Goal: Task Accomplishment & Management: Use online tool/utility

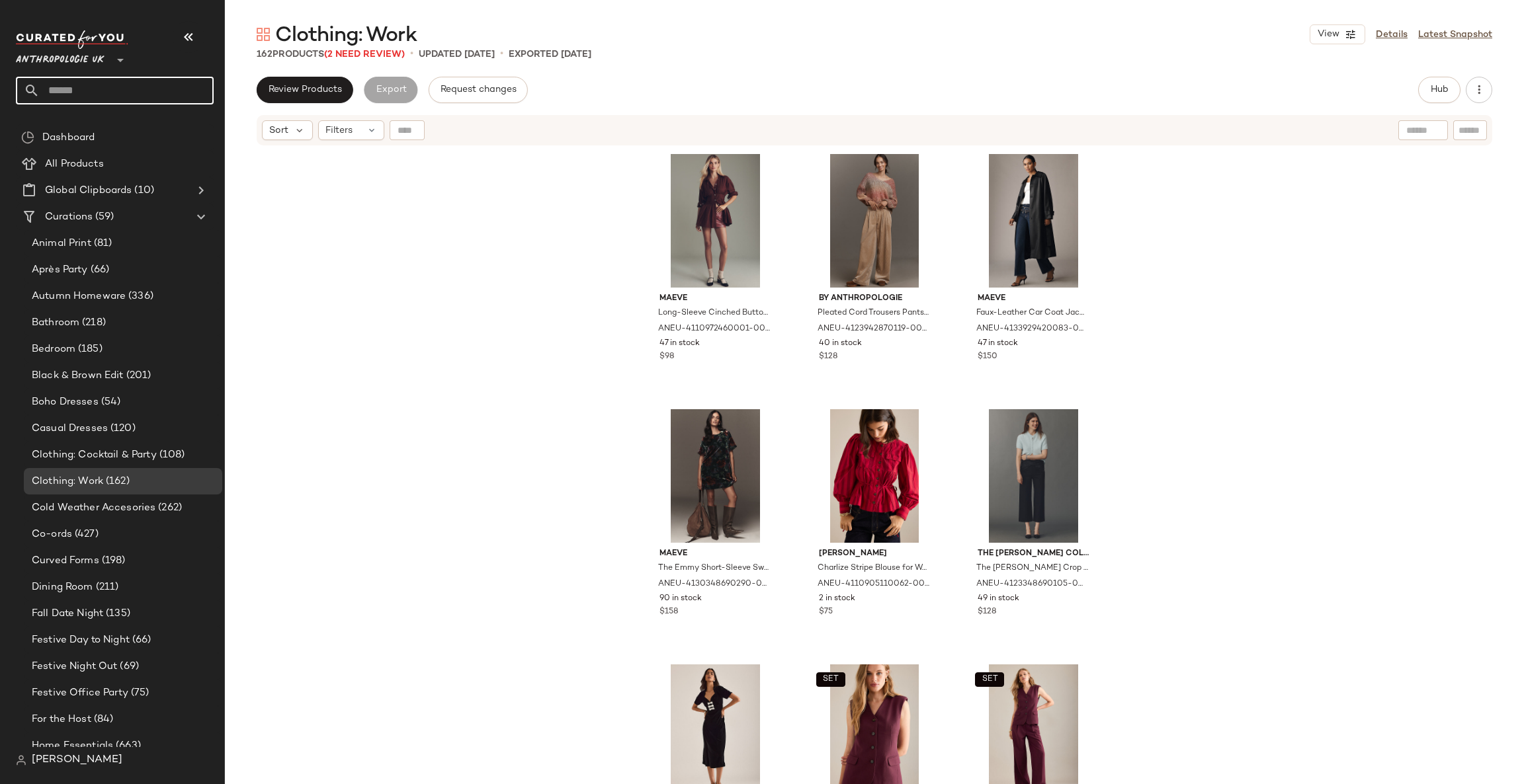
click at [101, 81] on input "text" at bounding box center [127, 91] width 174 height 28
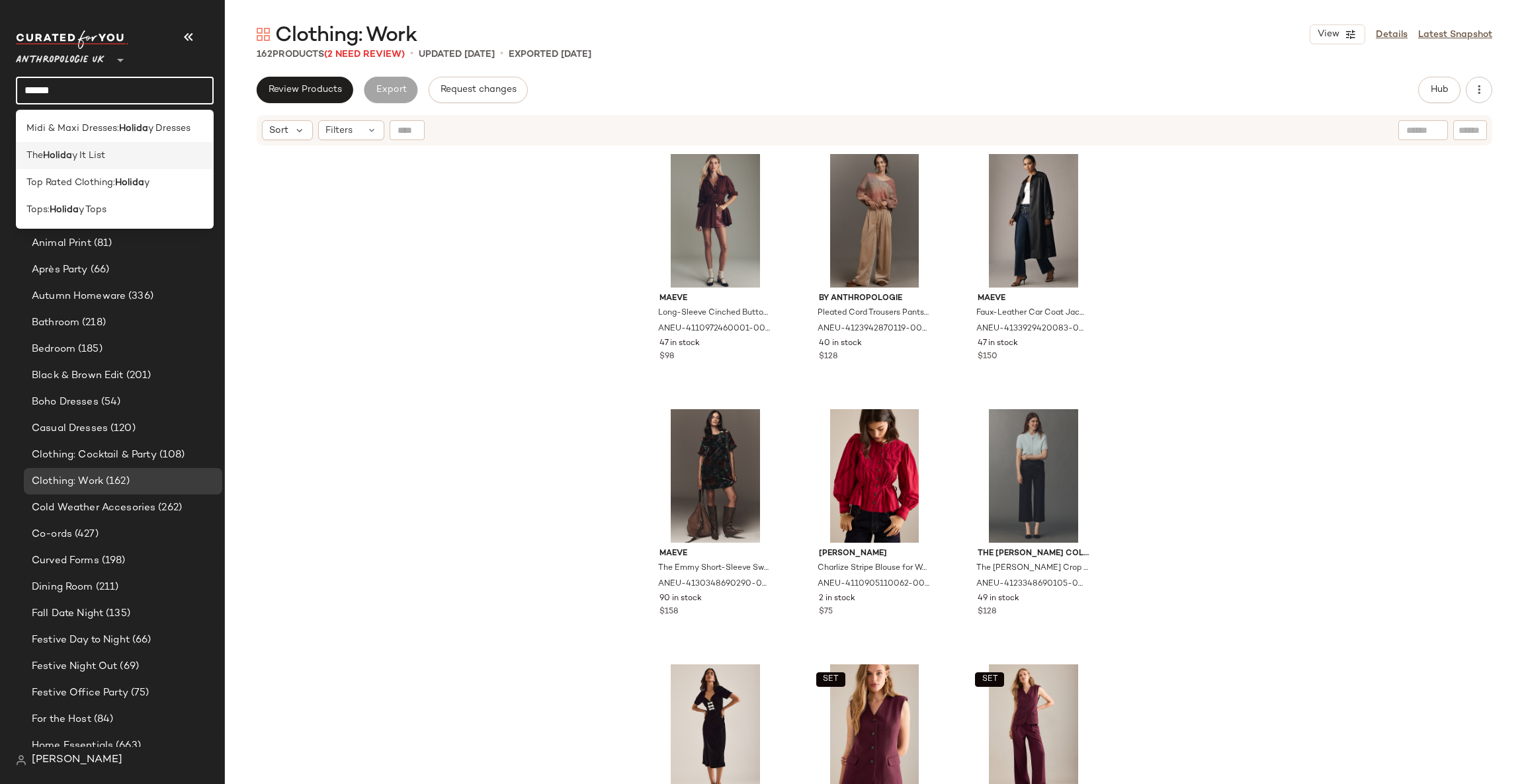
type input "******"
click at [130, 160] on div "The Holida y It List" at bounding box center [115, 155] width 177 height 14
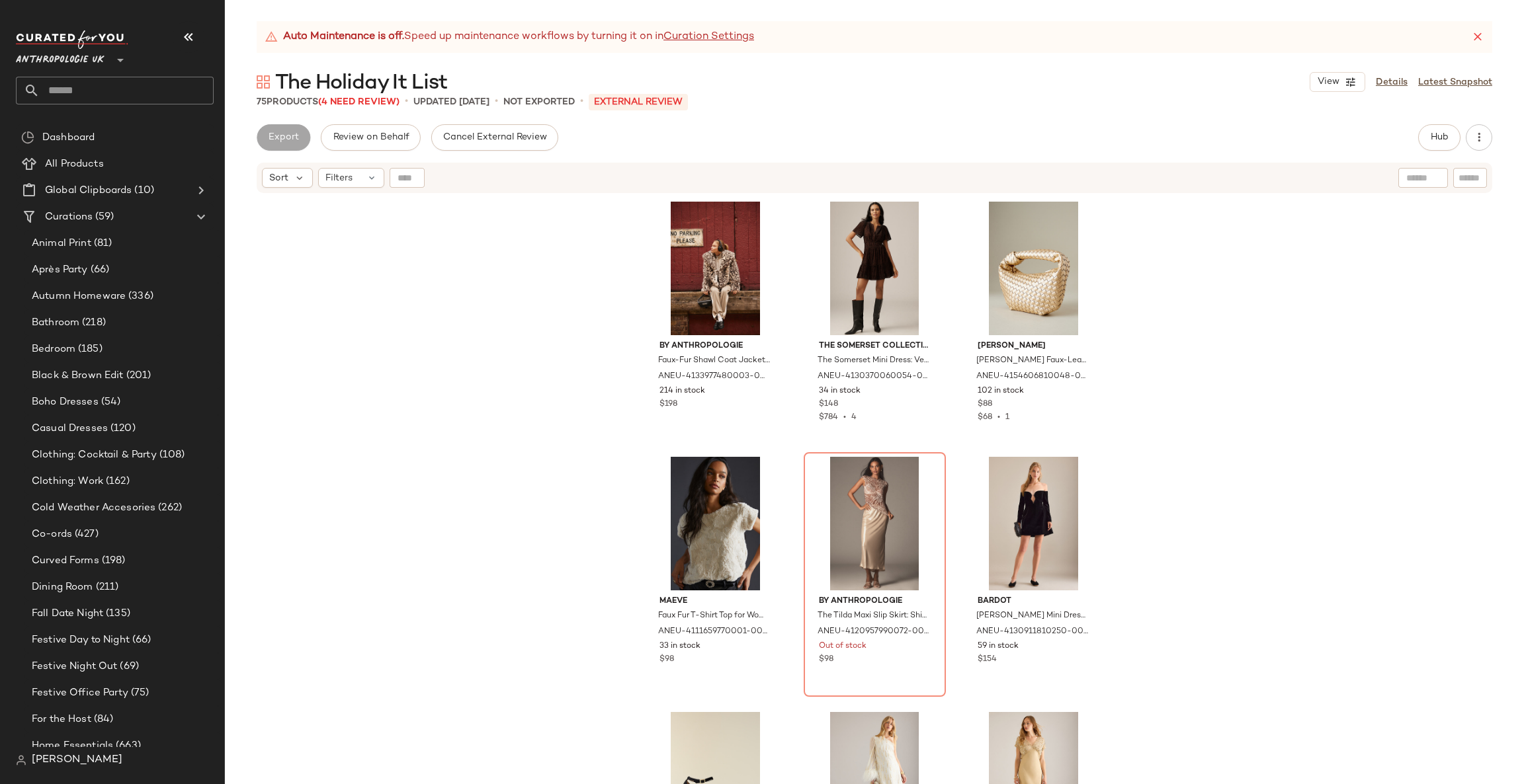
click at [101, 97] on input "text" at bounding box center [127, 91] width 174 height 28
type input "*"
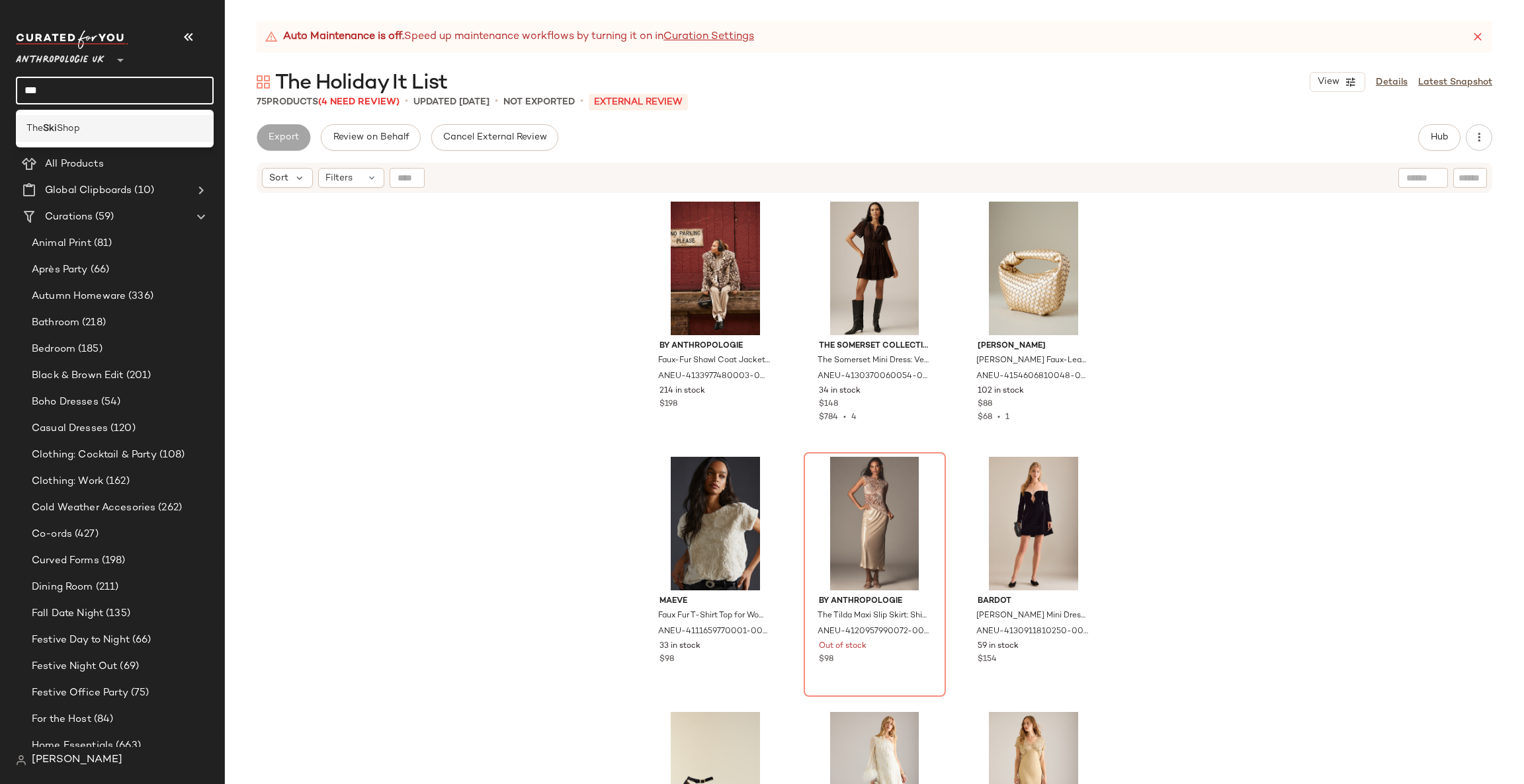
type input "***"
click at [113, 119] on div "The Ski Shop" at bounding box center [115, 128] width 198 height 27
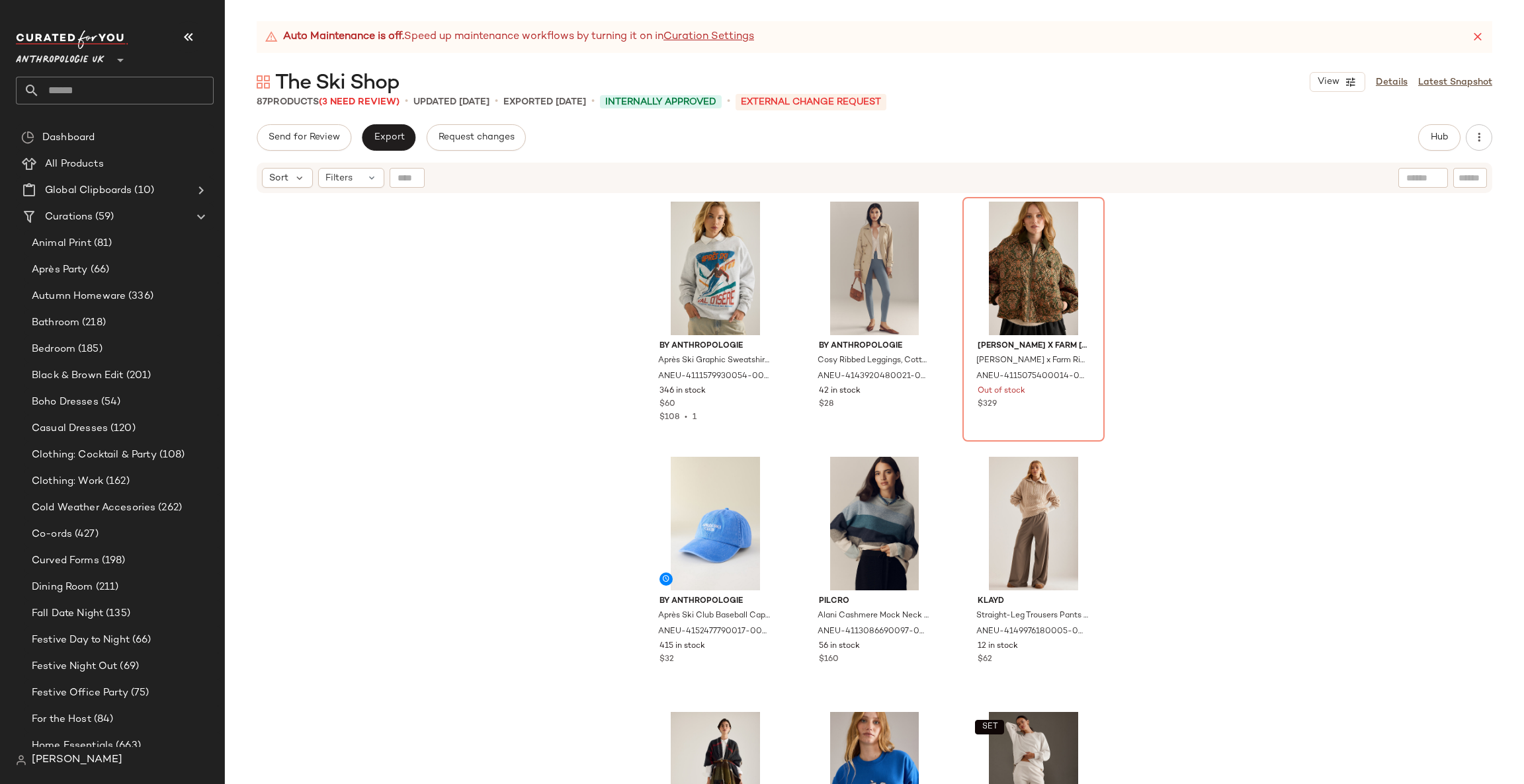
click at [141, 88] on input "text" at bounding box center [127, 91] width 174 height 28
click at [395, 329] on div "By Anthropologie Après Ski Graphic Sweatshirt for Women, Polyester/Cotton, Size…" at bounding box center [874, 506] width 1299 height 623
click at [106, 269] on span "(66)" at bounding box center [99, 270] width 22 height 15
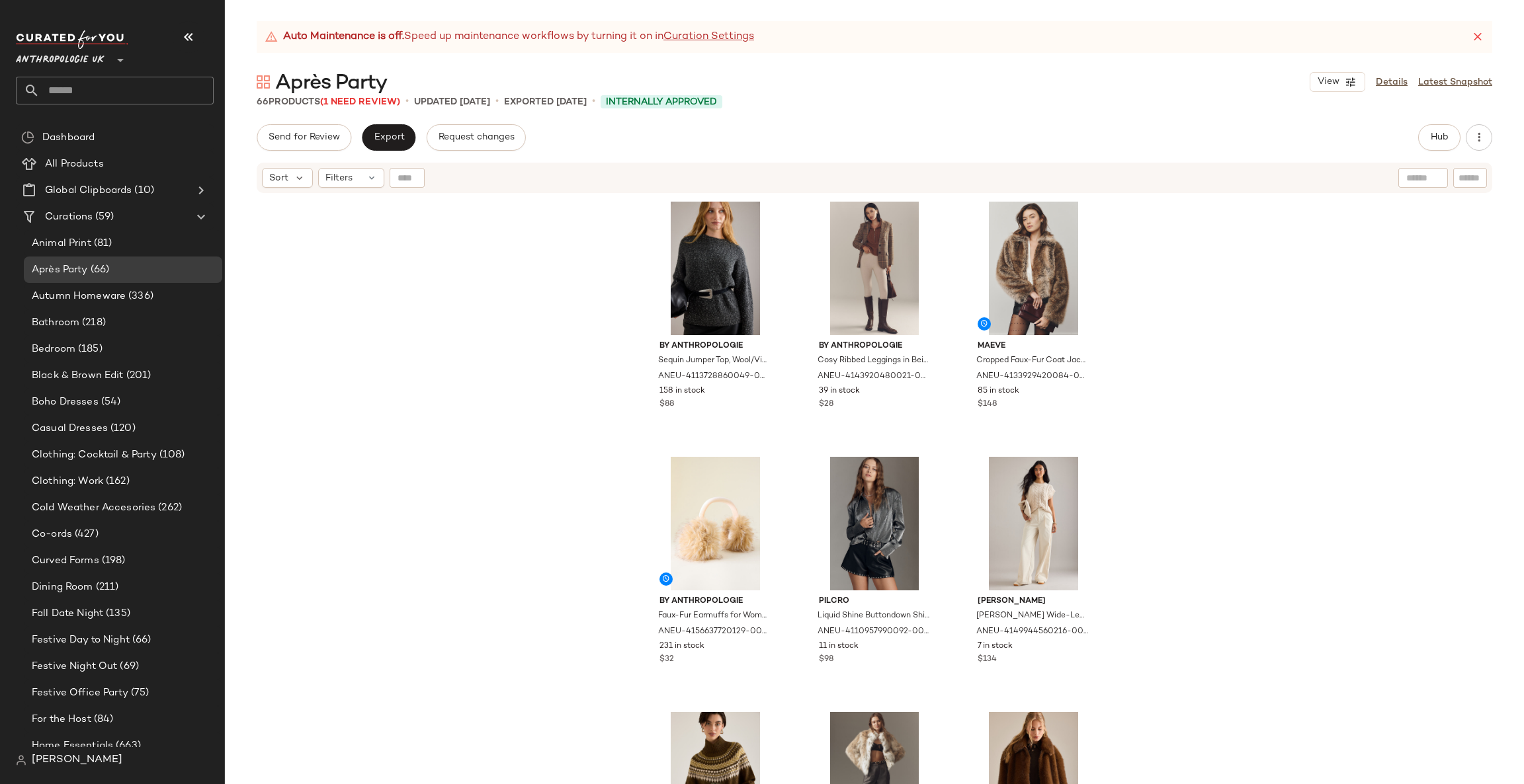
click at [133, 91] on input "text" at bounding box center [127, 91] width 174 height 28
type input "***"
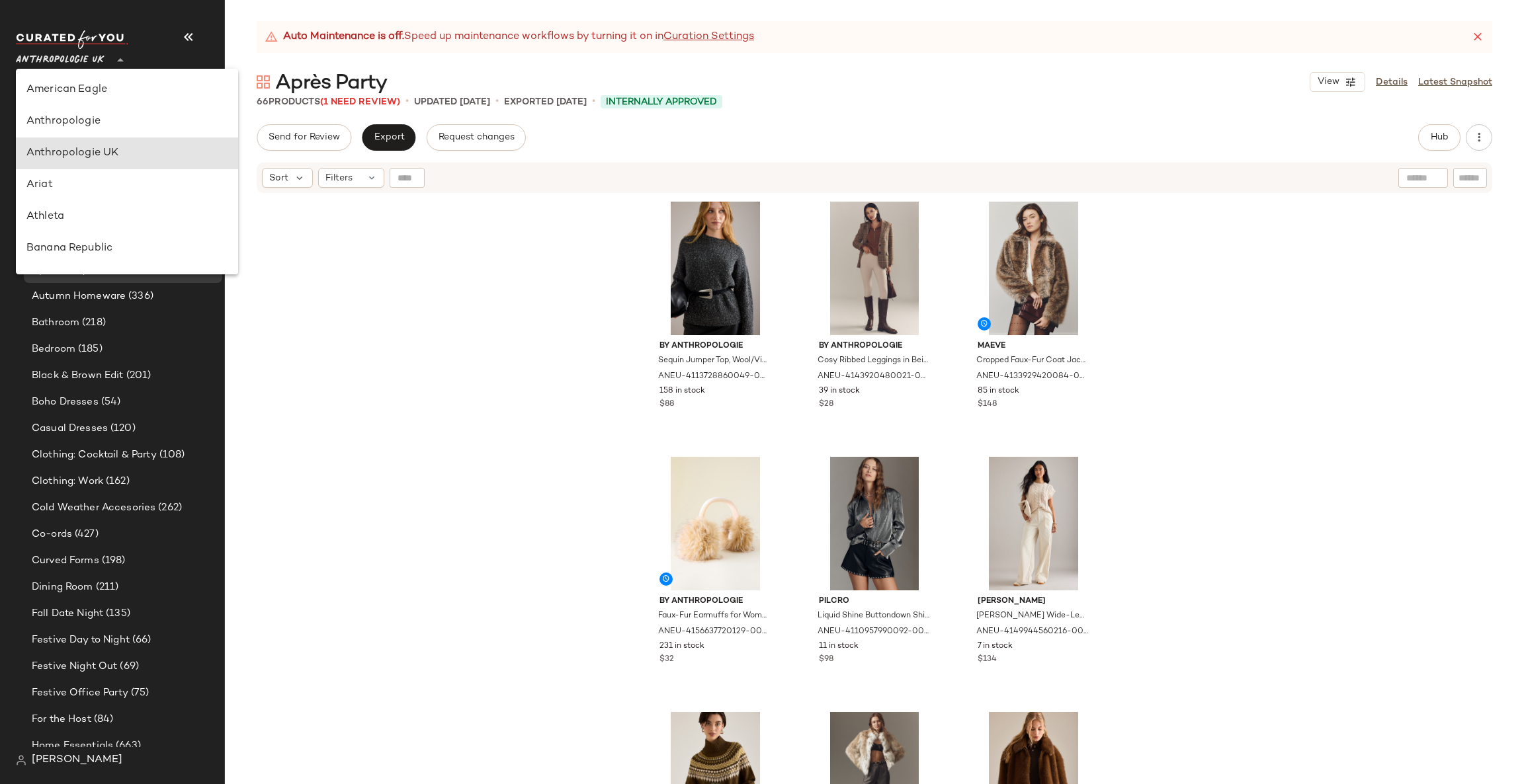
click at [72, 60] on span "Anthropologie UK" at bounding box center [60, 57] width 88 height 24
click at [114, 123] on div "Anthropologie" at bounding box center [127, 122] width 201 height 16
type input "**"
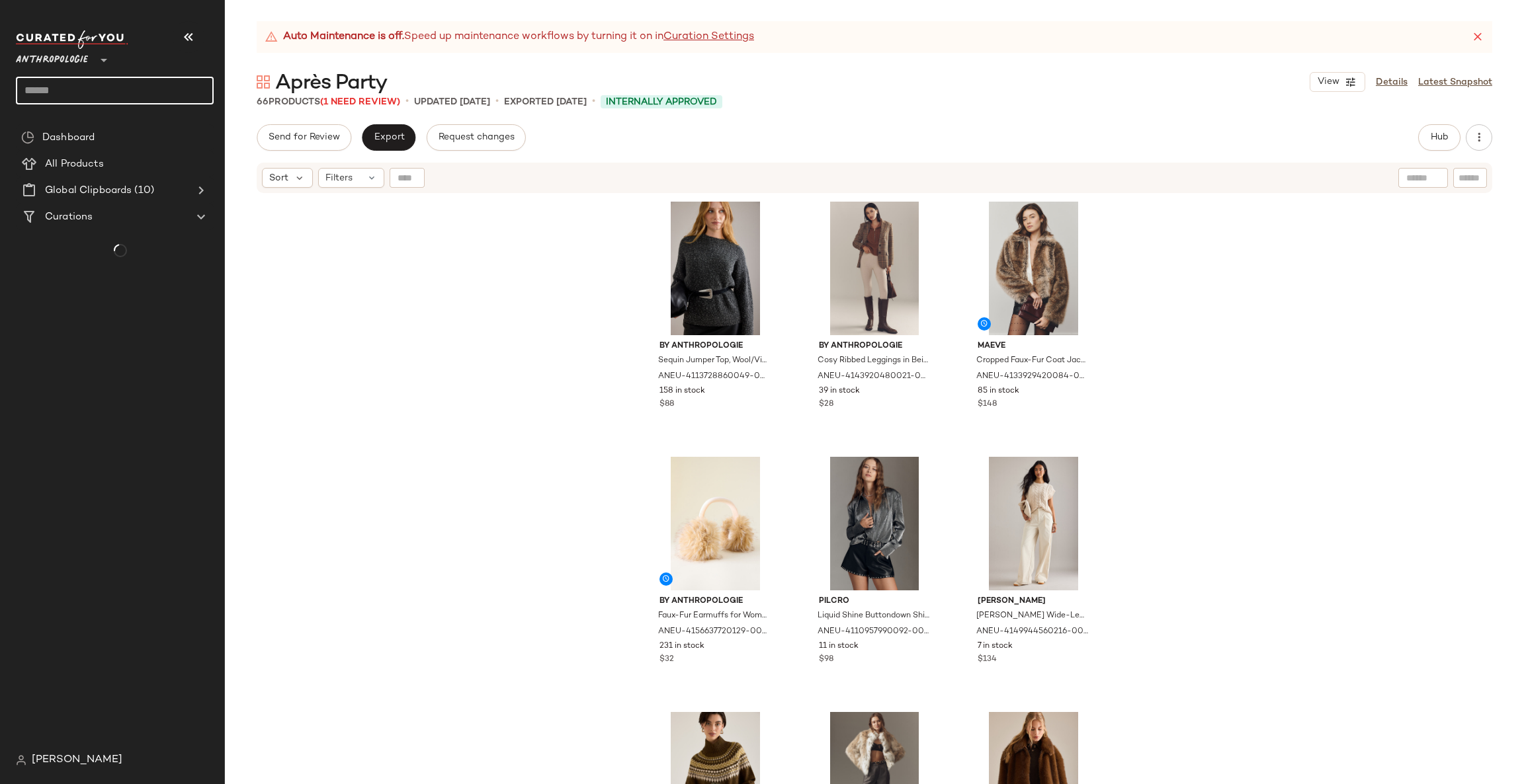
click at [122, 91] on input "text" at bounding box center [115, 91] width 198 height 28
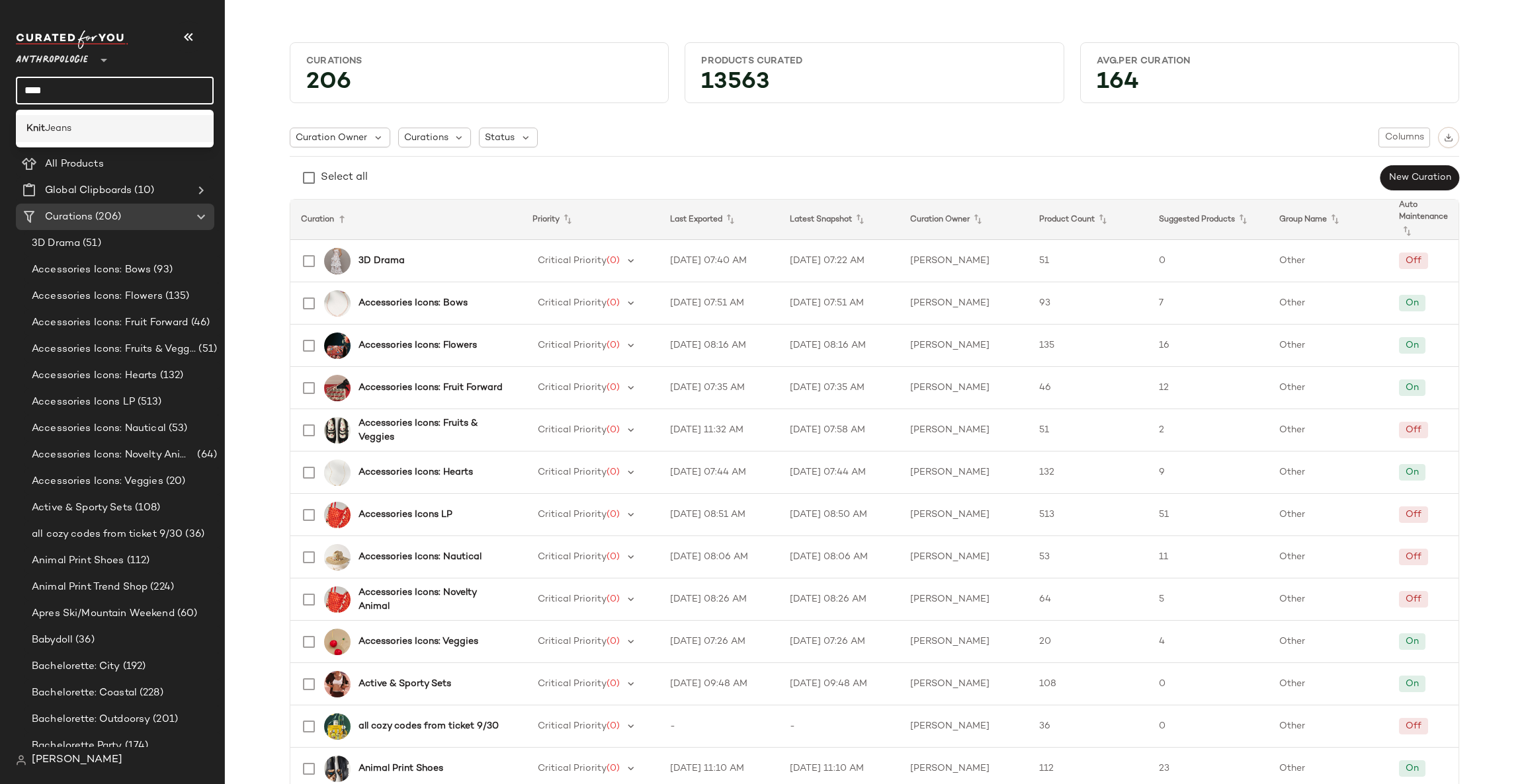
type input "****"
click at [149, 126] on div "Knit Jeans" at bounding box center [115, 128] width 177 height 14
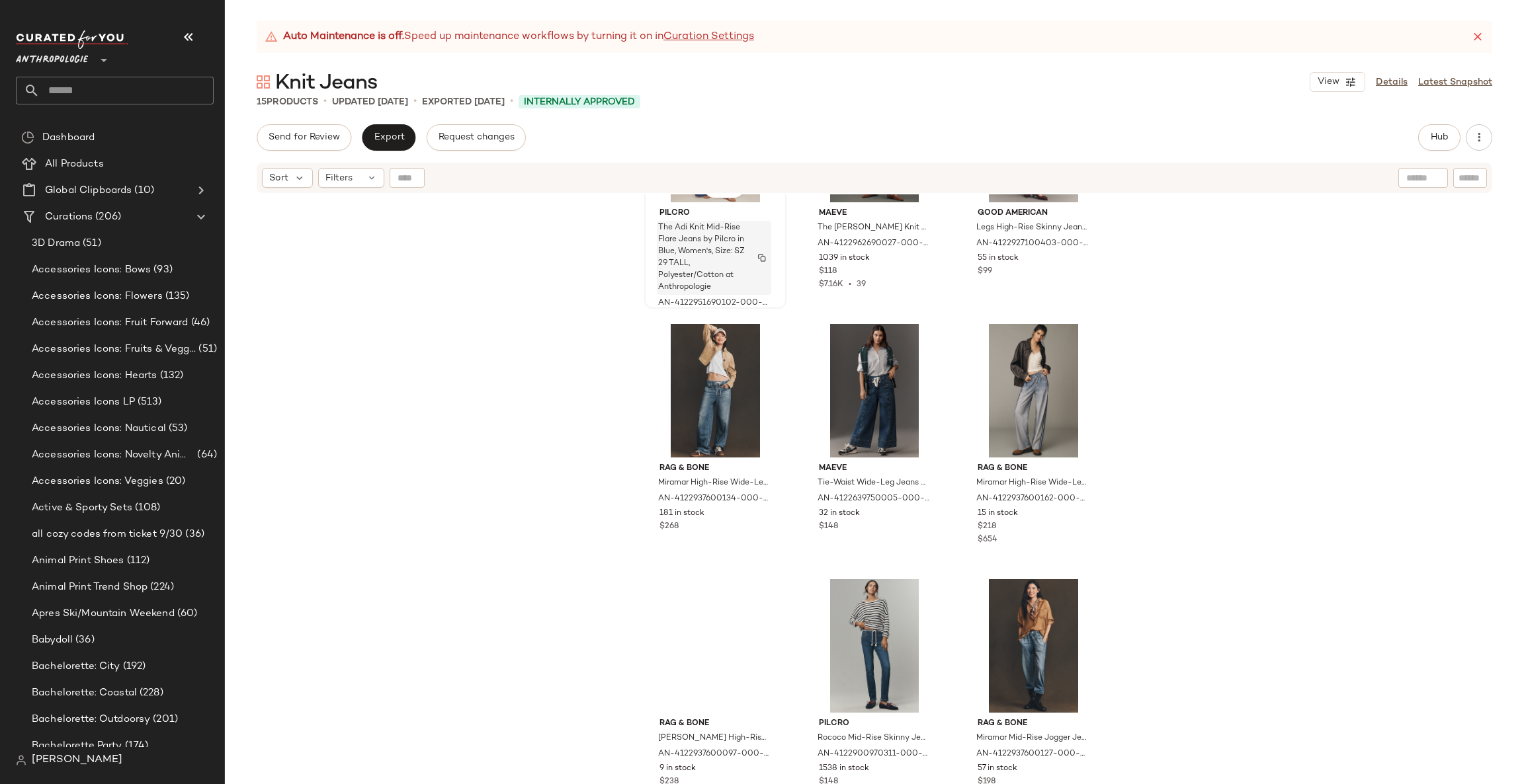
scroll to position [655, 0]
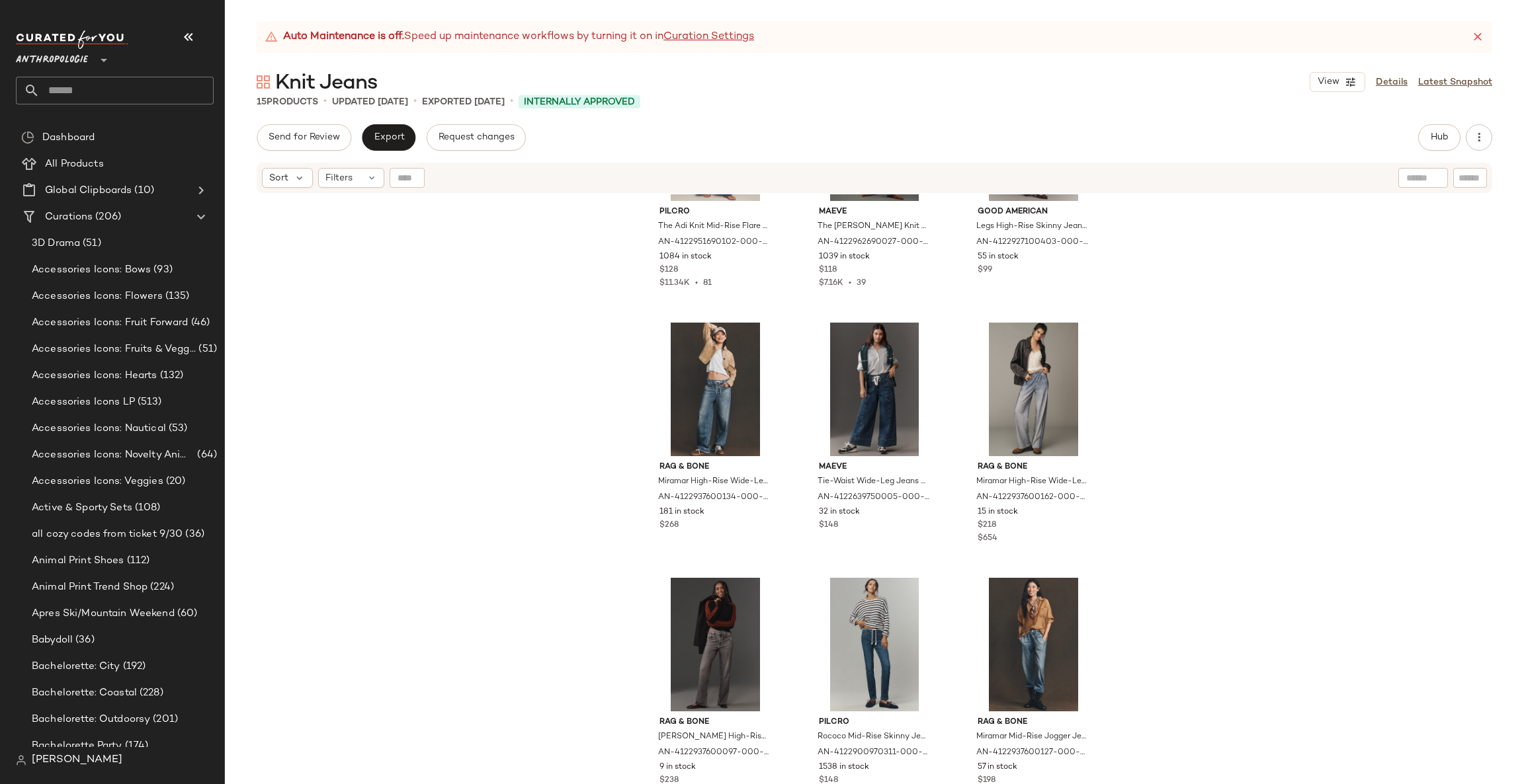
click at [52, 54] on span "Anthropologie" at bounding box center [52, 57] width 72 height 24
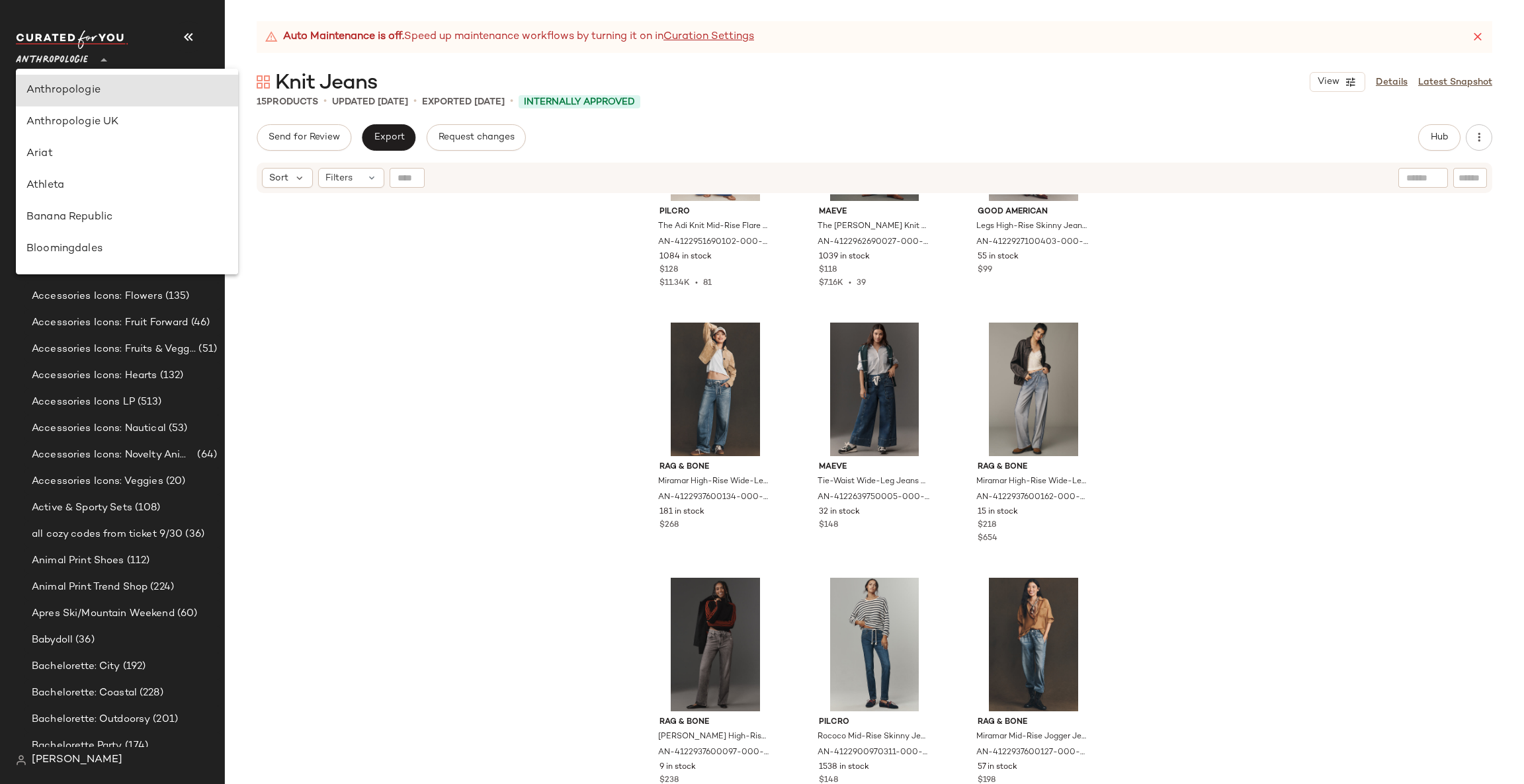
type input "**"
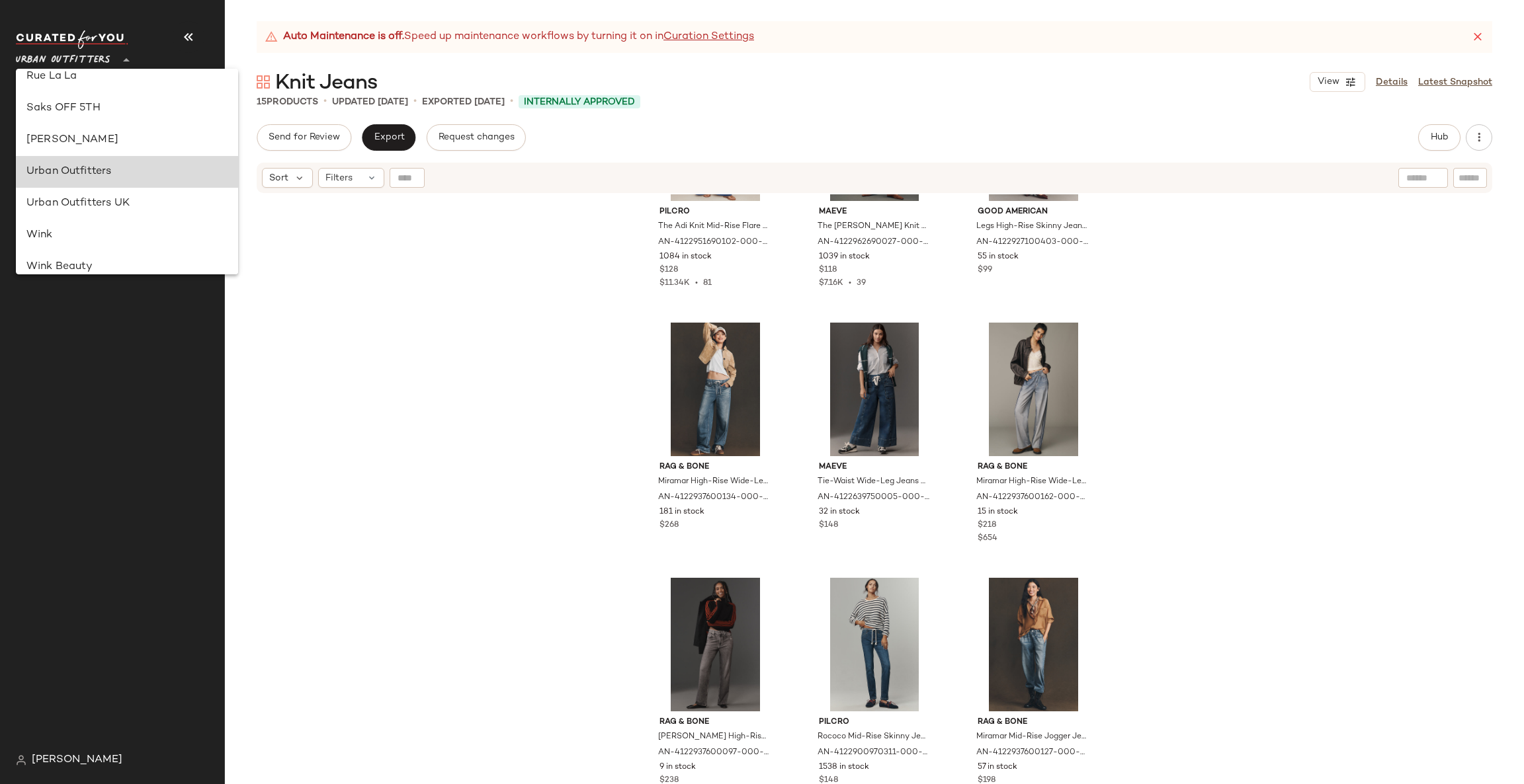
click at [136, 172] on div "Urban Outfitters" at bounding box center [127, 172] width 201 height 16
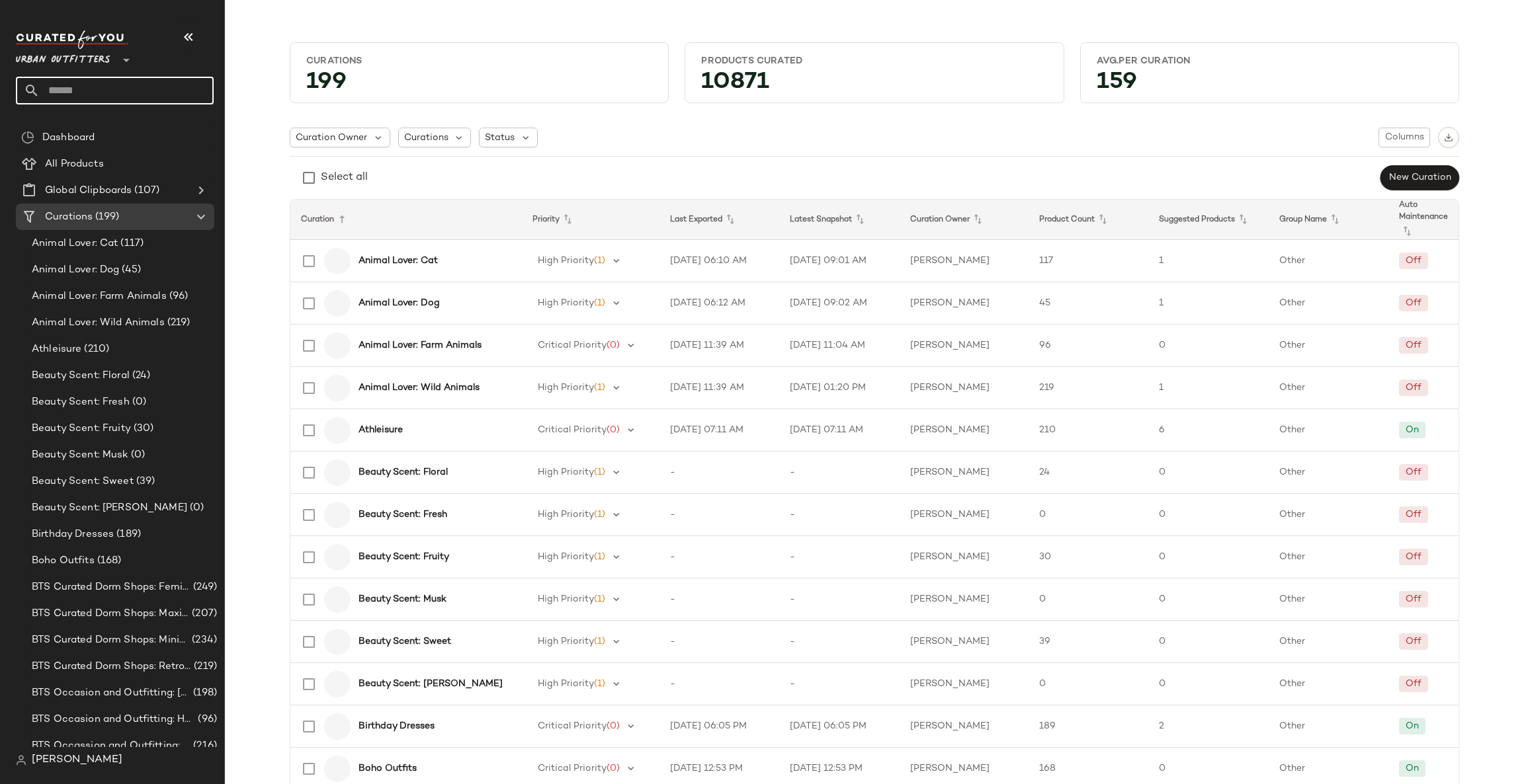
click at [85, 86] on input "text" at bounding box center [127, 91] width 174 height 28
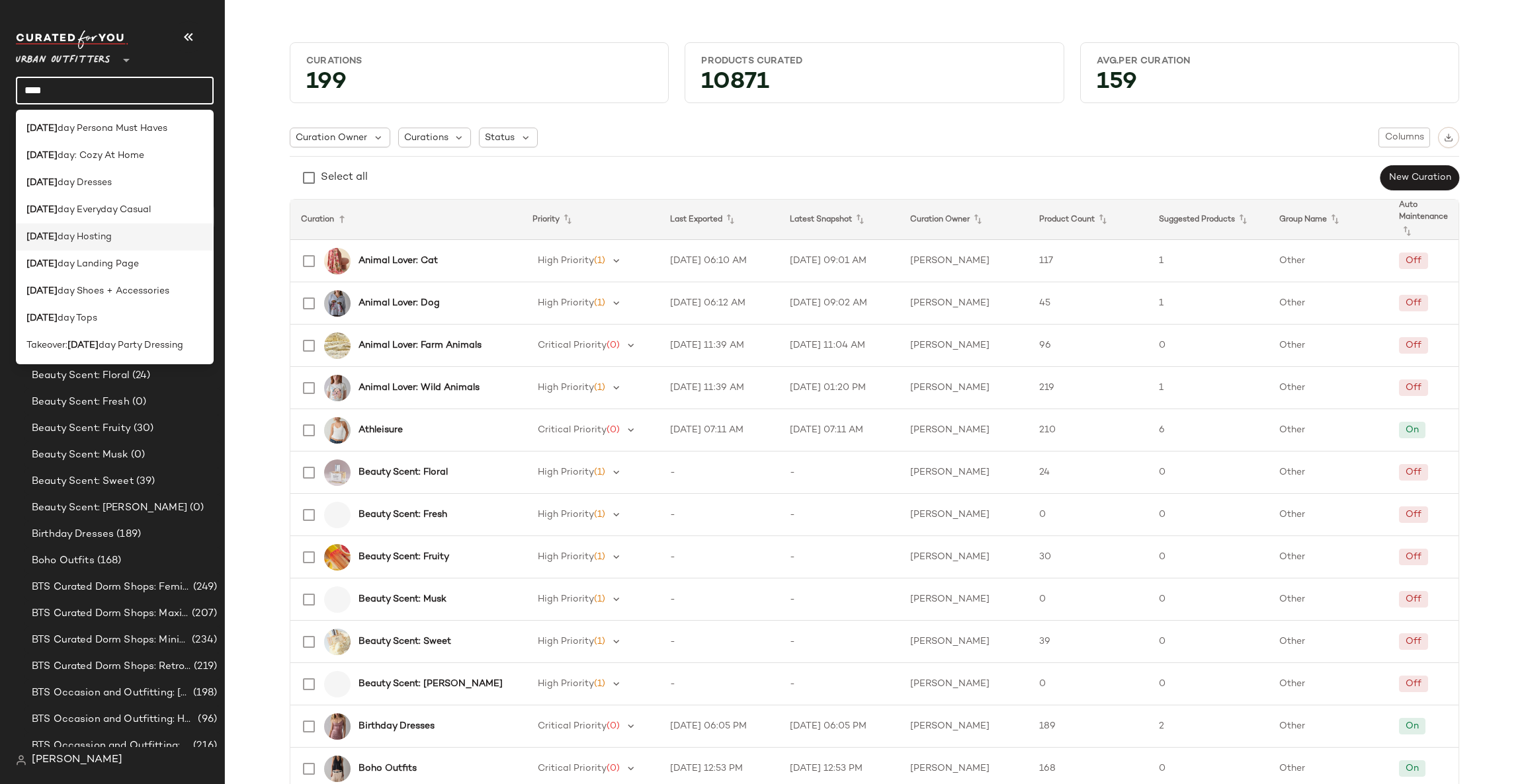
type input "****"
click at [149, 225] on div "Holi day Hosting" at bounding box center [115, 237] width 198 height 27
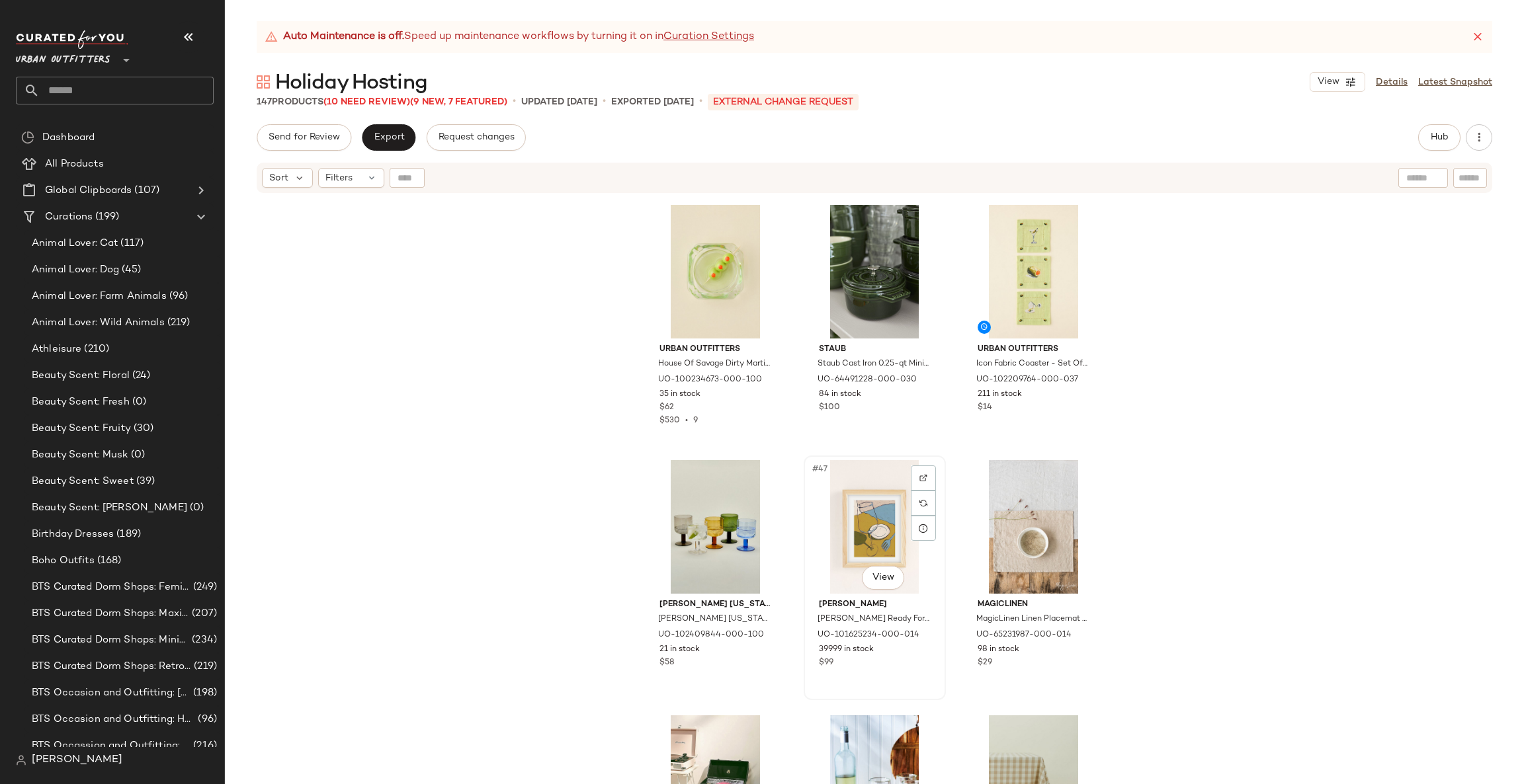
scroll to position [3779, 0]
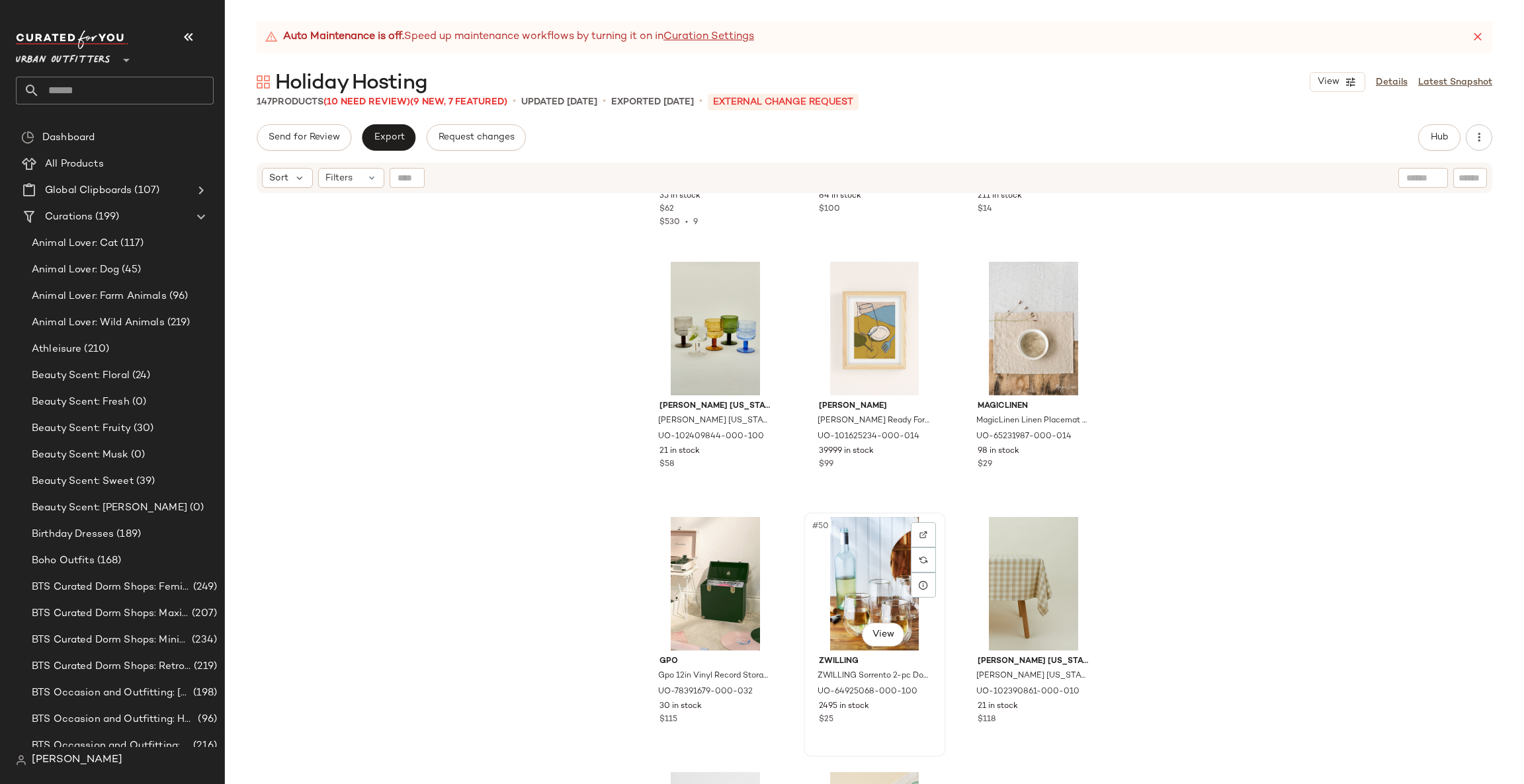
click at [856, 545] on div "#50 View" at bounding box center [875, 584] width 133 height 133
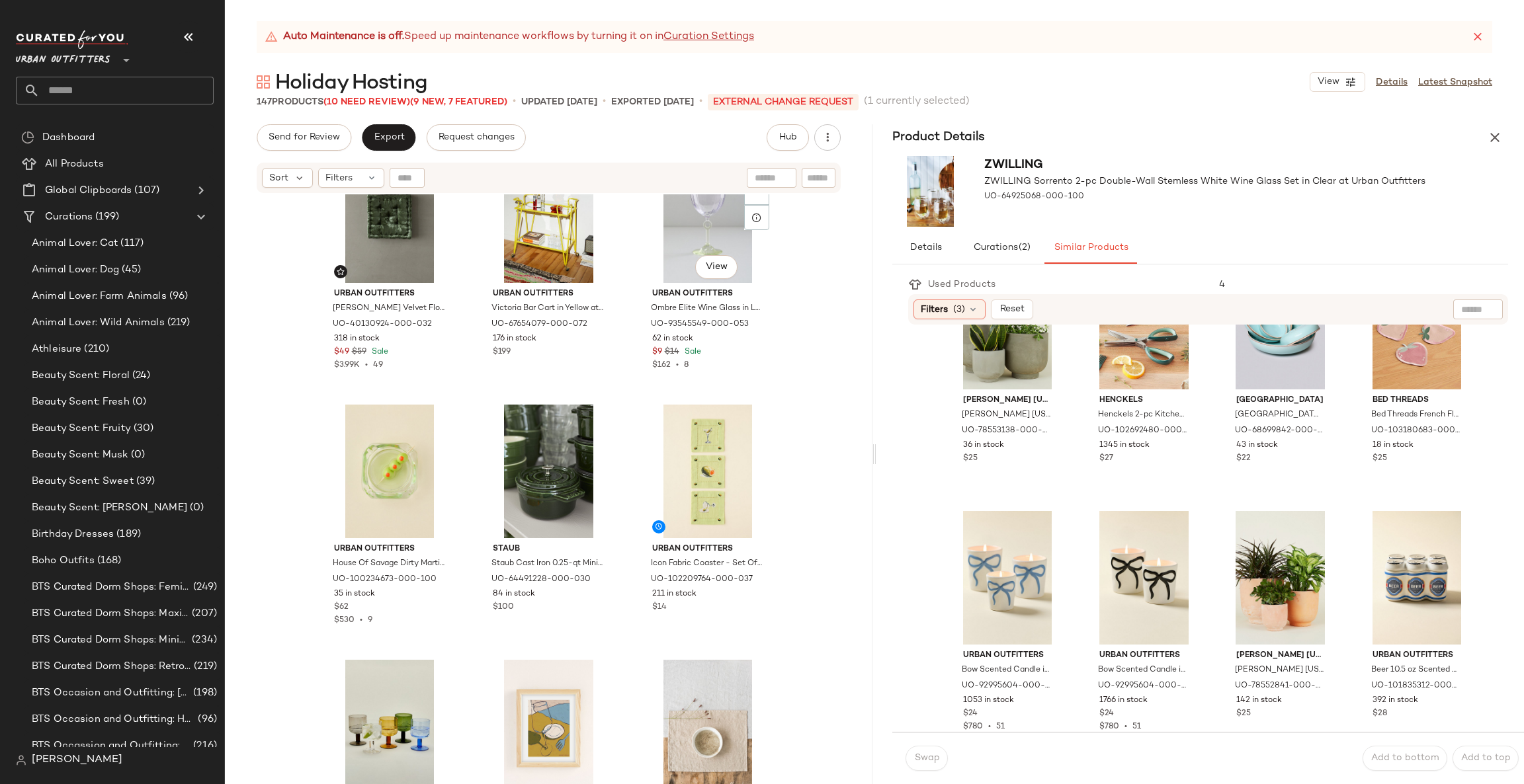
scroll to position [3383, 0]
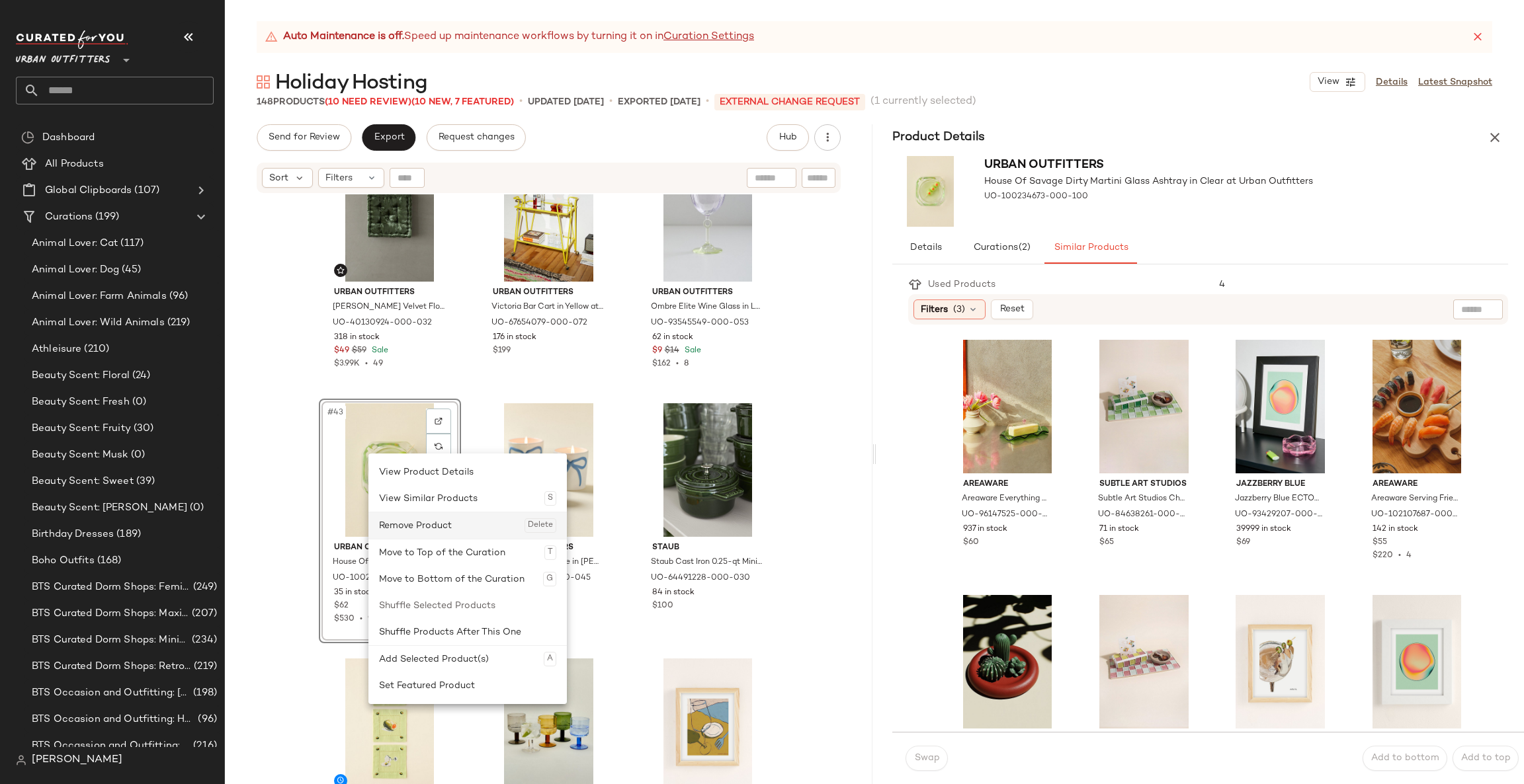
click at [454, 512] on div "Remove Product Delete" at bounding box center [468, 526] width 177 height 27
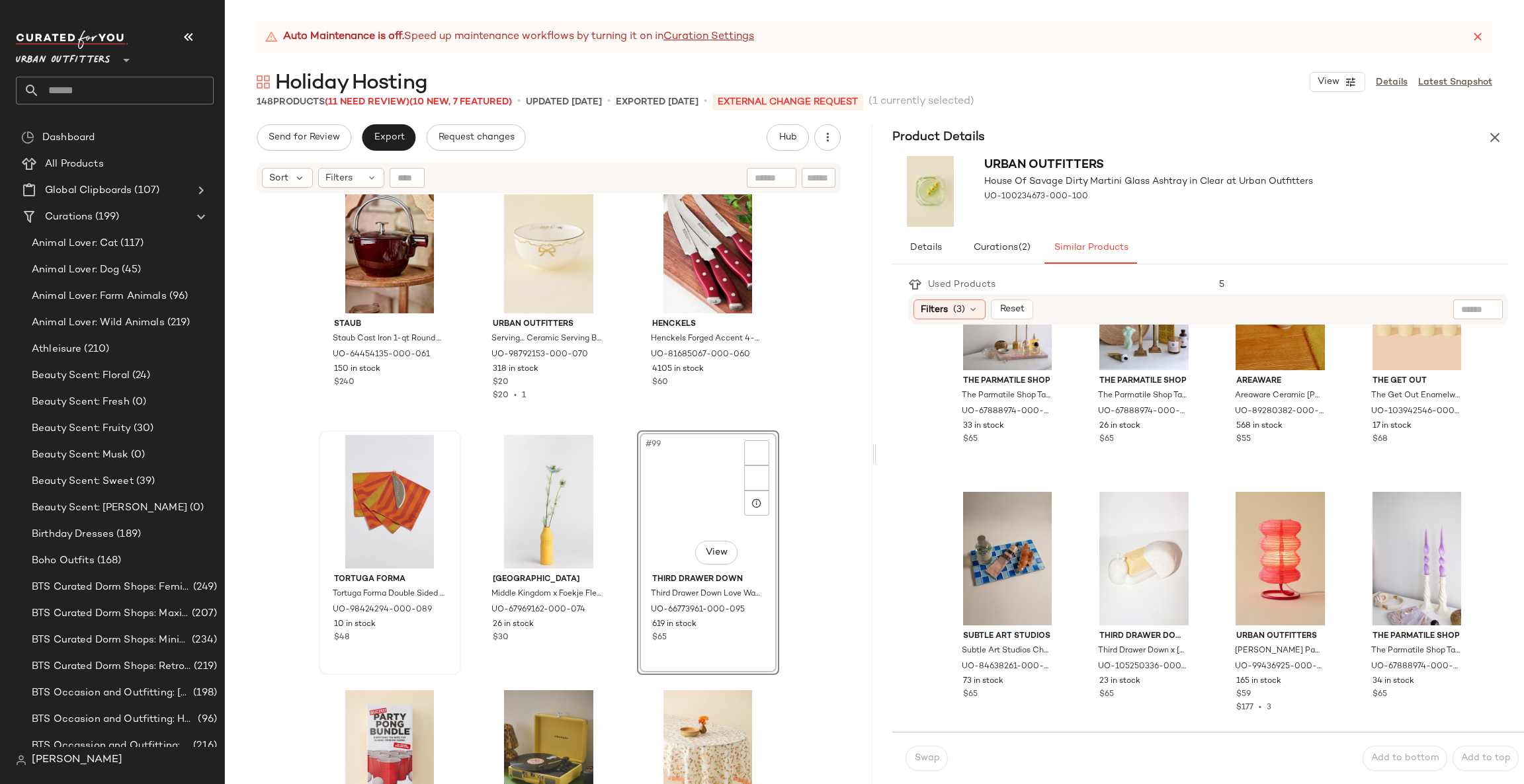
scroll to position [868, 0]
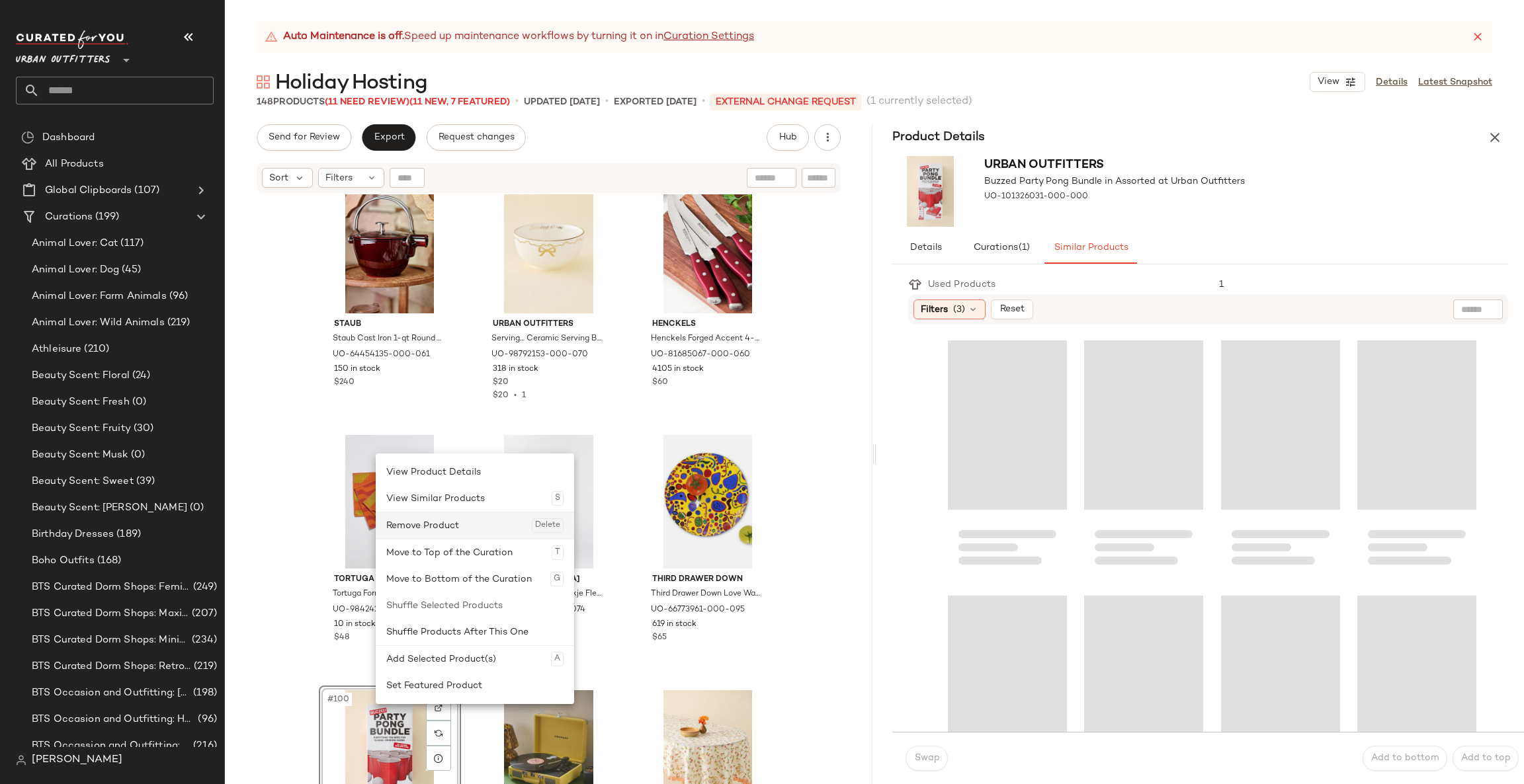
click at [475, 525] on div "Remove Product Delete" at bounding box center [475, 526] width 177 height 27
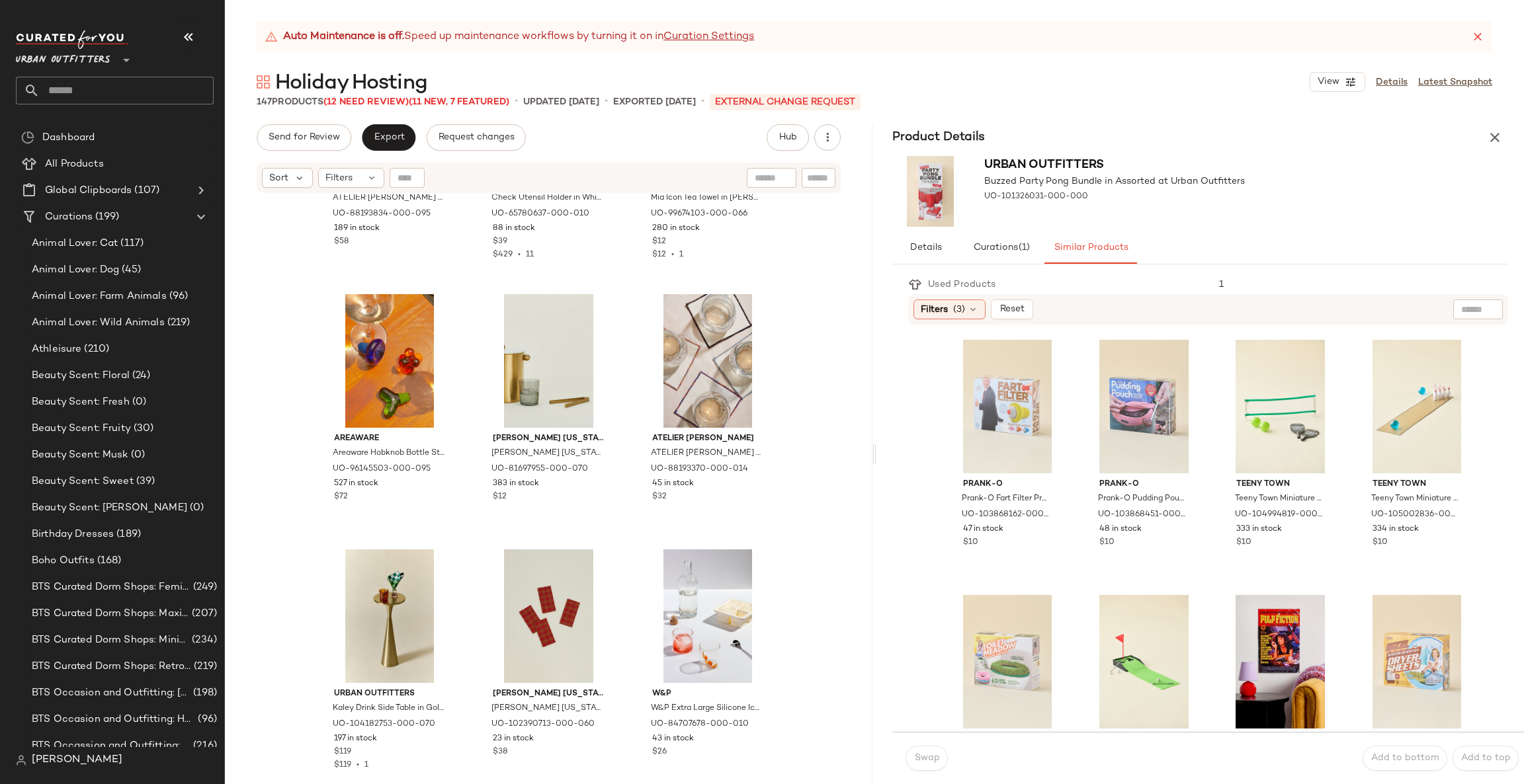
scroll to position [10498, 0]
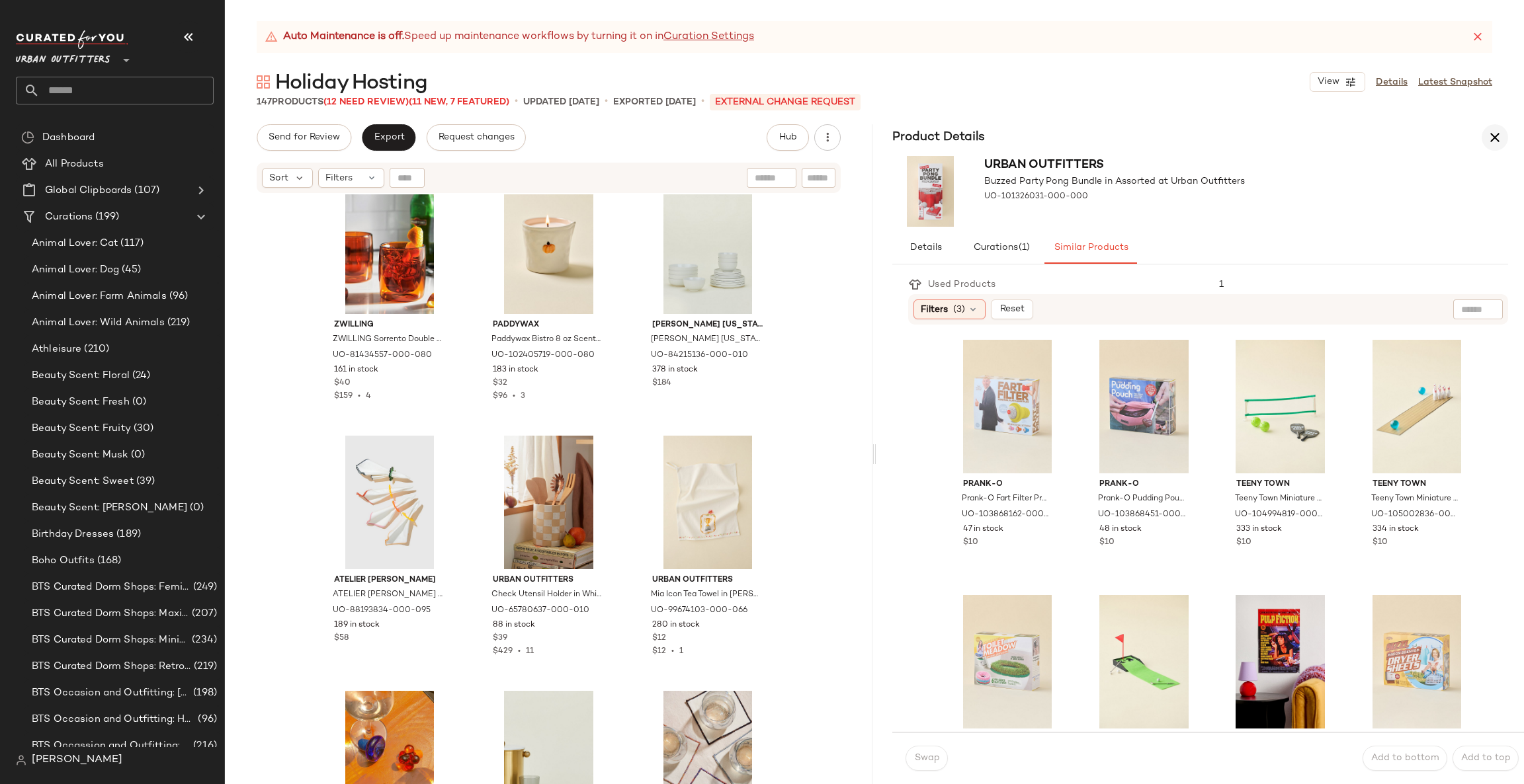
click at [1493, 133] on icon "button" at bounding box center [1495, 138] width 16 height 16
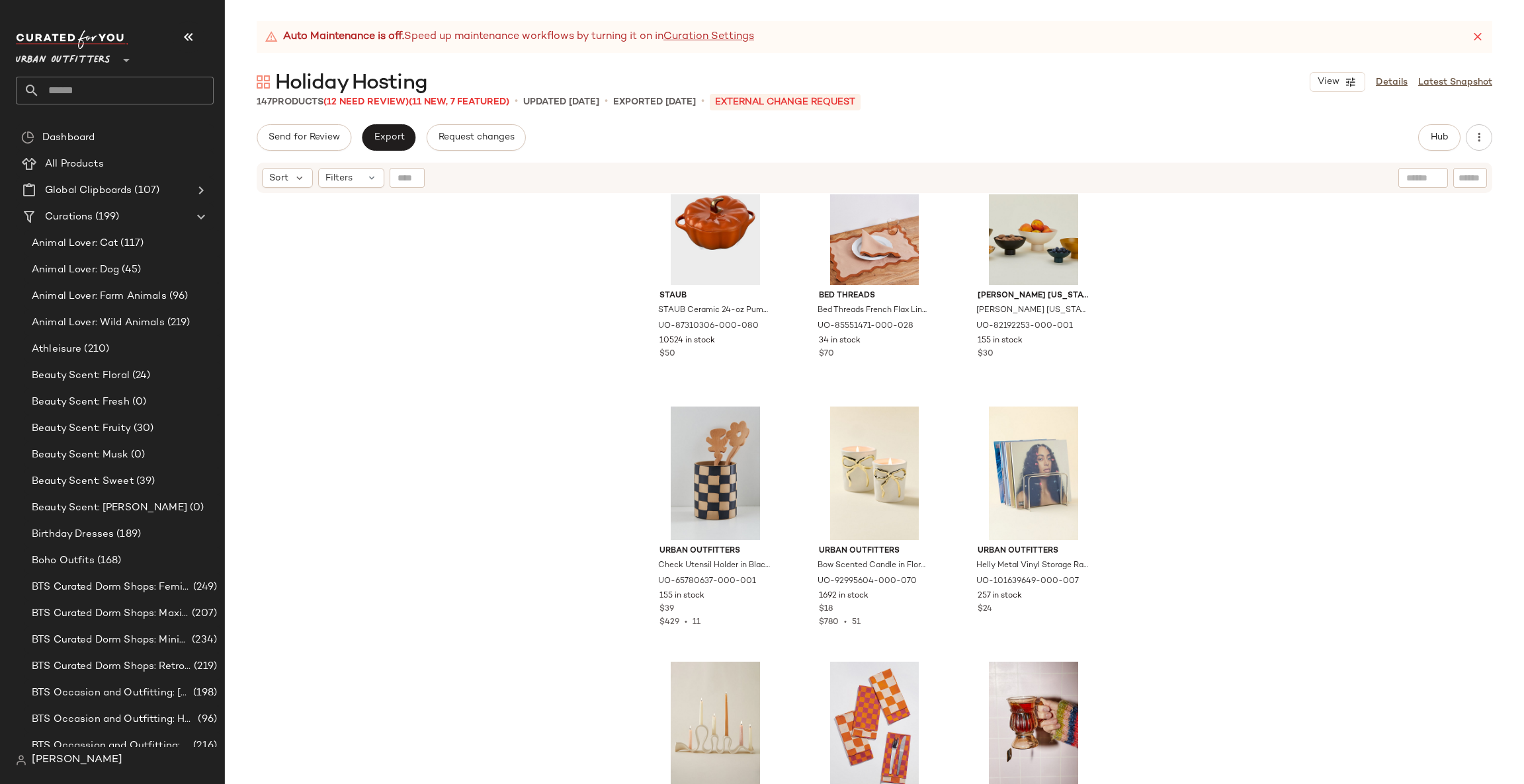
scroll to position [8712, 0]
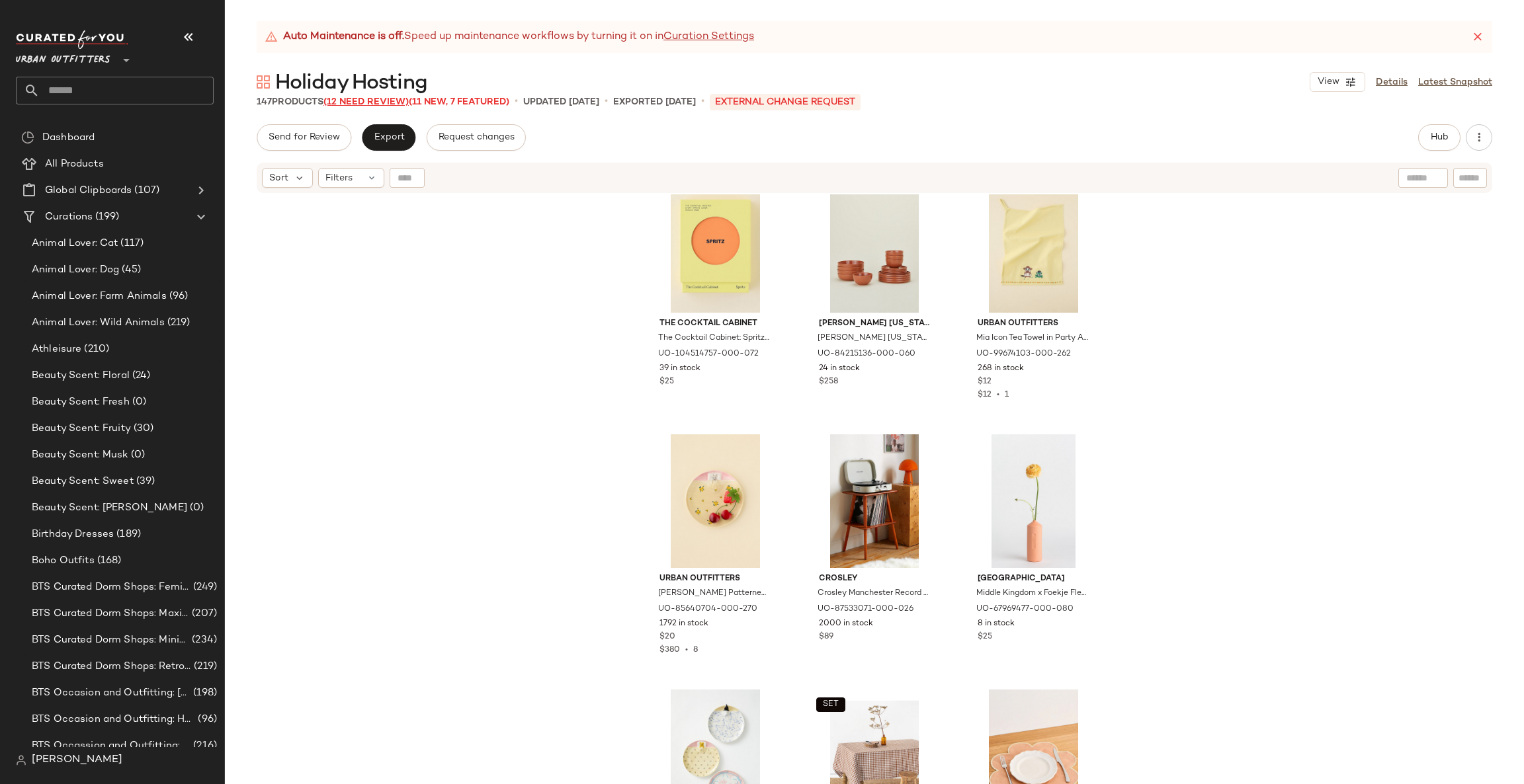
click at [372, 101] on span "(12 Need Review)" at bounding box center [366, 102] width 85 height 10
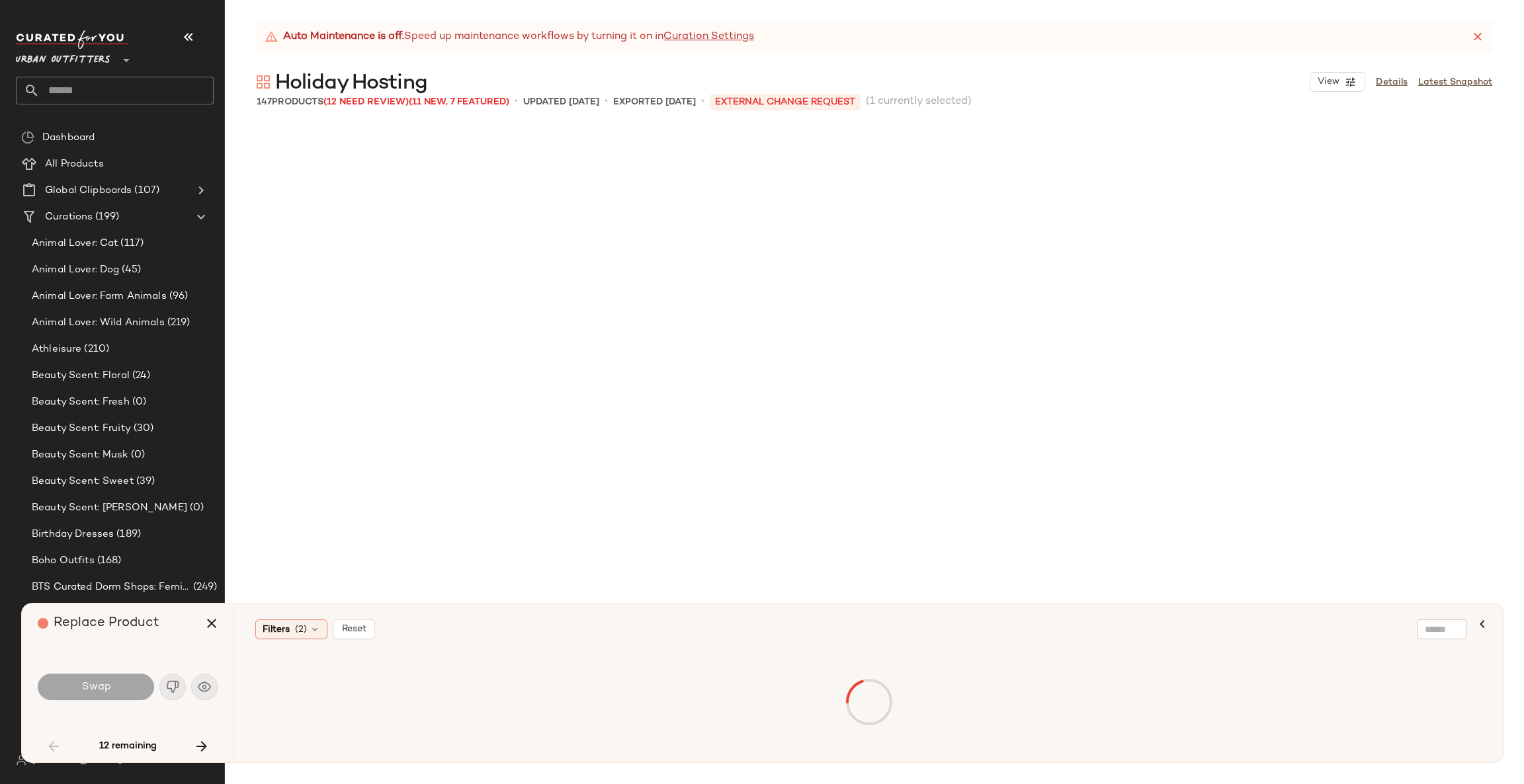
scroll to position [255, 0]
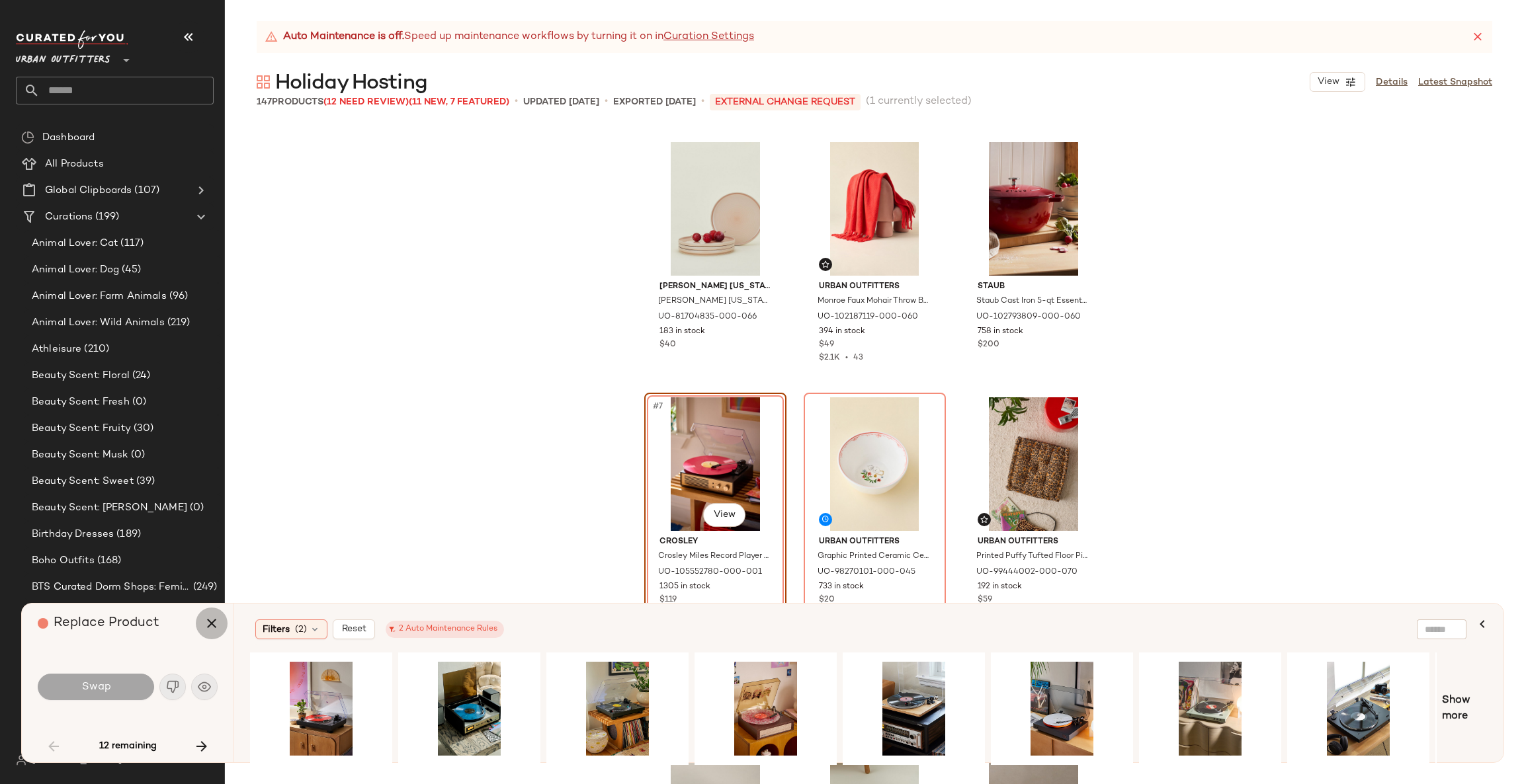
click at [205, 623] on icon "button" at bounding box center [212, 624] width 16 height 16
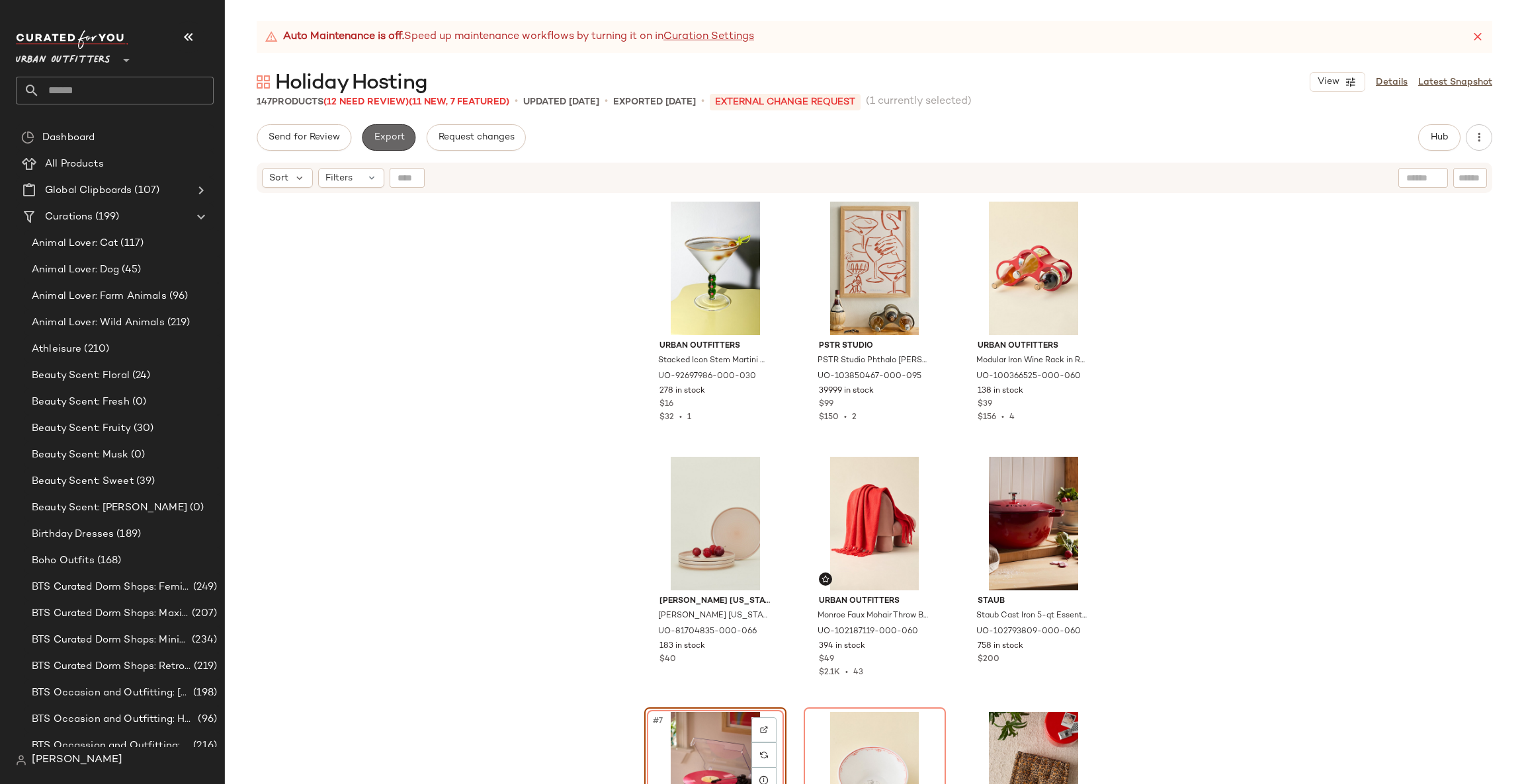
click at [390, 137] on span "Export" at bounding box center [389, 138] width 31 height 10
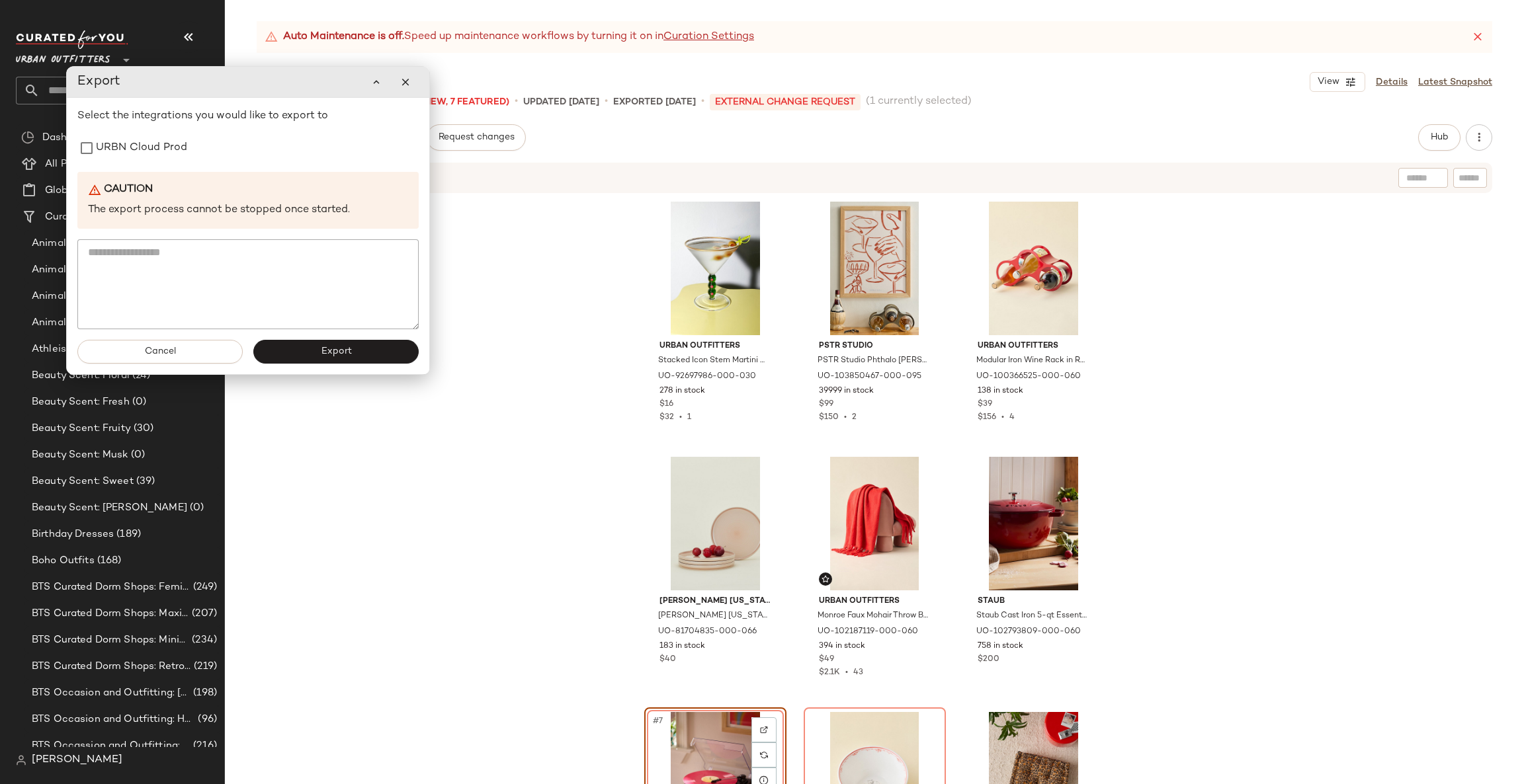
click at [241, 171] on div "Select the integrations you would like to export to URBN Cloud Prod Caution The…" at bounding box center [248, 219] width 342 height 221
click at [241, 160] on div "URBN Cloud Prod" at bounding box center [248, 148] width 342 height 27
click at [239, 150] on div "URBN Cloud Prod" at bounding box center [248, 148] width 342 height 27
click at [102, 154] on label "URBN Cloud Prod" at bounding box center [141, 148] width 91 height 27
click at [342, 356] on span "Export" at bounding box center [336, 352] width 31 height 10
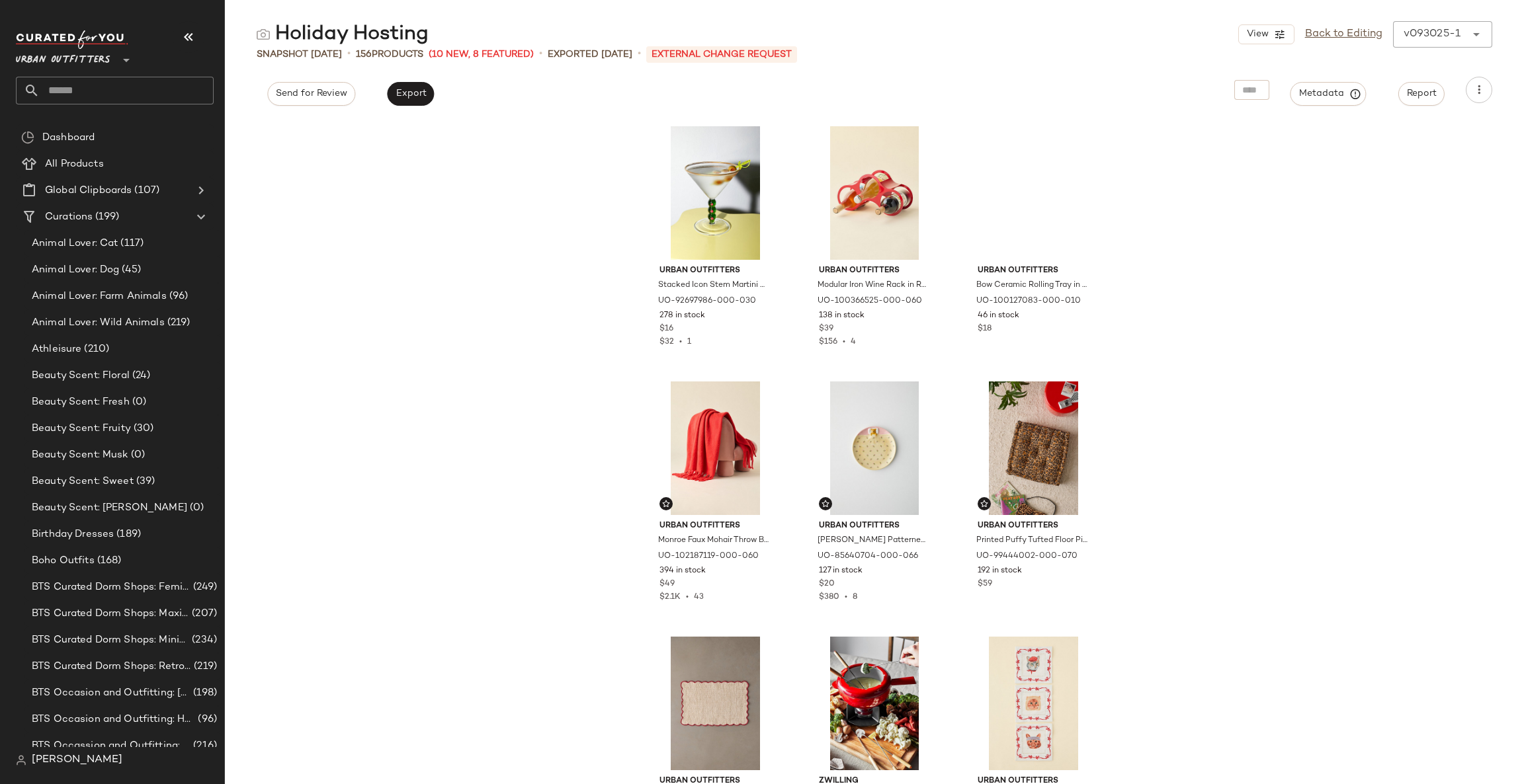
drag, startPoint x: 175, startPoint y: 89, endPoint x: 180, endPoint y: 94, distance: 7.1
click at [175, 89] on input "text" at bounding box center [127, 91] width 174 height 28
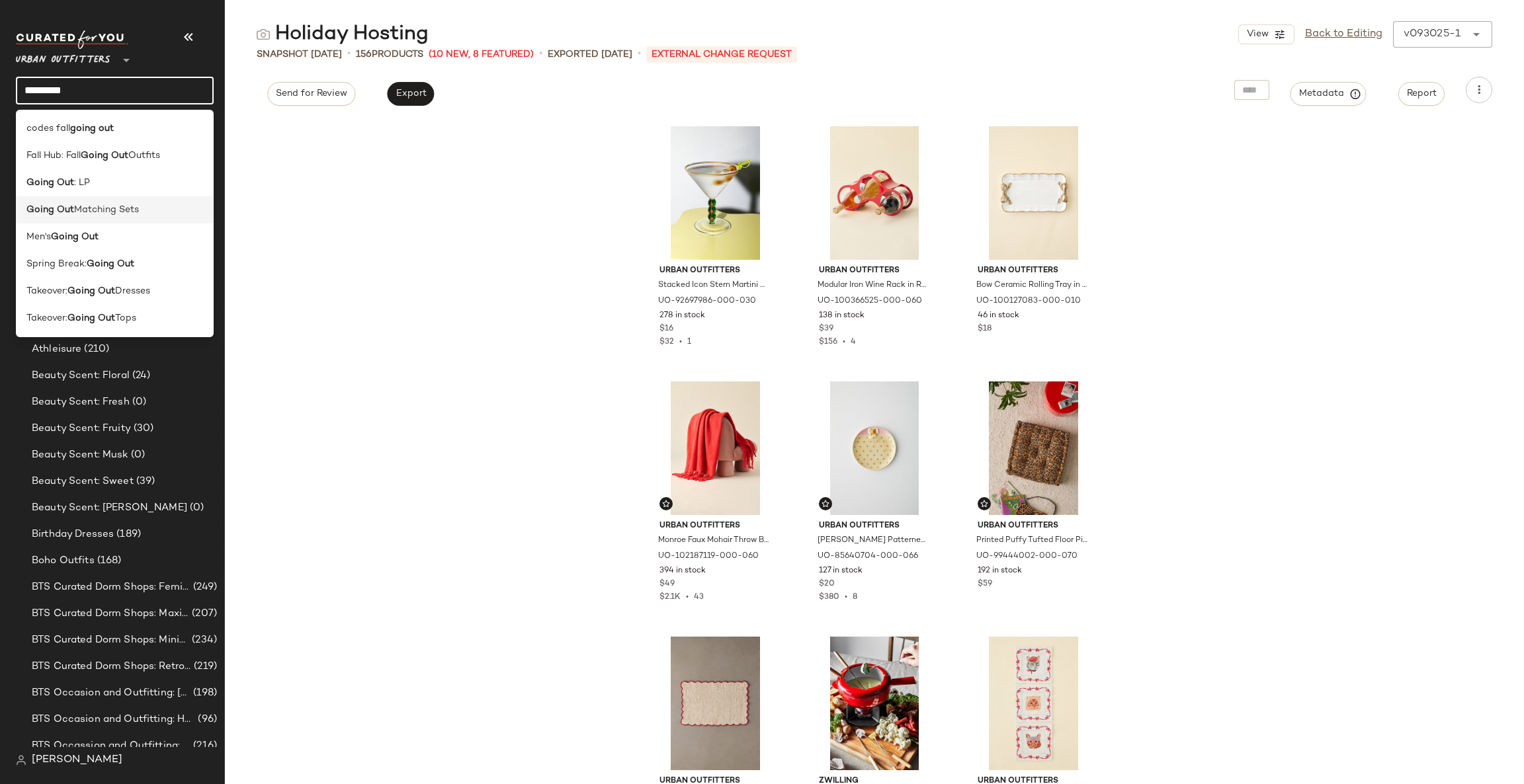
type input "*********"
click at [149, 216] on div "Going Out Matching Sets" at bounding box center [115, 210] width 177 height 14
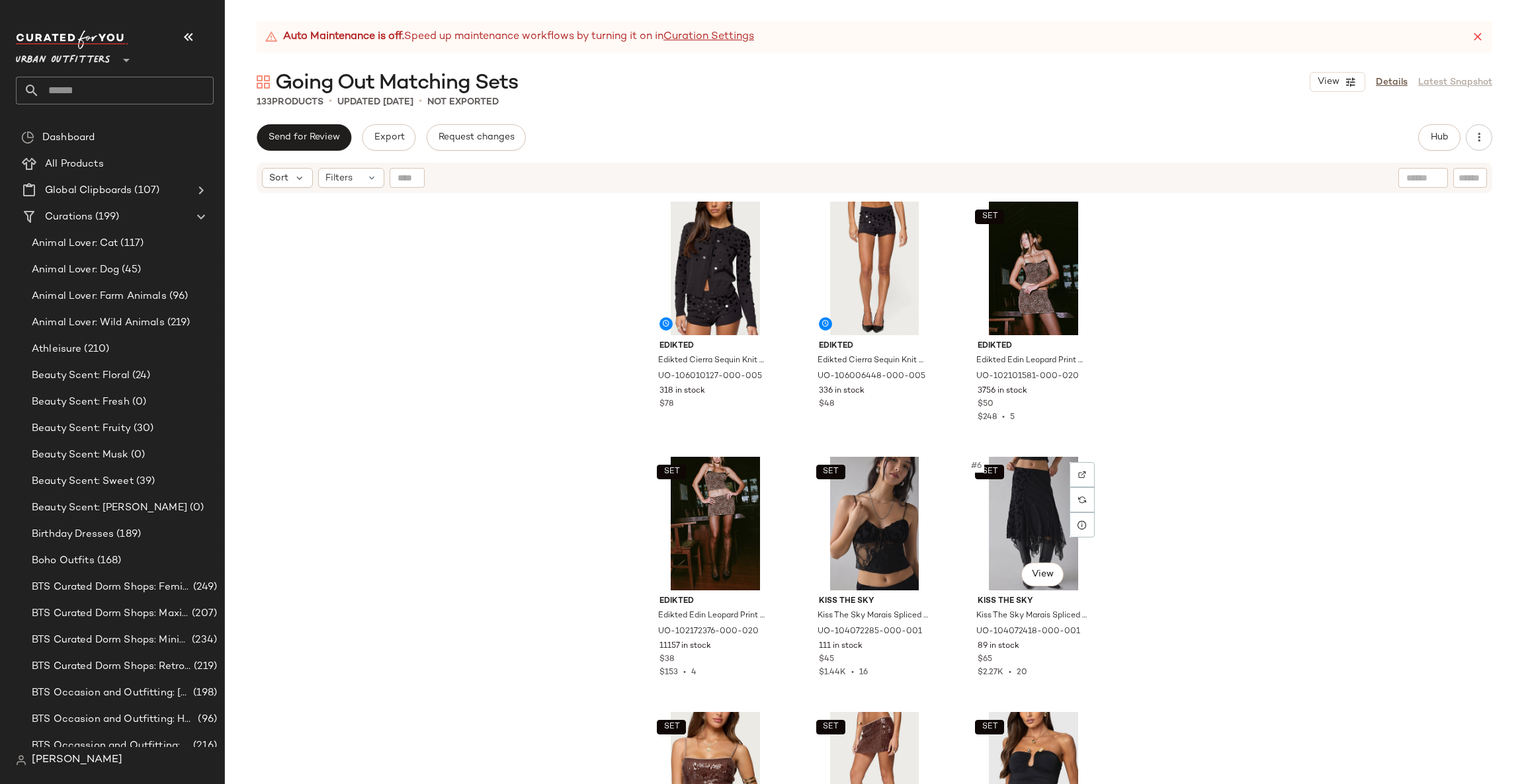
scroll to position [407, 0]
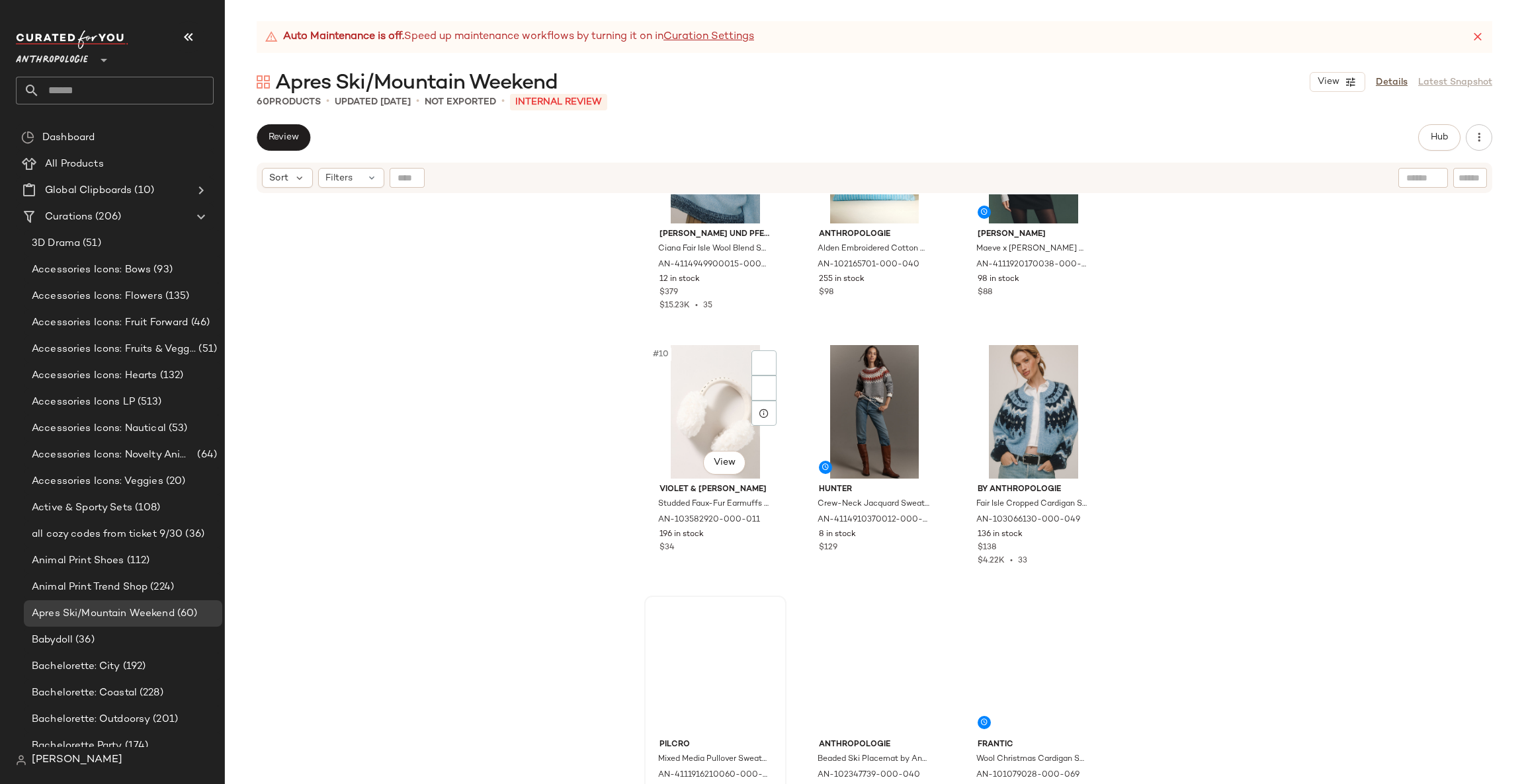
scroll to position [804, 0]
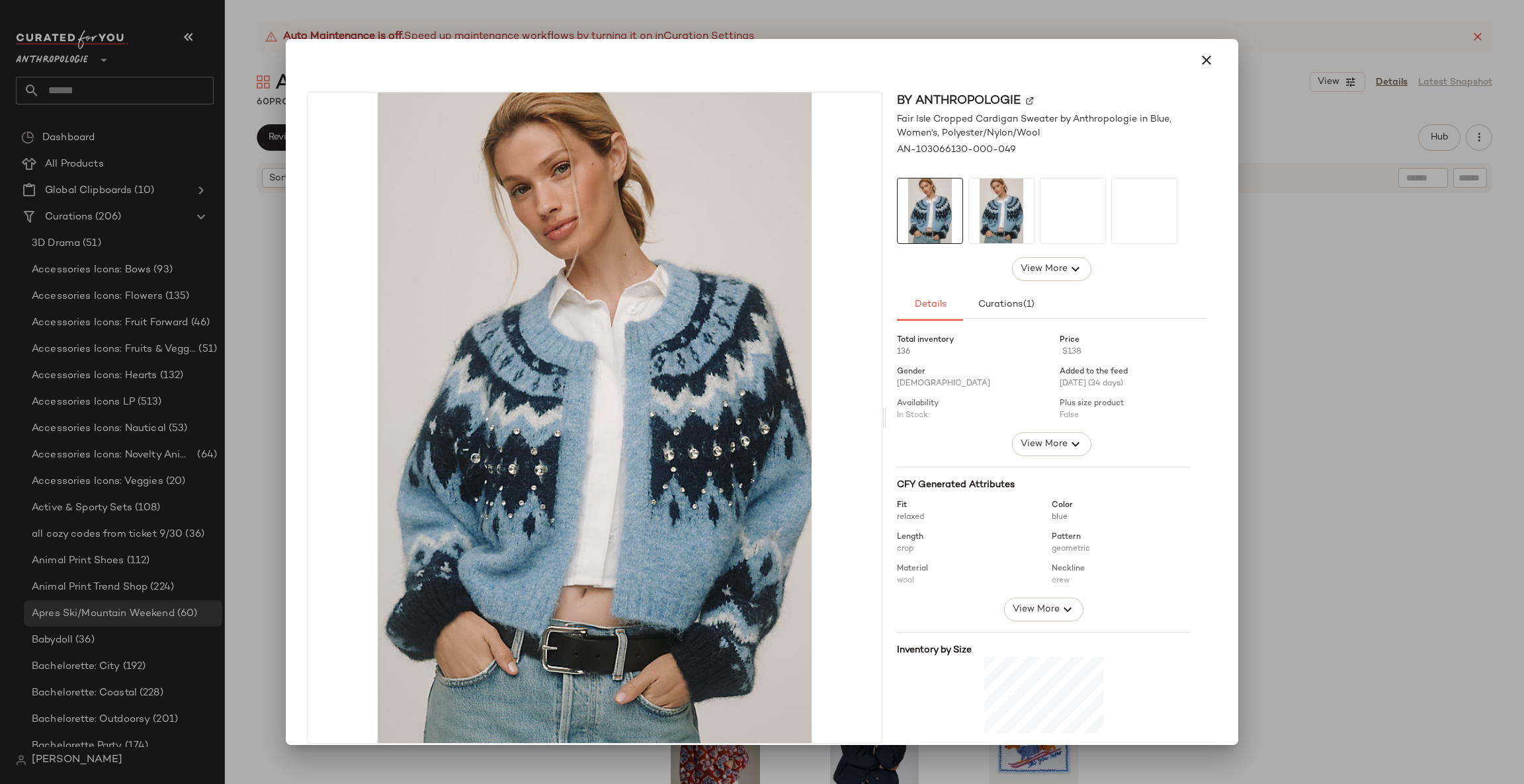
click at [1292, 289] on div at bounding box center [762, 392] width 1524 height 784
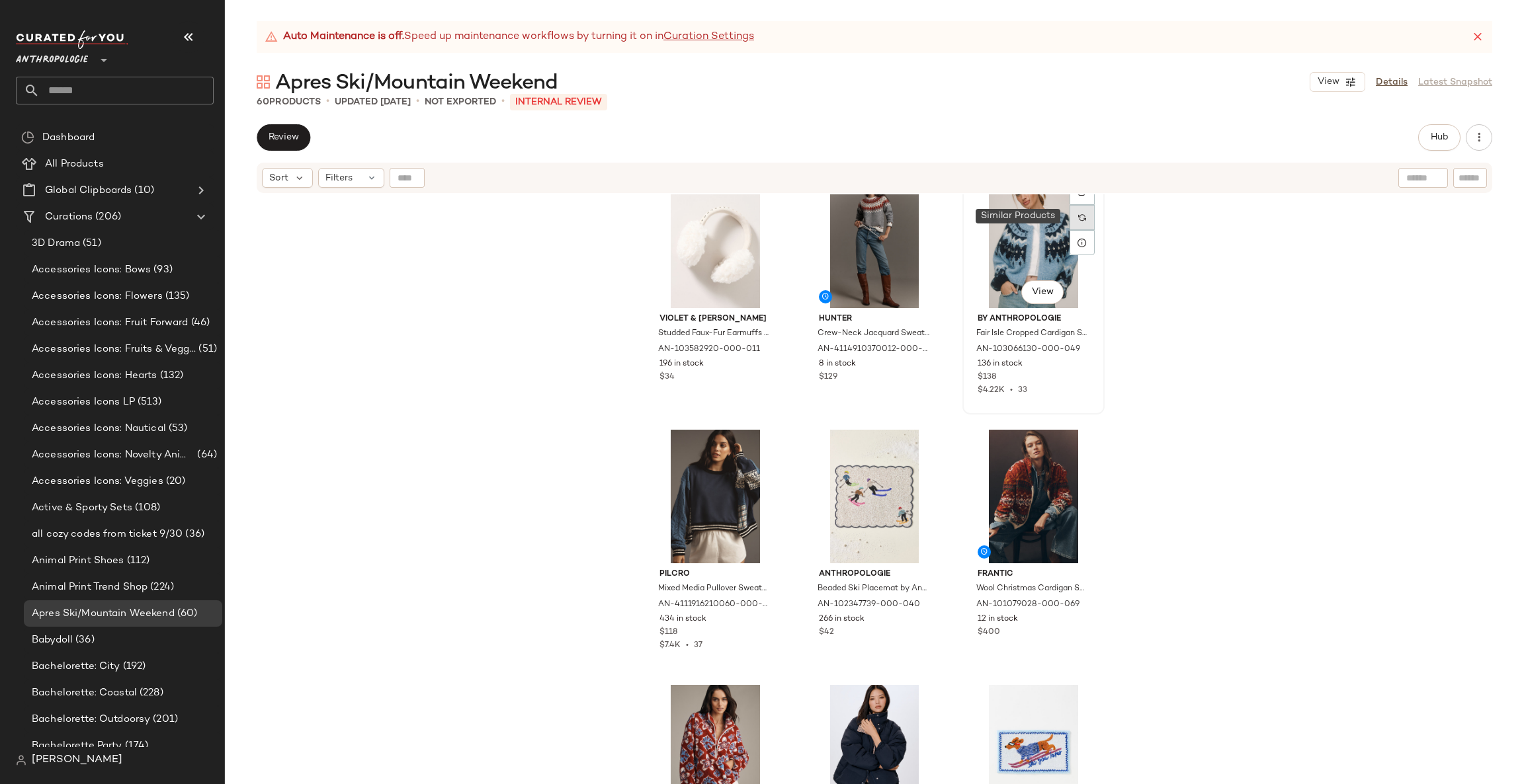
click at [1083, 218] on div at bounding box center [1082, 217] width 25 height 25
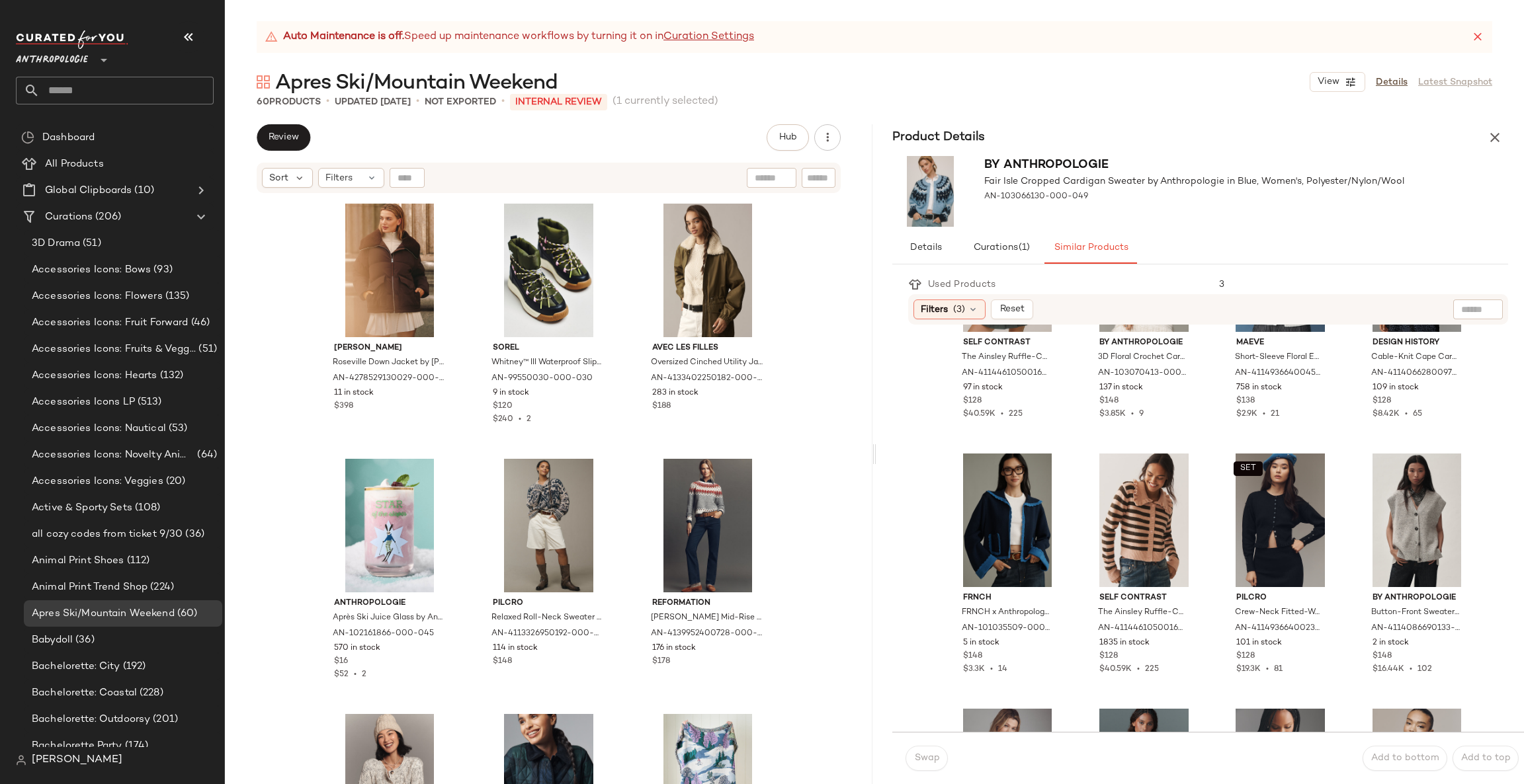
scroll to position [3185, 0]
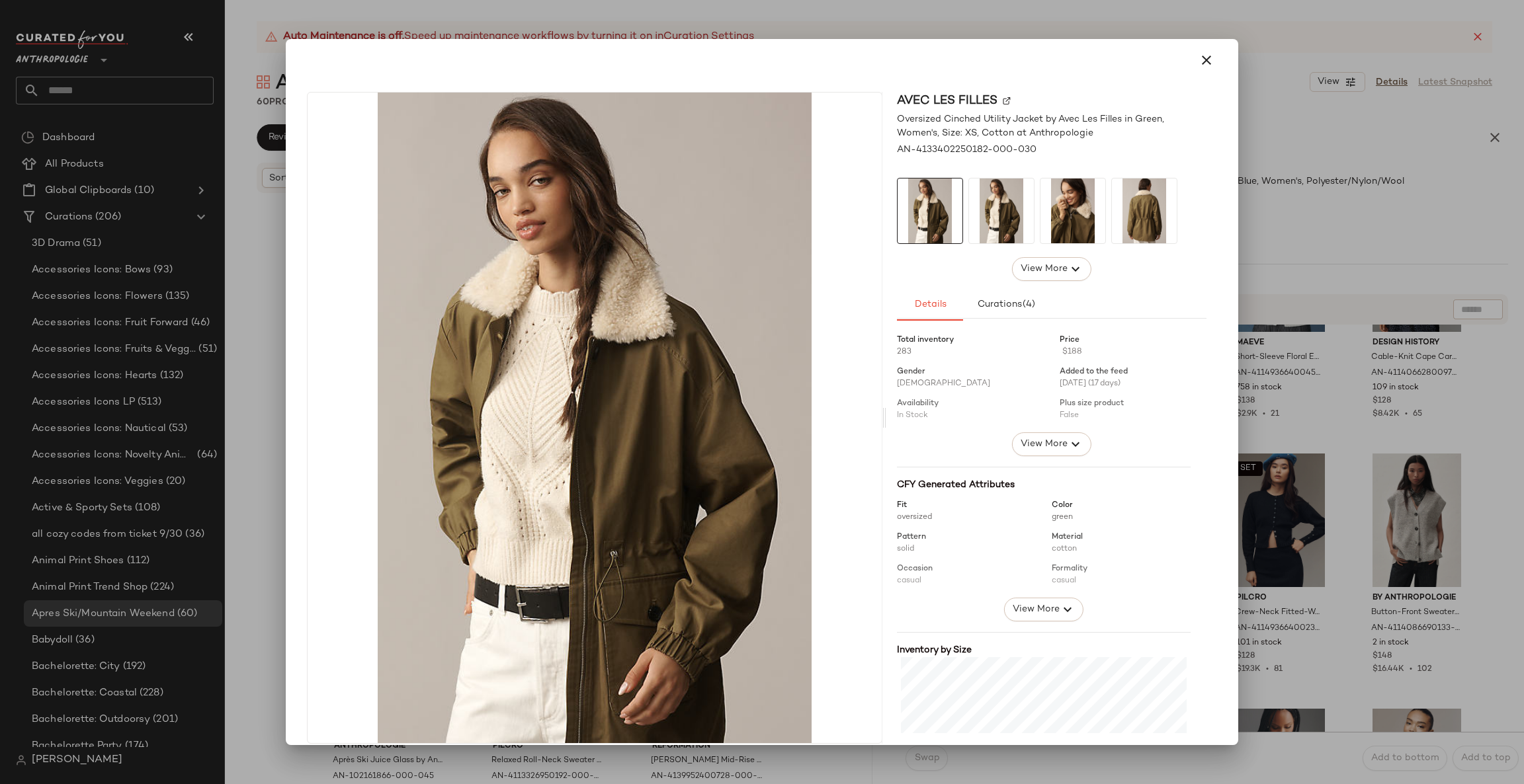
click at [1336, 348] on div at bounding box center [762, 392] width 1524 height 784
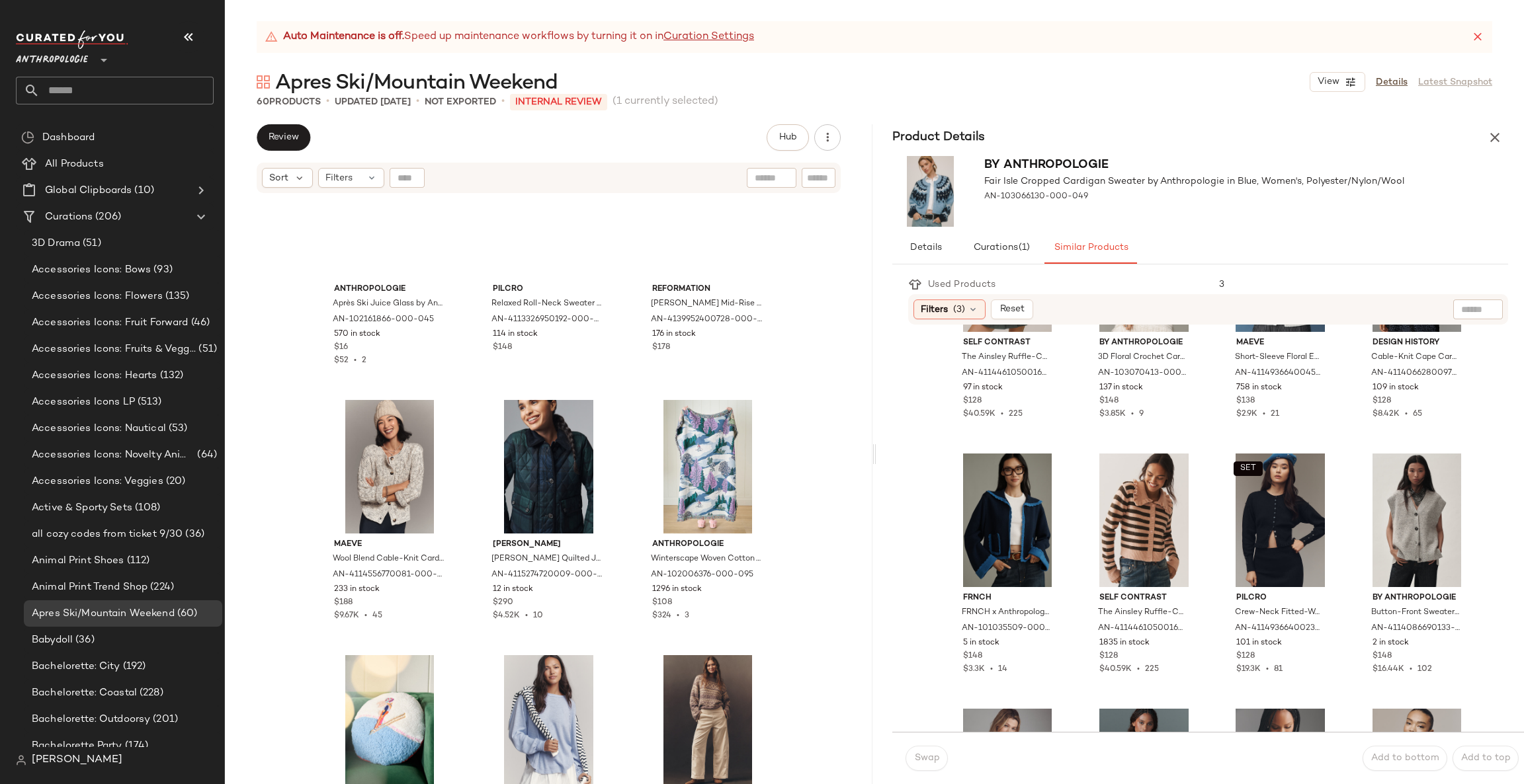
scroll to position [3492, 0]
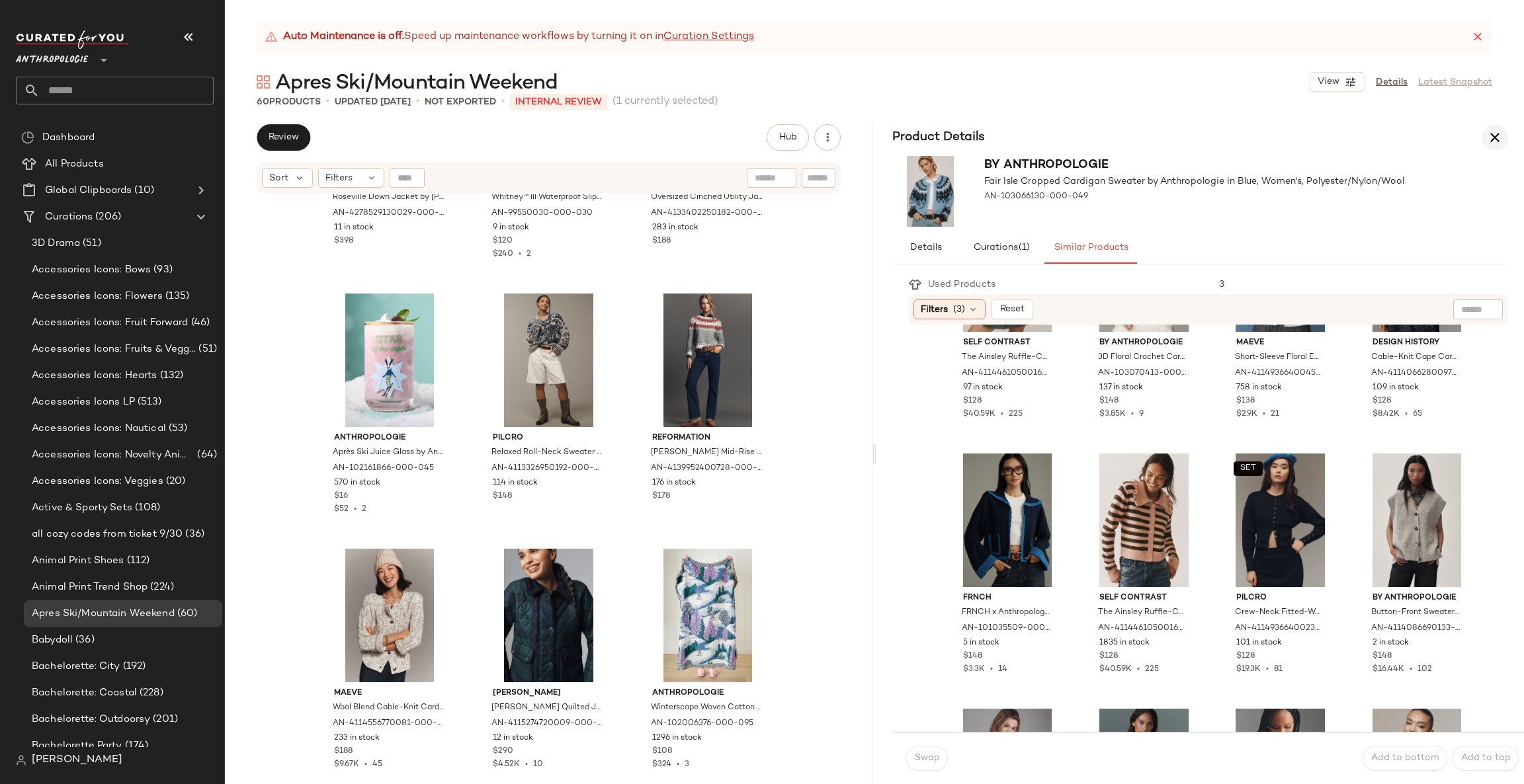
click at [1482, 137] on button "button" at bounding box center [1495, 138] width 27 height 27
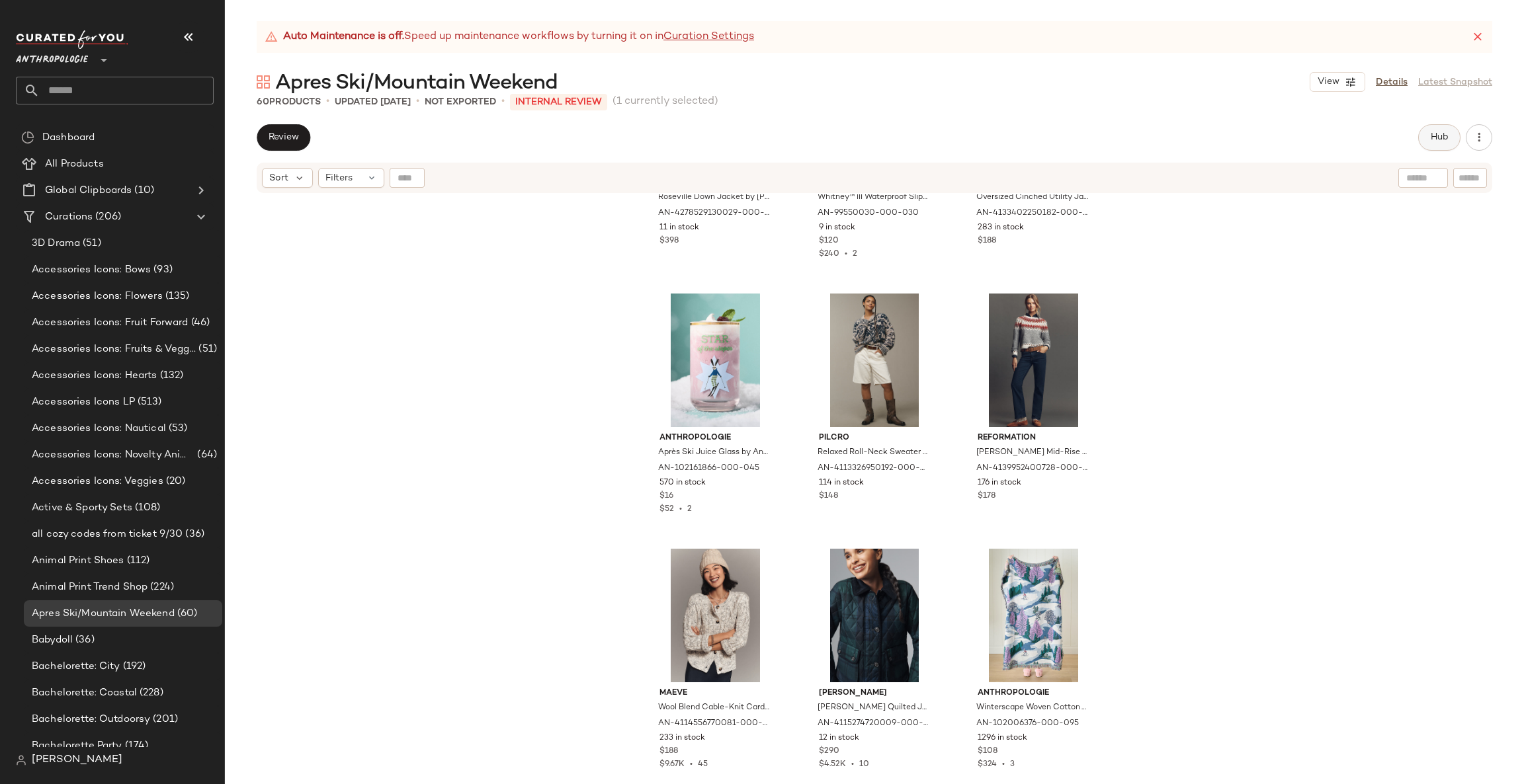
click at [1438, 134] on span "Hub" at bounding box center [1439, 138] width 18 height 10
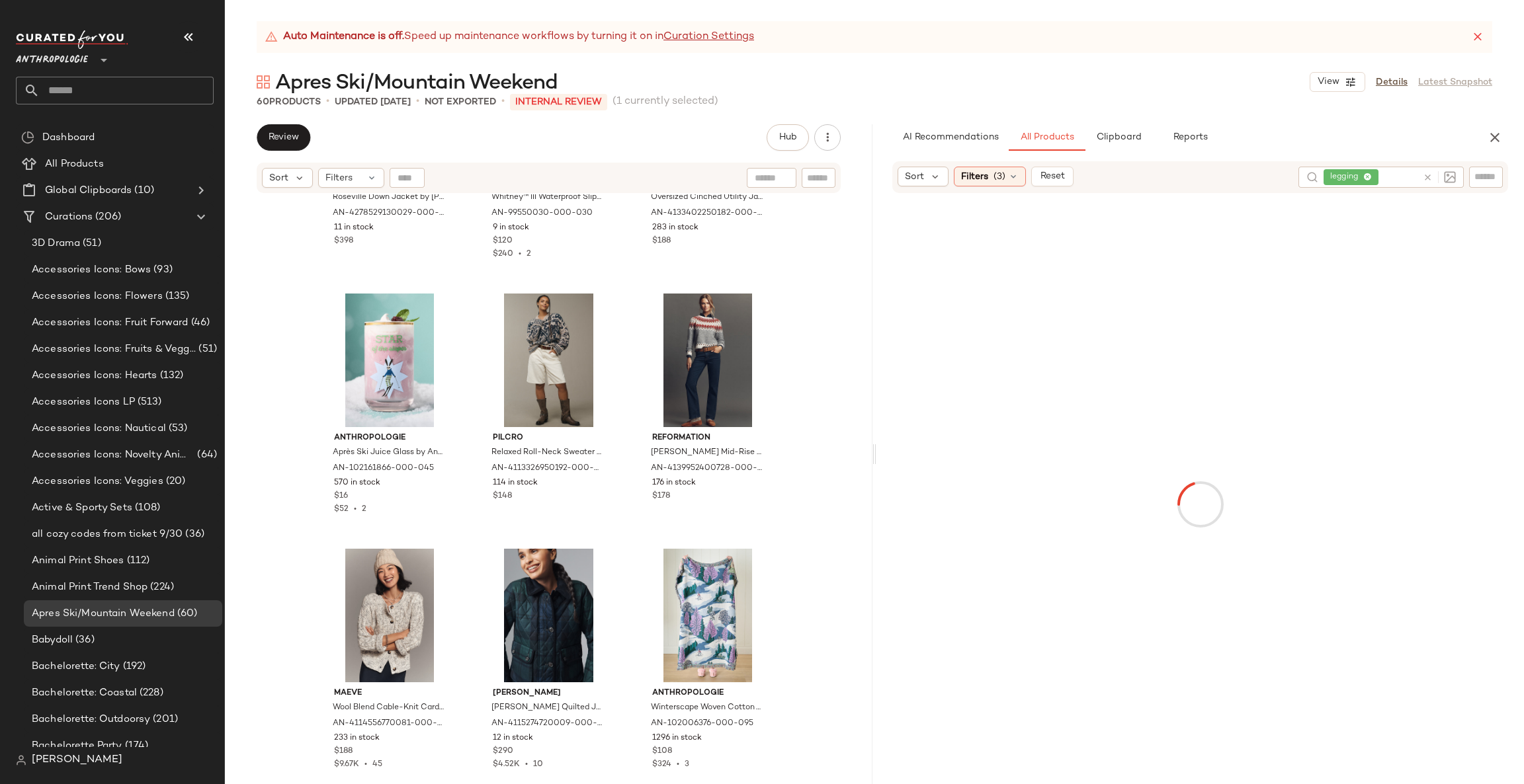
click at [1429, 177] on icon at bounding box center [1427, 177] width 10 height 10
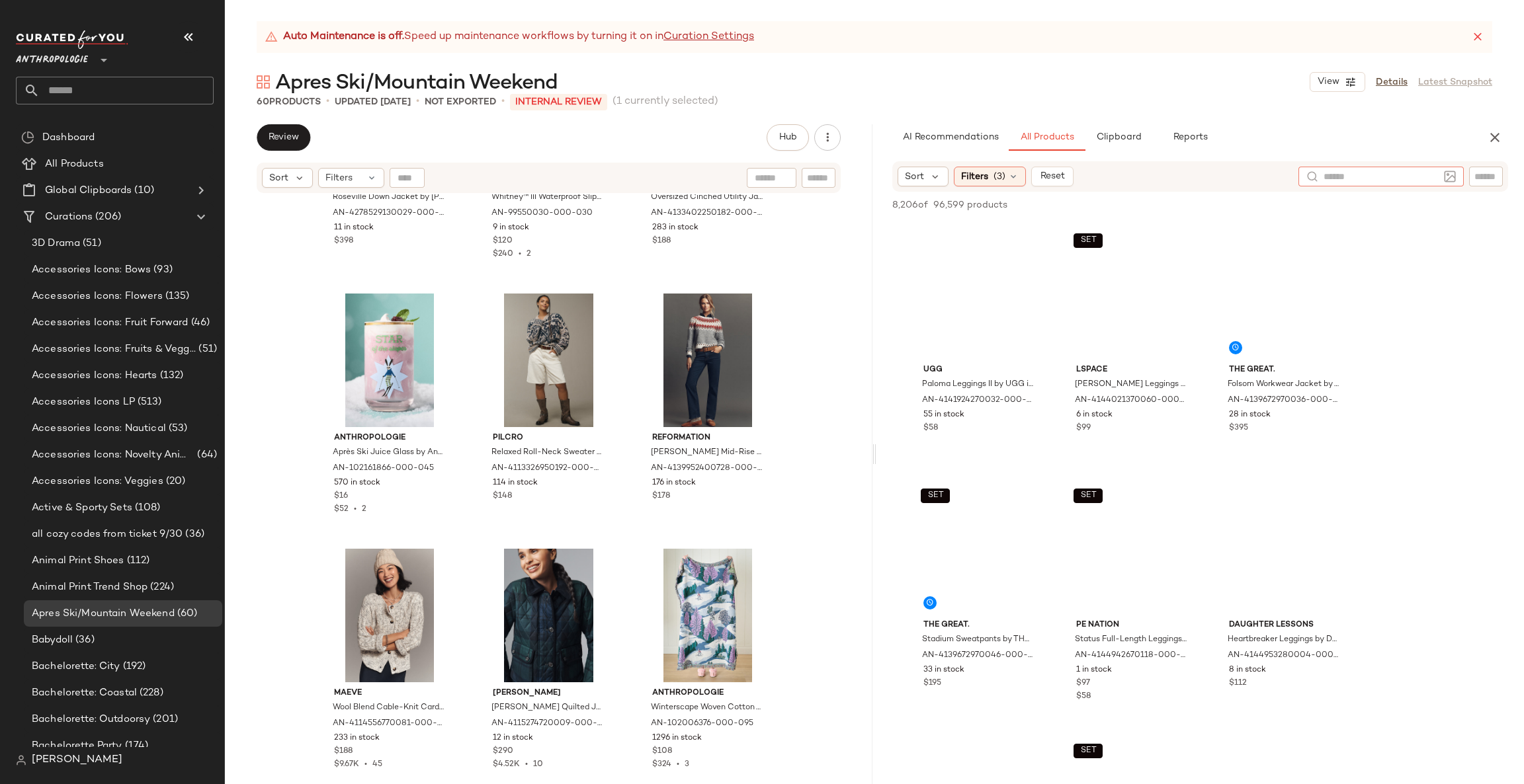
click at [1424, 176] on input "text" at bounding box center [1381, 177] width 115 height 14
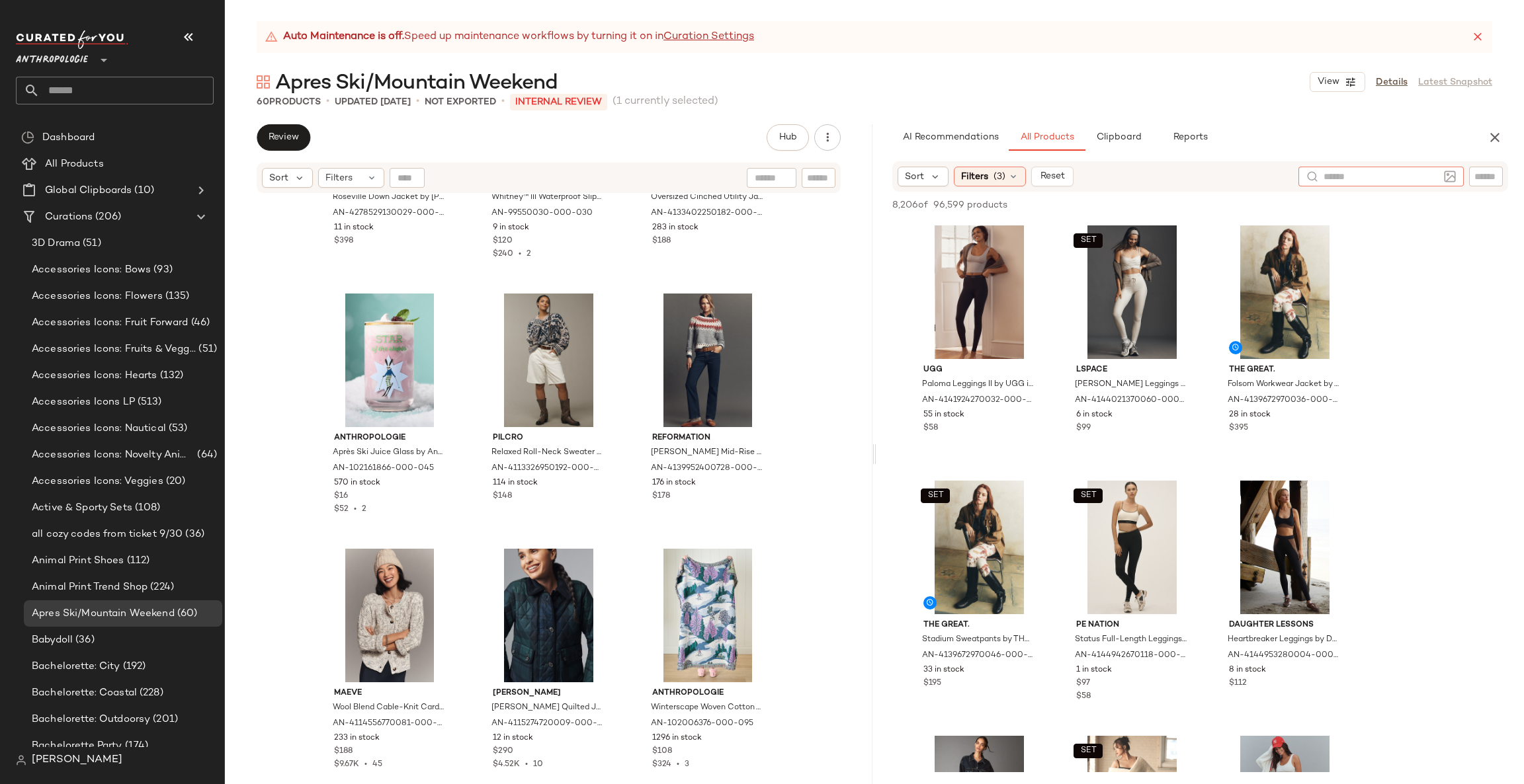
click at [1497, 181] on div at bounding box center [1486, 176] width 34 height 20
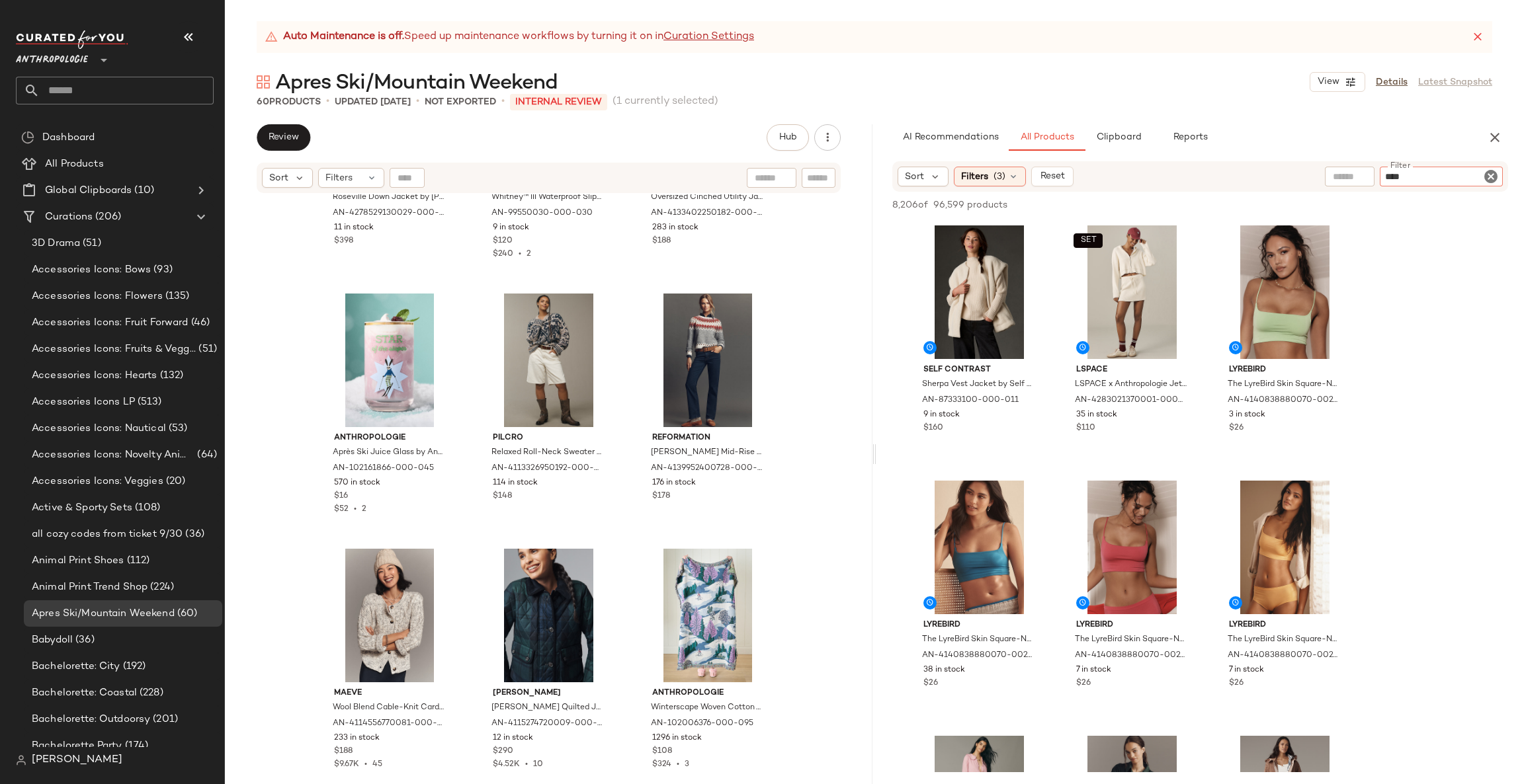
type input "*****"
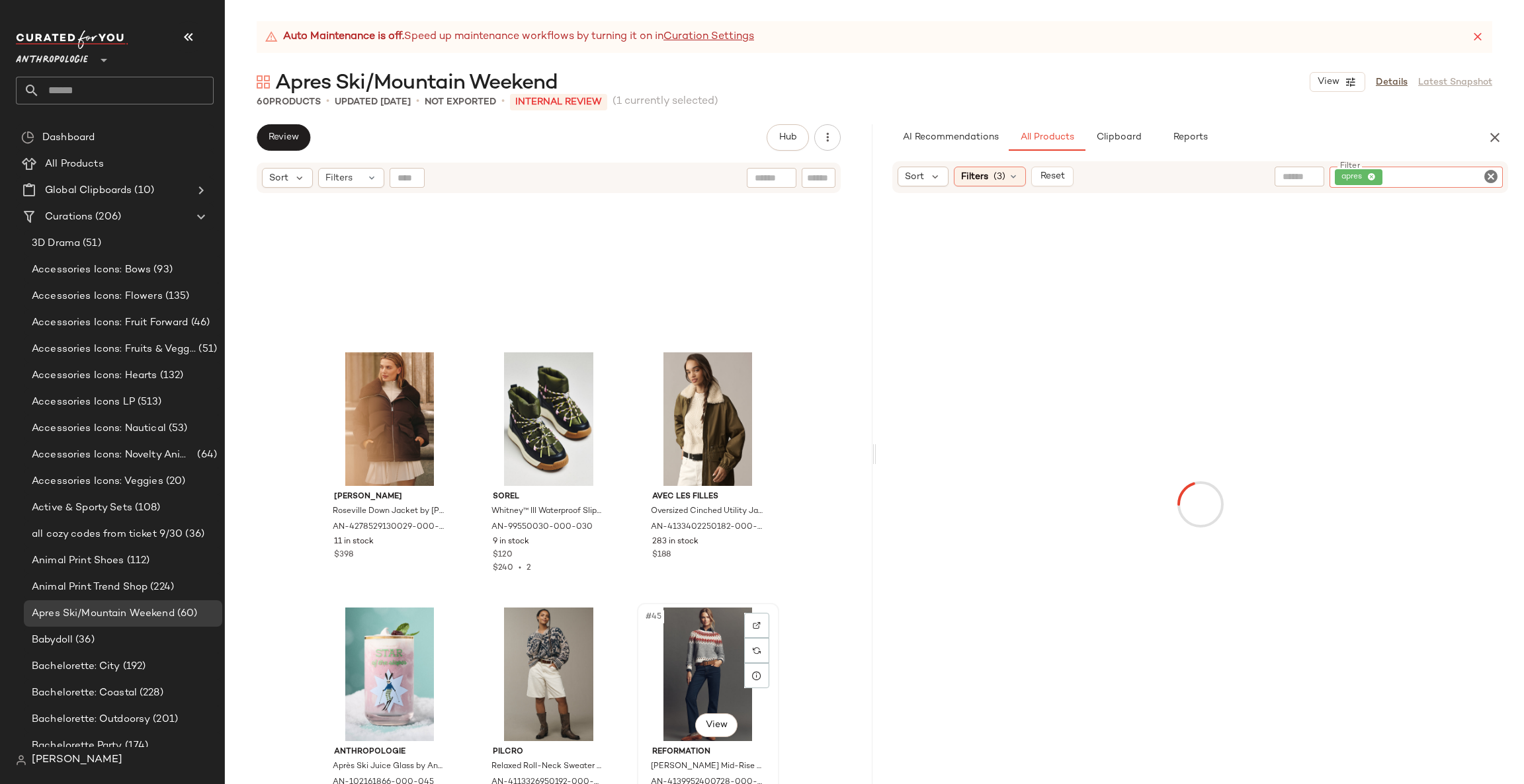
scroll to position [2897, 0]
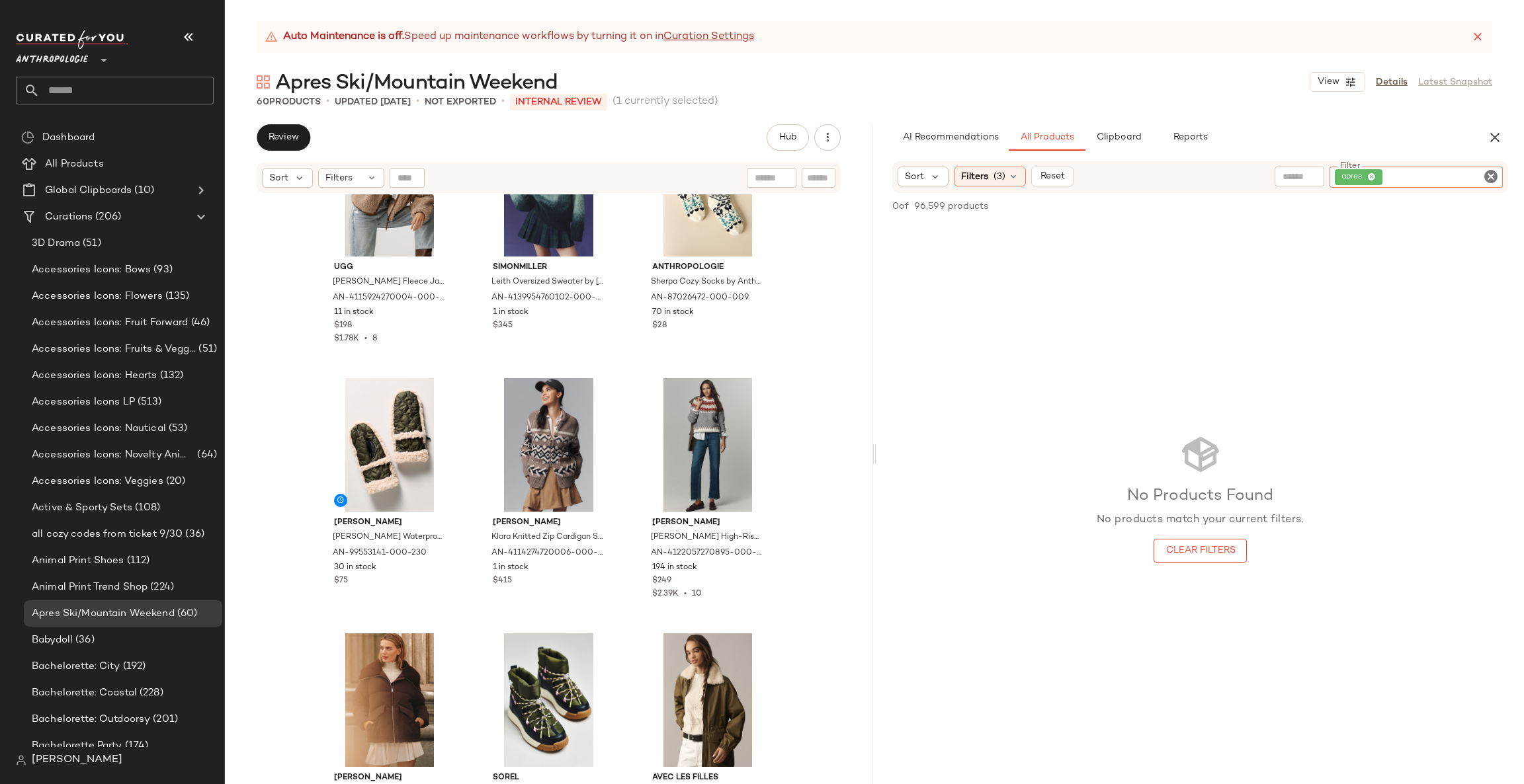
click at [1492, 189] on div "Sort Filters (3) Reset Filter apres Filter" at bounding box center [1200, 177] width 615 height 32
click at [1008, 173] on icon at bounding box center [1013, 177] width 10 height 10
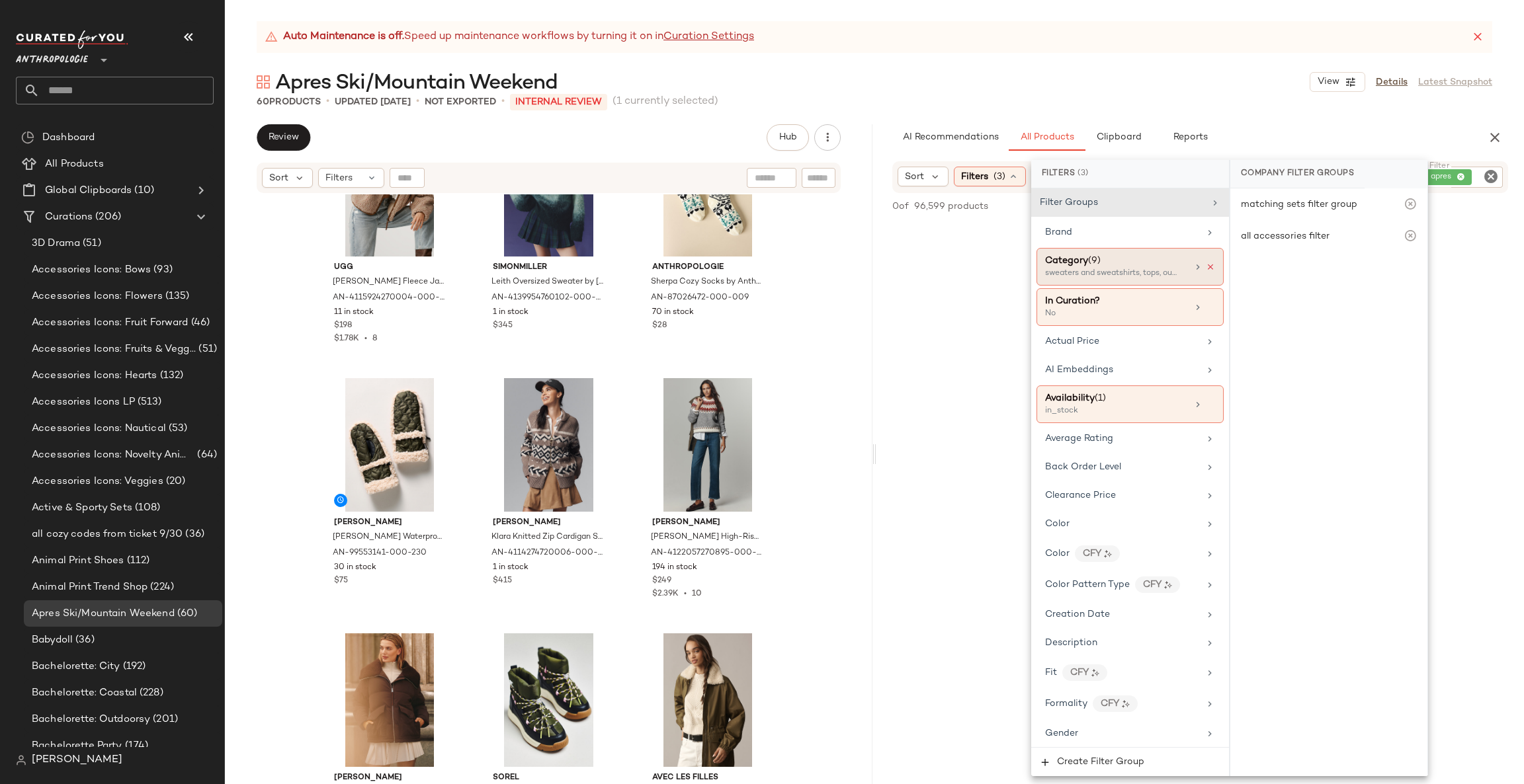
click at [1206, 264] on icon at bounding box center [1210, 267] width 10 height 10
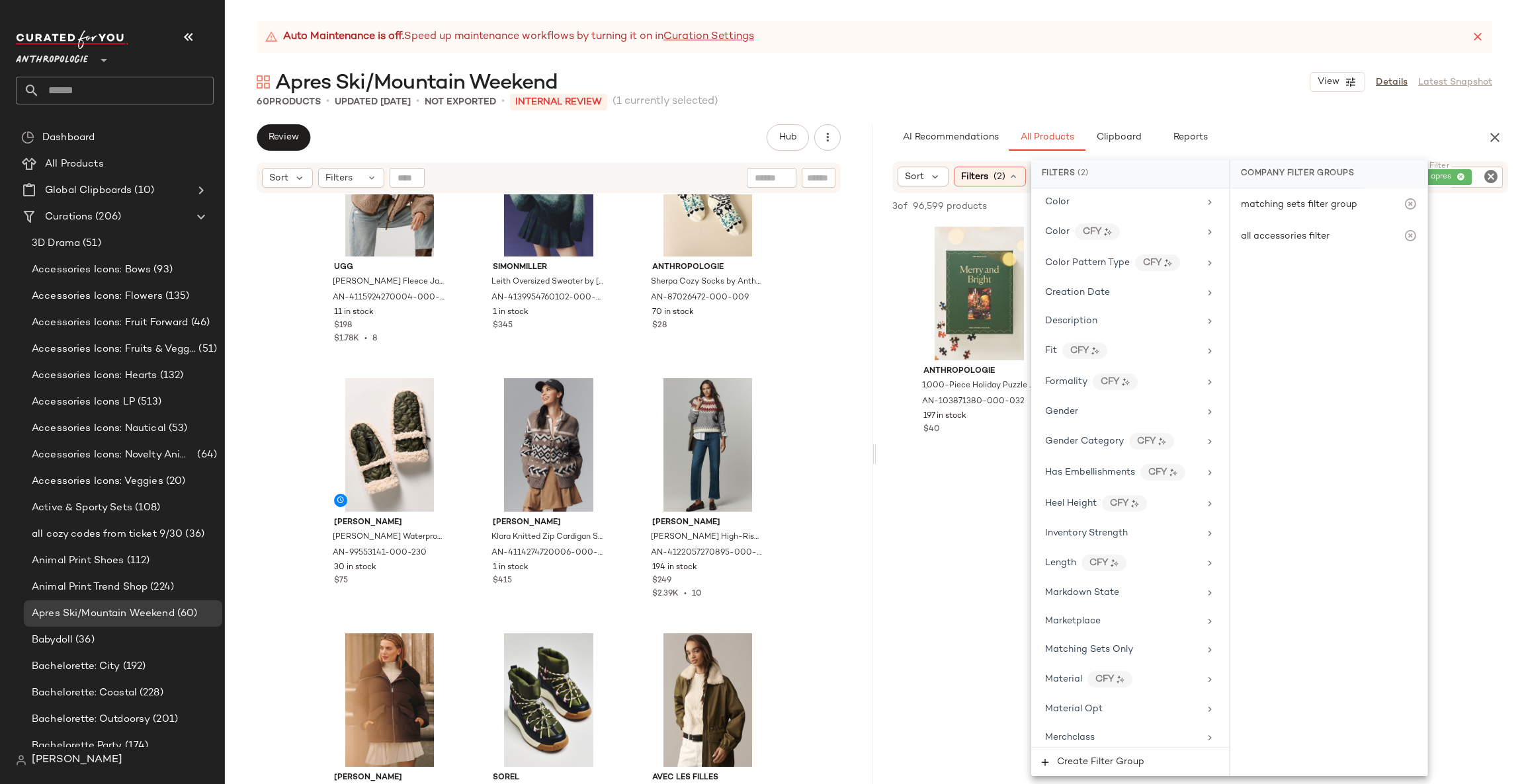
scroll to position [199, 0]
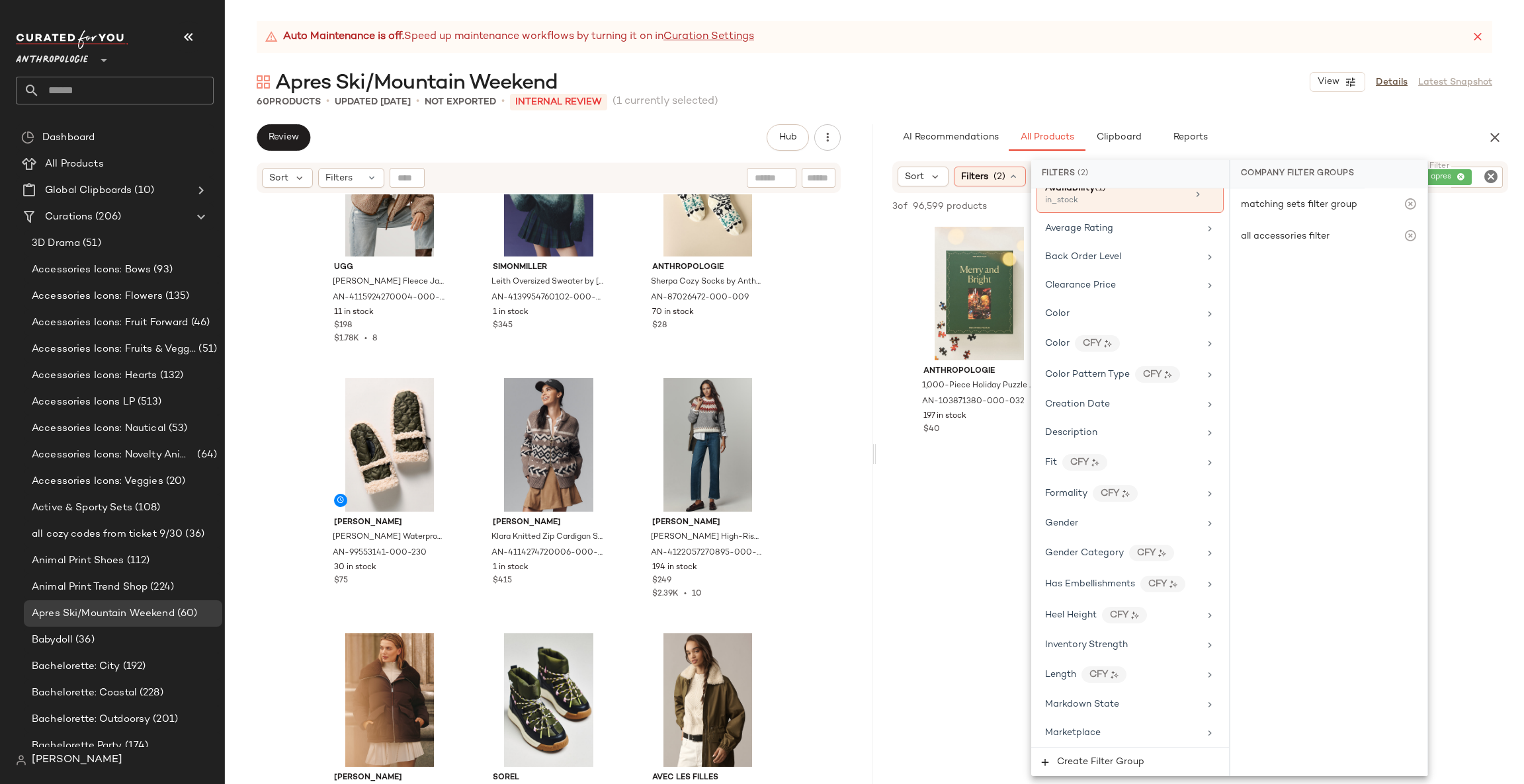
click at [1503, 306] on div "Anthropologie 1,000-Piece Holiday Puzzle by Anthropologie in Green AN-103871380…" at bounding box center [1200, 345] width 648 height 244
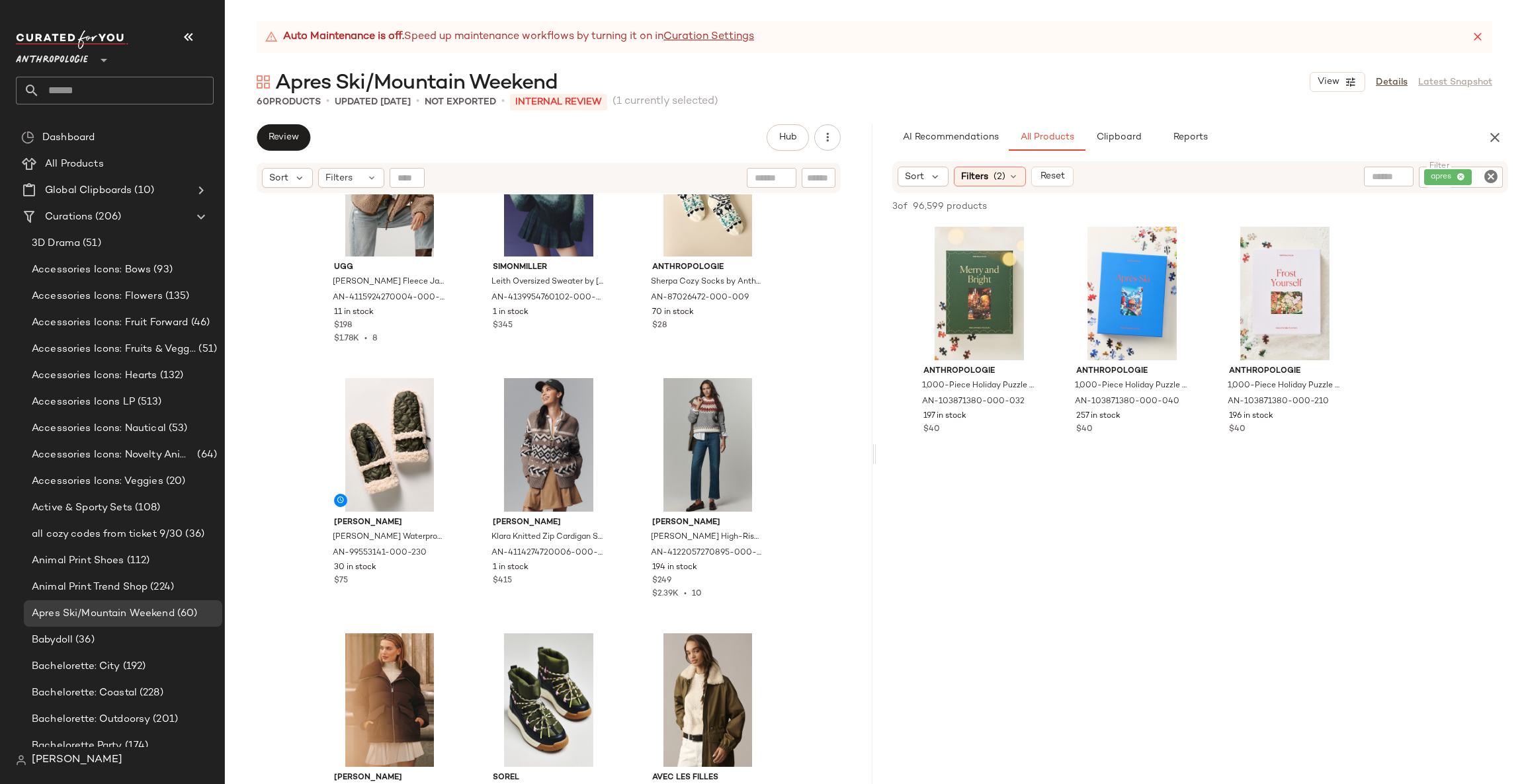
click at [1493, 171] on icon "Clear Filter" at bounding box center [1491, 177] width 16 height 16
click at [1355, 162] on div "Sort Filters (2) Reset Filter Filter" at bounding box center [1200, 176] width 615 height 30
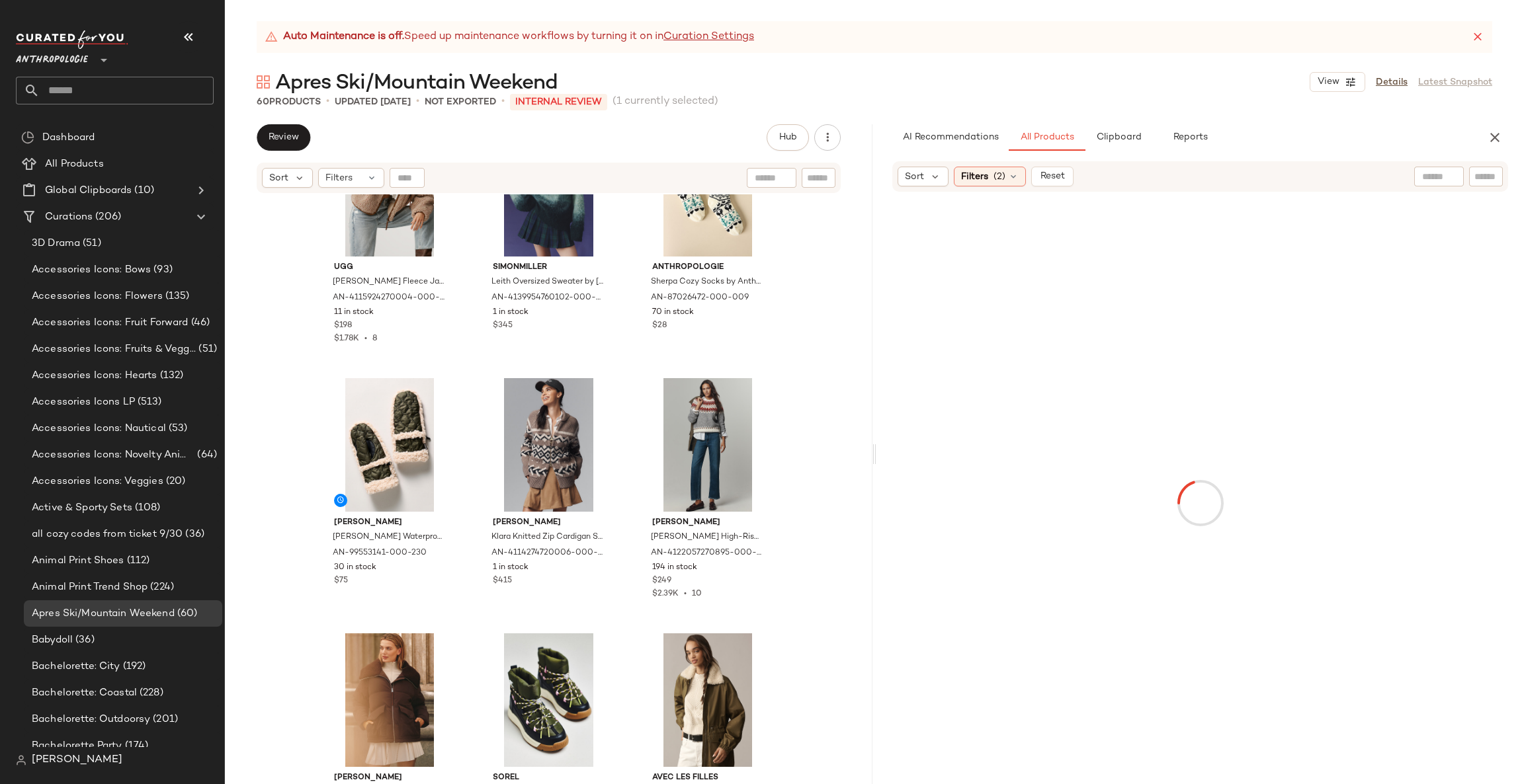
click at [1429, 171] on input "text" at bounding box center [1439, 177] width 34 height 14
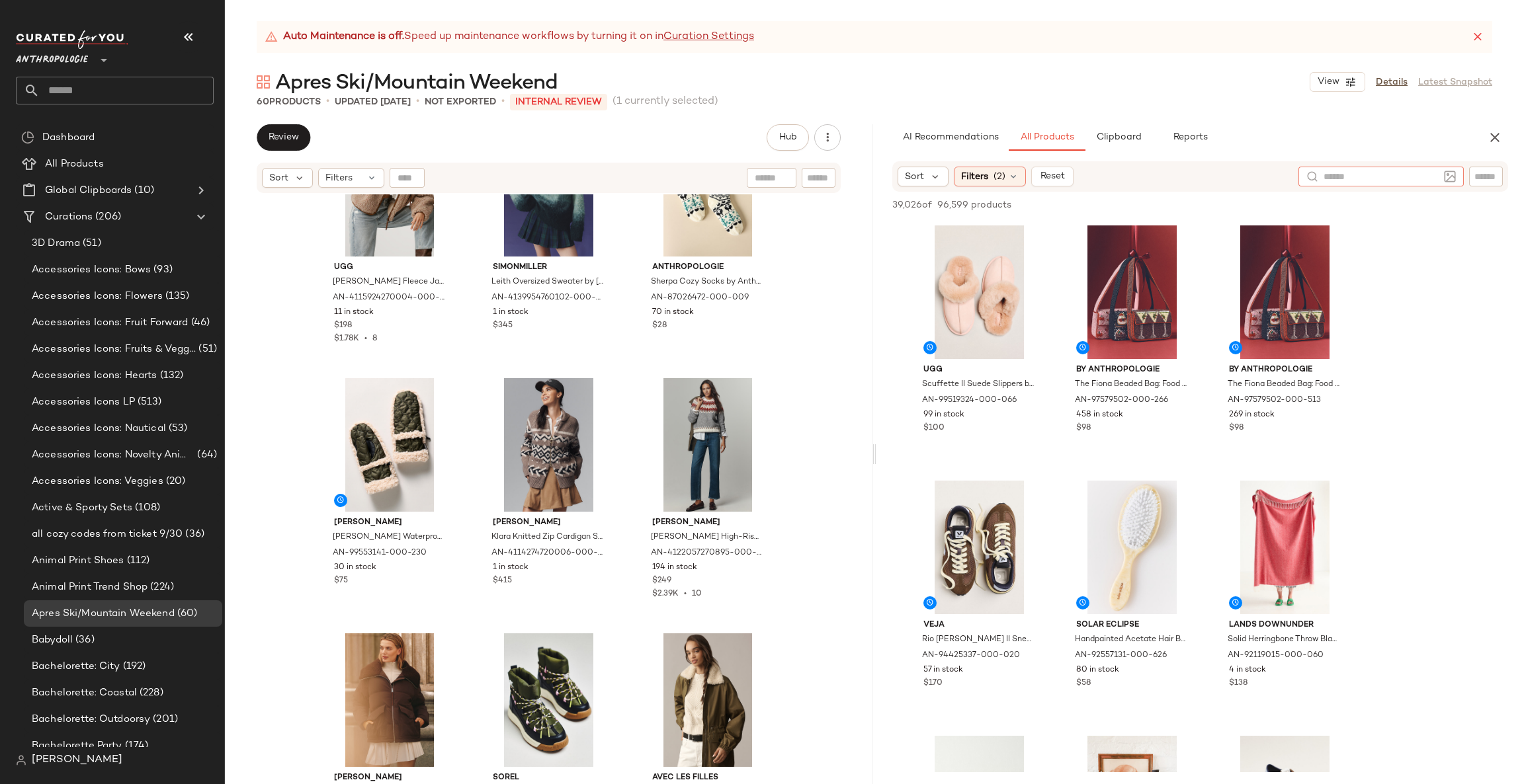
click at [1491, 186] on div "Sort Filters (2) Reset" at bounding box center [1200, 176] width 615 height 30
click at [1485, 173] on input "text" at bounding box center [1485, 177] width 23 height 14
type input "***"
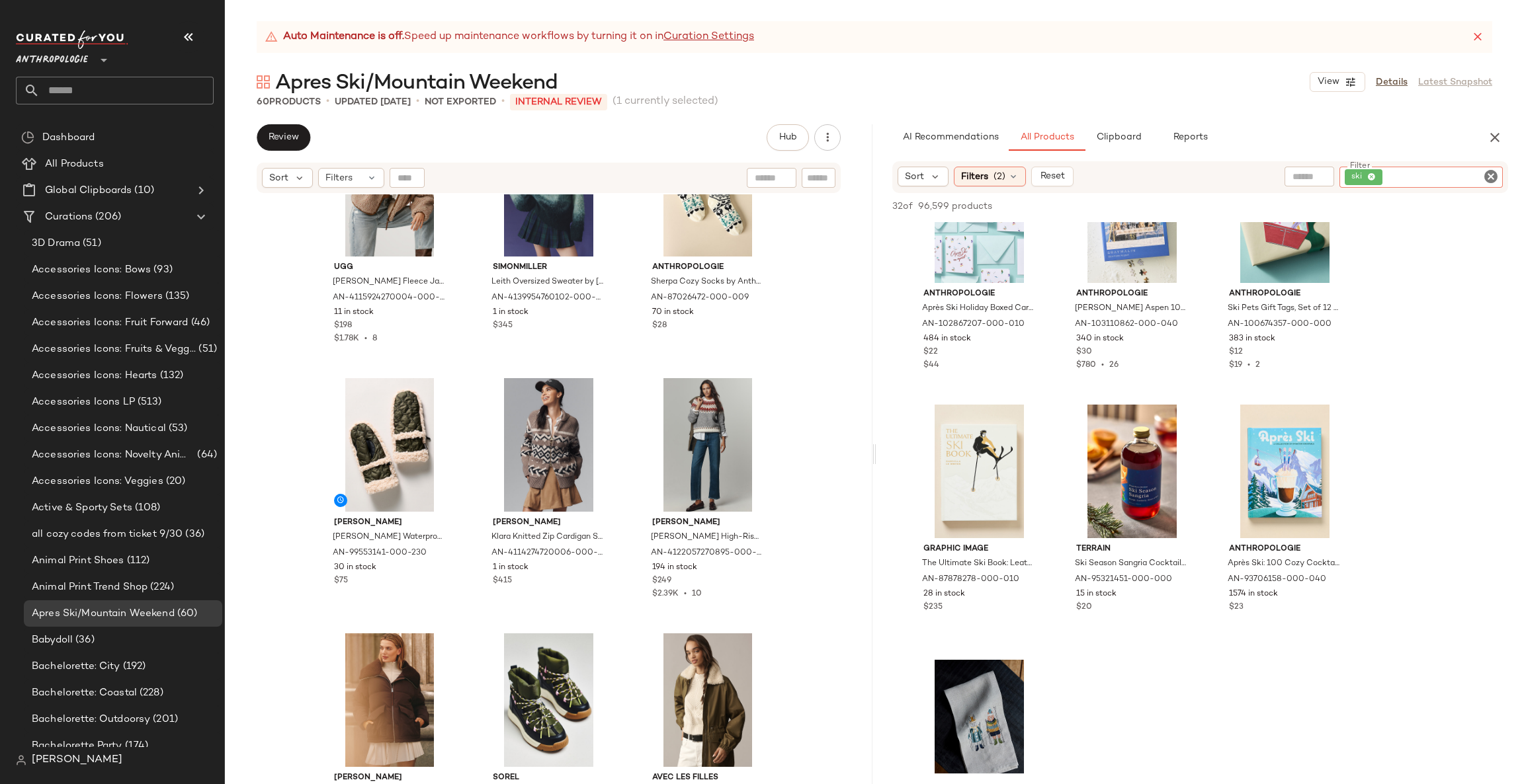
scroll to position [1587, 0]
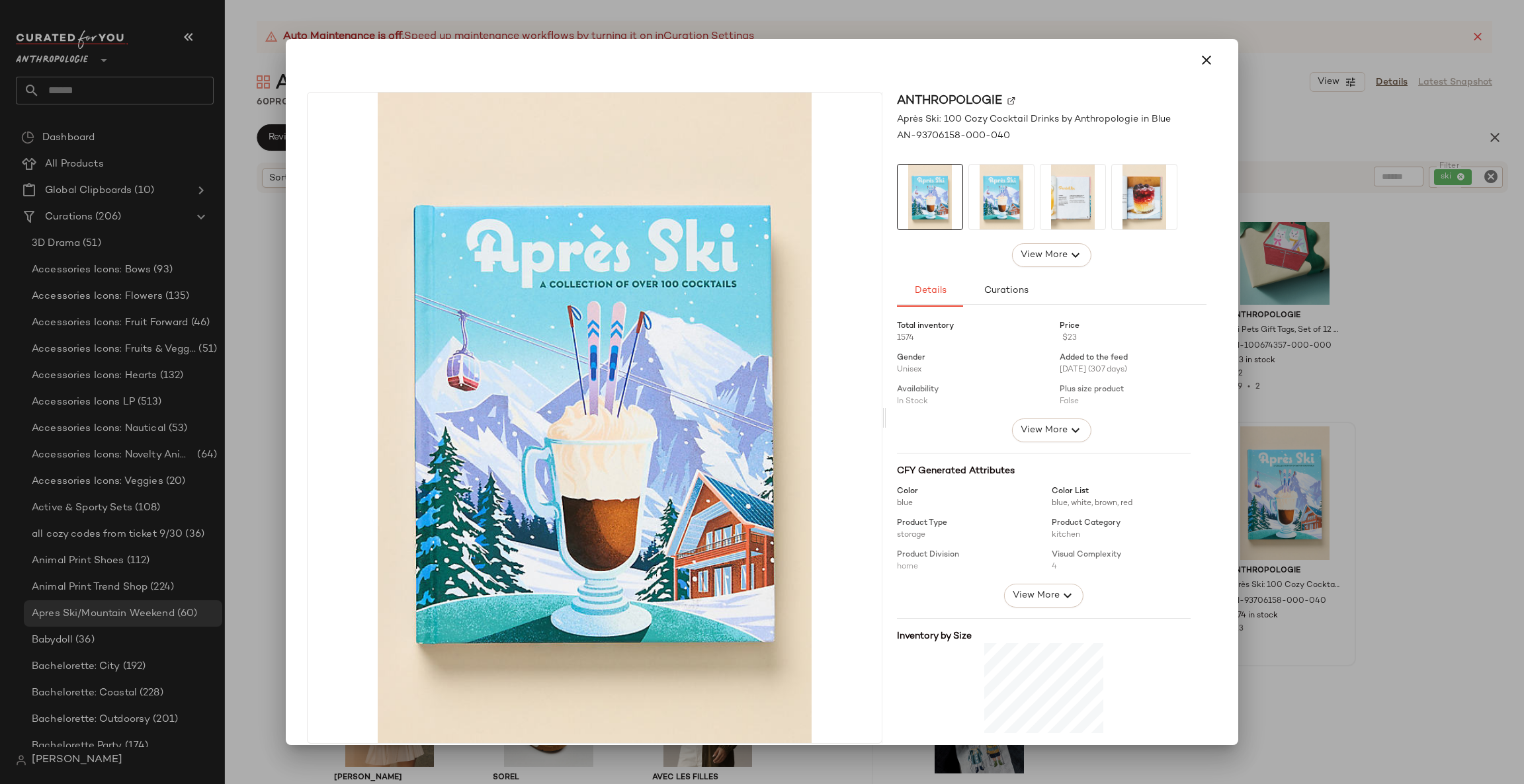
click at [1354, 538] on div at bounding box center [762, 392] width 1524 height 784
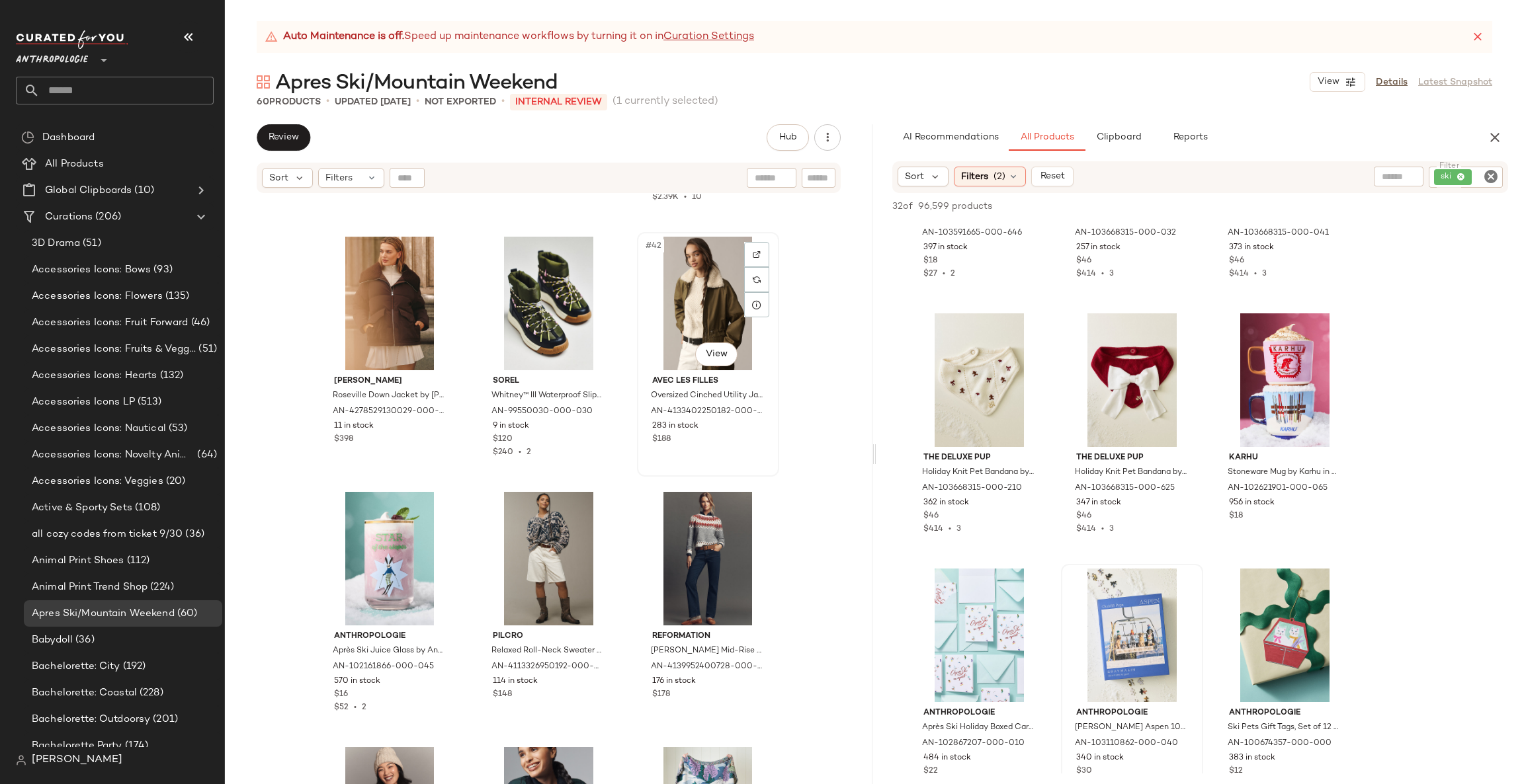
scroll to position [3492, 0]
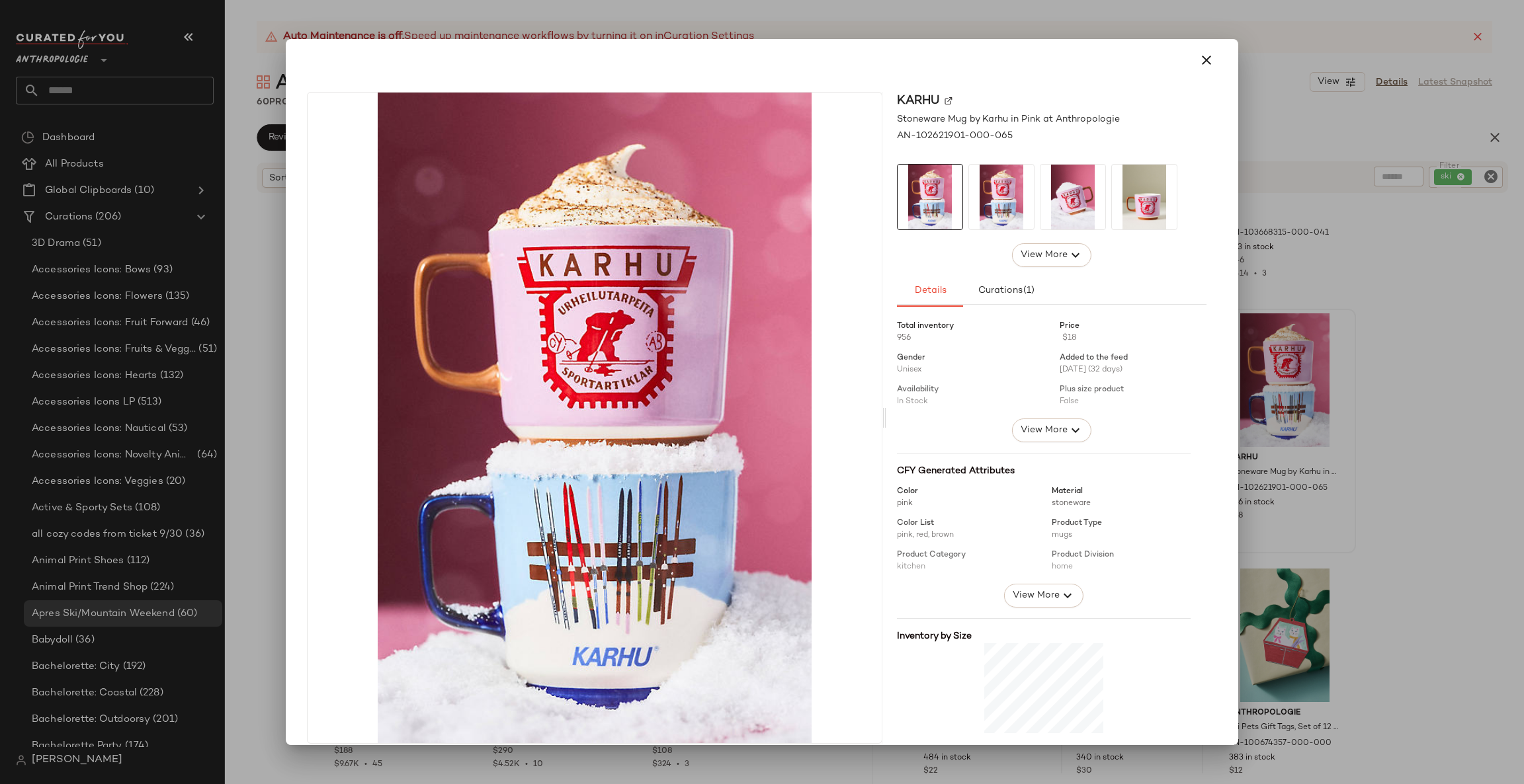
click at [1364, 416] on div at bounding box center [762, 392] width 1524 height 784
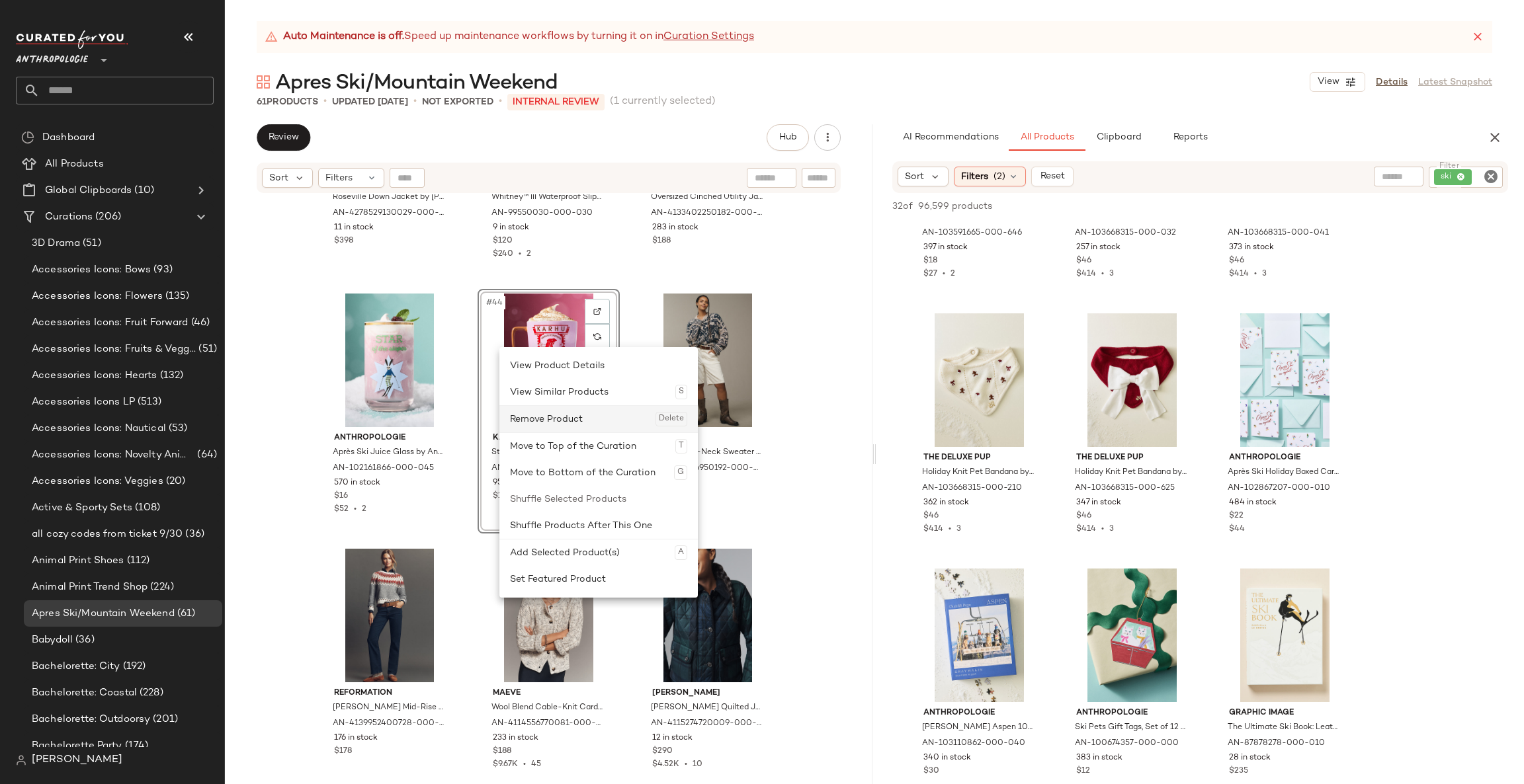
click at [559, 423] on div "Remove Product Delete" at bounding box center [599, 420] width 177 height 27
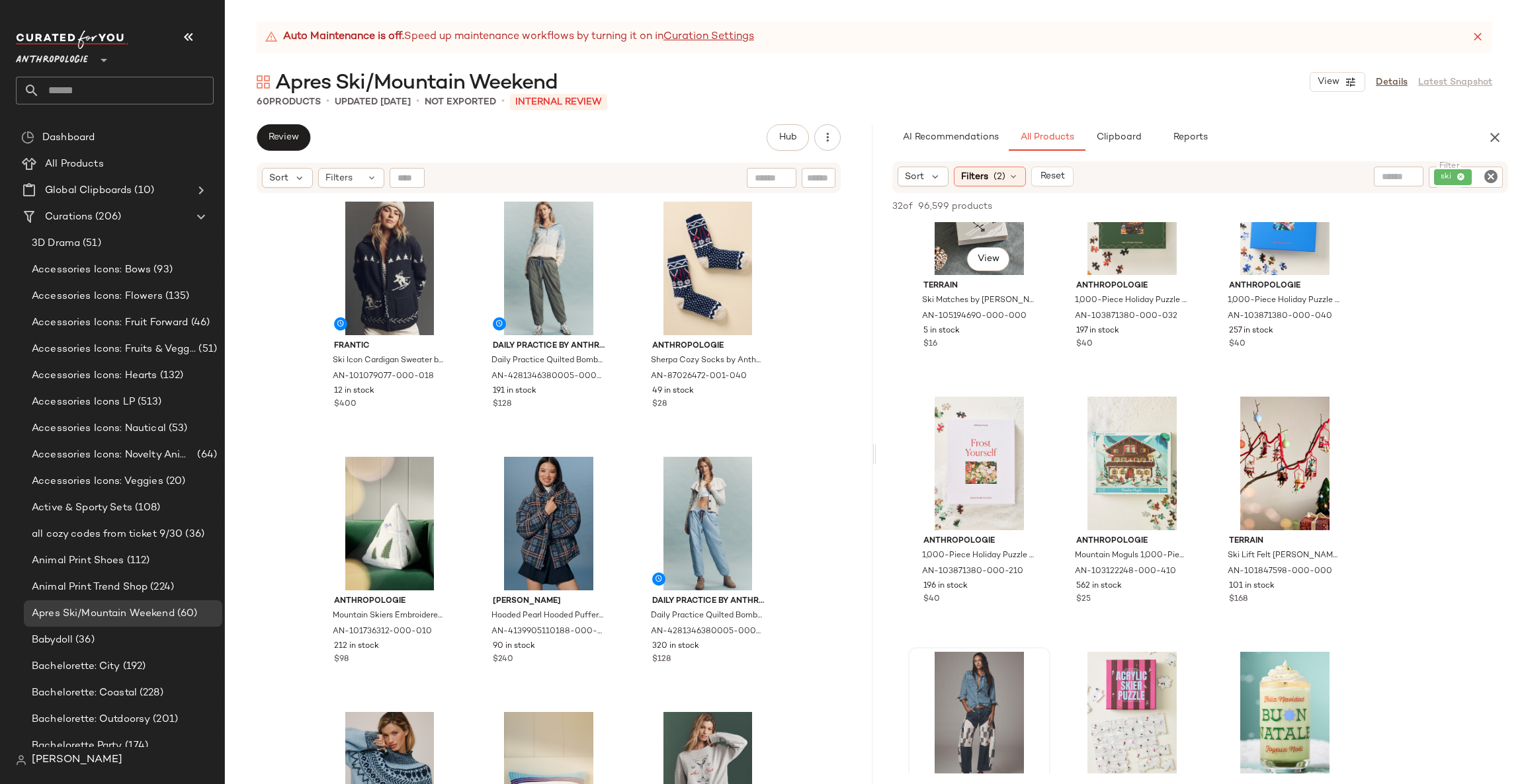
scroll to position [397, 0]
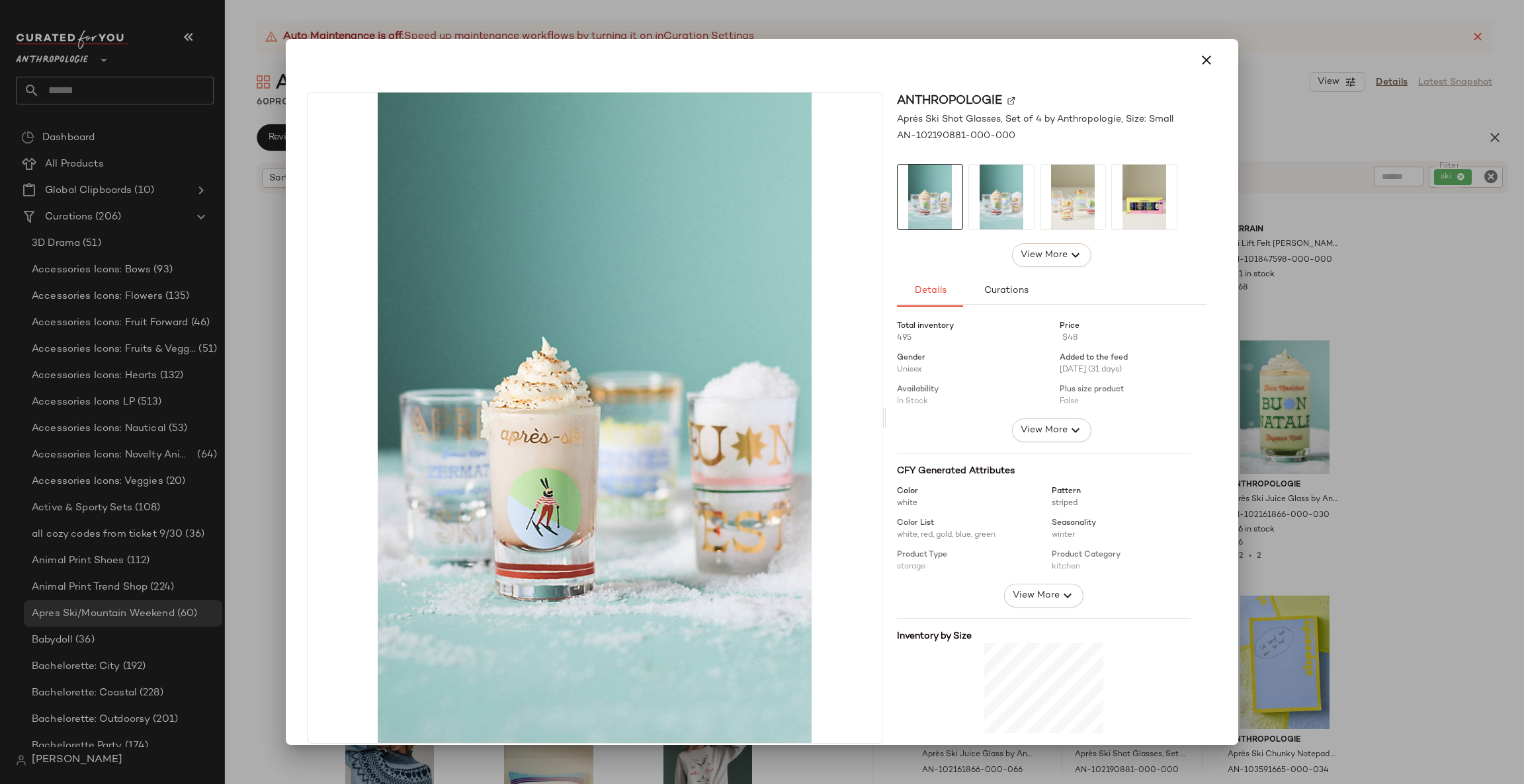
click at [1343, 614] on div at bounding box center [762, 392] width 1524 height 784
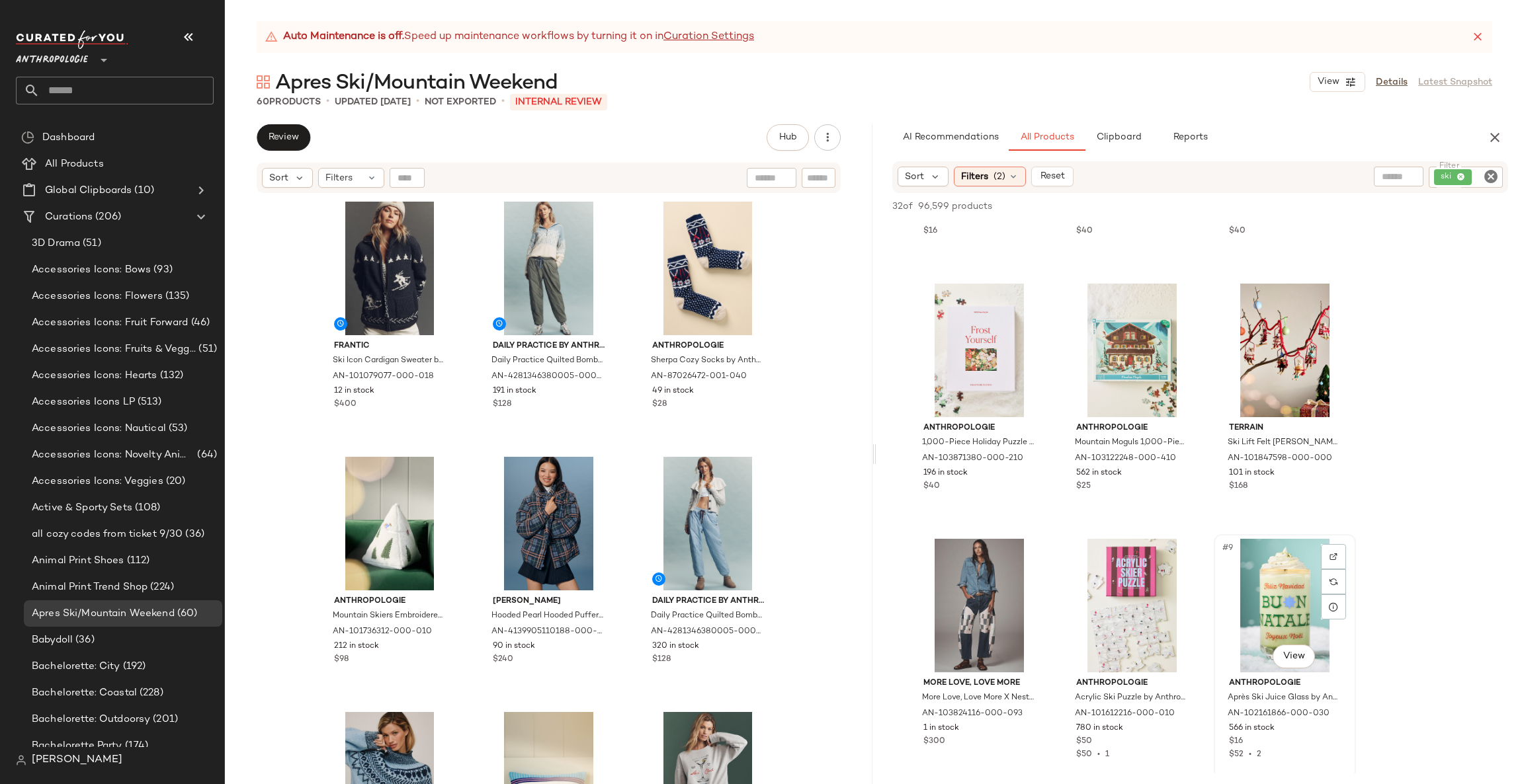
scroll to position [0, 0]
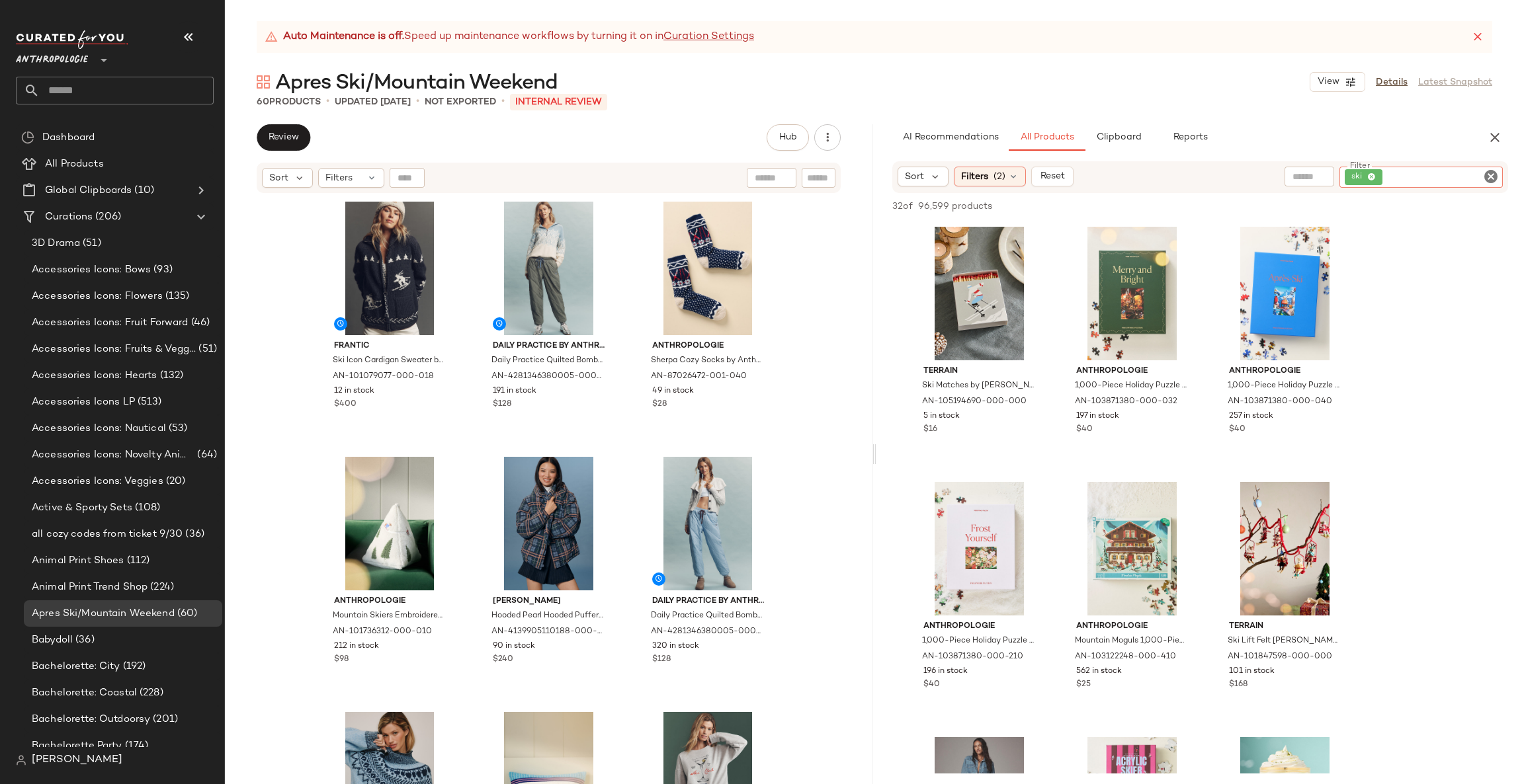
click at [1500, 182] on div "ski" at bounding box center [1421, 177] width 163 height 21
click at [1494, 180] on icon "Clear Filter" at bounding box center [1491, 177] width 16 height 16
click at [1355, 186] on div at bounding box center [1381, 176] width 115 height 20
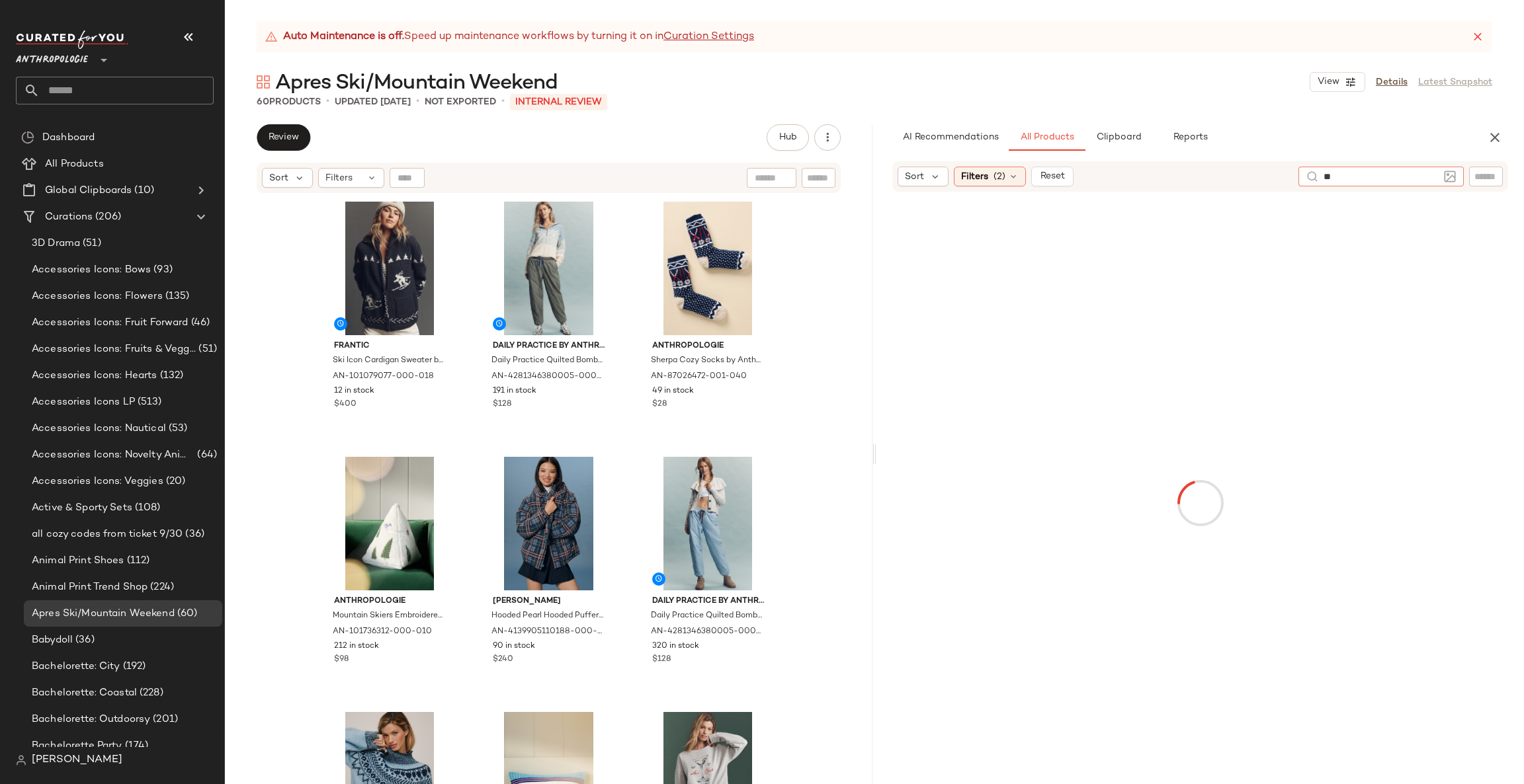
type input "***"
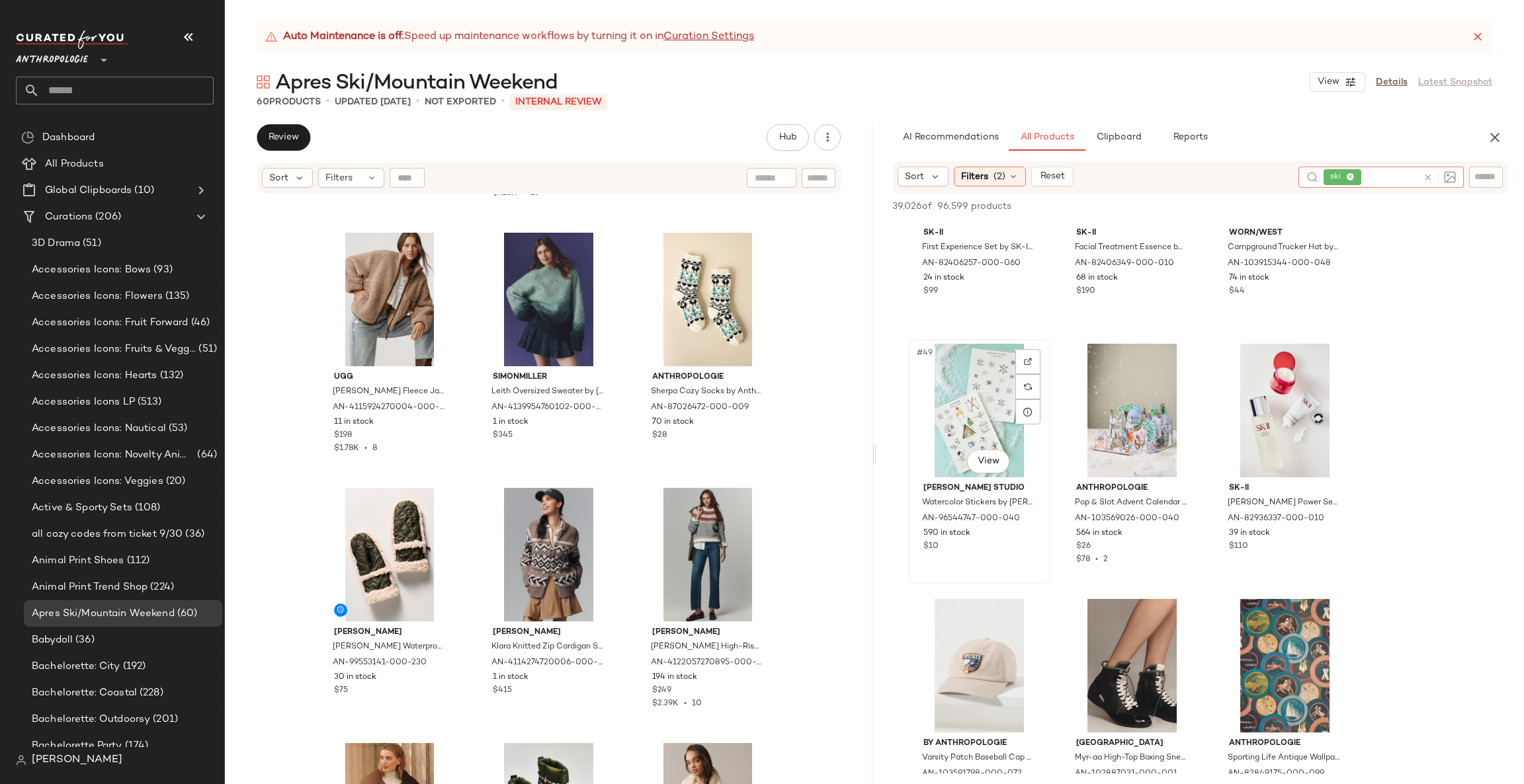
scroll to position [4563, 0]
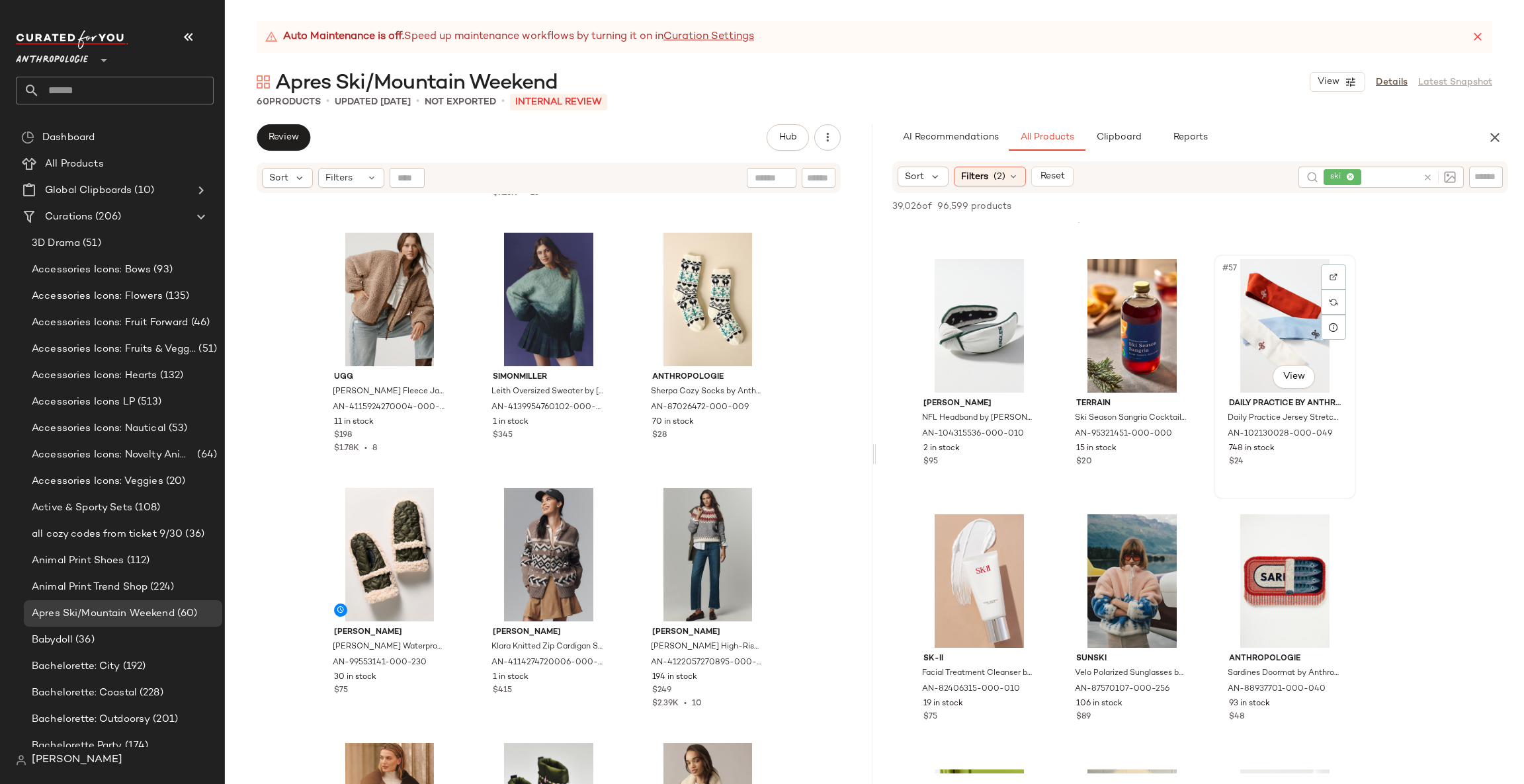
click at [1292, 390] on div "#57 View" at bounding box center [1285, 325] width 133 height 133
click at [1294, 382] on body "Anthropologie ** Dashboard All Products Global Clipboards (10) Curations (206) …" at bounding box center [762, 392] width 1524 height 784
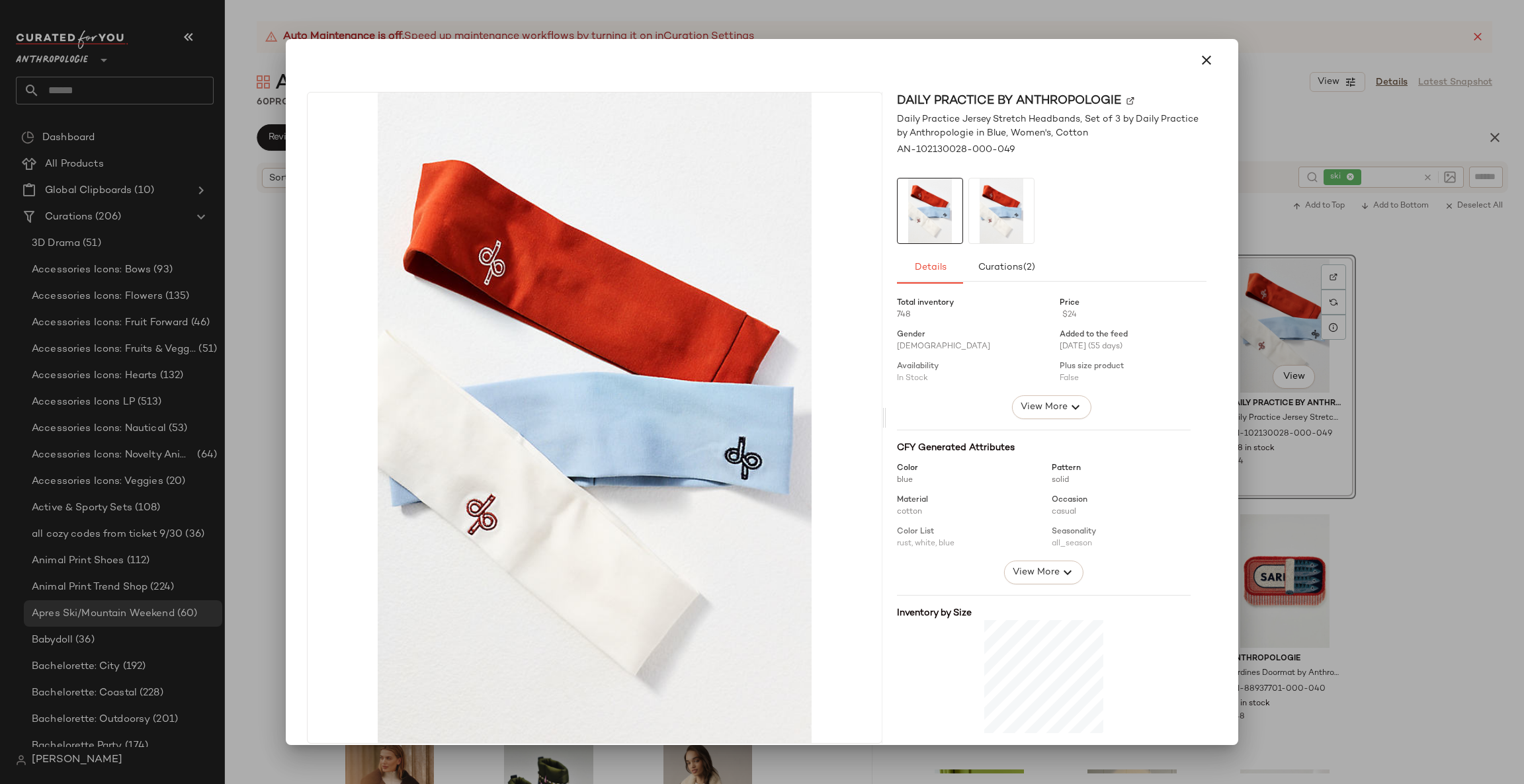
click at [1391, 369] on div at bounding box center [762, 392] width 1524 height 784
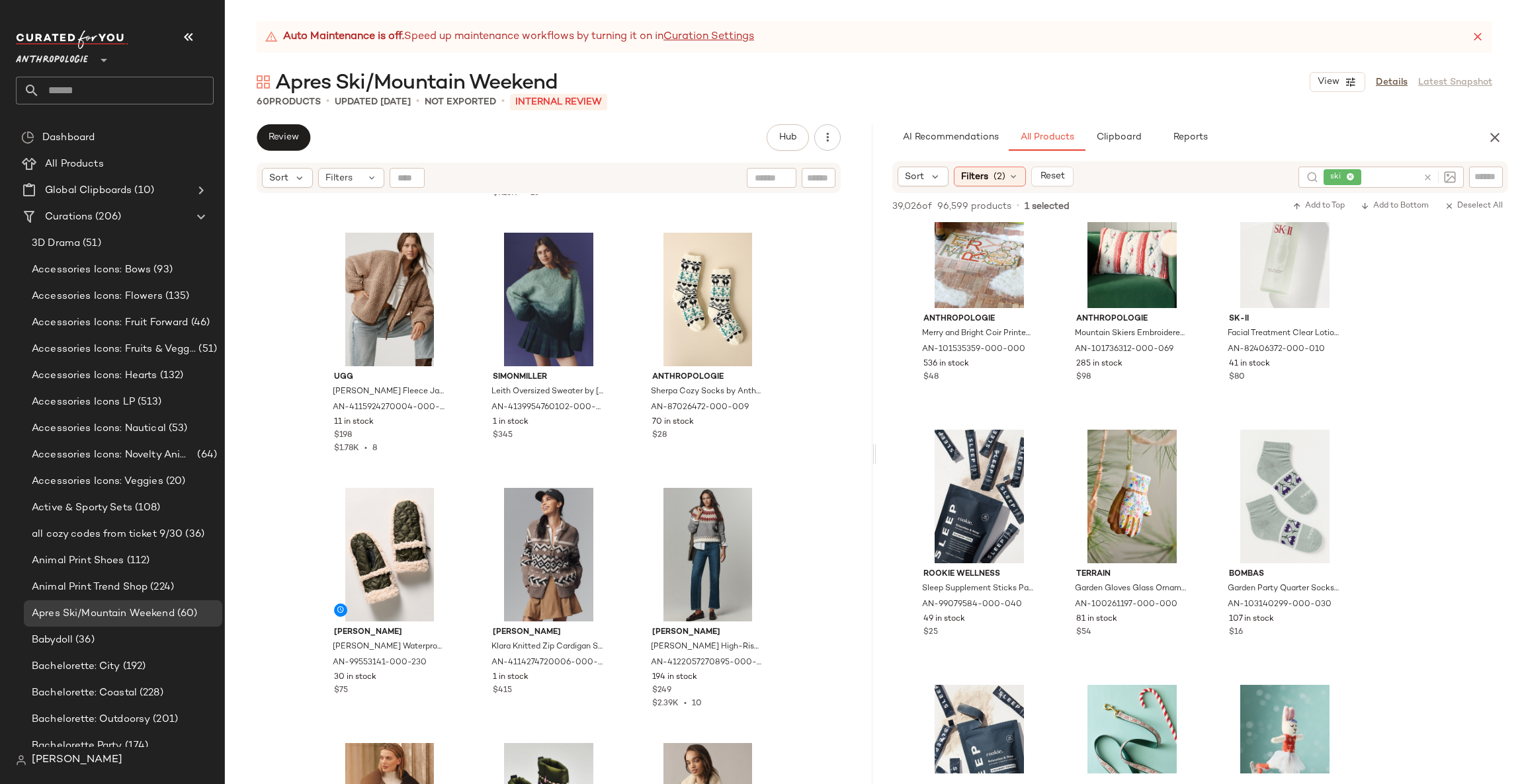
scroll to position [4761, 0]
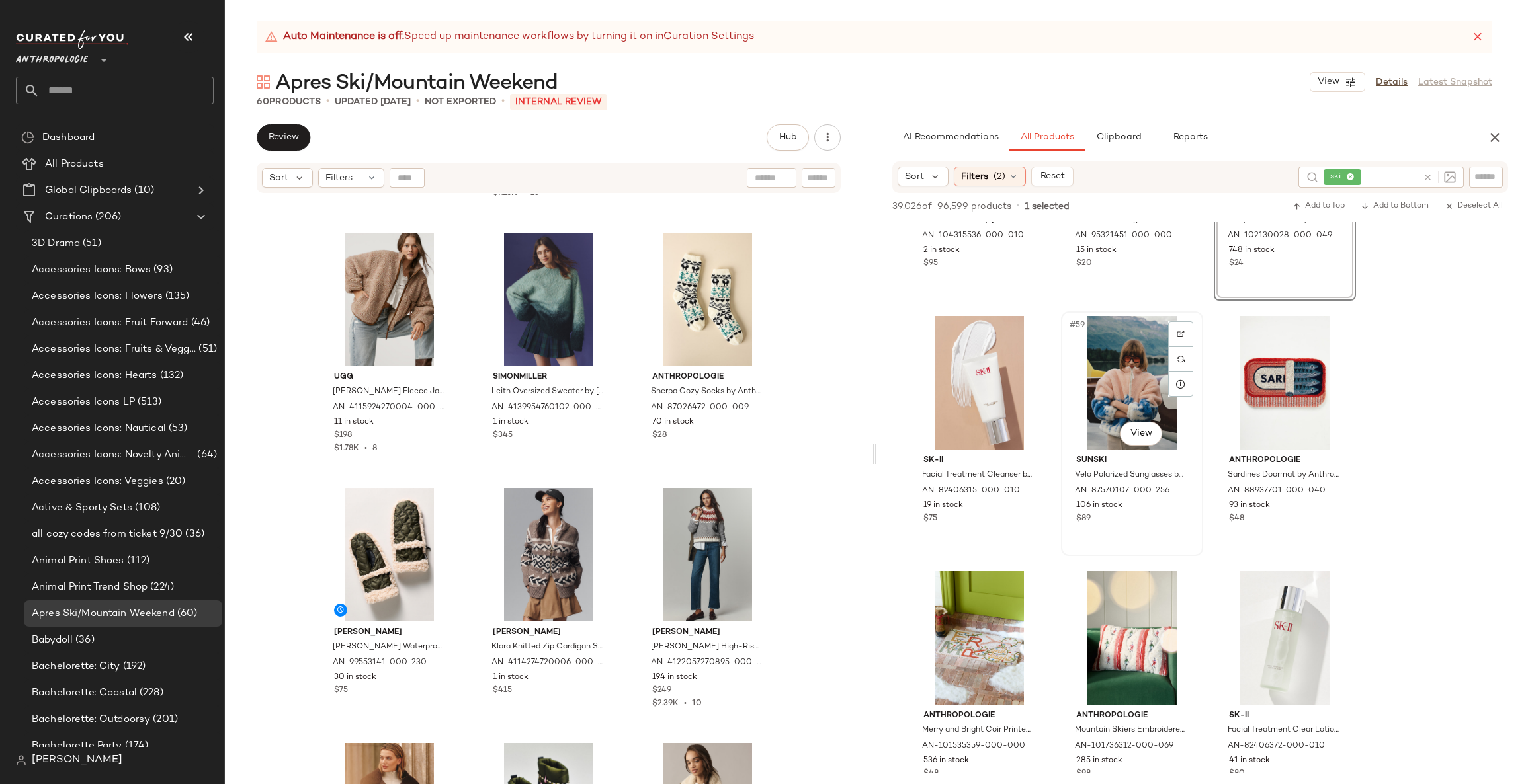
click at [1162, 442] on div "#59 View" at bounding box center [1132, 382] width 133 height 133
click at [1145, 439] on body "Anthropologie ** Dashboard All Products Global Clipboards (10) Curations (206) …" at bounding box center [762, 392] width 1524 height 784
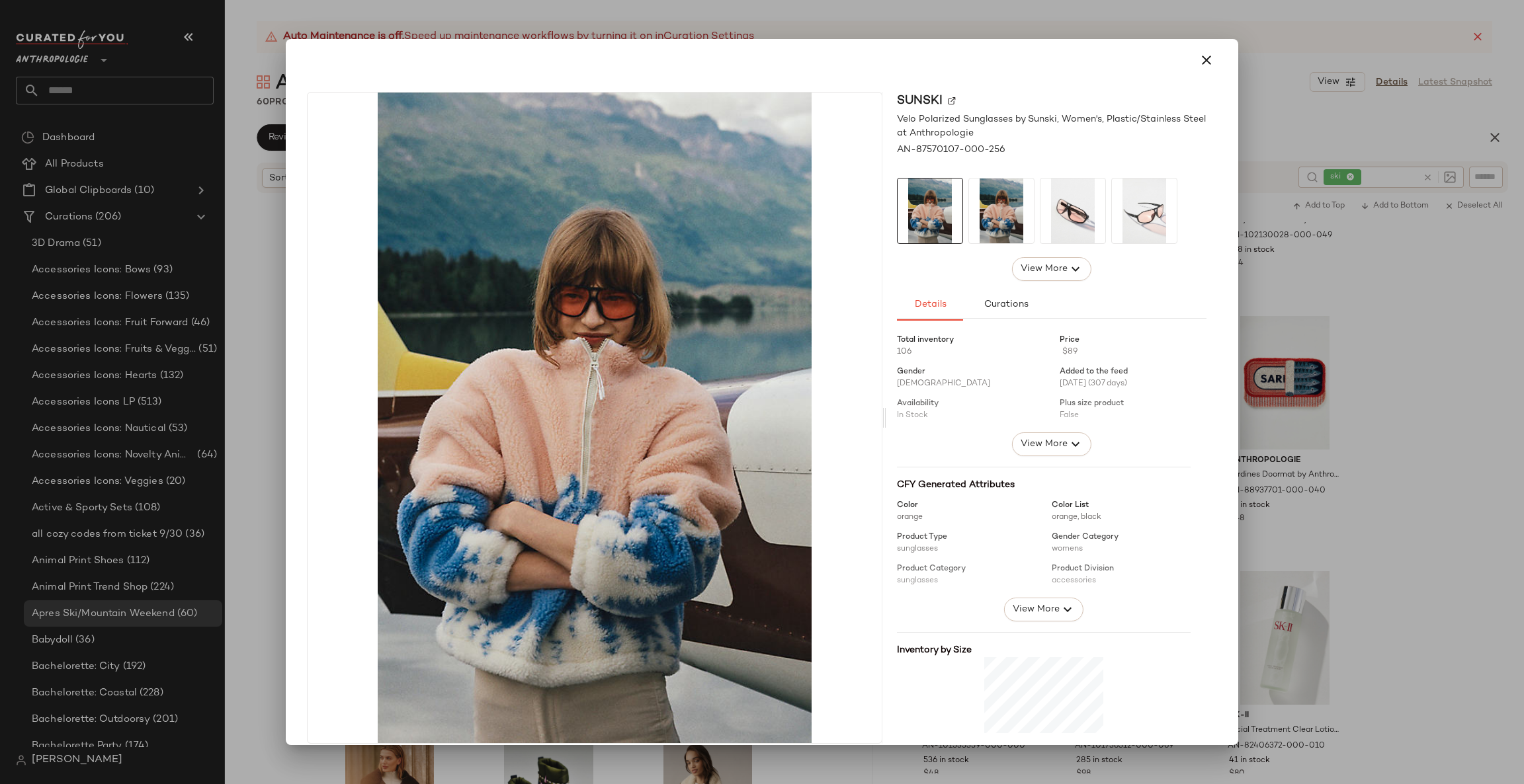
click at [1255, 403] on div at bounding box center [762, 392] width 1524 height 784
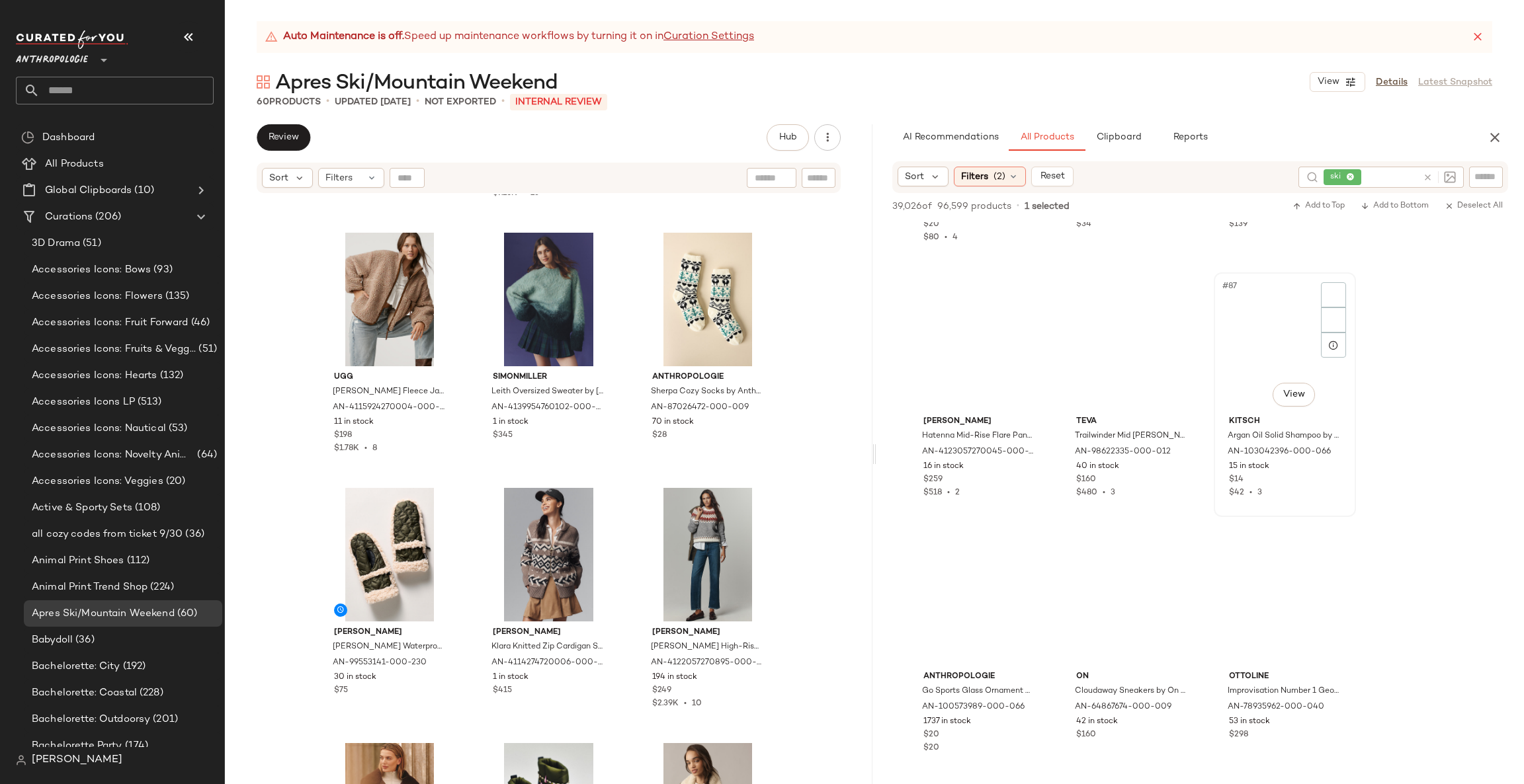
scroll to position [7142, 0]
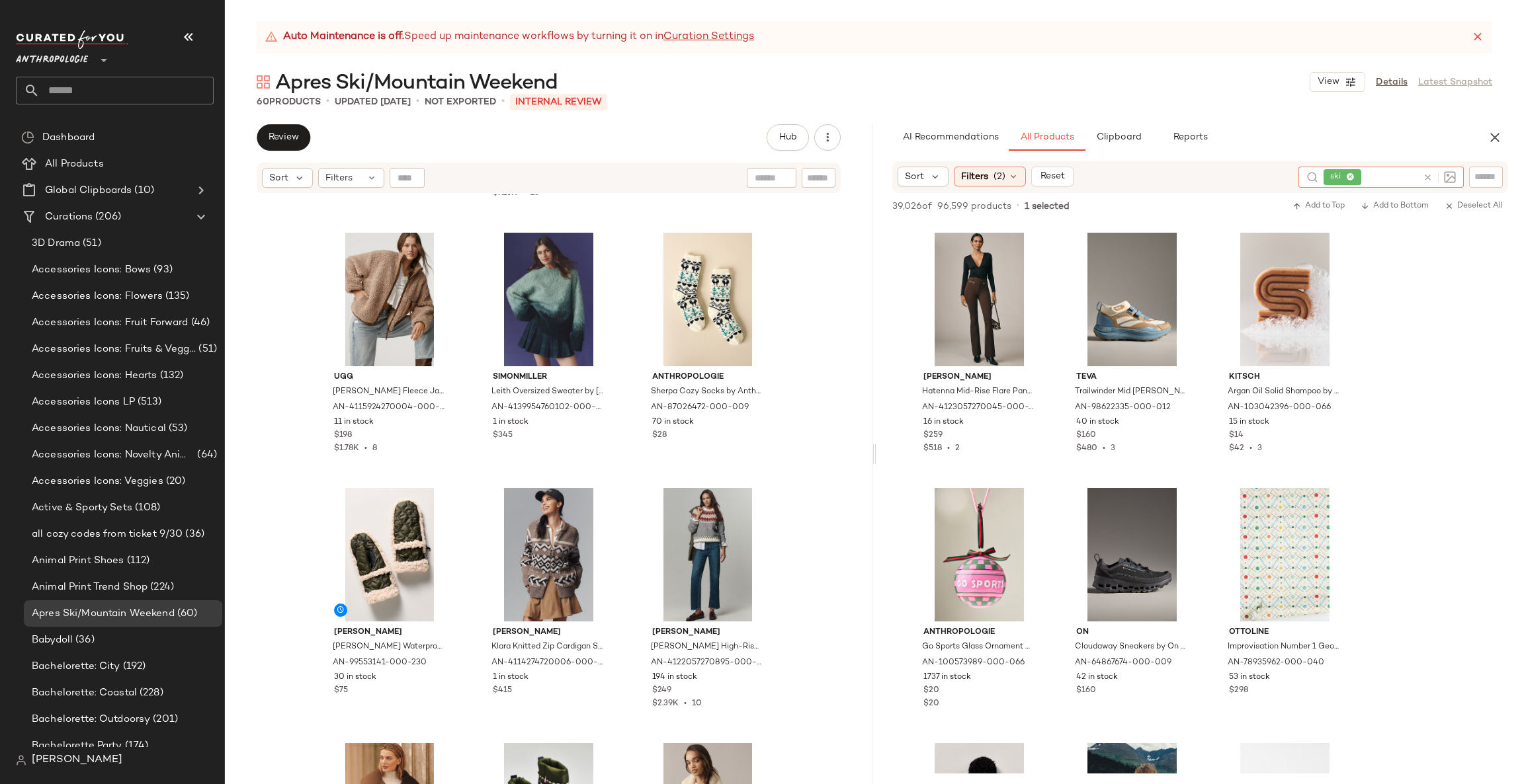
click at [1425, 172] on icon at bounding box center [1427, 177] width 10 height 10
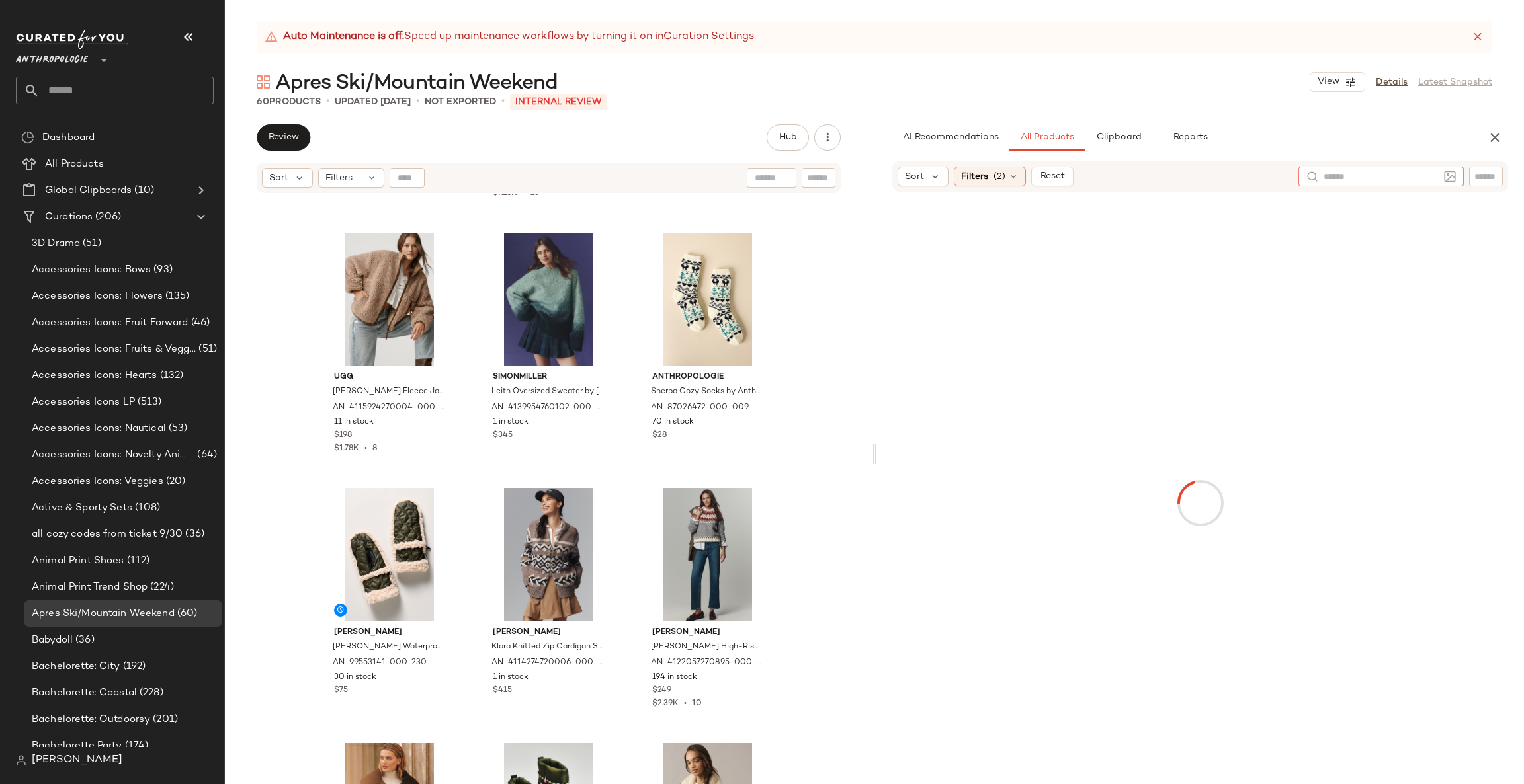
click at [1485, 185] on div at bounding box center [1486, 176] width 34 height 20
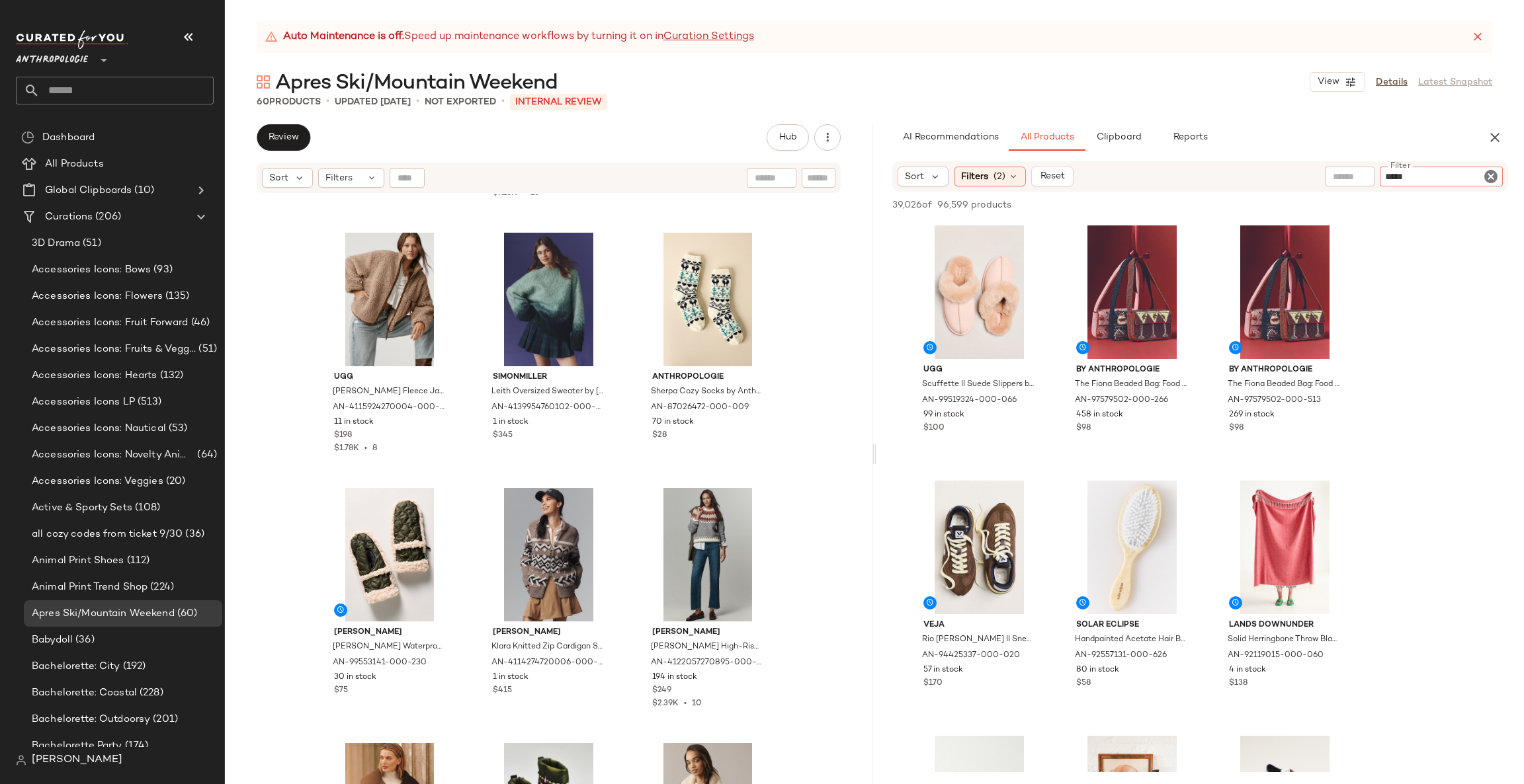
type input "******"
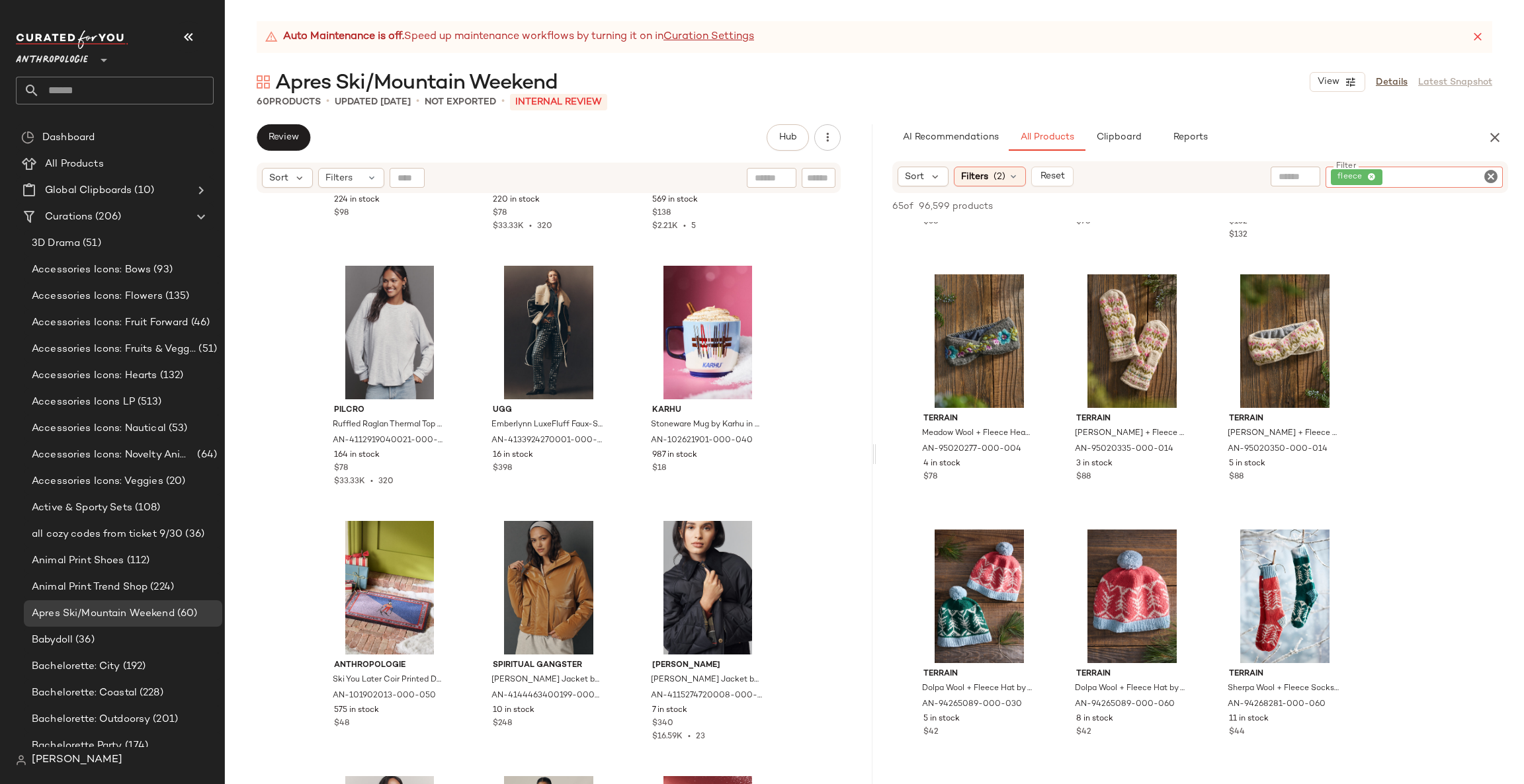
scroll to position [4166, 0]
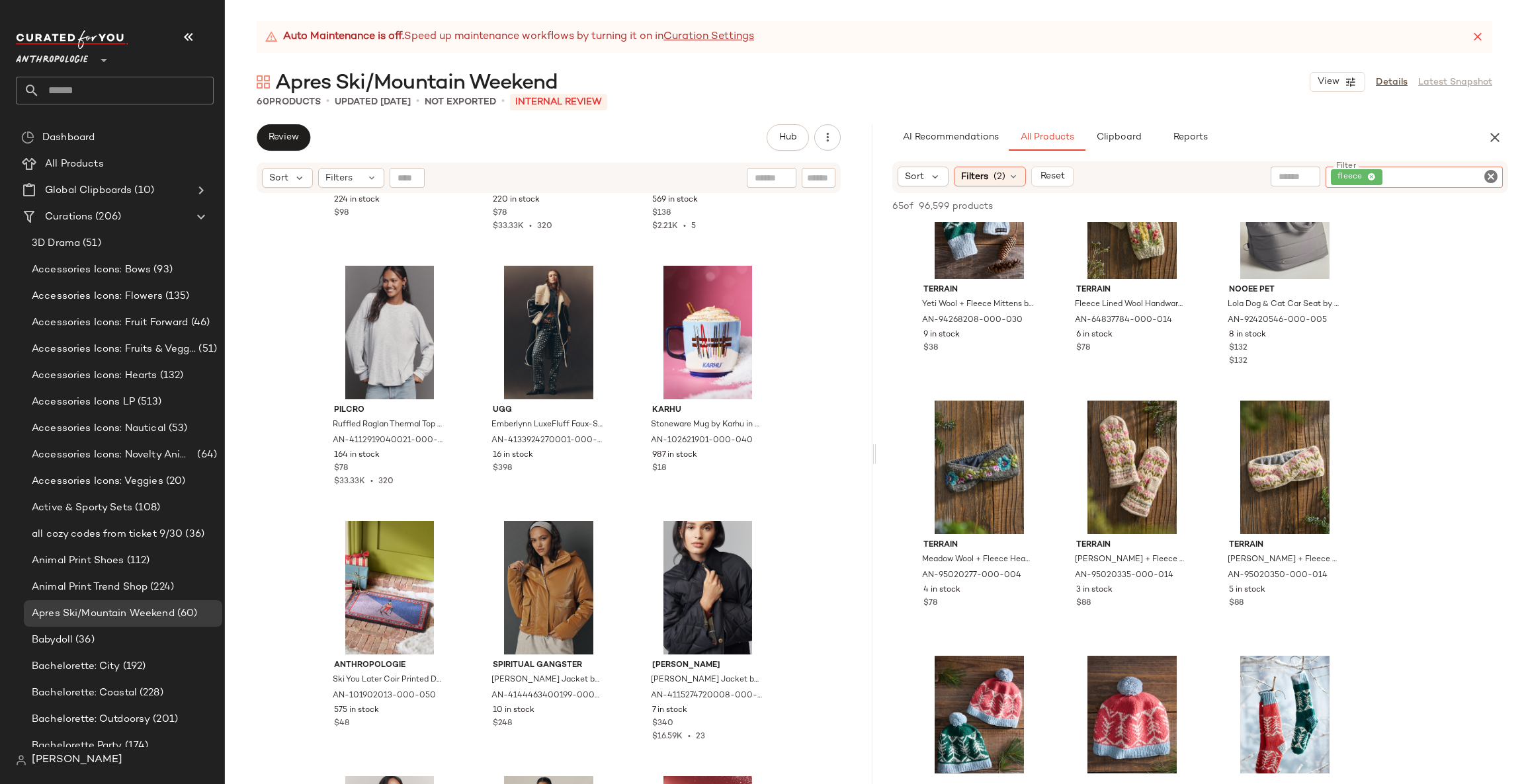
click at [1497, 172] on icon "Clear Filter" at bounding box center [1491, 177] width 16 height 16
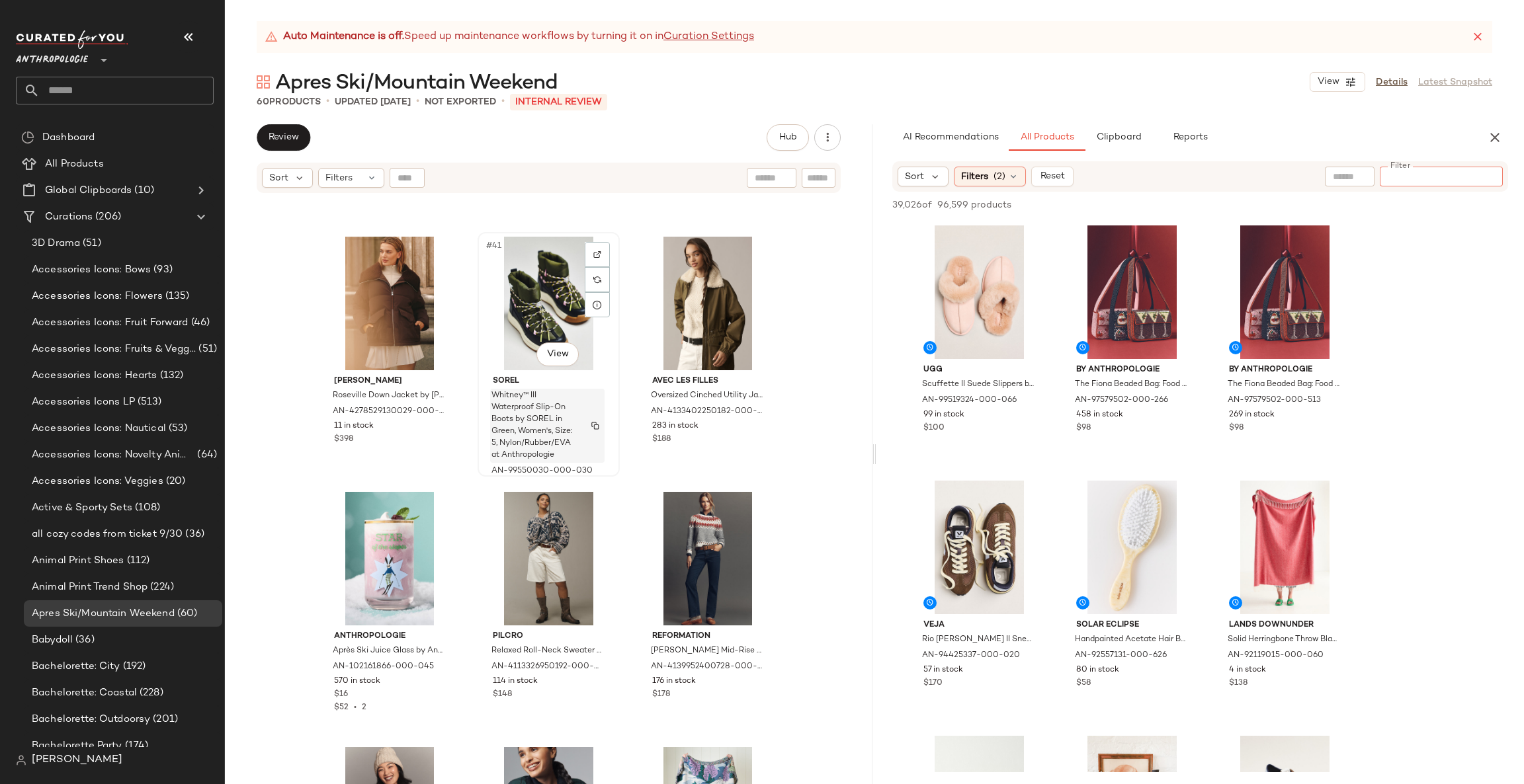
scroll to position [2897, 0]
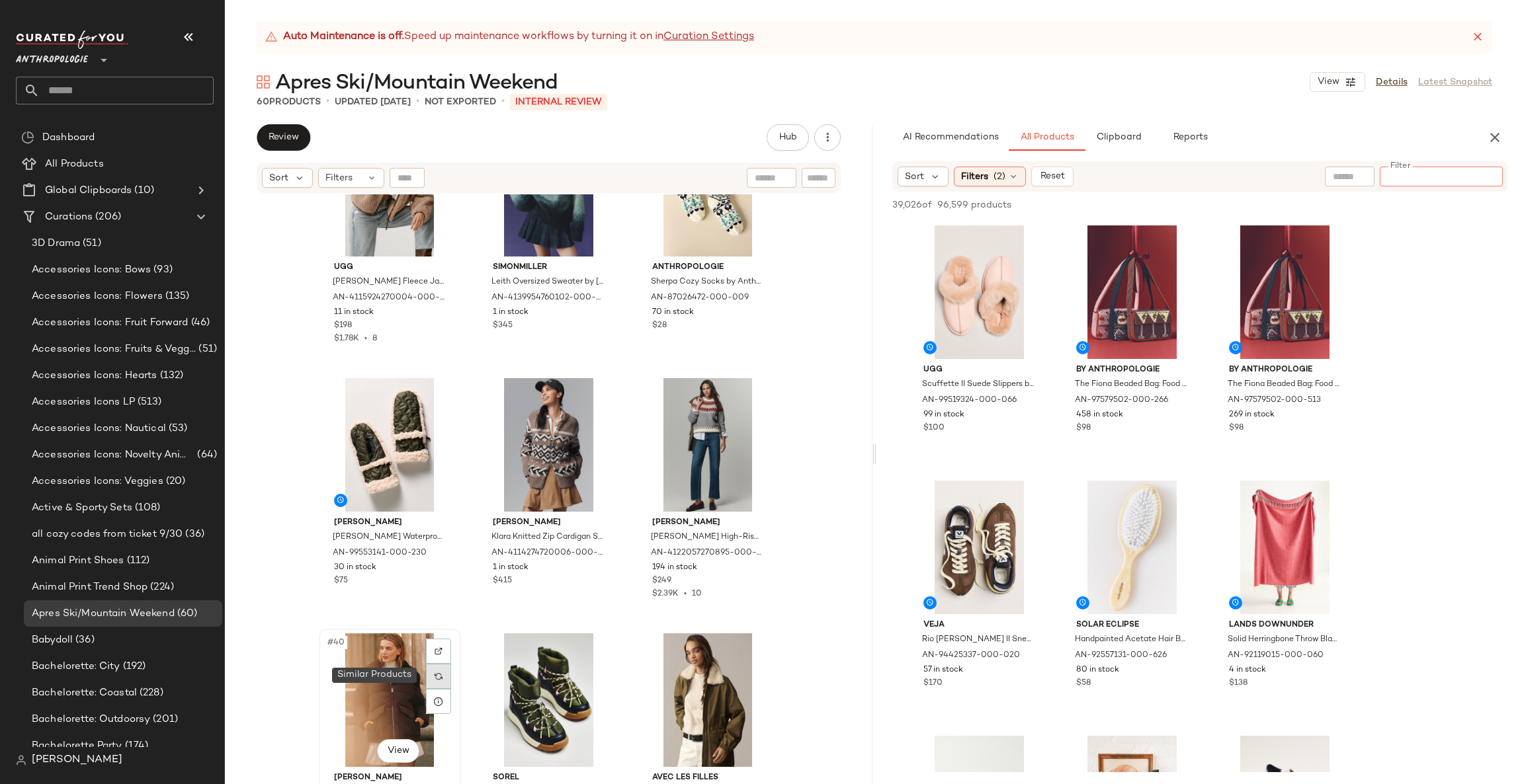
click at [426, 677] on div at bounding box center [439, 677] width 25 height 25
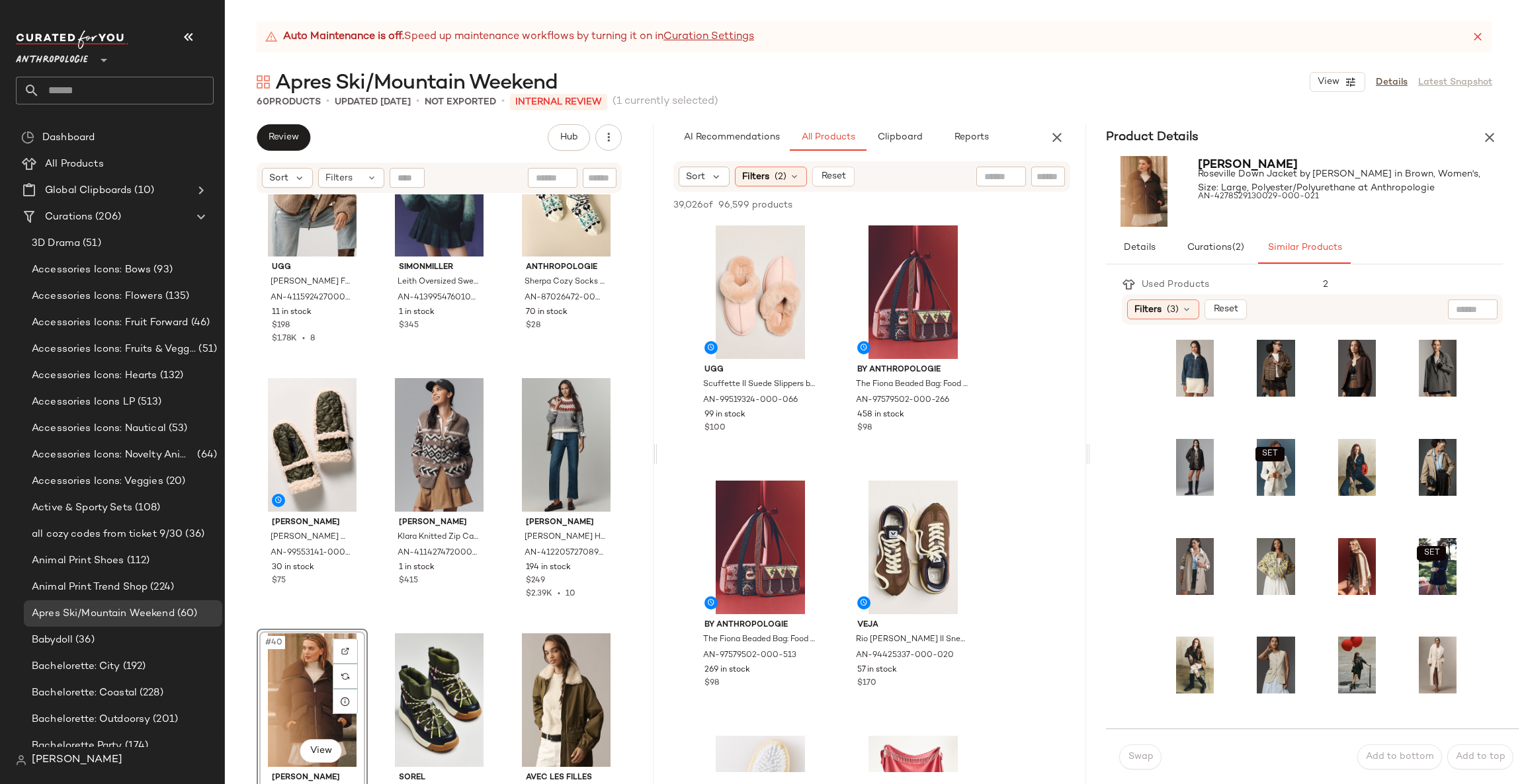
click at [1045, 179] on input "text" at bounding box center [1048, 177] width 23 height 14
type input "****"
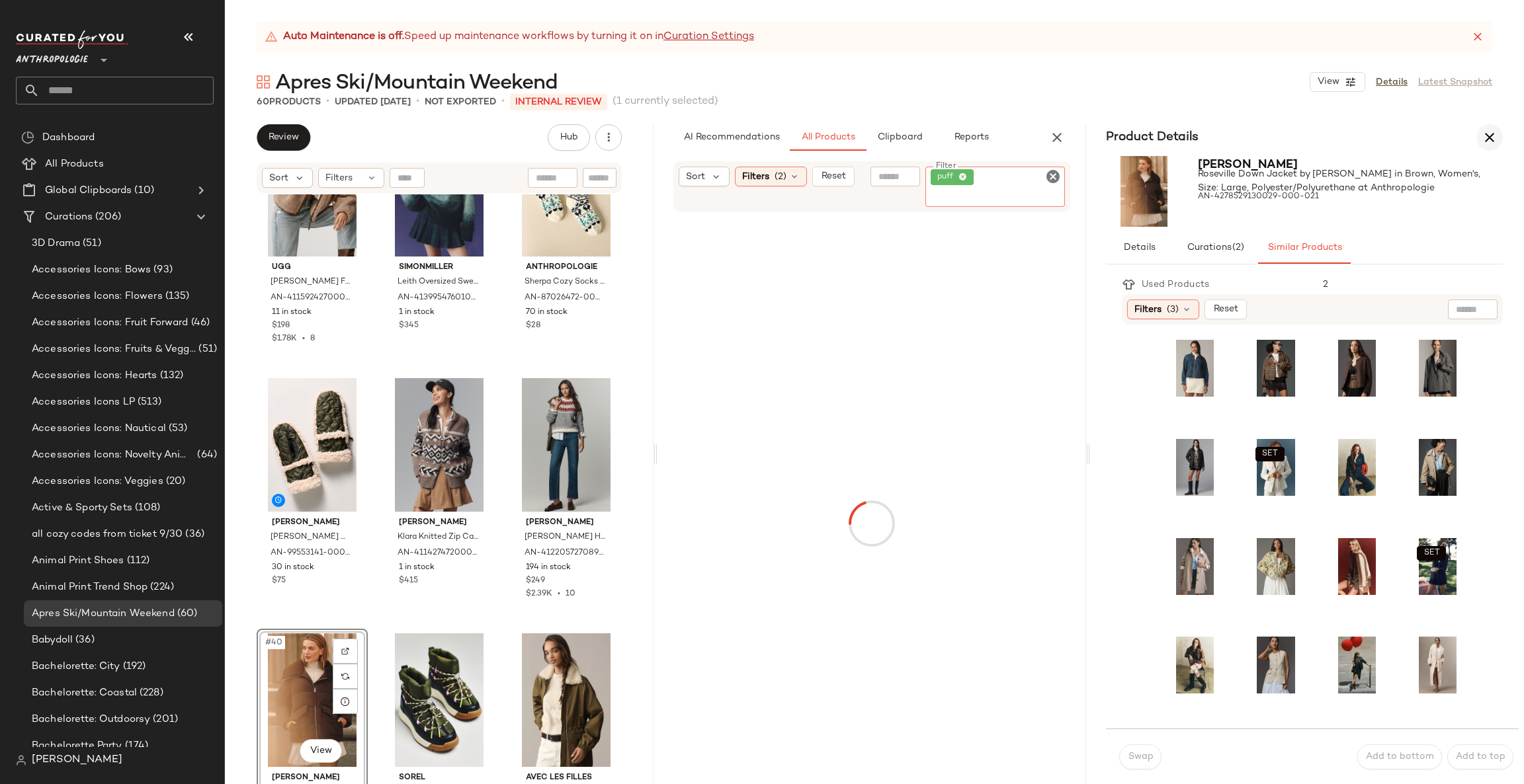
click at [1487, 141] on icon "button" at bounding box center [1489, 138] width 16 height 16
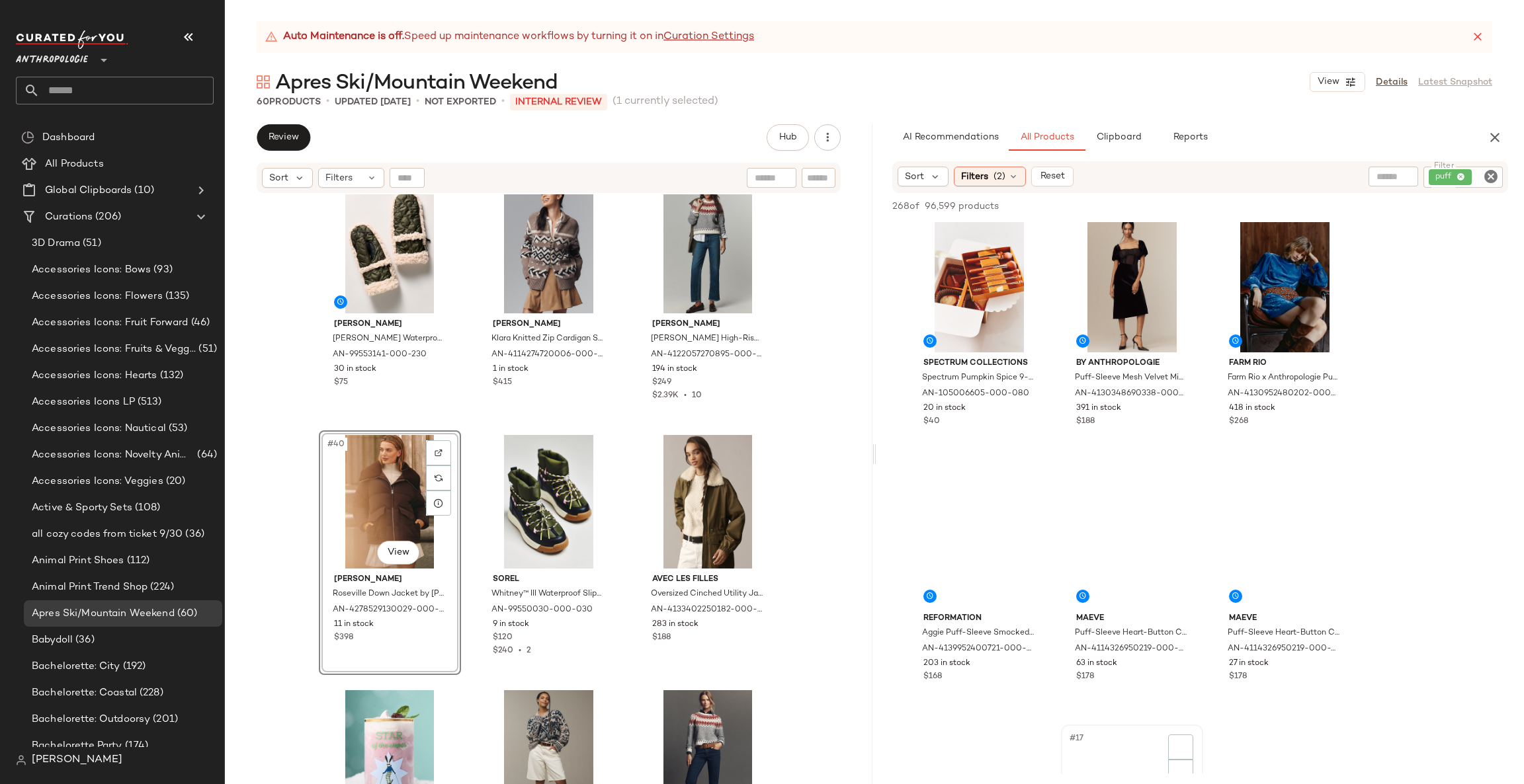
scroll to position [1190, 0]
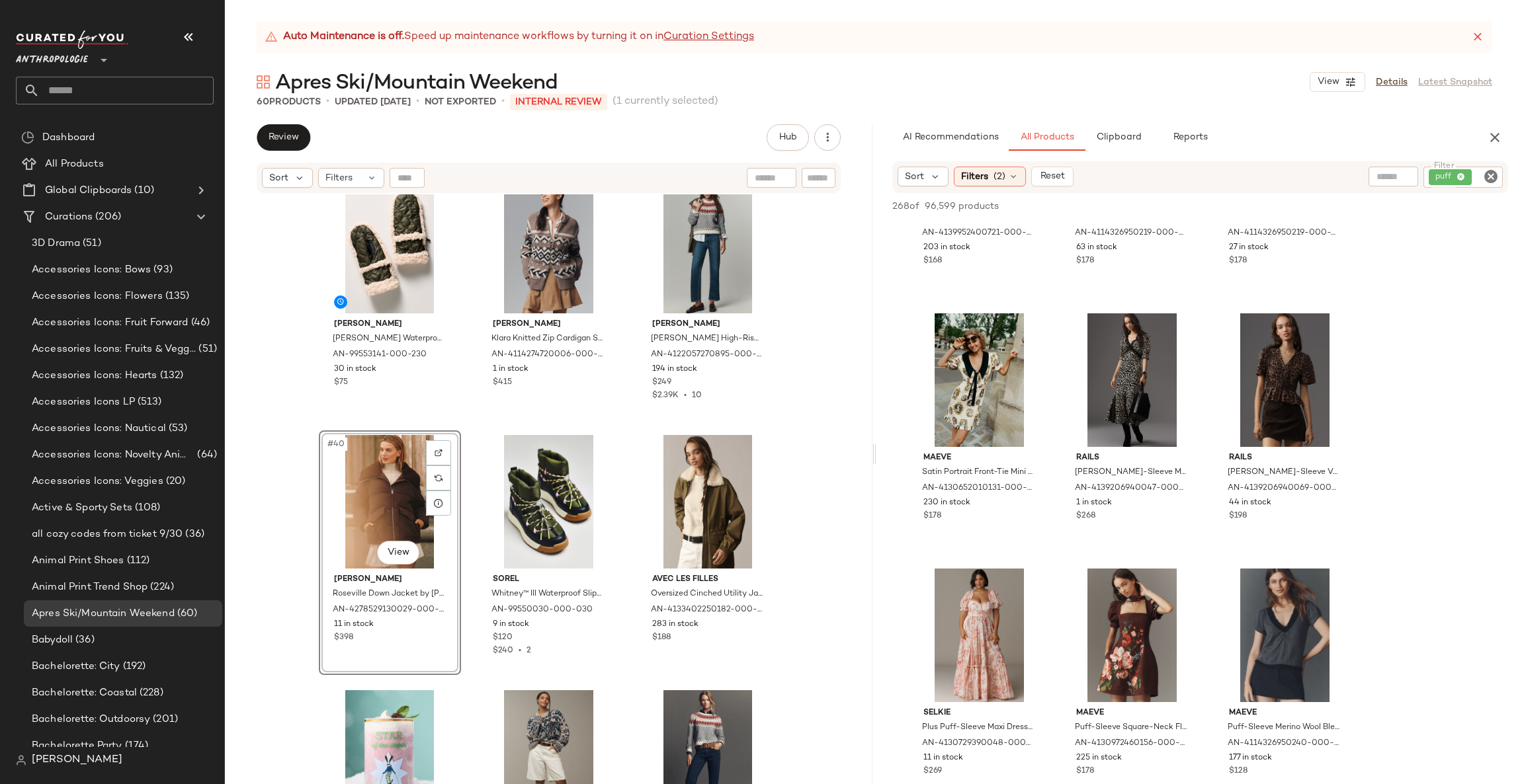
click at [1489, 178] on icon "Clear Filter" at bounding box center [1491, 177] width 16 height 16
click at [1366, 172] on div at bounding box center [1349, 176] width 49 height 20
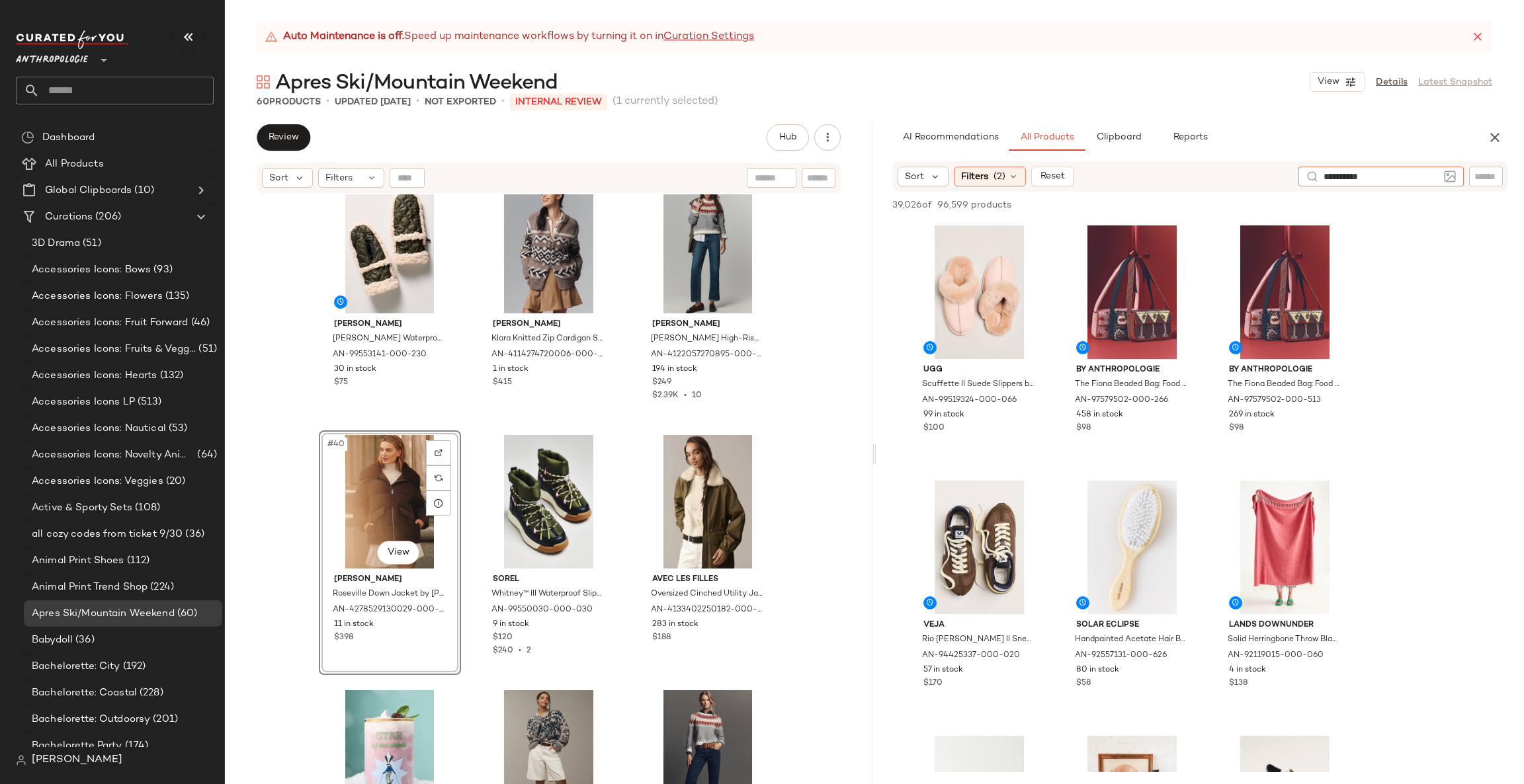
type input "**********"
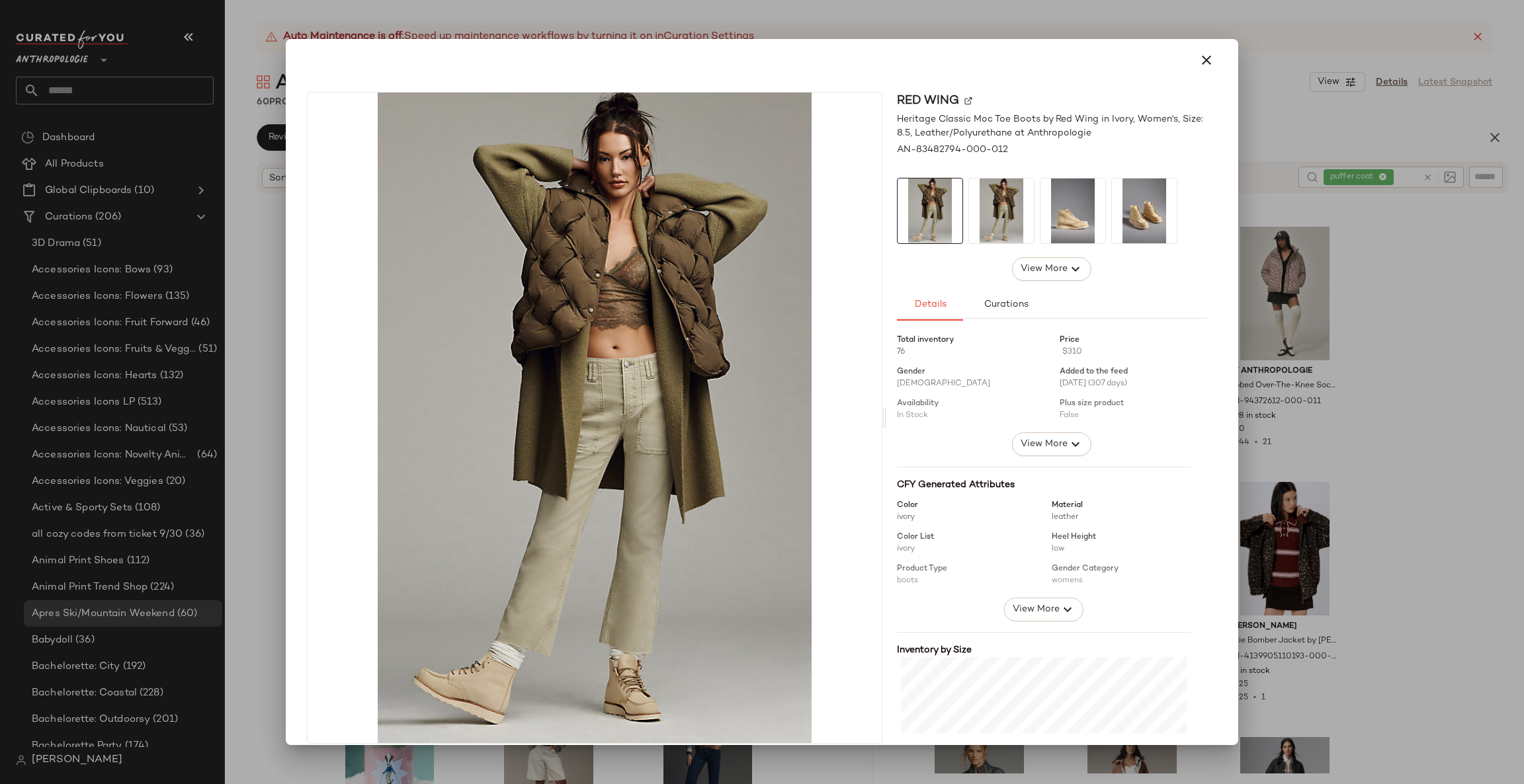
click at [1308, 311] on div at bounding box center [762, 392] width 1524 height 784
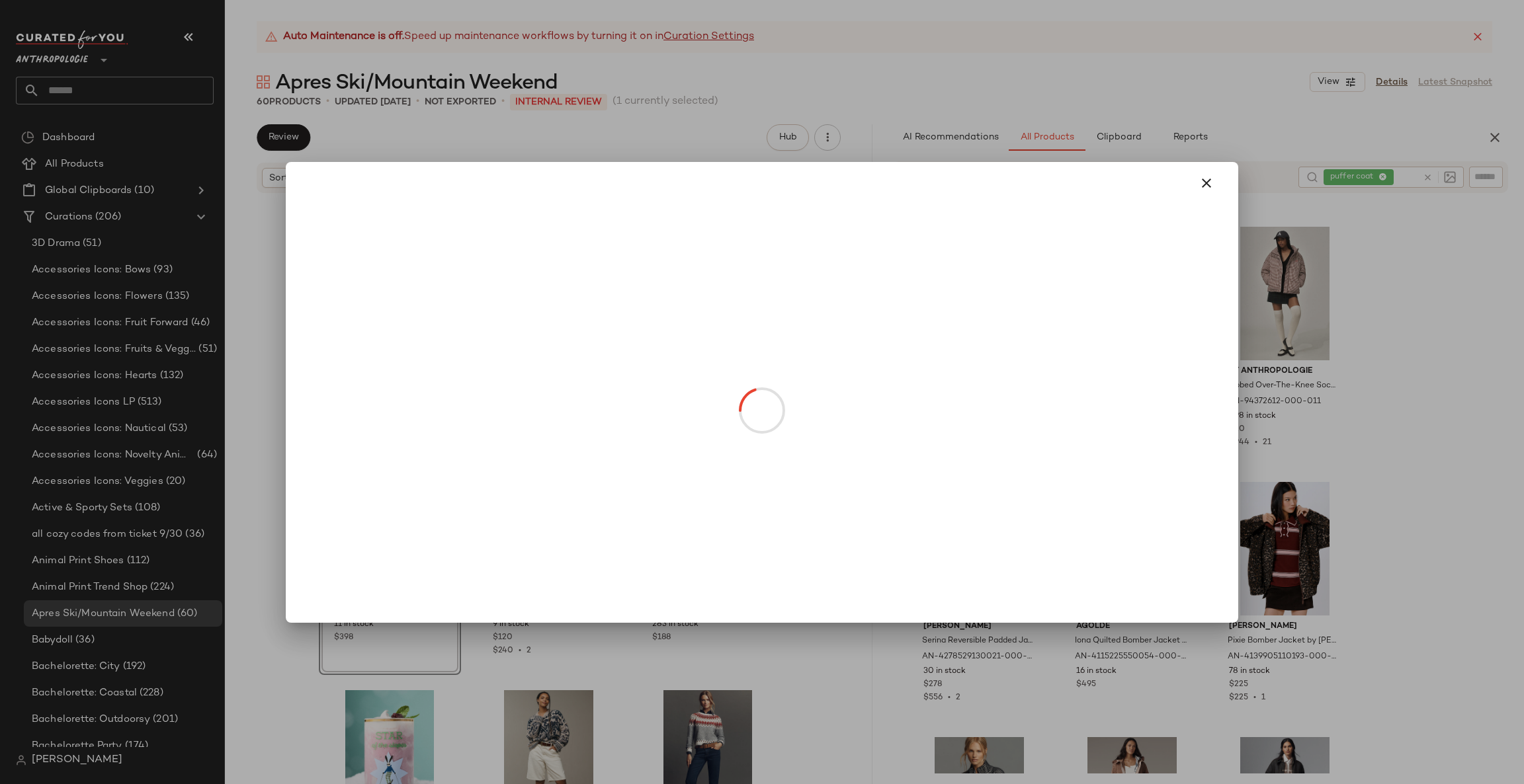
click at [1217, 333] on div at bounding box center [761, 414] width 942 height 419
click at [1289, 340] on div at bounding box center [762, 392] width 1524 height 784
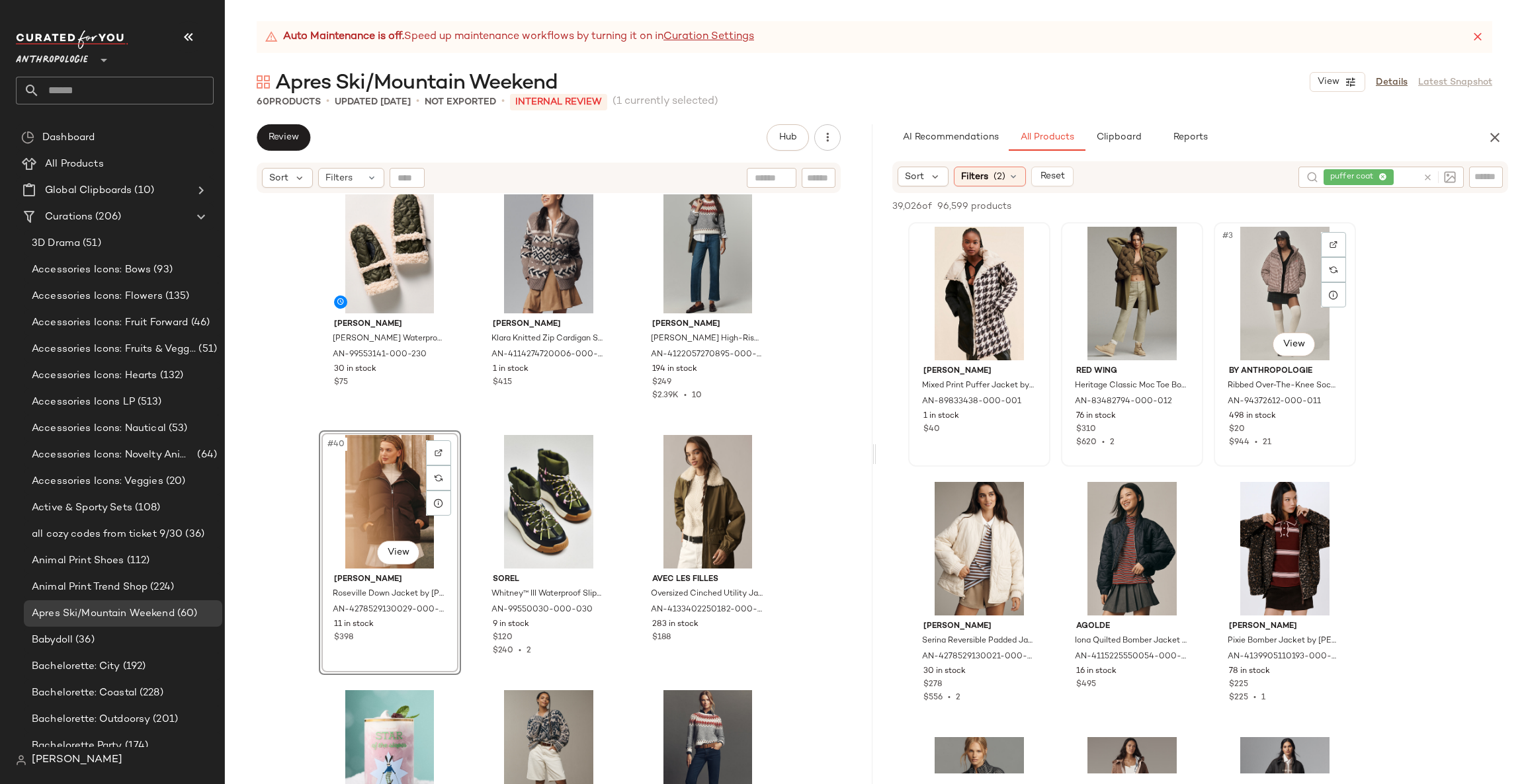
click at [1288, 356] on div "#3 View" at bounding box center [1285, 293] width 133 height 133
click at [1292, 340] on body "Anthropologie ** Dashboard All Products Global Clipboards (10) Curations (206) …" at bounding box center [762, 392] width 1524 height 784
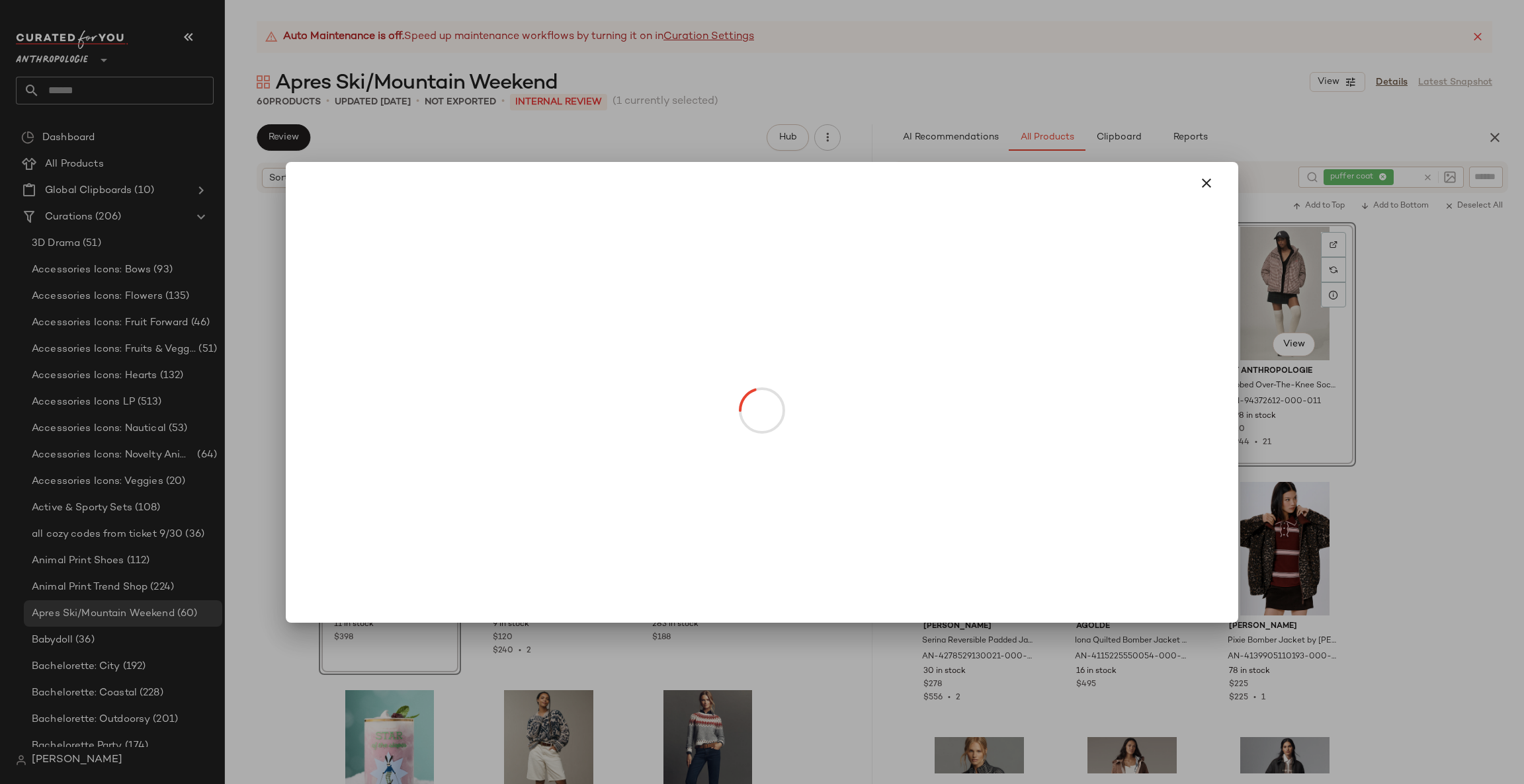
click at [1349, 325] on div at bounding box center [762, 392] width 1524 height 784
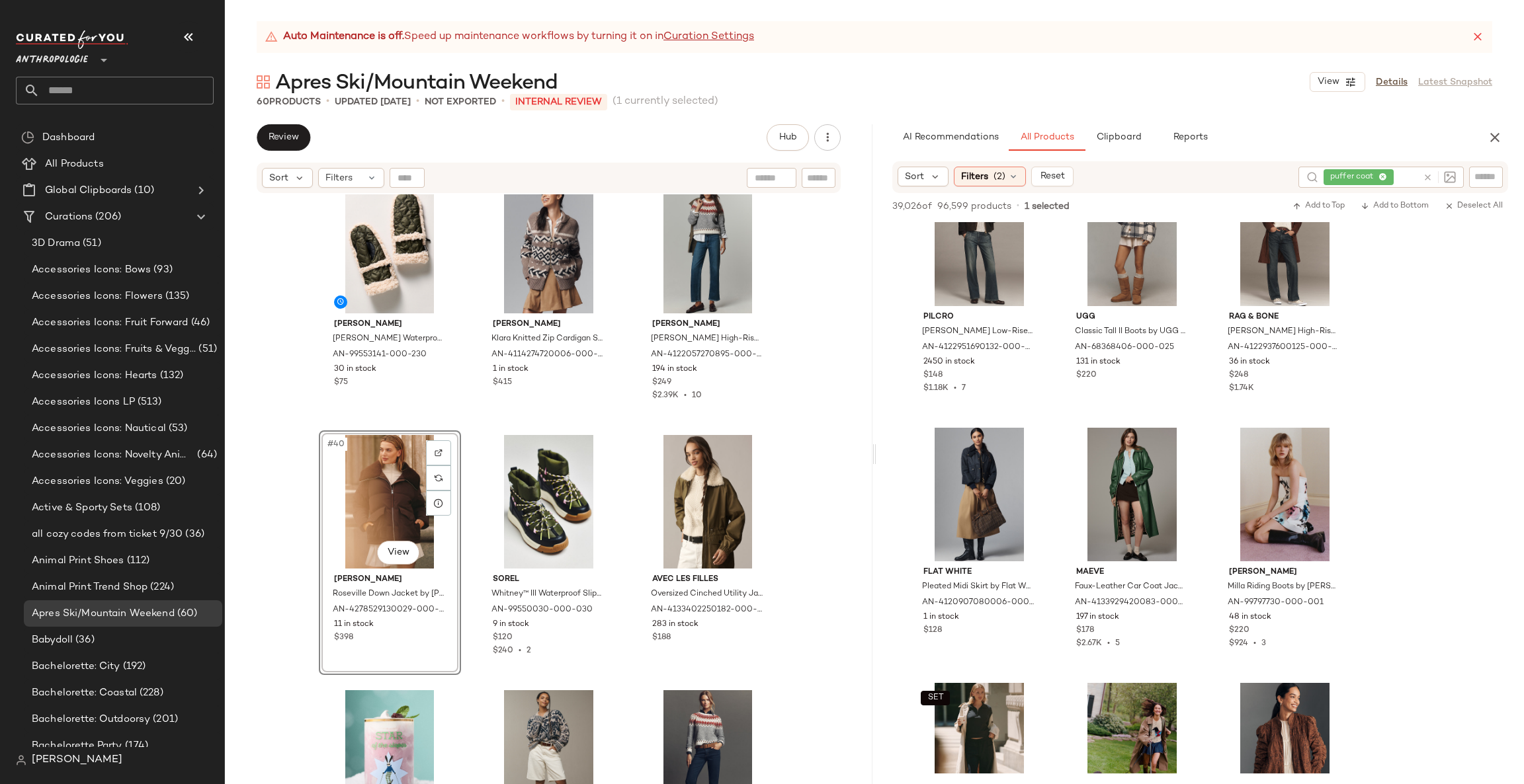
scroll to position [3174, 0]
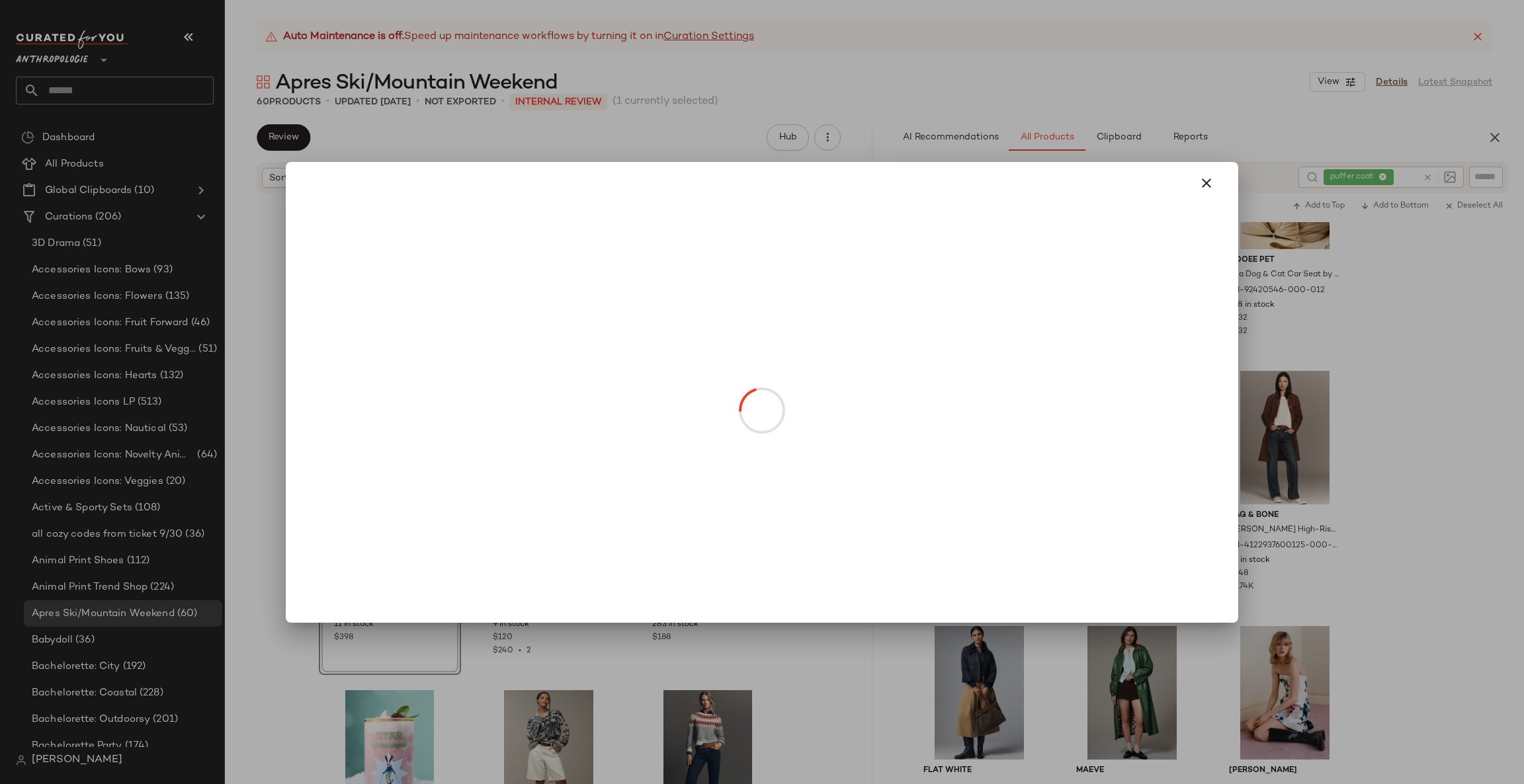
click at [1406, 374] on div at bounding box center [762, 392] width 1524 height 784
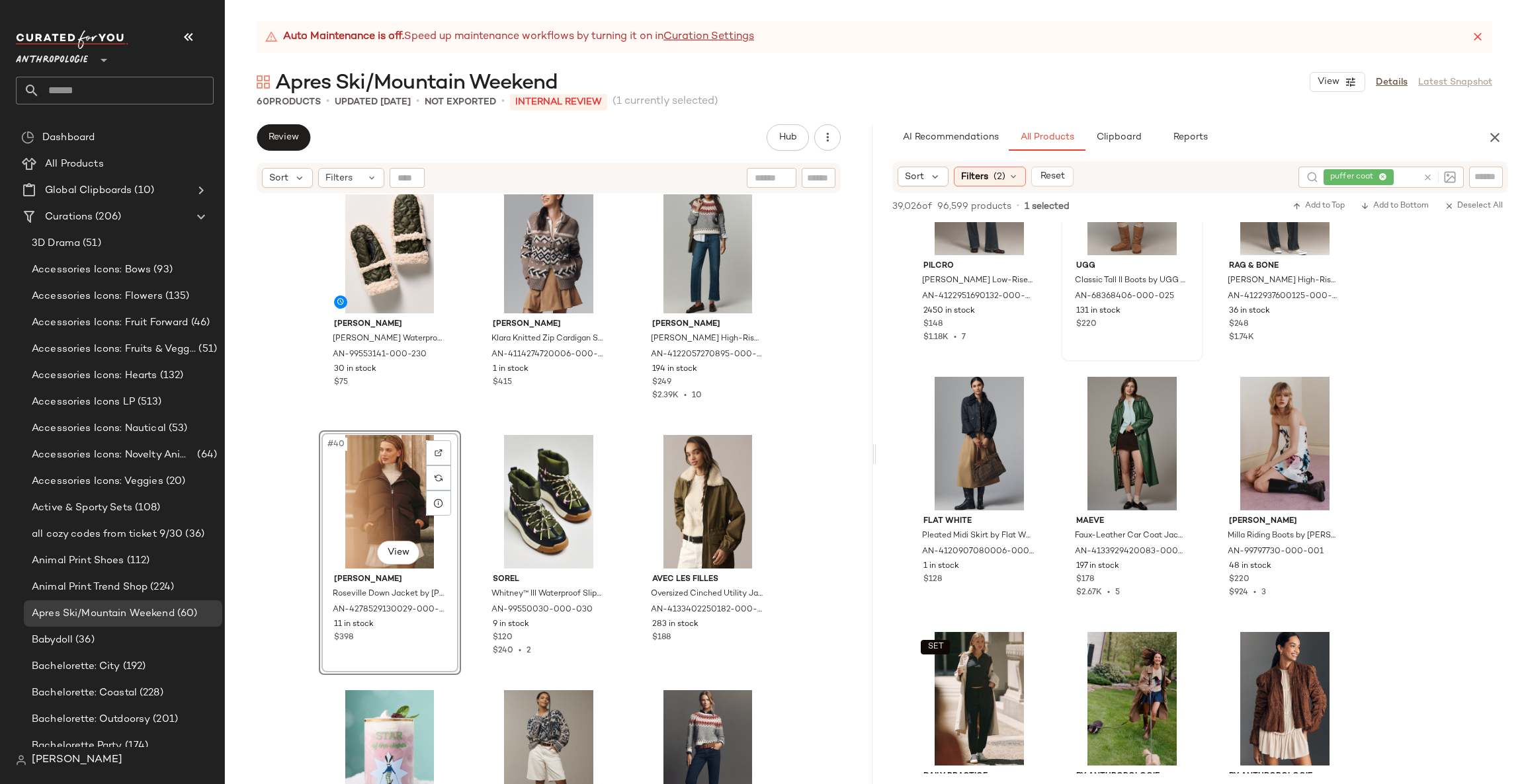
scroll to position [3570, 0]
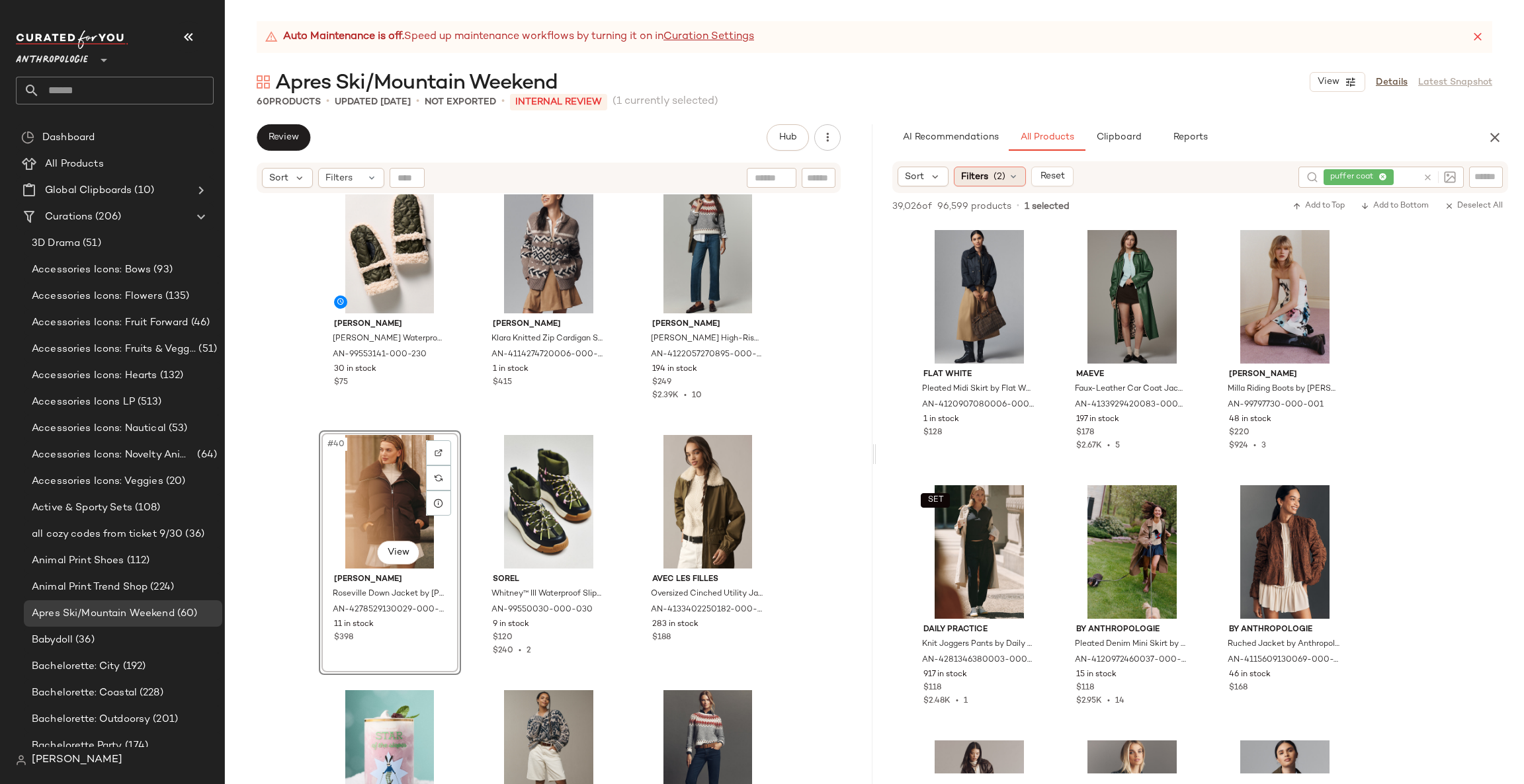
click at [1008, 176] on icon at bounding box center [1013, 177] width 10 height 10
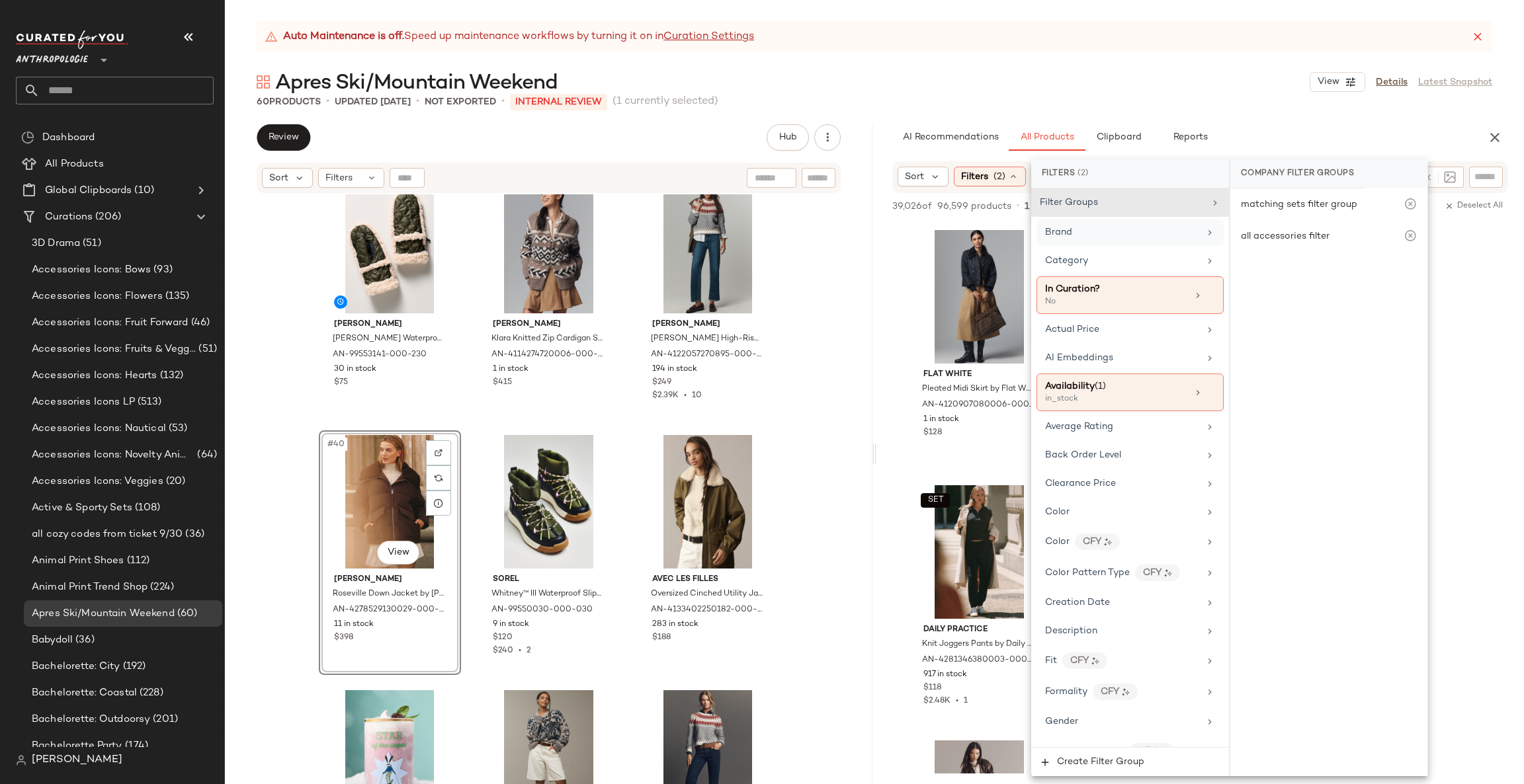
click at [1092, 234] on div "Brand" at bounding box center [1121, 232] width 154 height 14
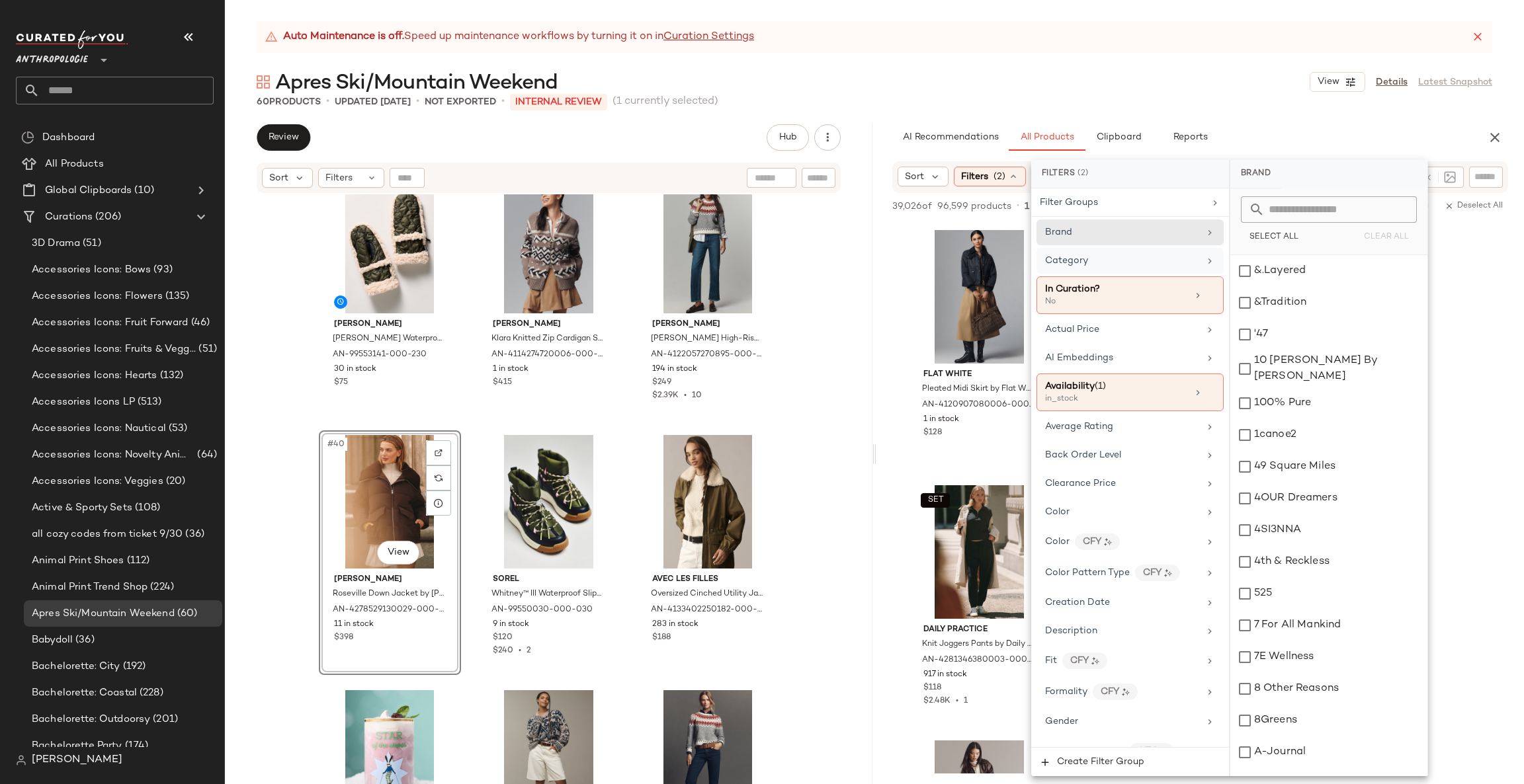
click at [1095, 250] on div "Category" at bounding box center [1130, 261] width 187 height 26
click at [1096, 260] on div "Category" at bounding box center [1121, 261] width 154 height 14
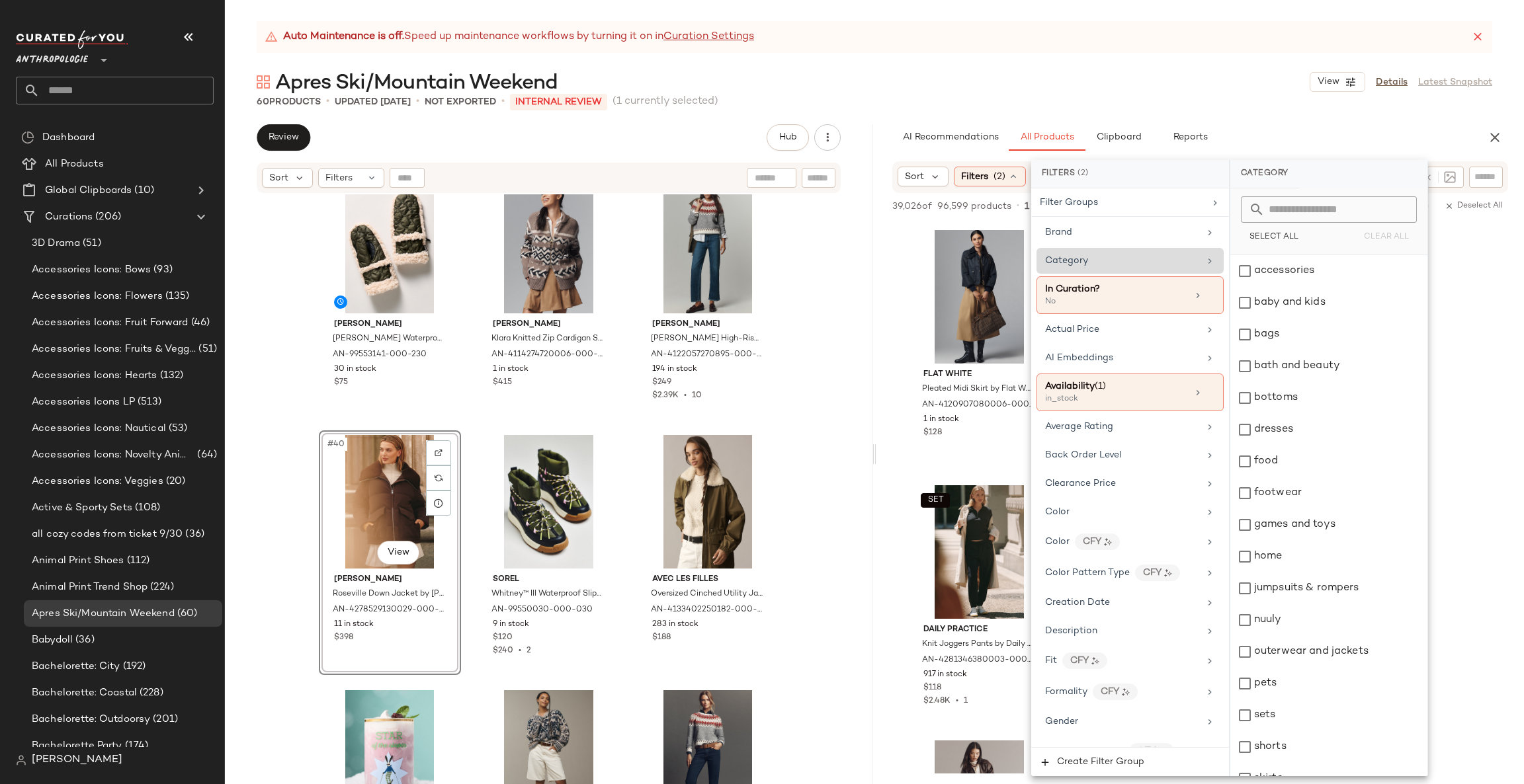
click at [1123, 261] on div "Category" at bounding box center [1121, 261] width 154 height 14
click at [1383, 647] on div "outerwear and jackets" at bounding box center [1329, 651] width 197 height 32
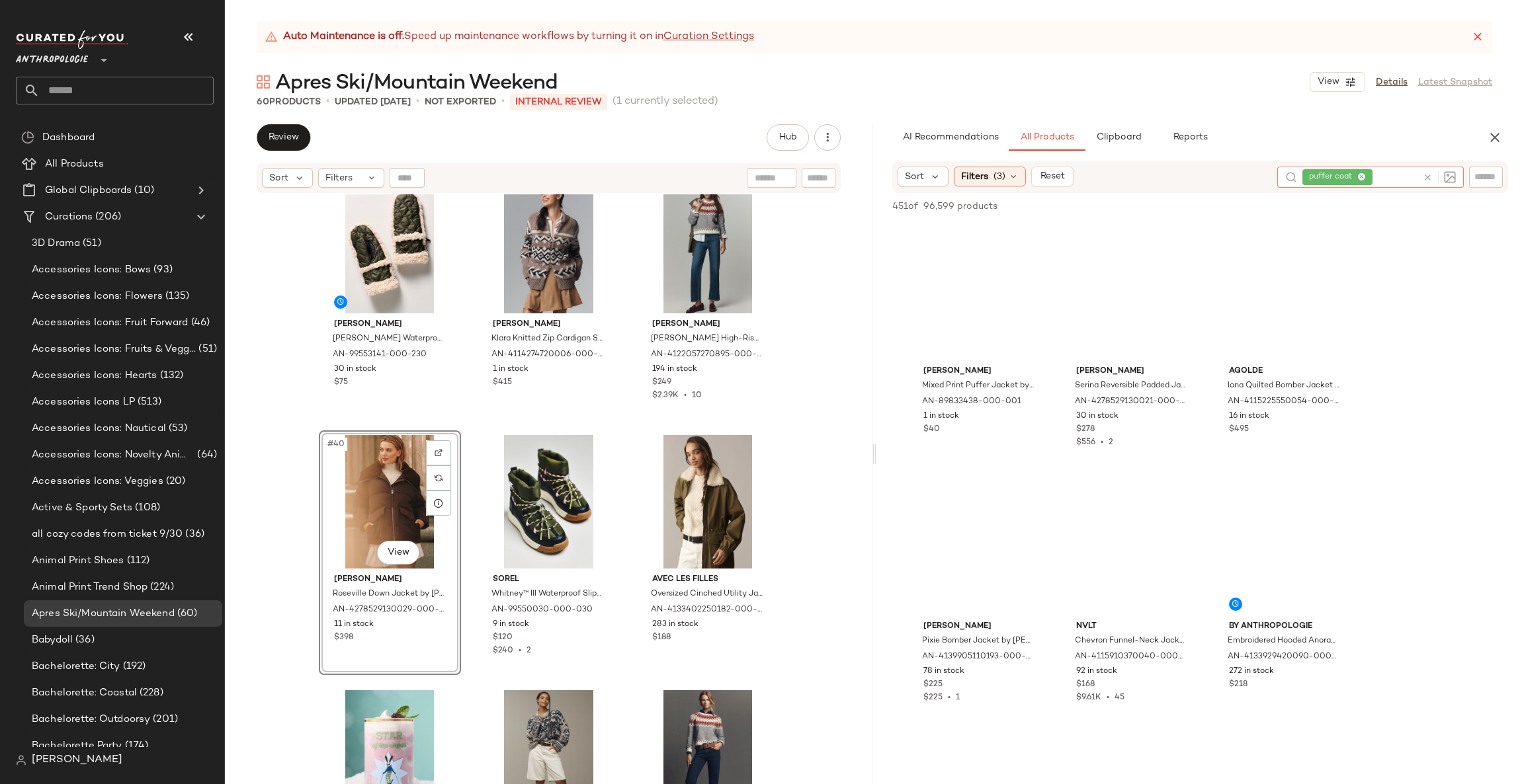
click at [1426, 180] on icon at bounding box center [1427, 177] width 10 height 10
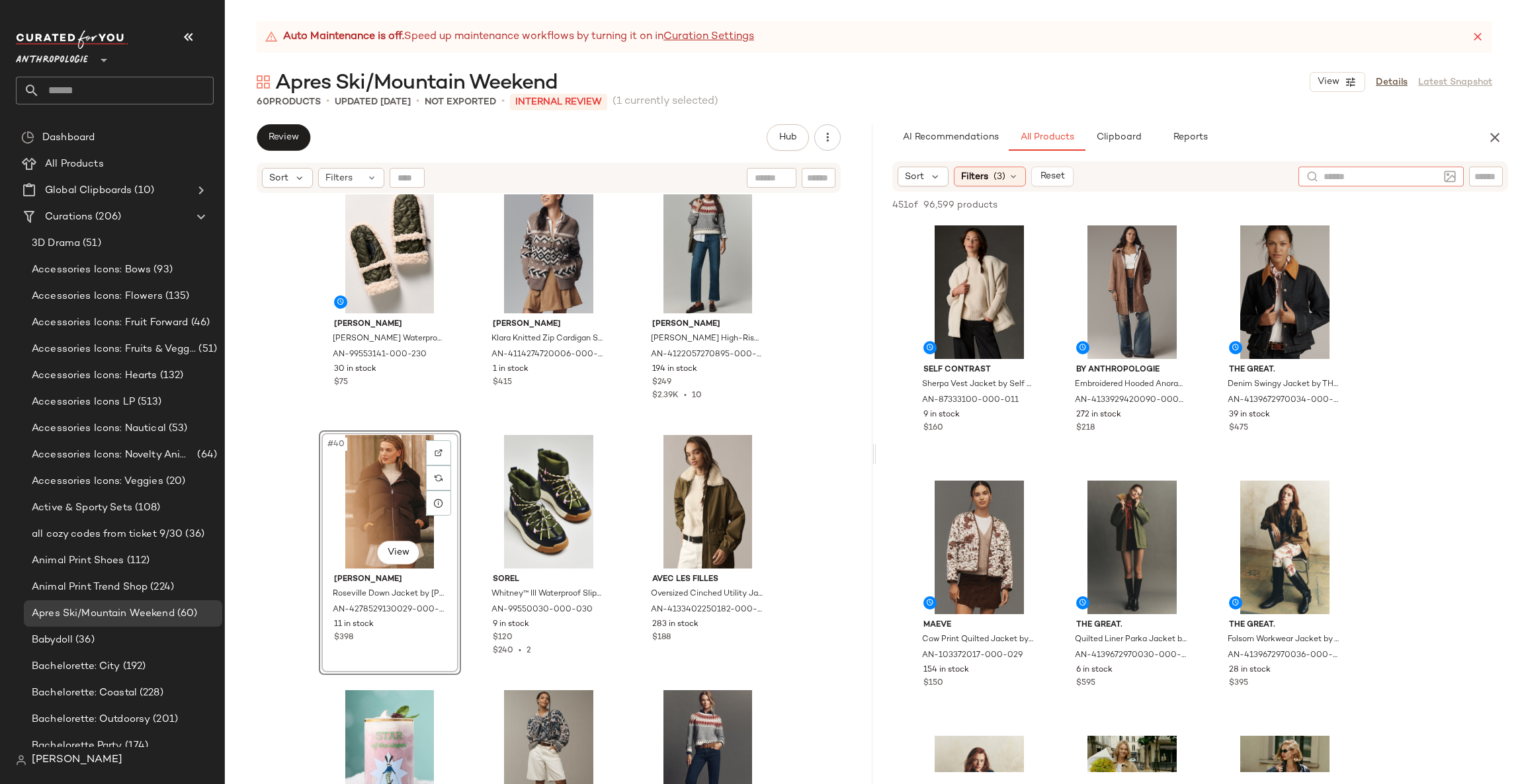
click at [1492, 178] on input "text" at bounding box center [1485, 177] width 23 height 14
click at [1370, 185] on div at bounding box center [1381, 176] width 166 height 20
type input "**********"
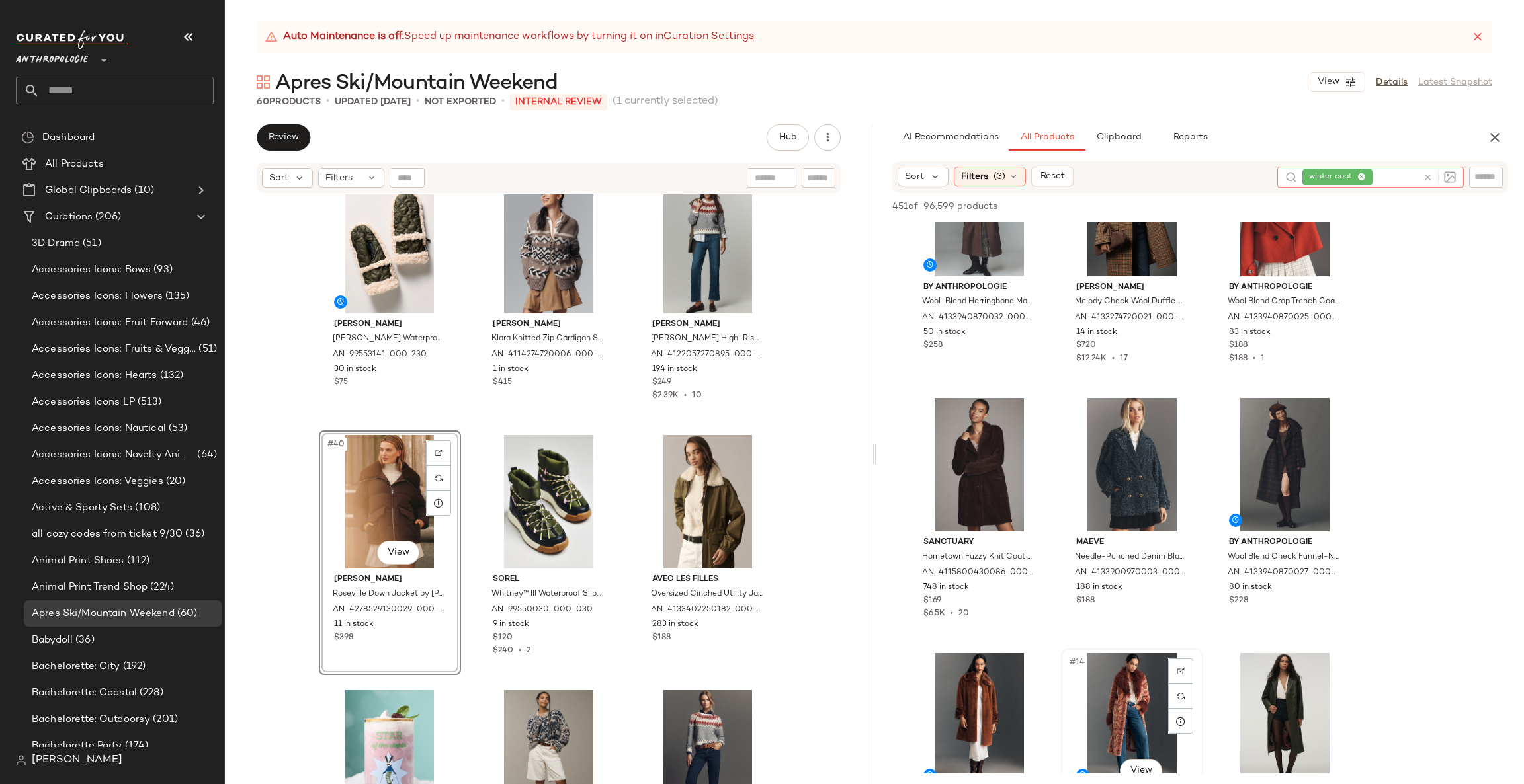
scroll to position [794, 0]
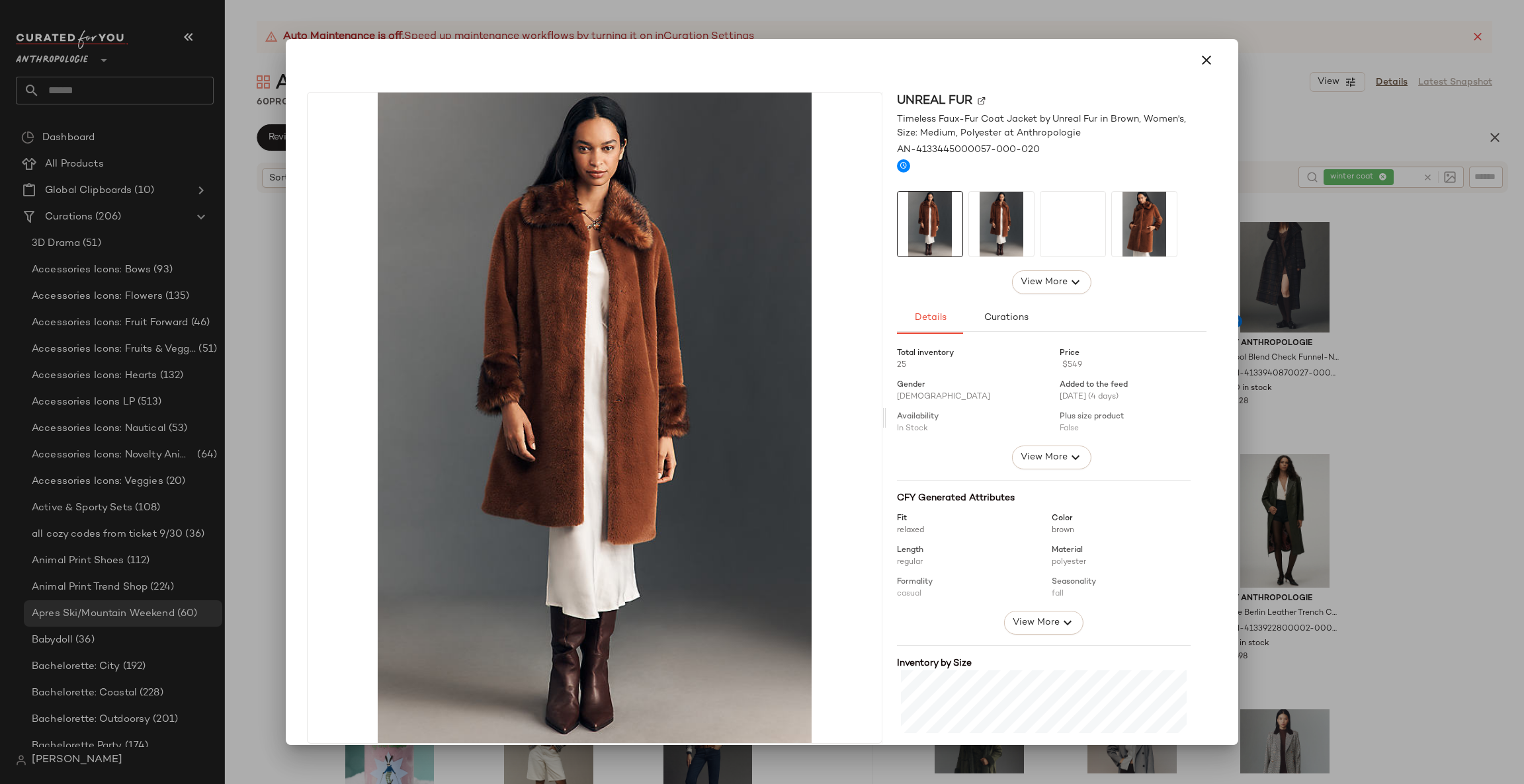
click at [1371, 448] on div at bounding box center [762, 392] width 1524 height 784
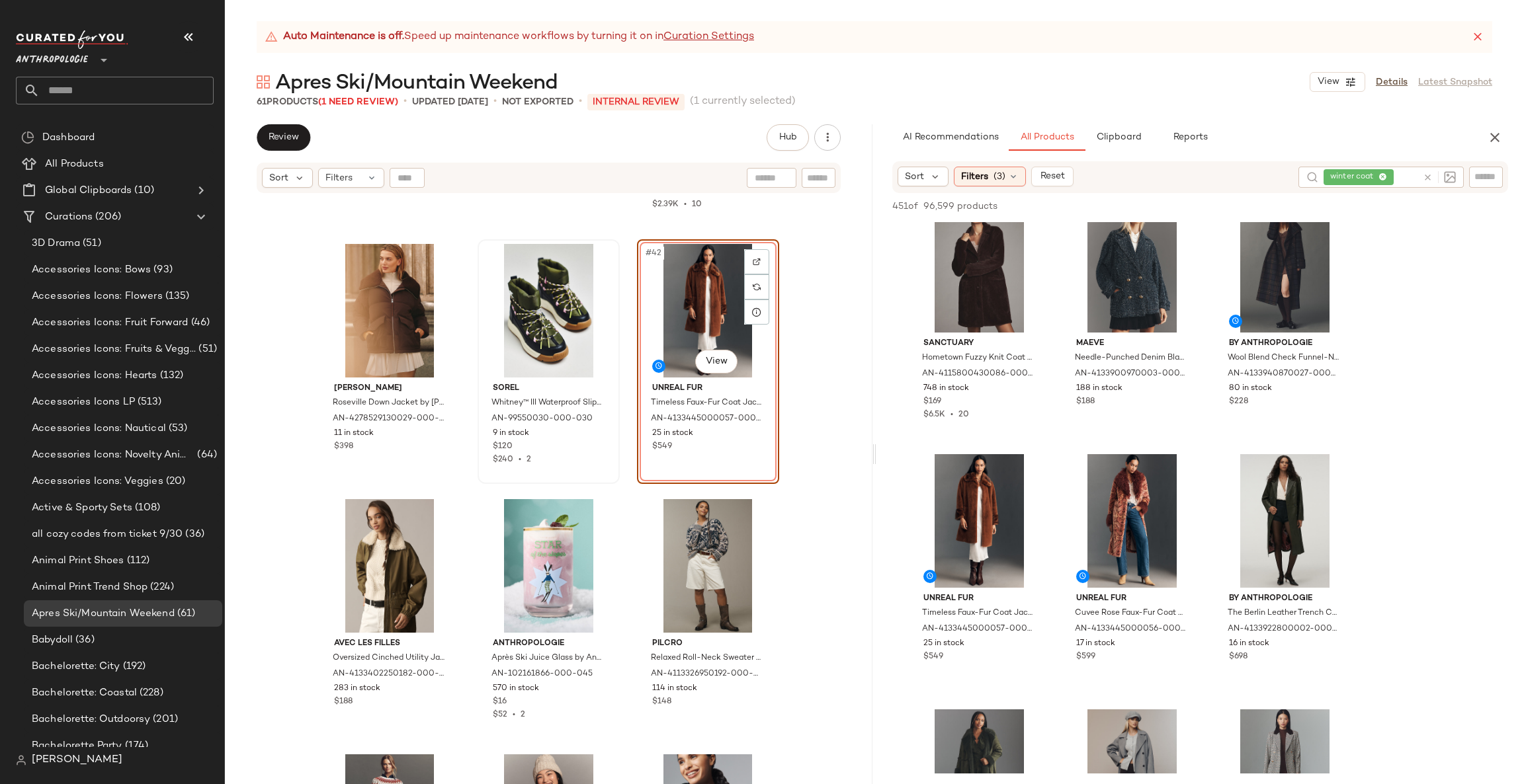
scroll to position [3294, 0]
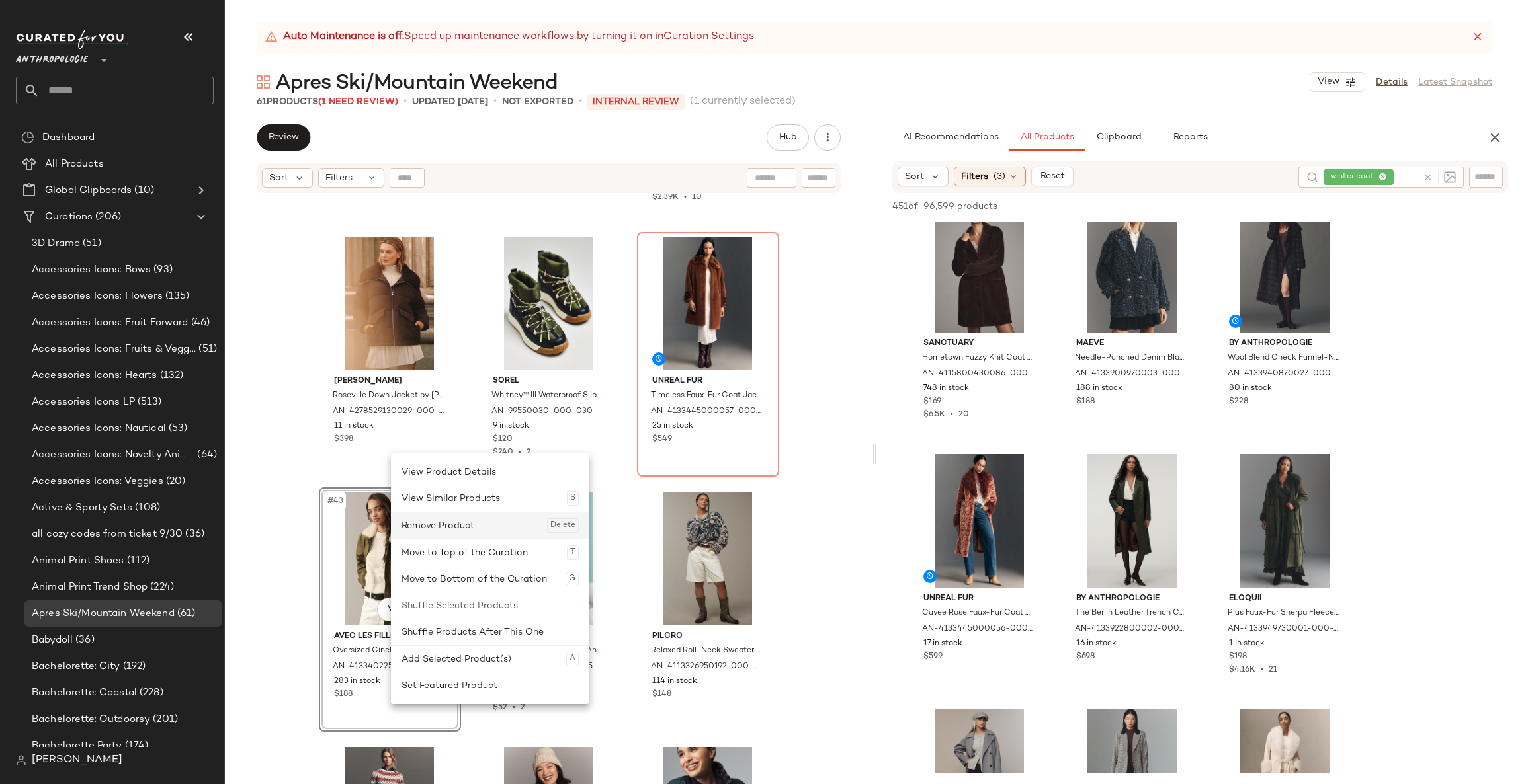
click at [445, 530] on div "Remove Product Delete" at bounding box center [490, 526] width 177 height 27
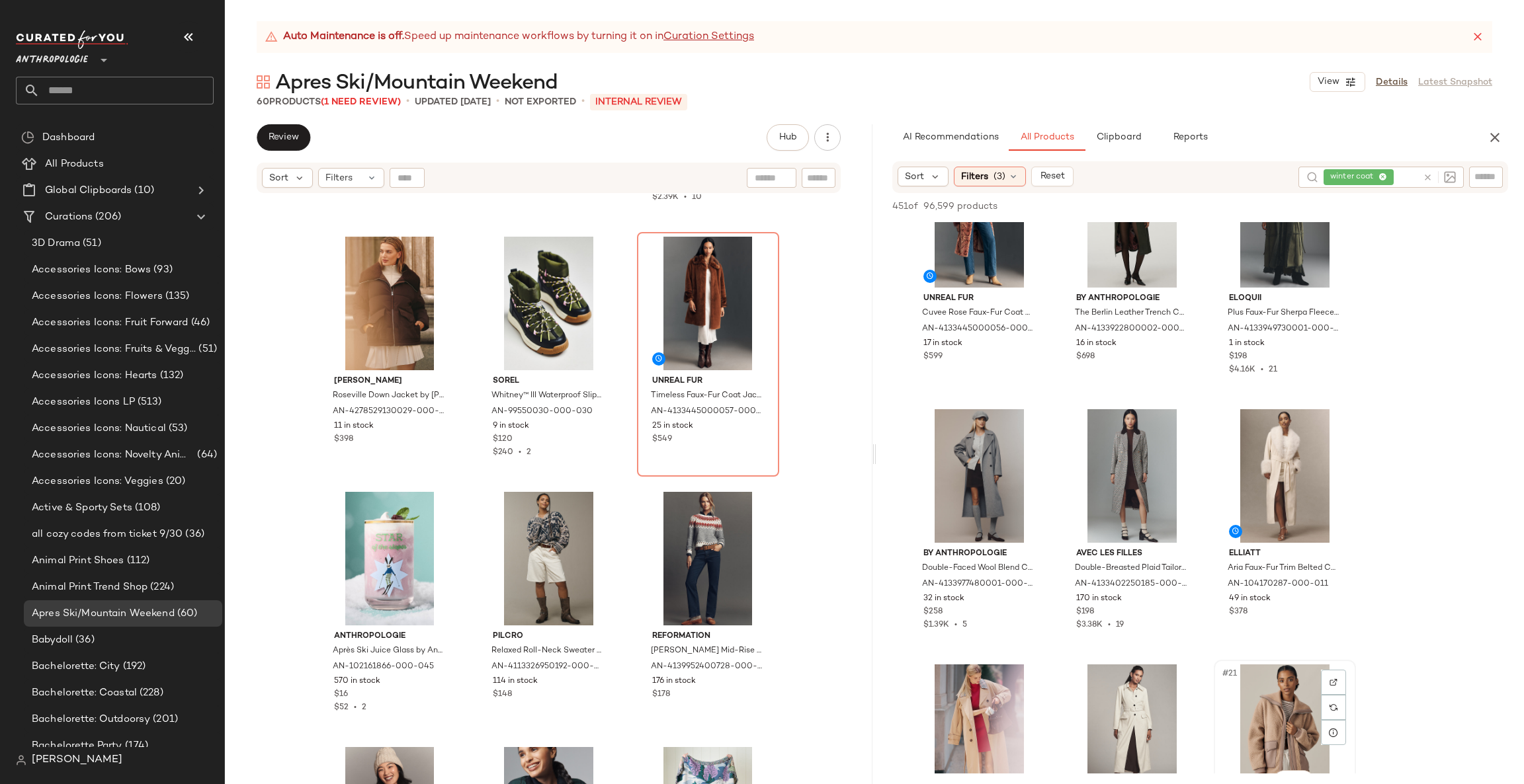
scroll to position [992, 0]
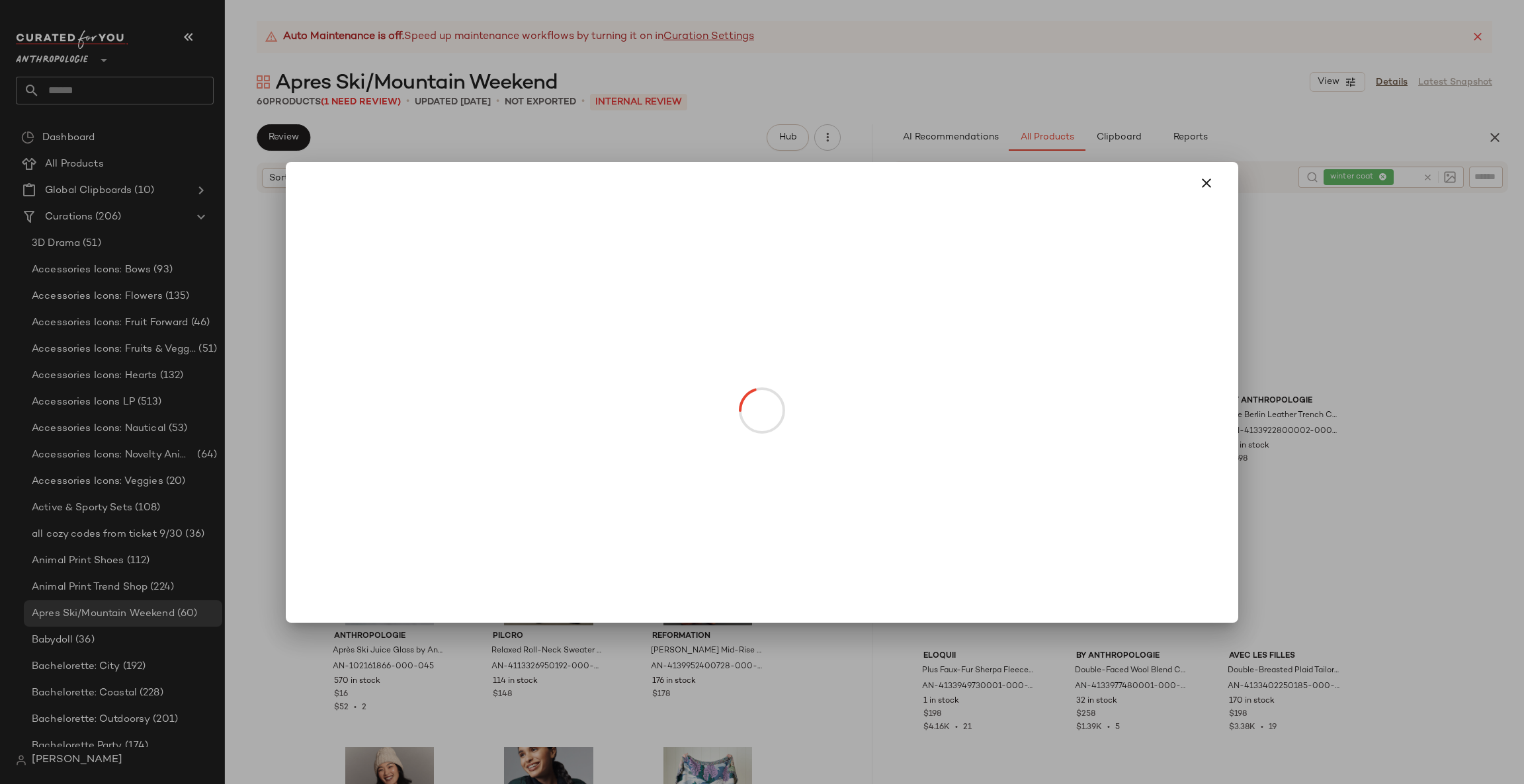
click at [1355, 396] on div at bounding box center [762, 392] width 1524 height 784
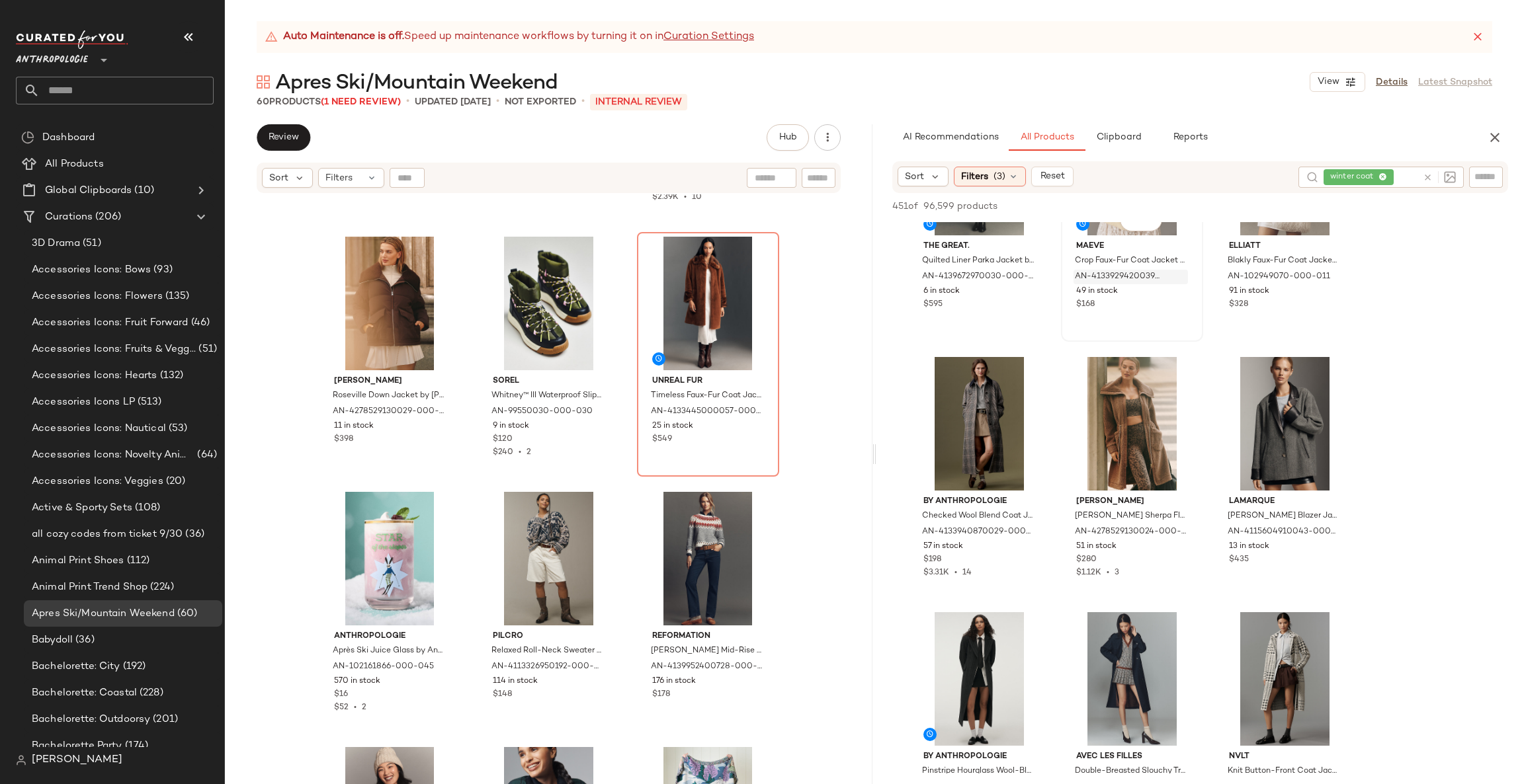
scroll to position [3967, 0]
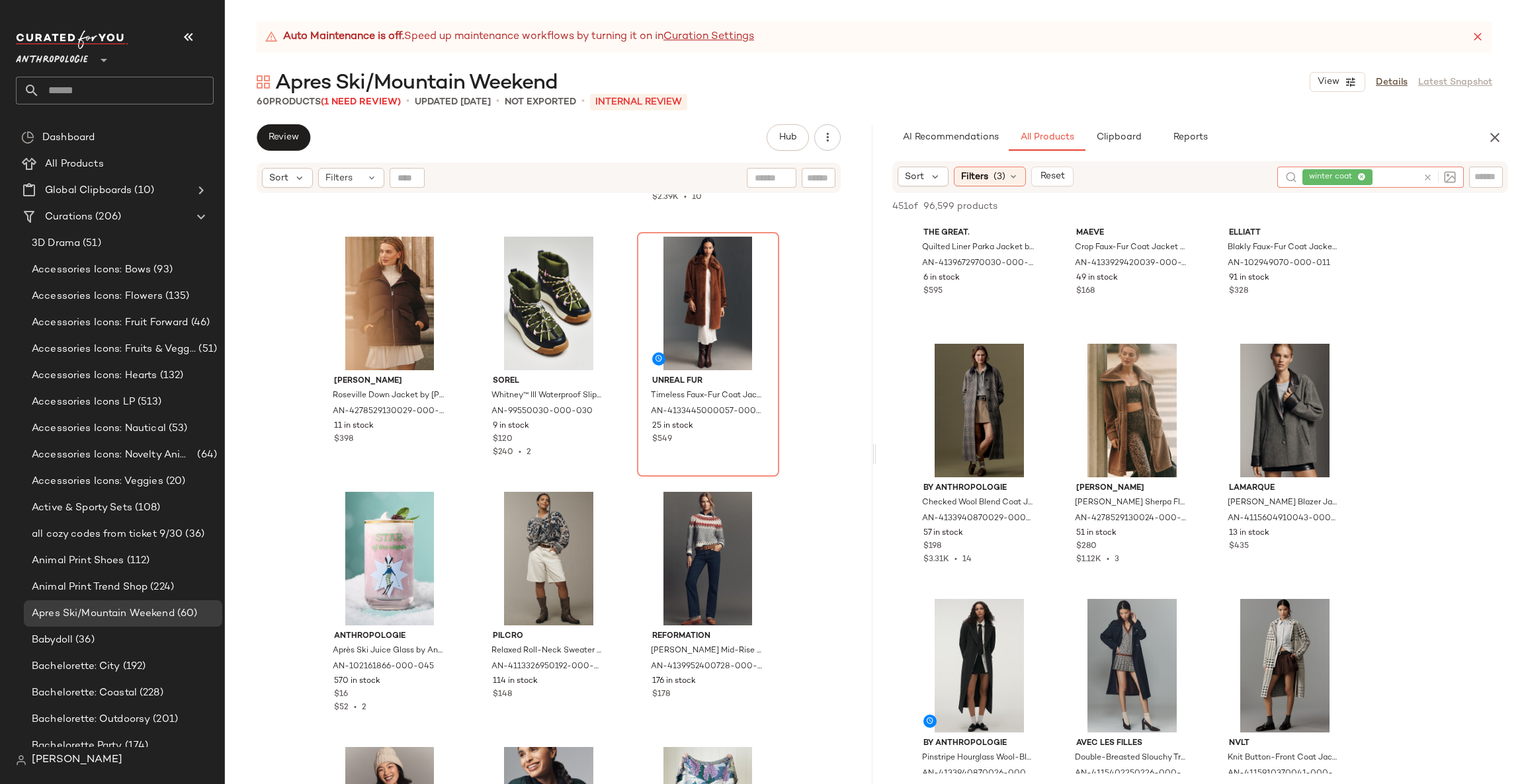
click at [1427, 179] on icon at bounding box center [1427, 177] width 10 height 10
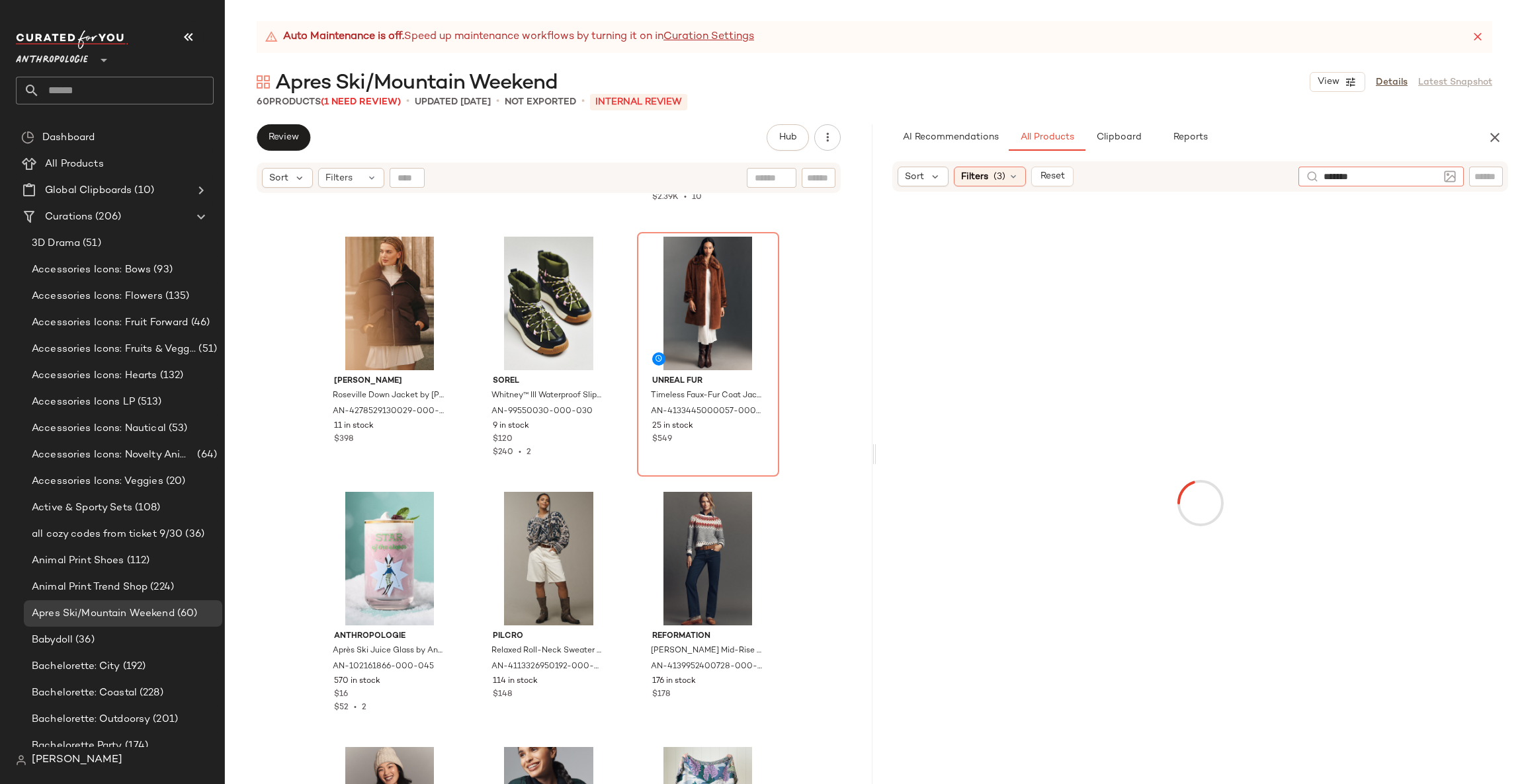
type input "********"
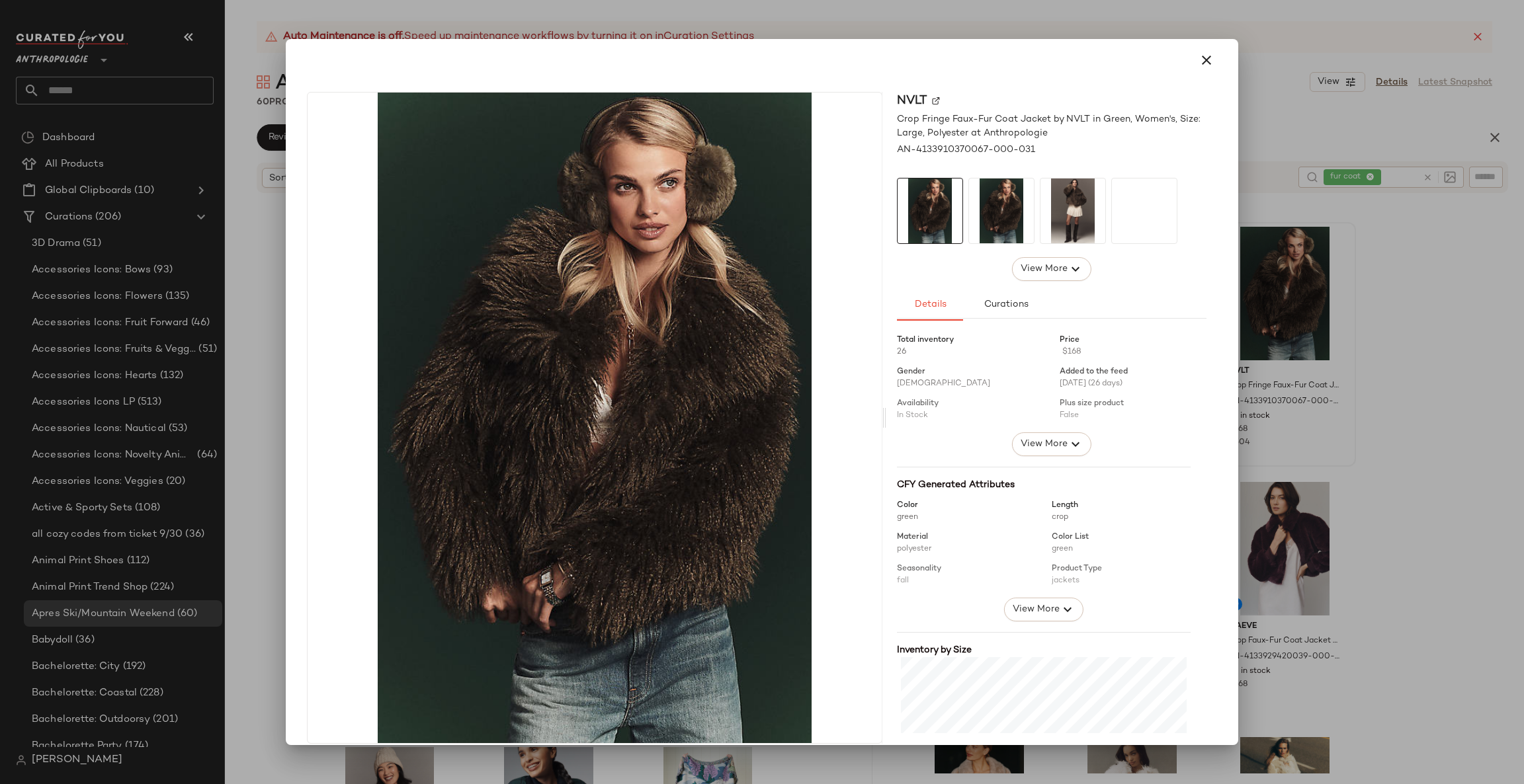
click at [1403, 355] on div at bounding box center [762, 392] width 1524 height 784
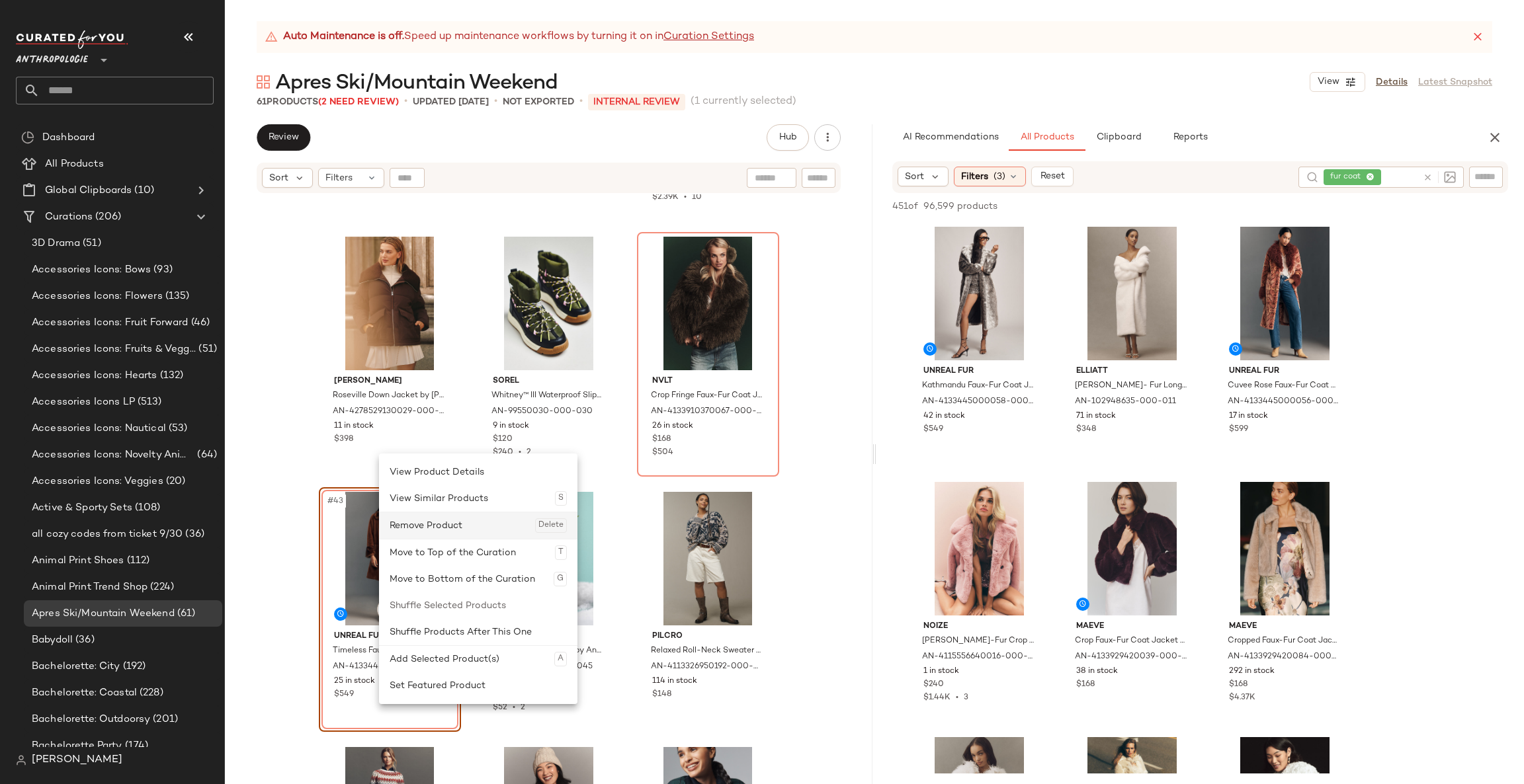
click at [443, 513] on div "Remove Product Delete" at bounding box center [478, 526] width 177 height 27
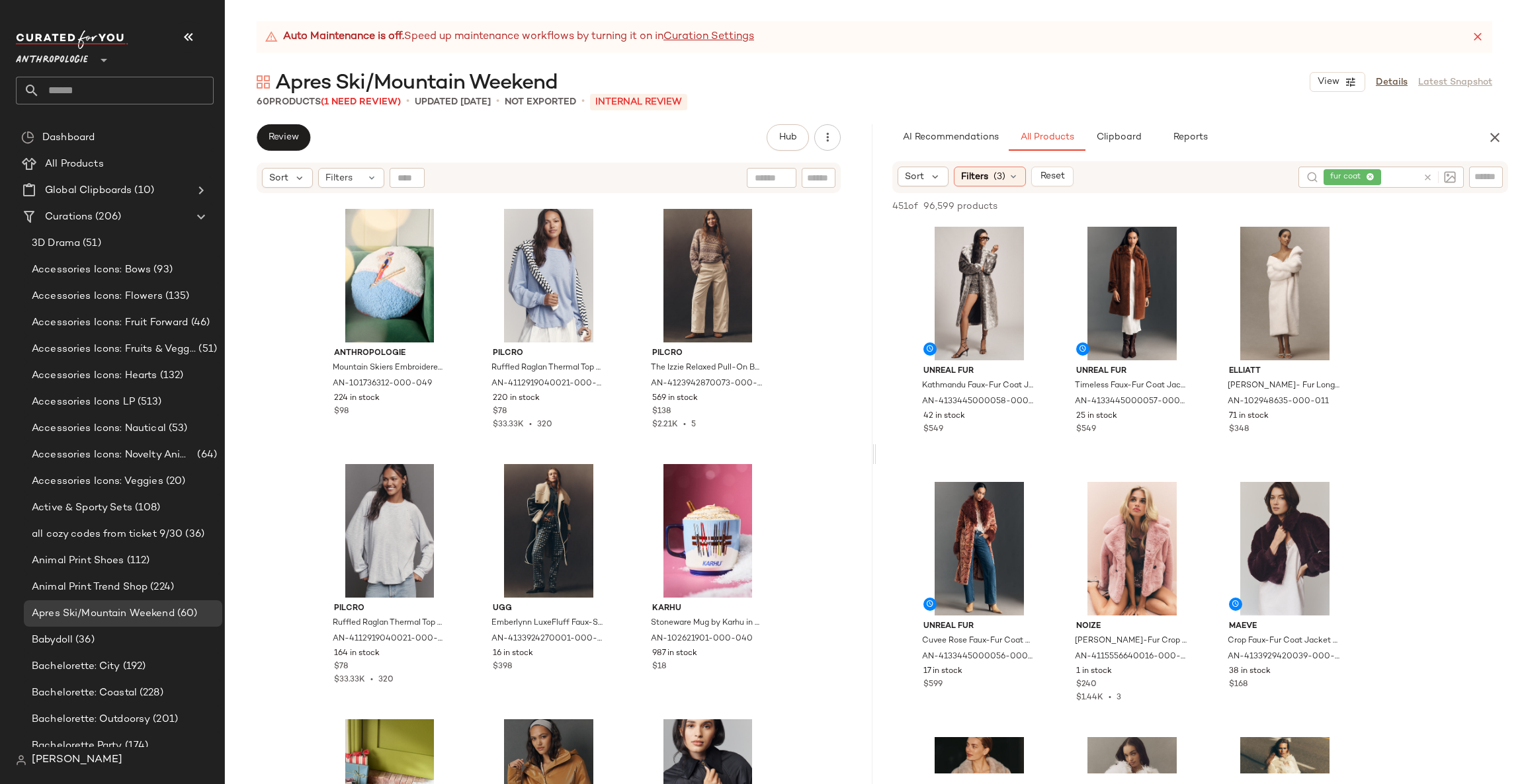
scroll to position [4286, 0]
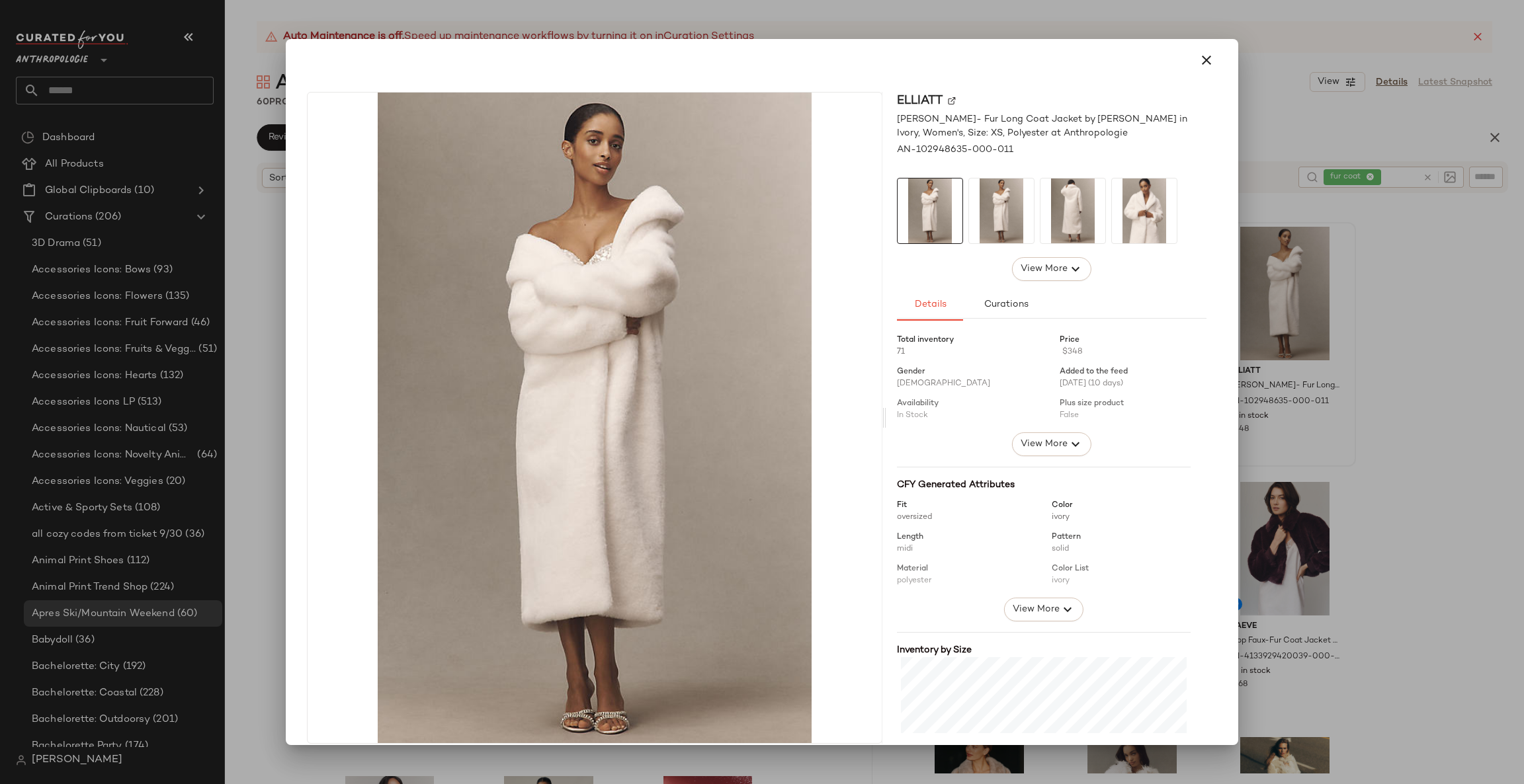
click at [1438, 359] on div at bounding box center [762, 392] width 1524 height 784
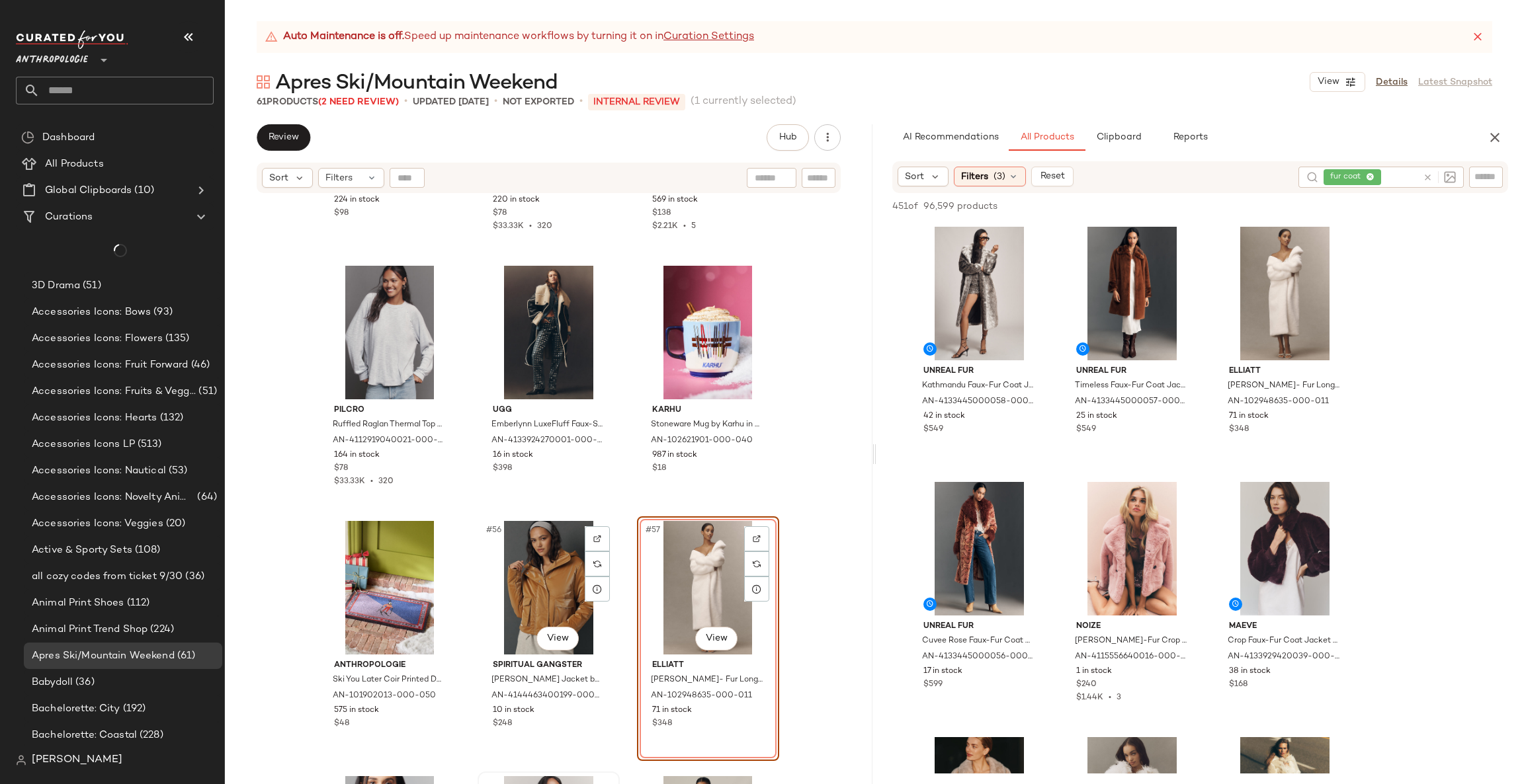
scroll to position [4683, 0]
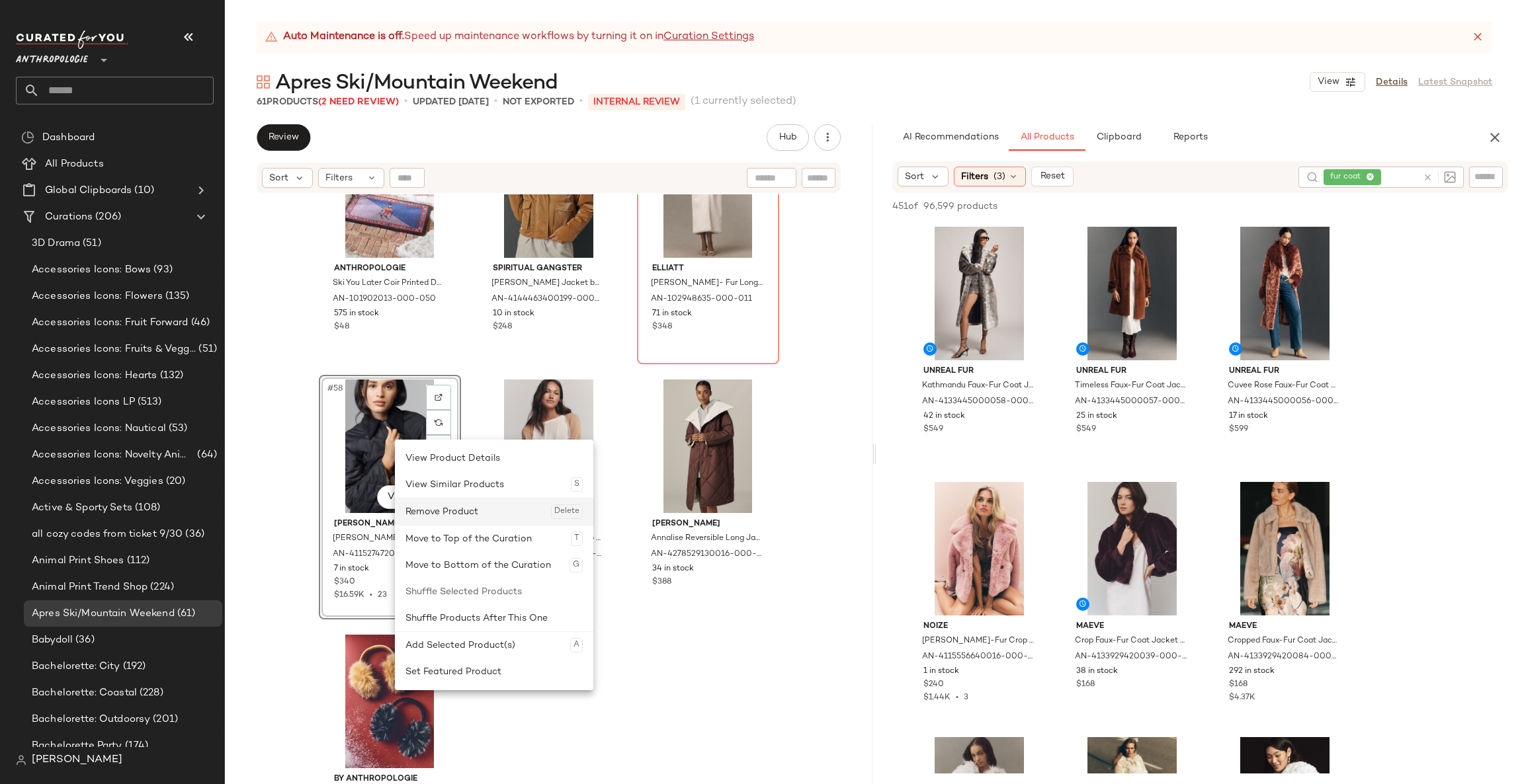
click at [421, 511] on div "Remove Product Delete" at bounding box center [494, 512] width 177 height 27
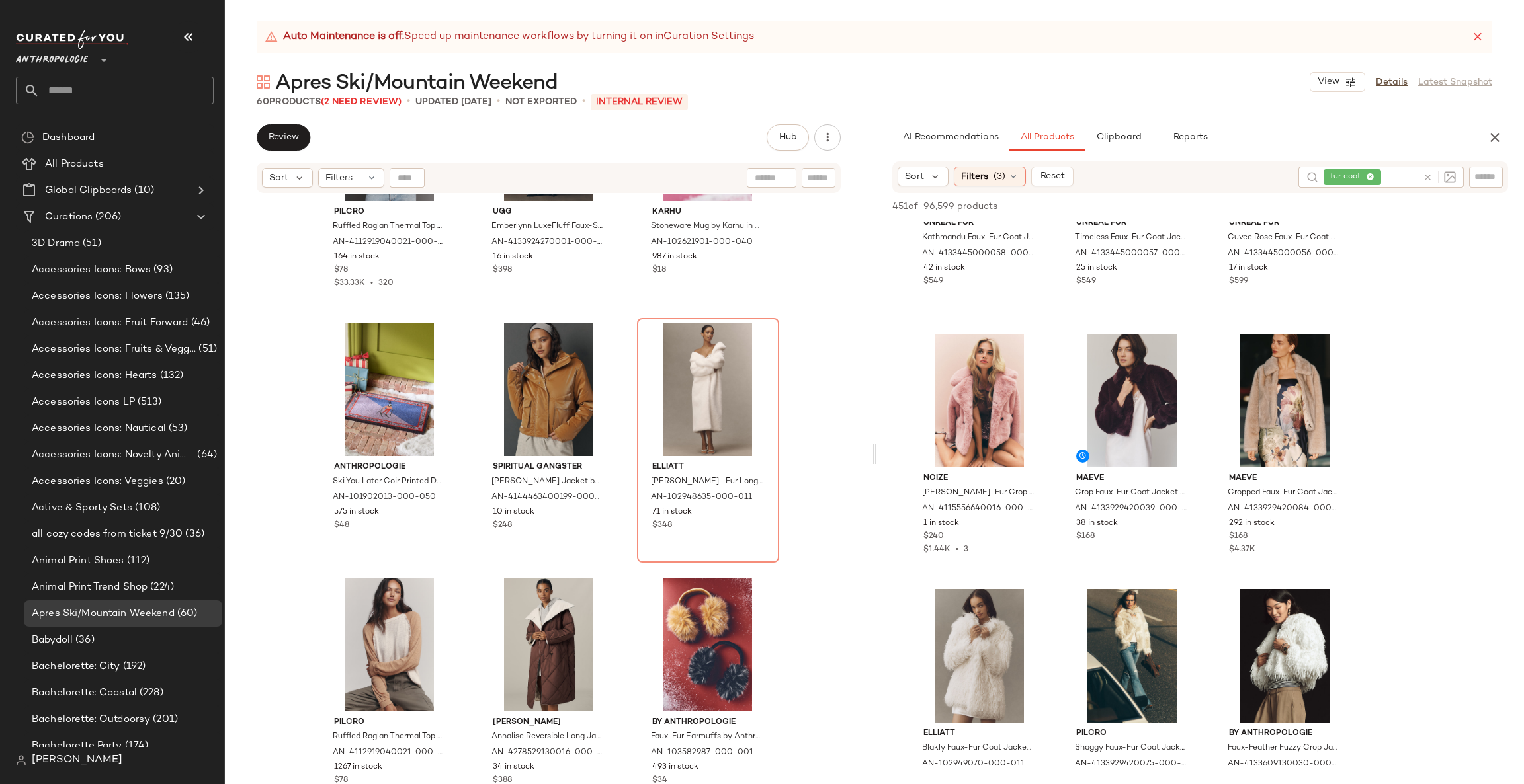
scroll to position [199, 0]
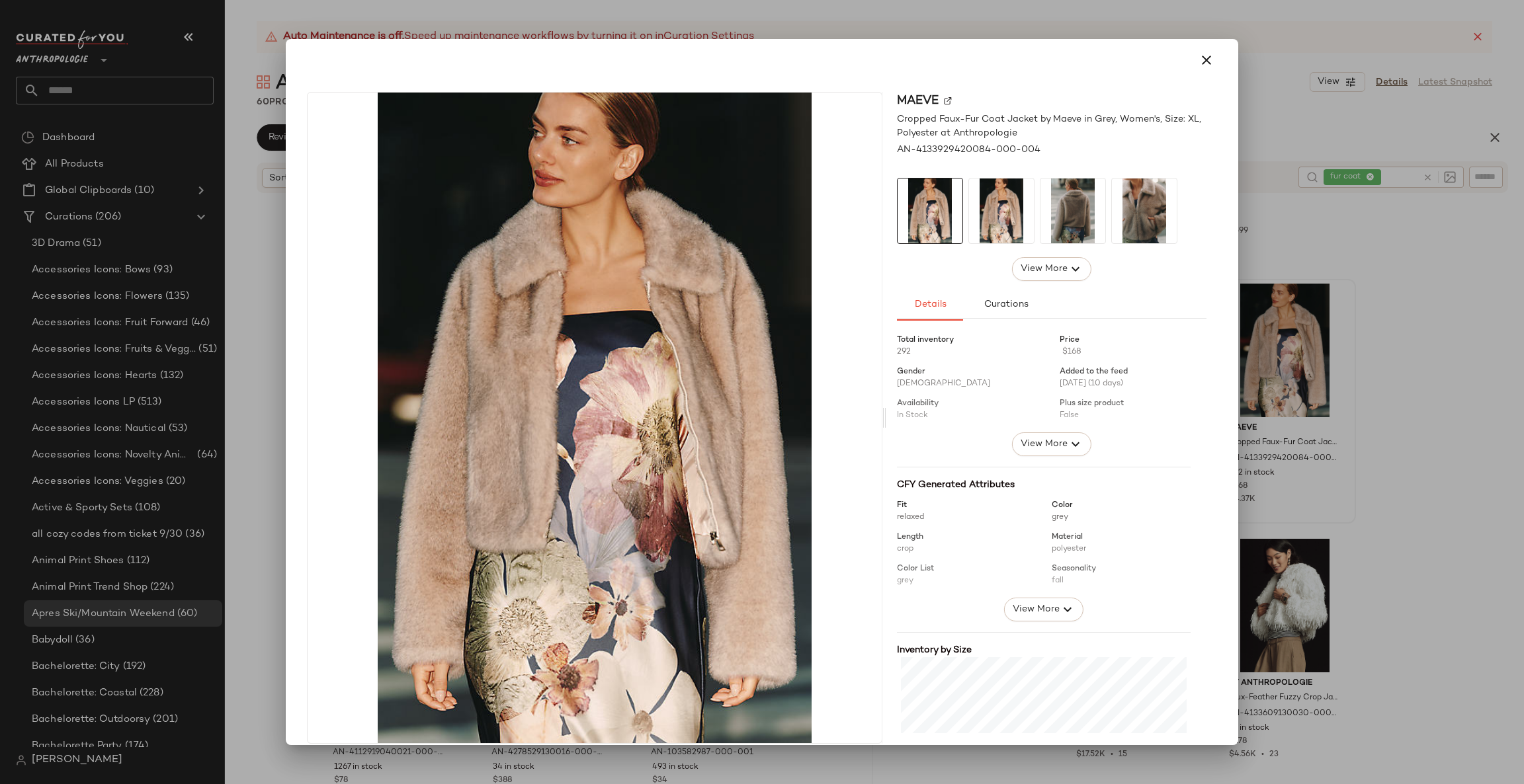
click at [1407, 418] on div at bounding box center [762, 392] width 1524 height 784
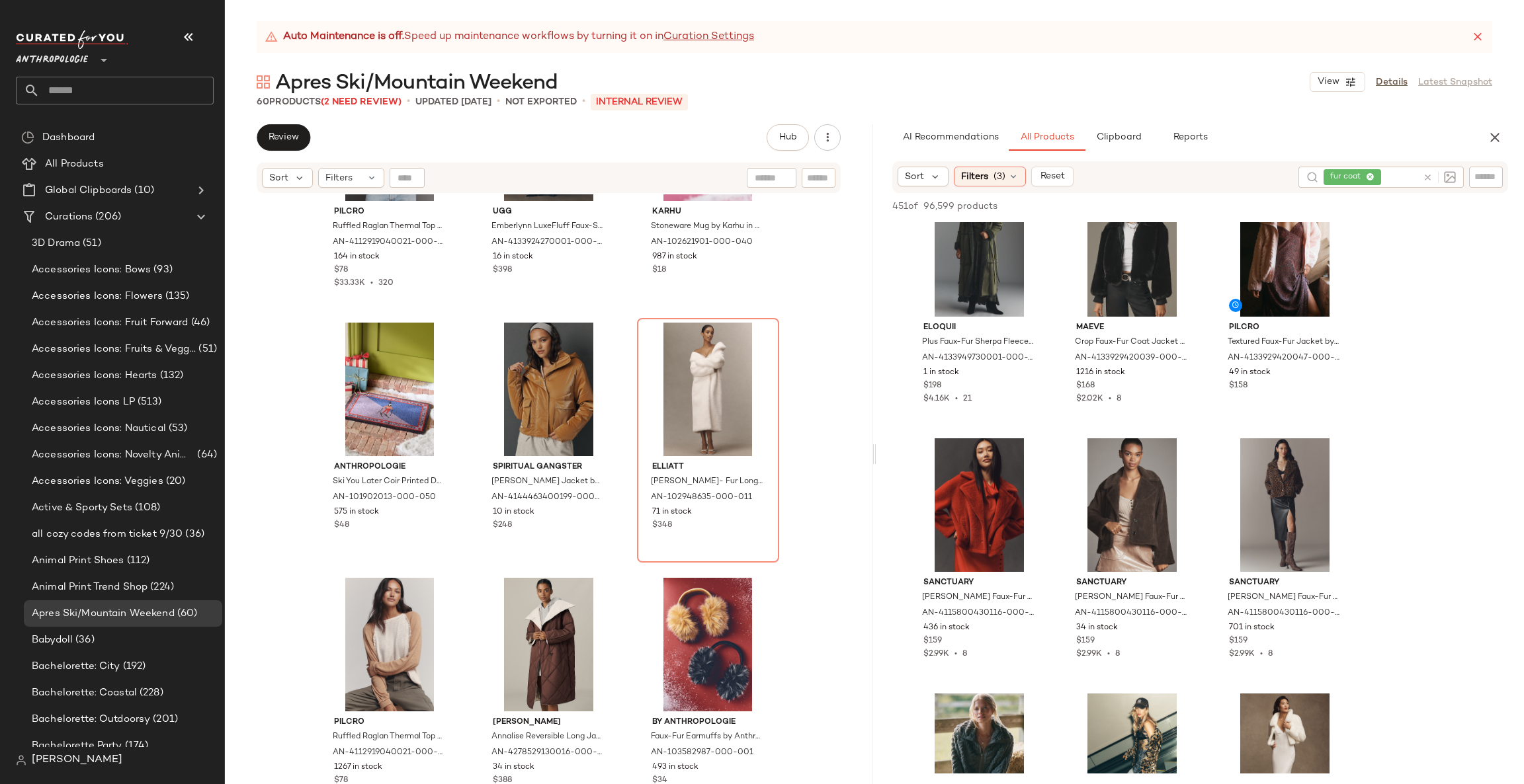
scroll to position [1190, 0]
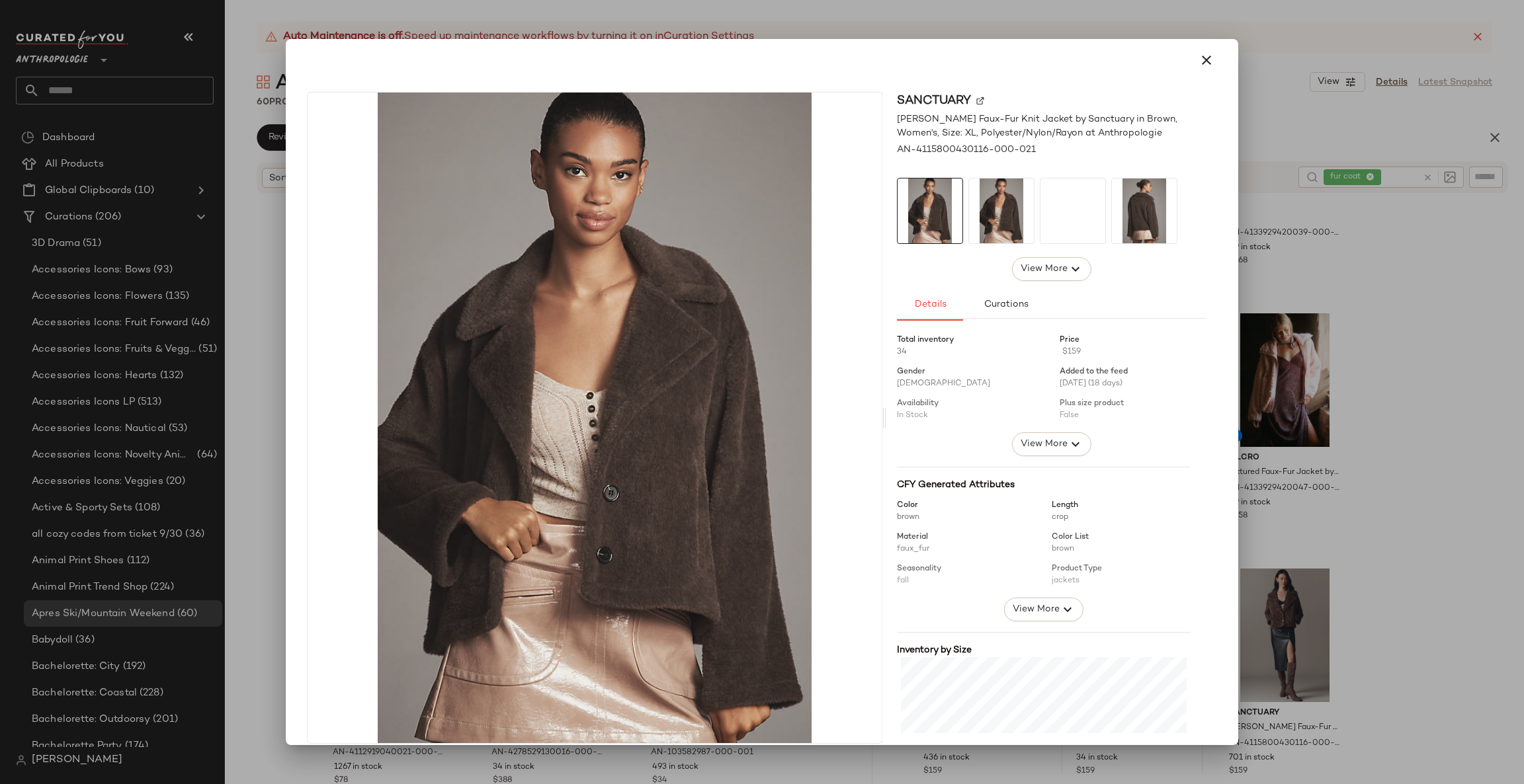
click at [1391, 543] on div at bounding box center [762, 392] width 1524 height 784
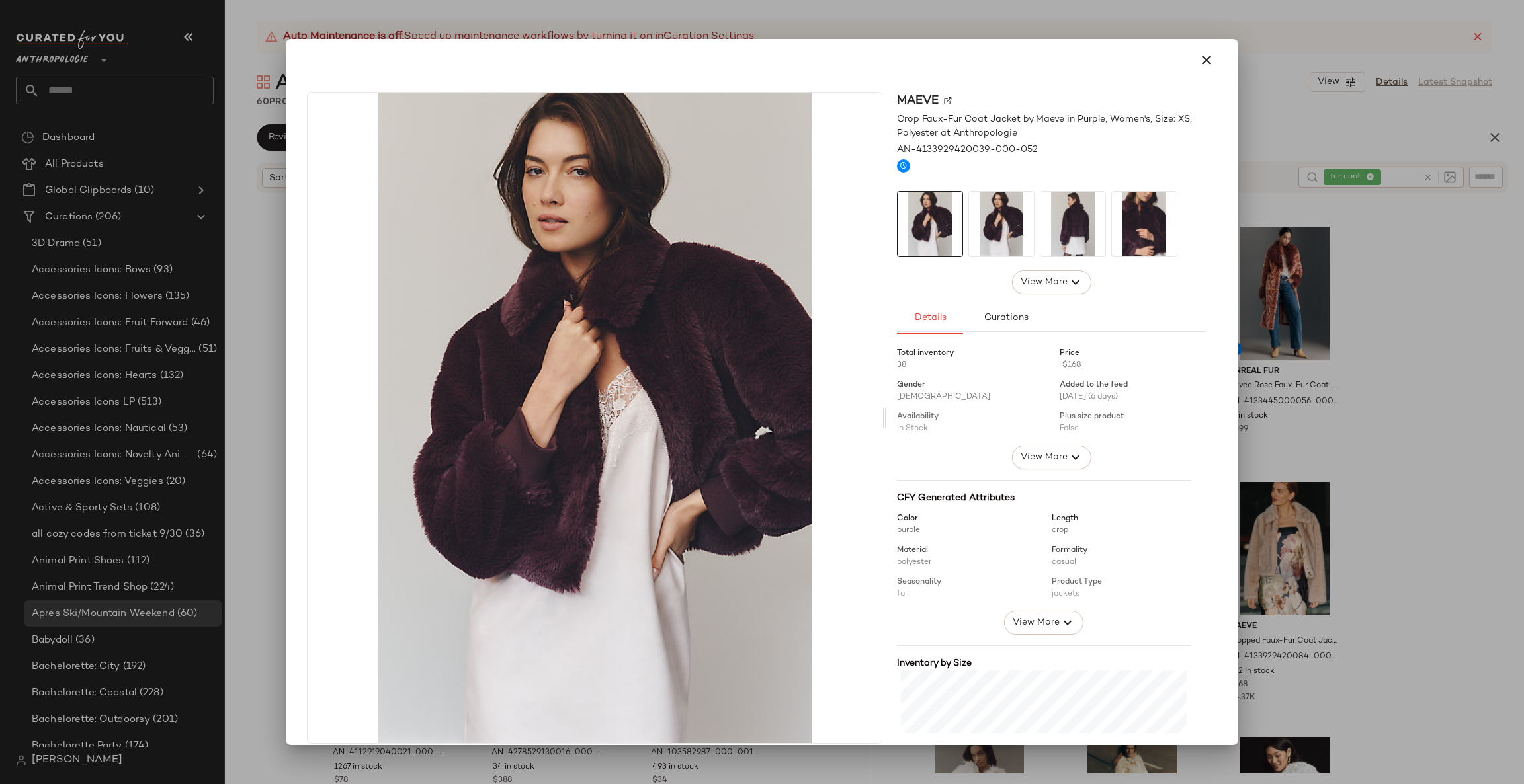
click at [1366, 522] on div at bounding box center [762, 392] width 1524 height 784
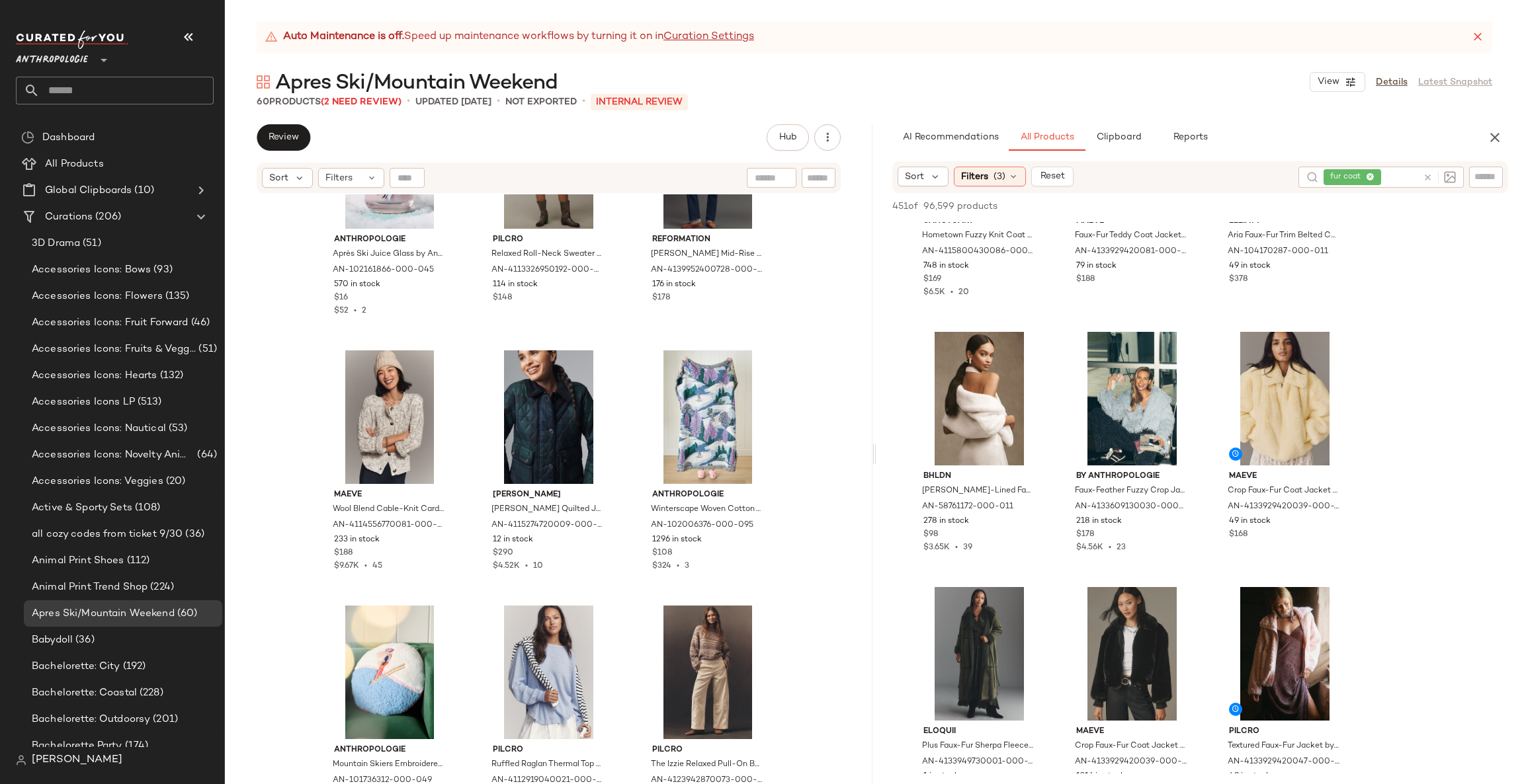
scroll to position [992, 0]
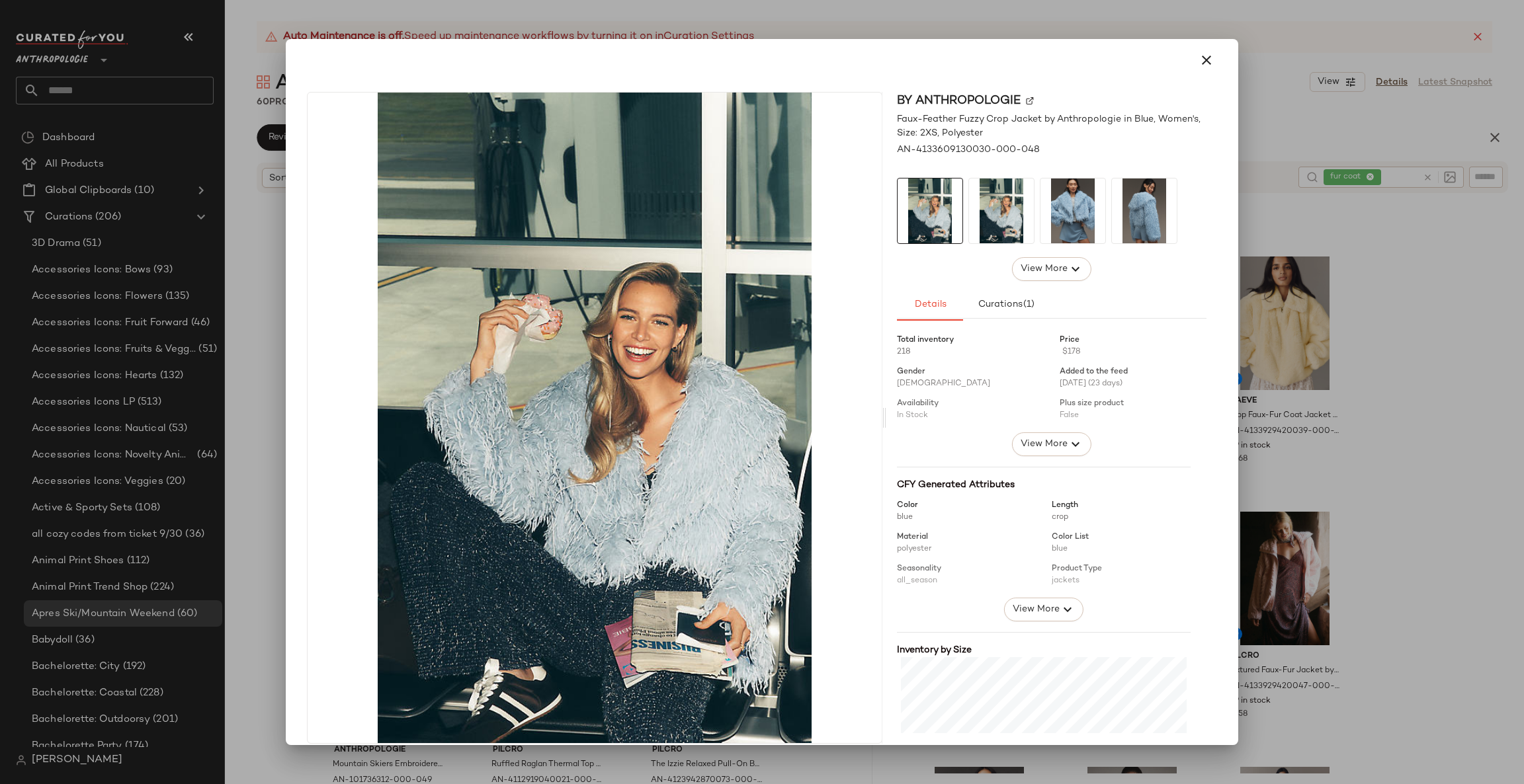
click at [1417, 410] on div at bounding box center [762, 392] width 1524 height 784
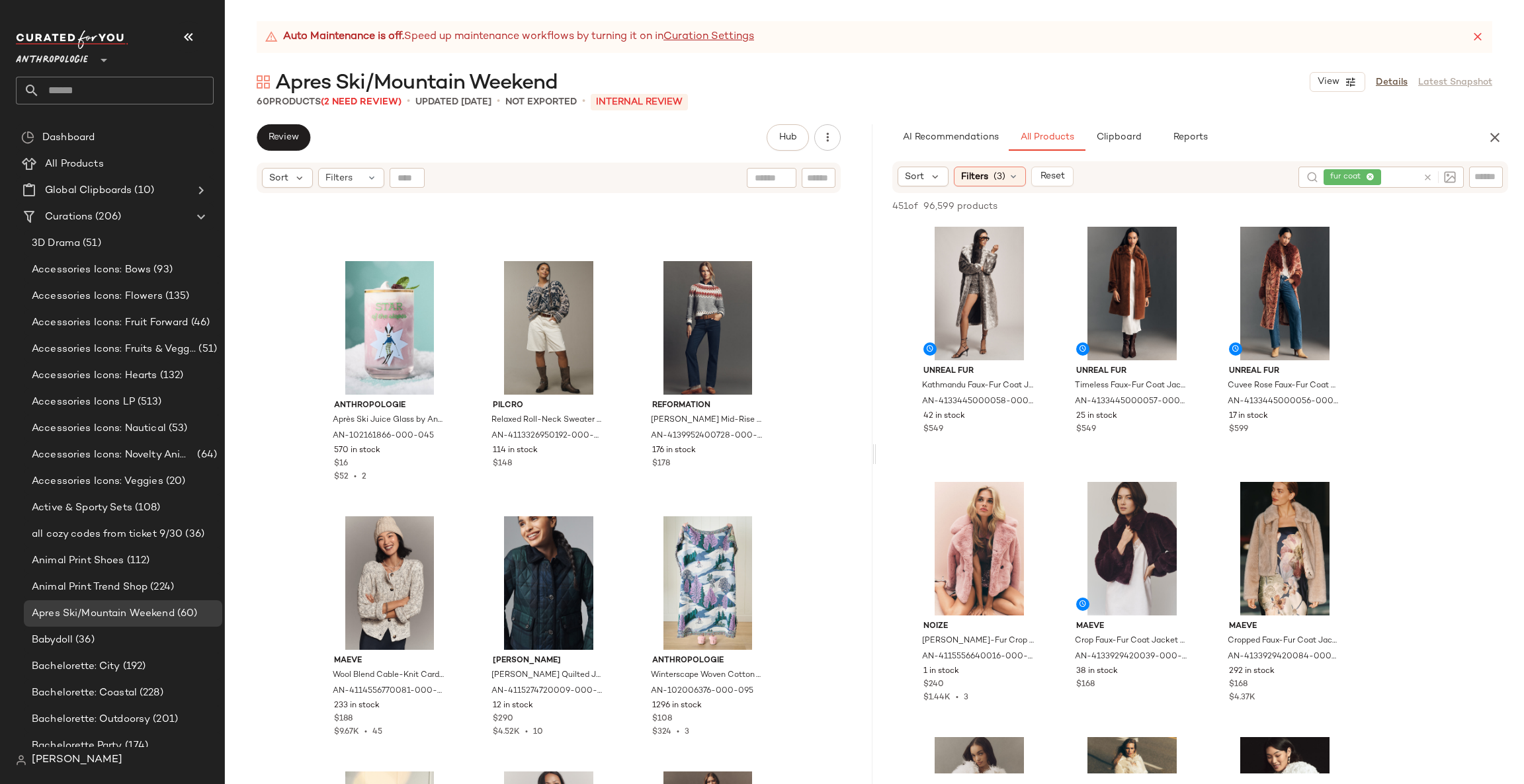
scroll to position [3492, 0]
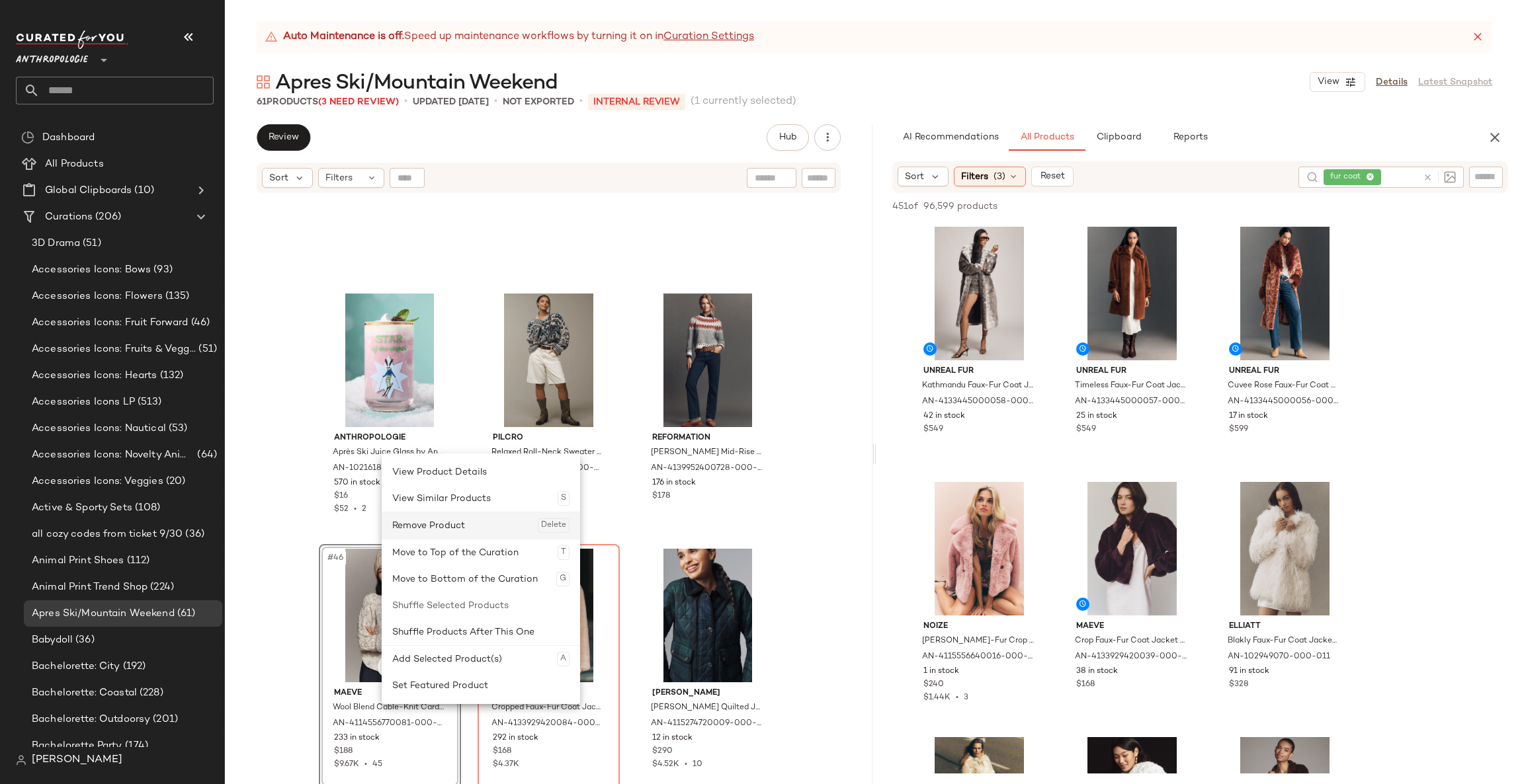
click at [459, 522] on div "Remove Product Delete" at bounding box center [481, 526] width 177 height 27
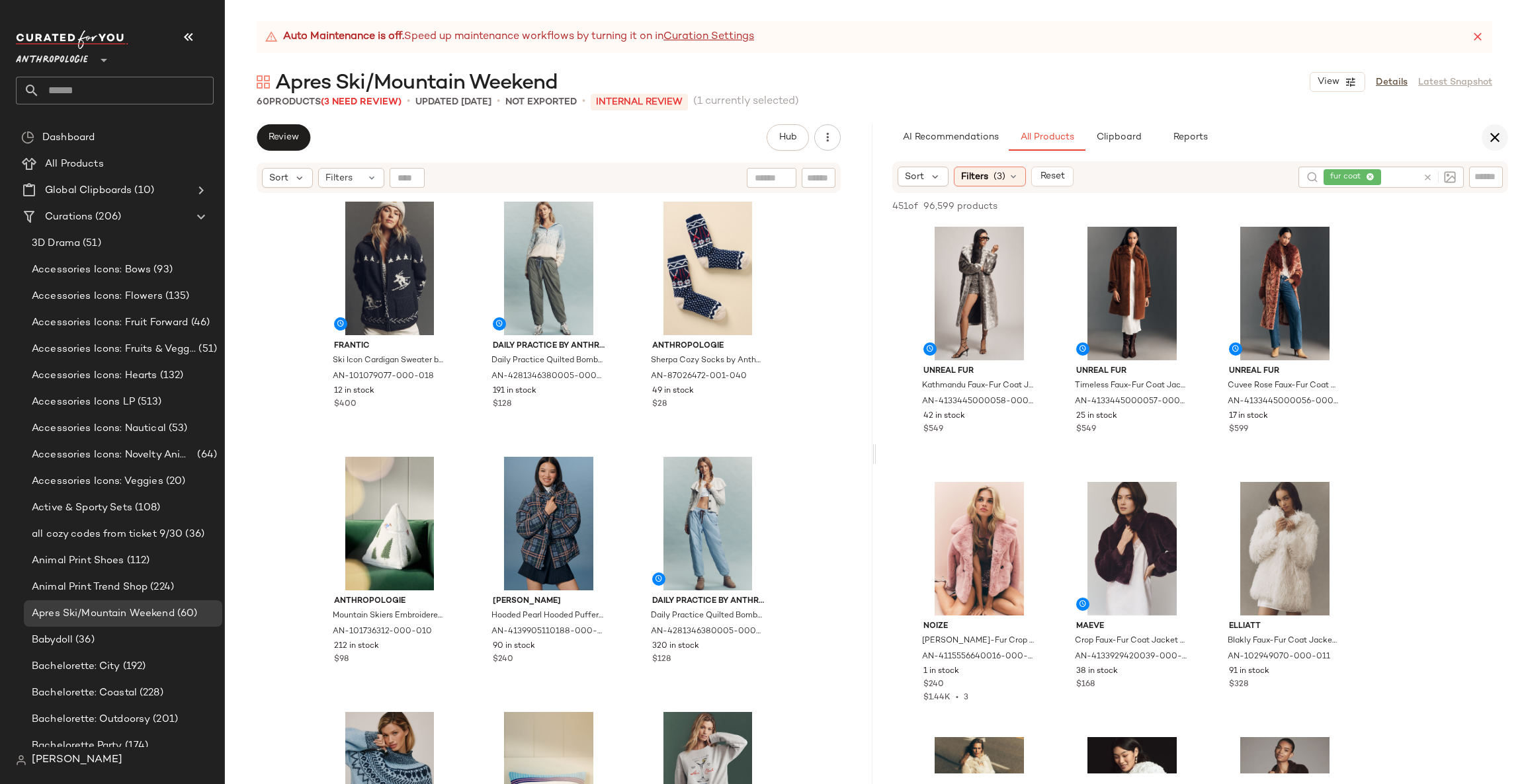
click at [1486, 140] on button "button" at bounding box center [1495, 138] width 27 height 27
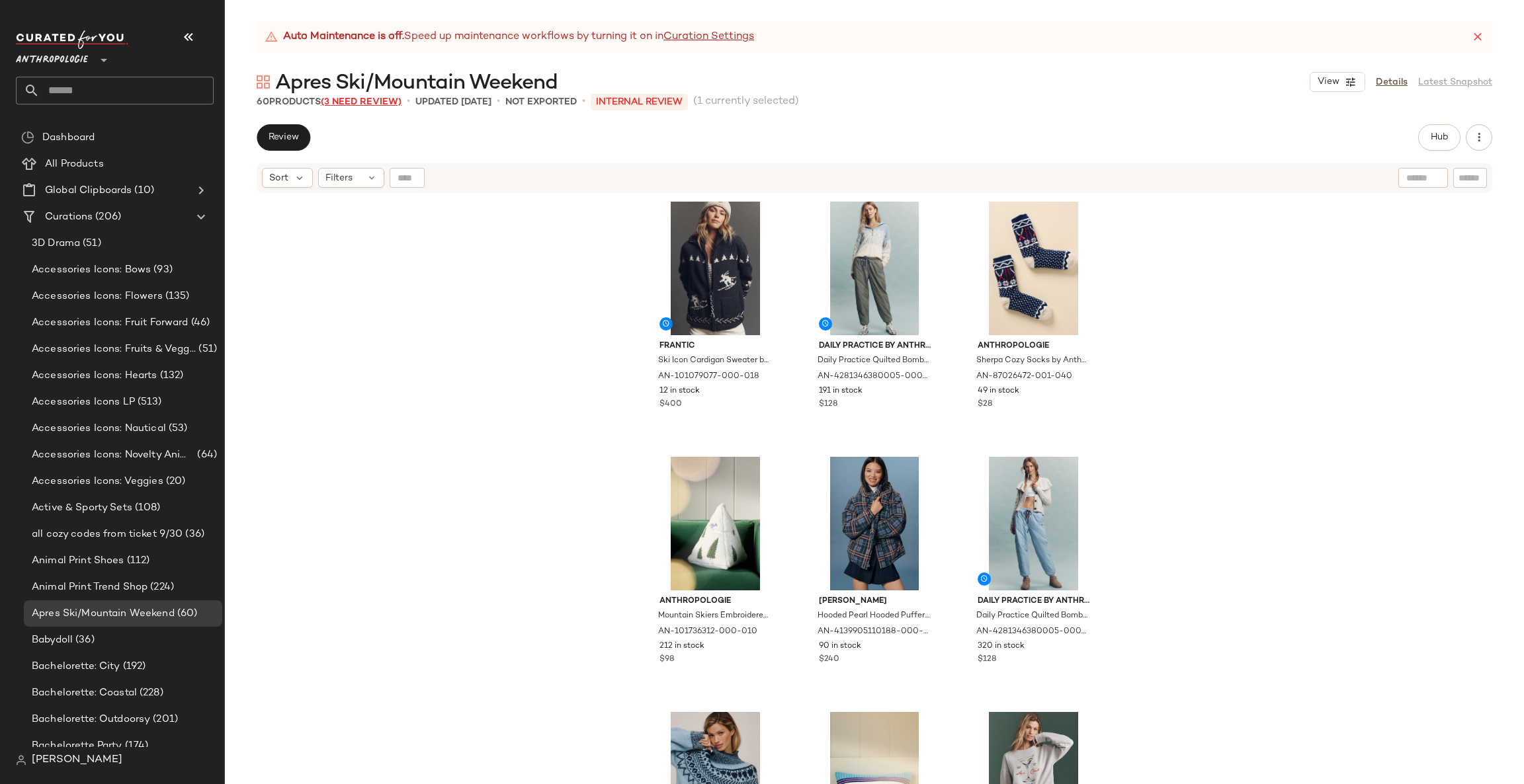
click at [378, 103] on span "(3 Need Review)" at bounding box center [361, 102] width 81 height 10
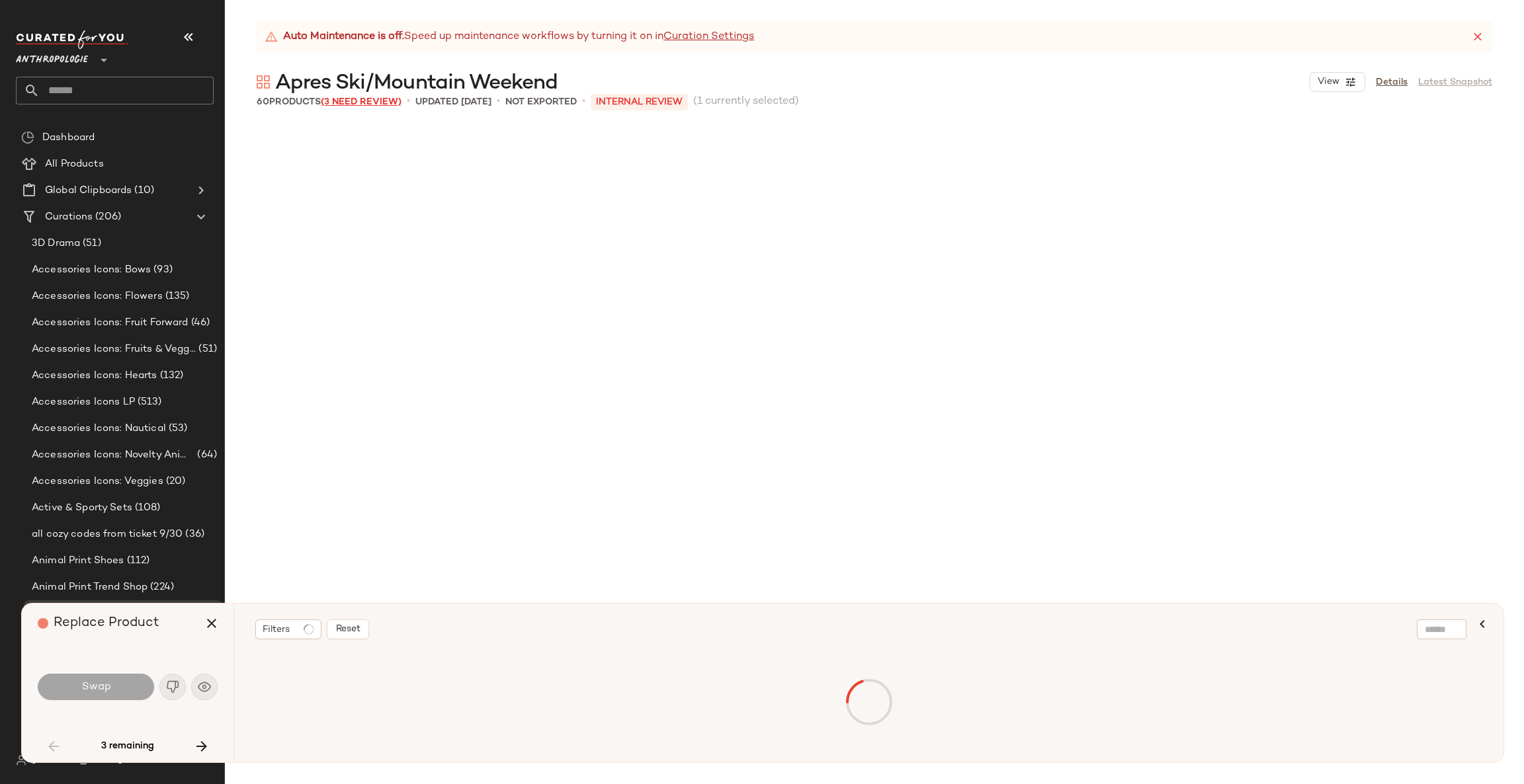
scroll to position [3063, 0]
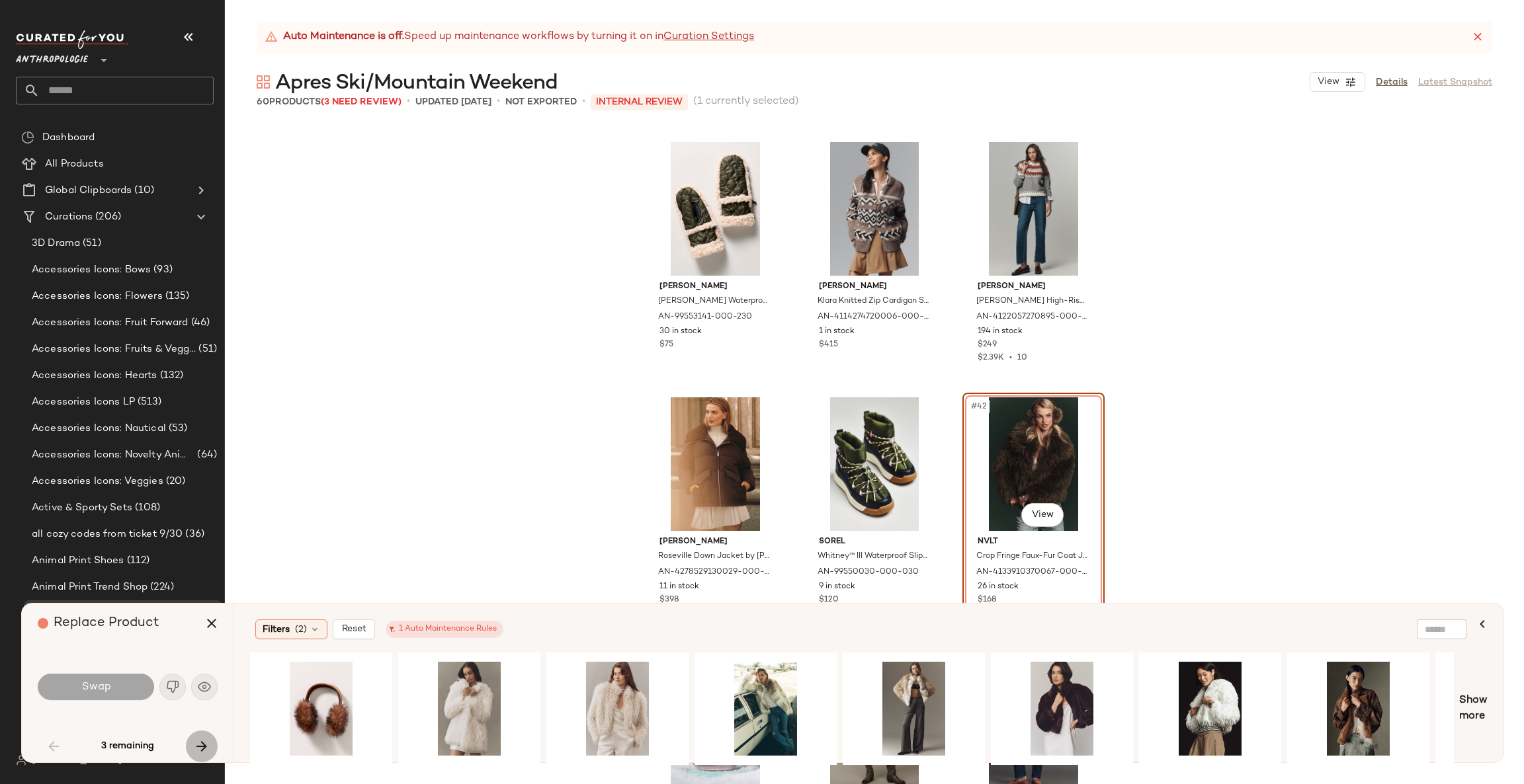
click at [211, 744] on button "button" at bounding box center [201, 746] width 32 height 32
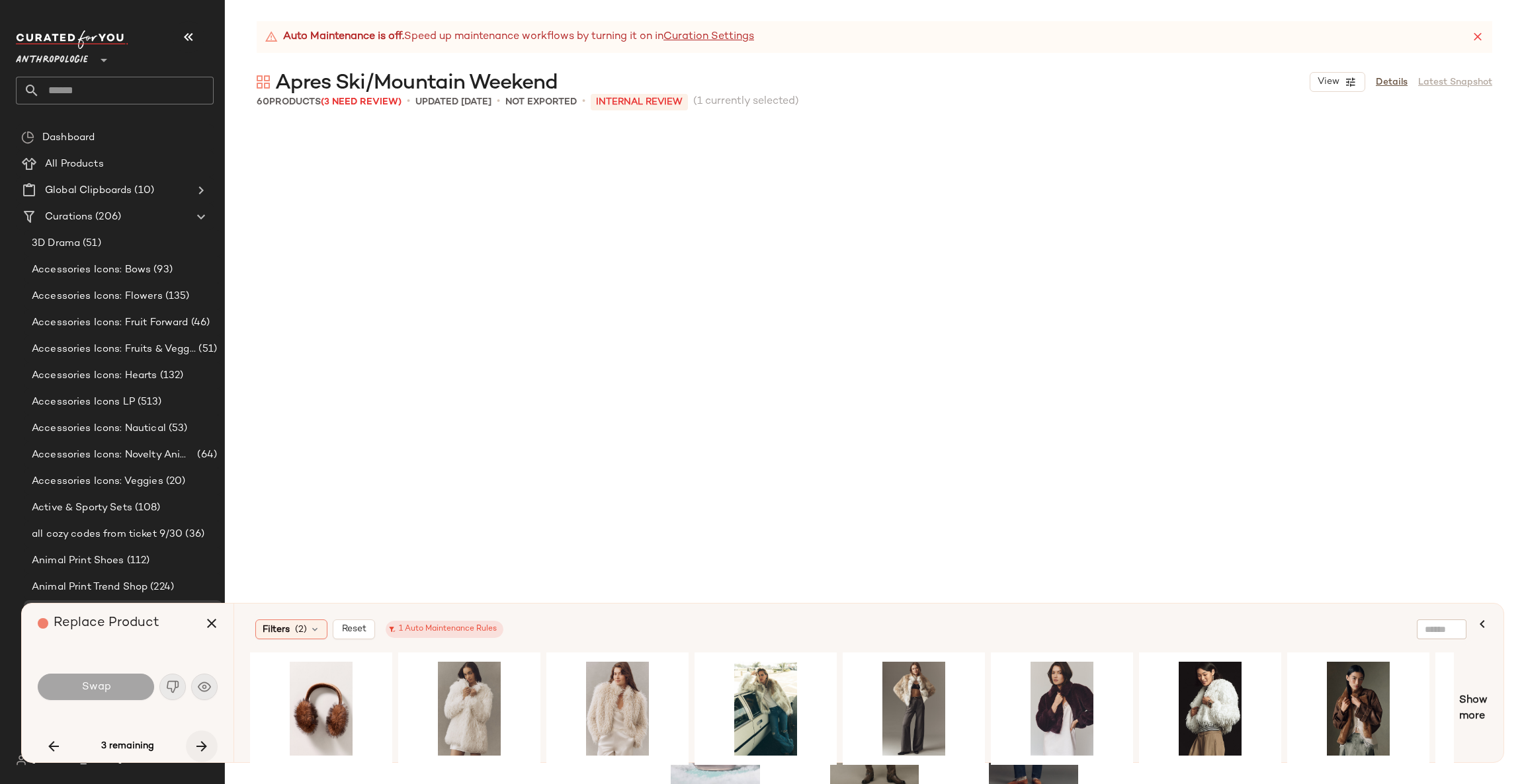
scroll to position [3573, 0]
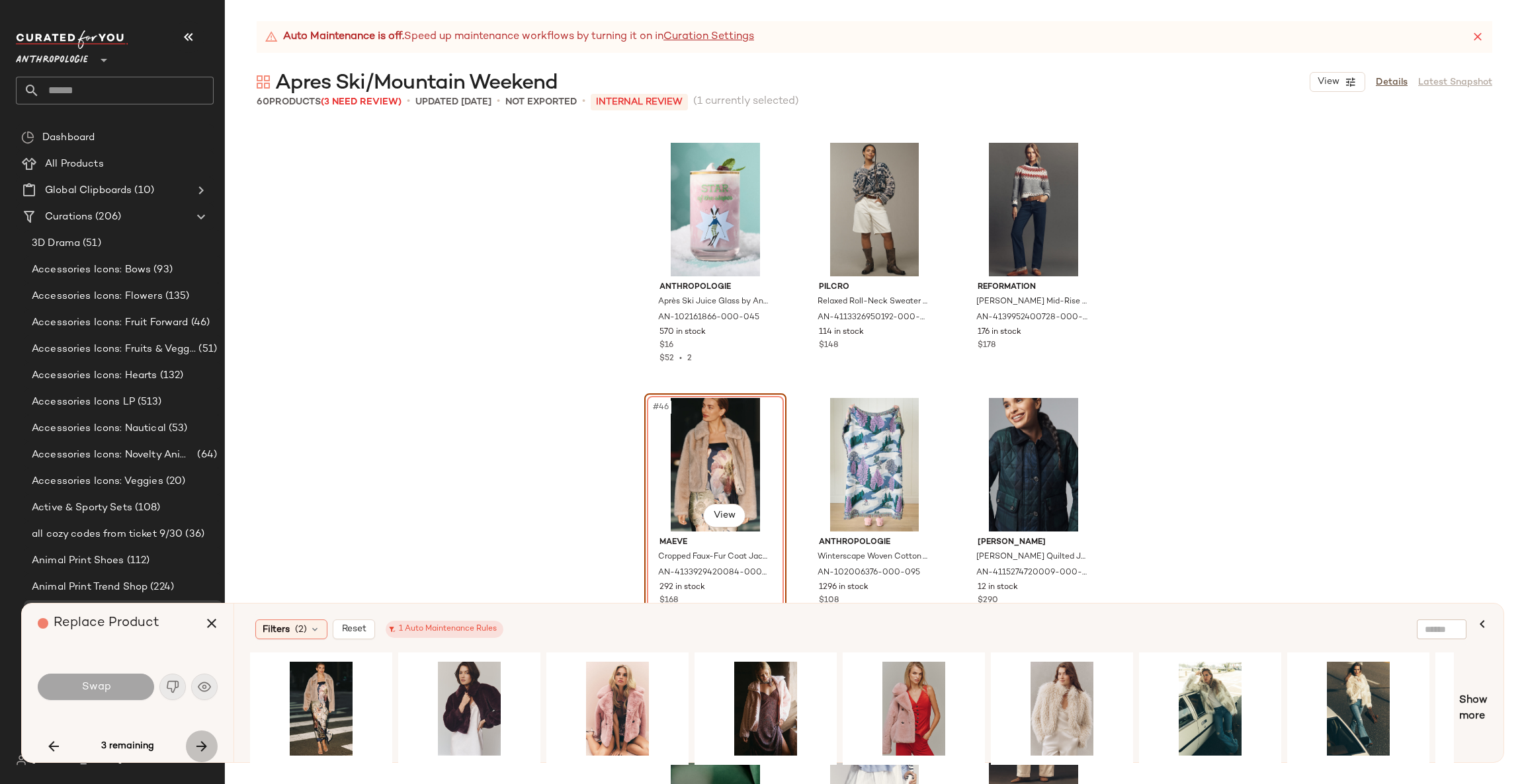
click at [208, 744] on icon "button" at bounding box center [202, 746] width 16 height 16
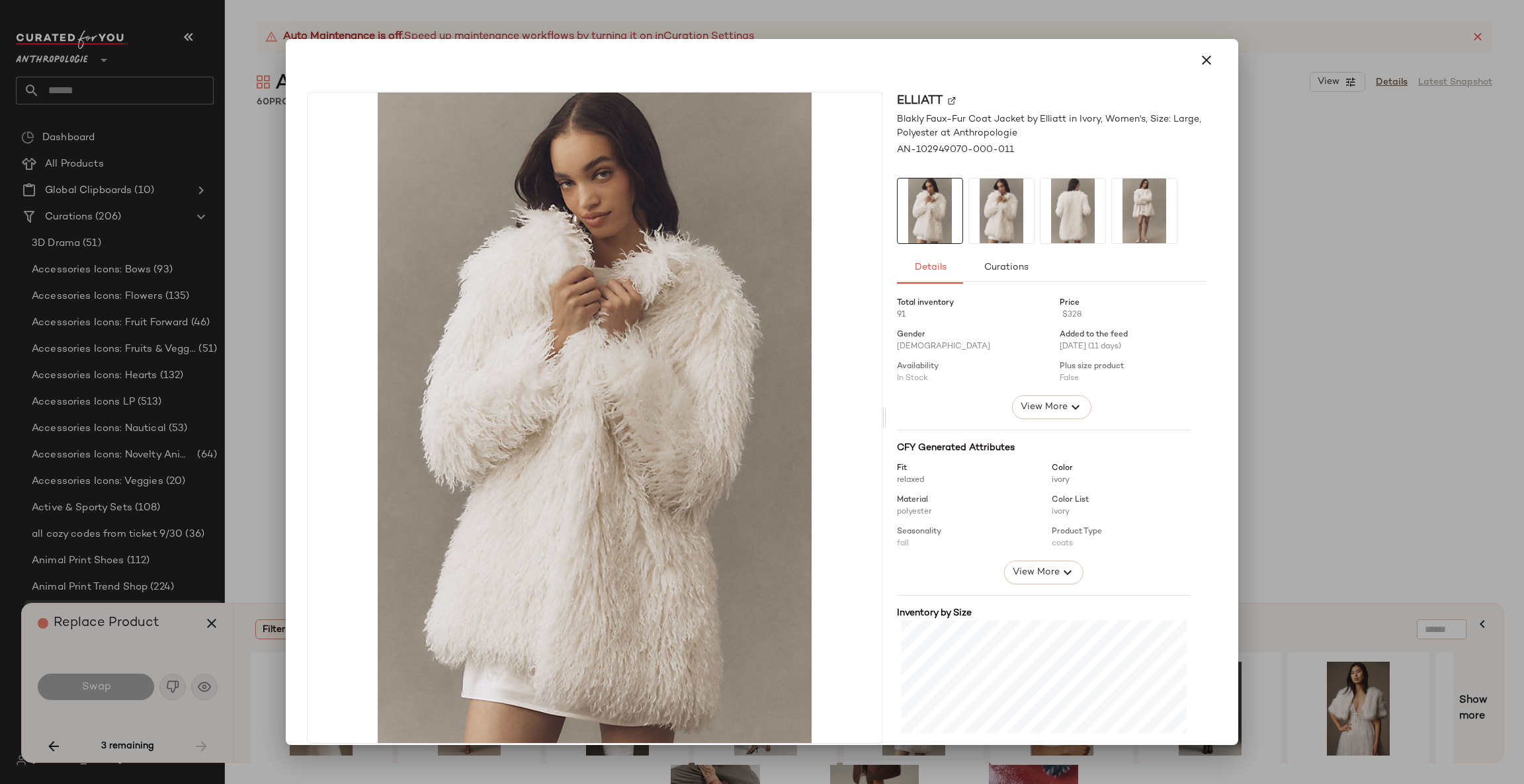
click at [1241, 383] on div at bounding box center [762, 392] width 1524 height 784
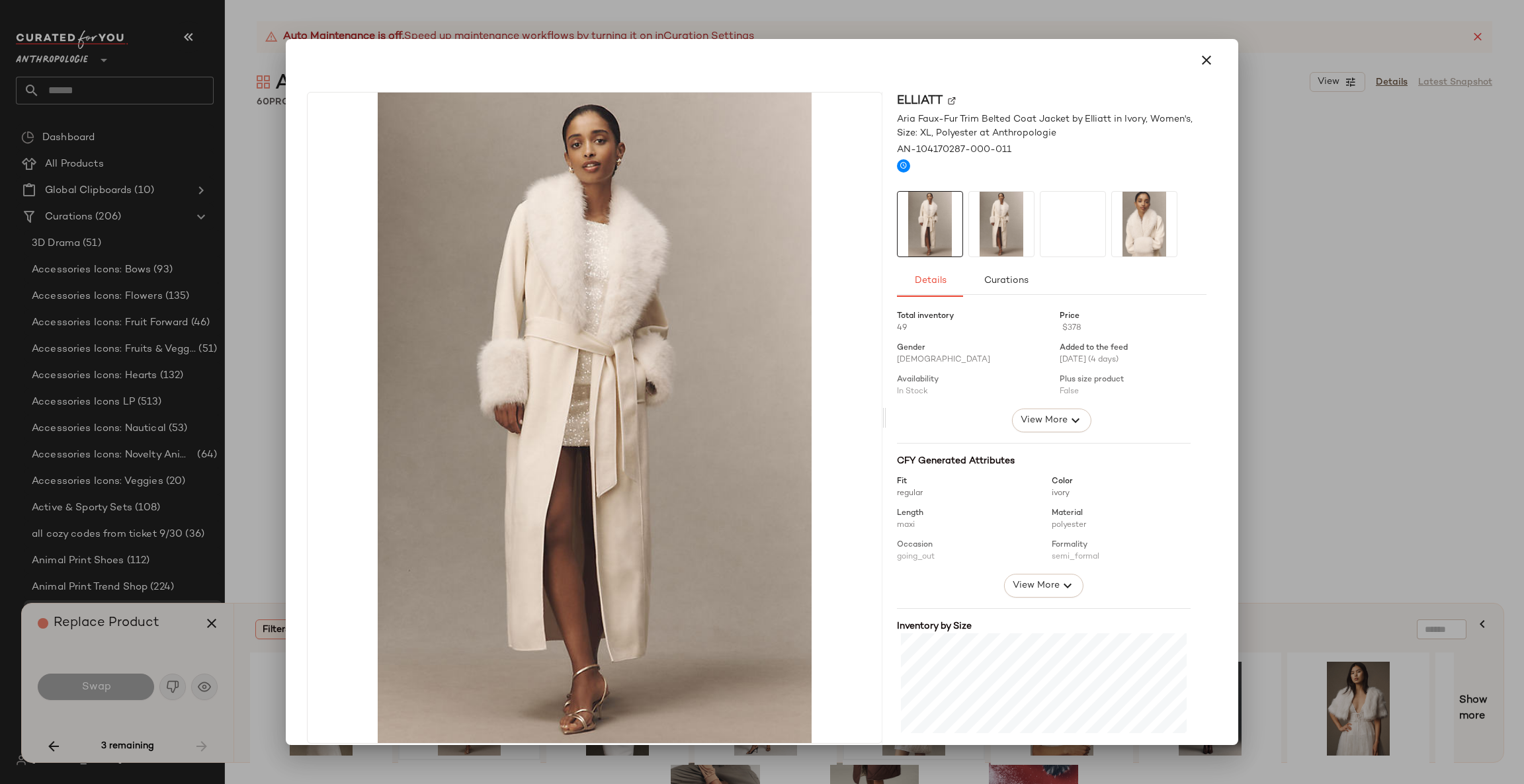
click at [1344, 413] on div at bounding box center [762, 392] width 1524 height 784
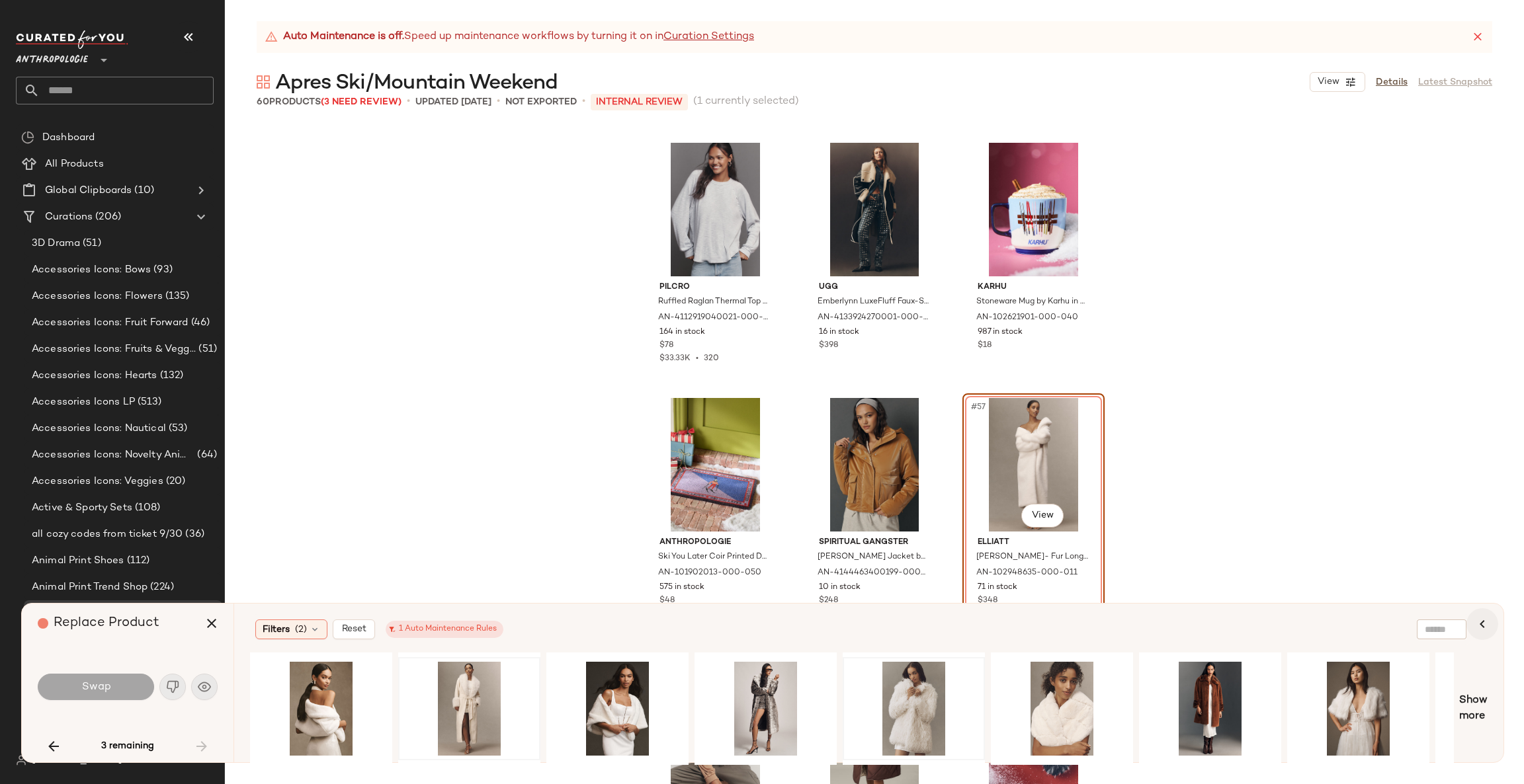
click at [1477, 622] on icon "button" at bounding box center [1482, 624] width 16 height 16
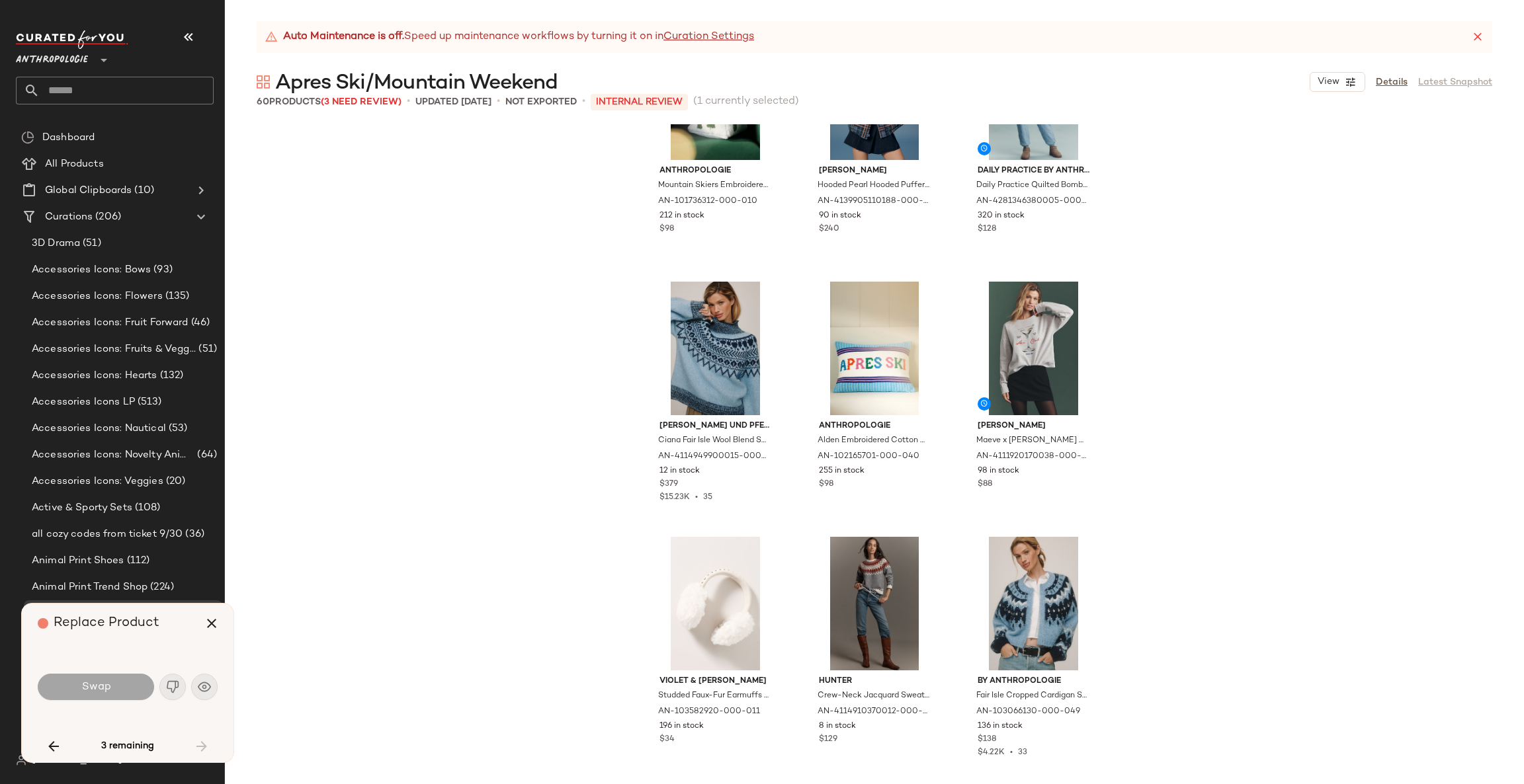
scroll to position [0, 0]
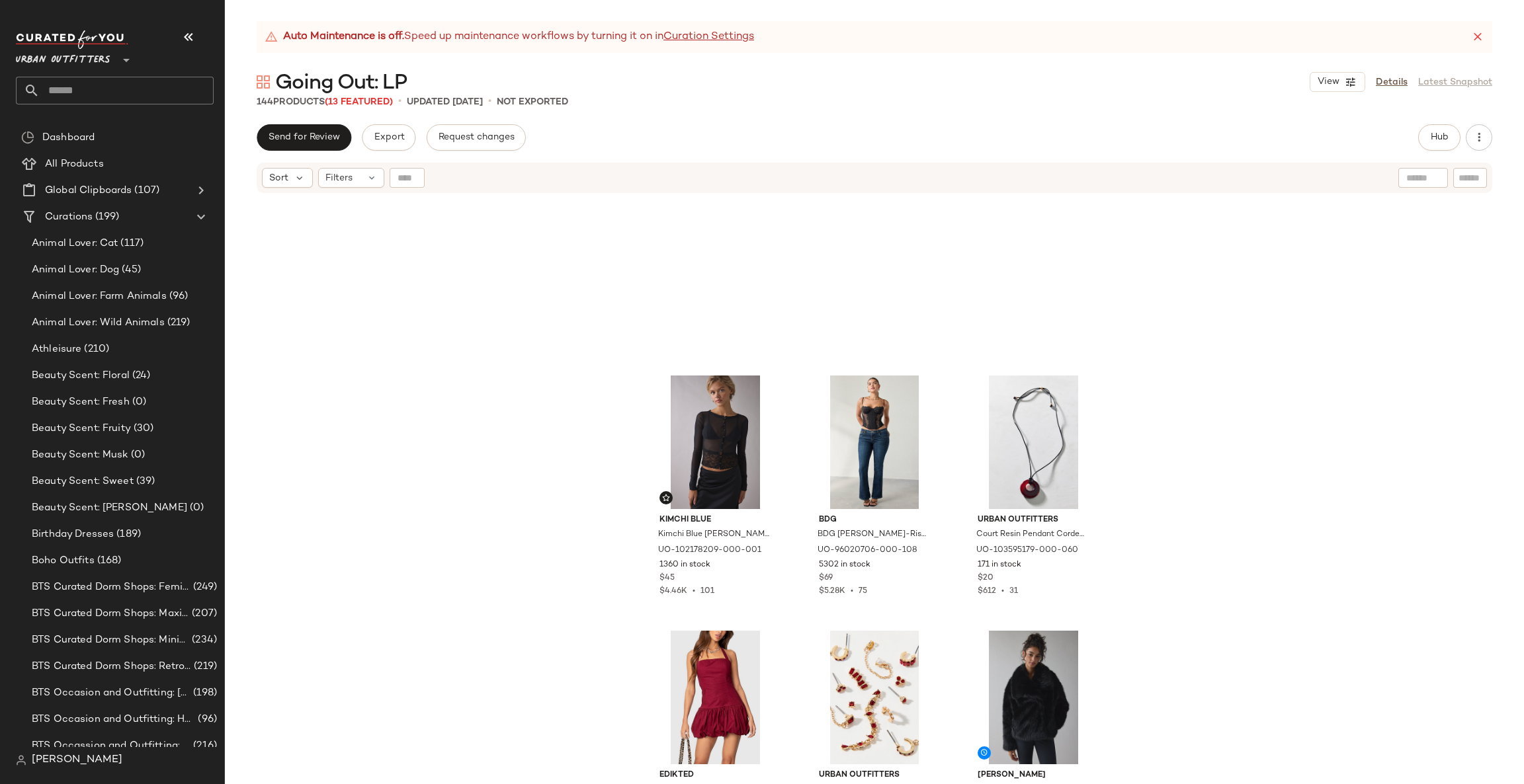
scroll to position [4970, 0]
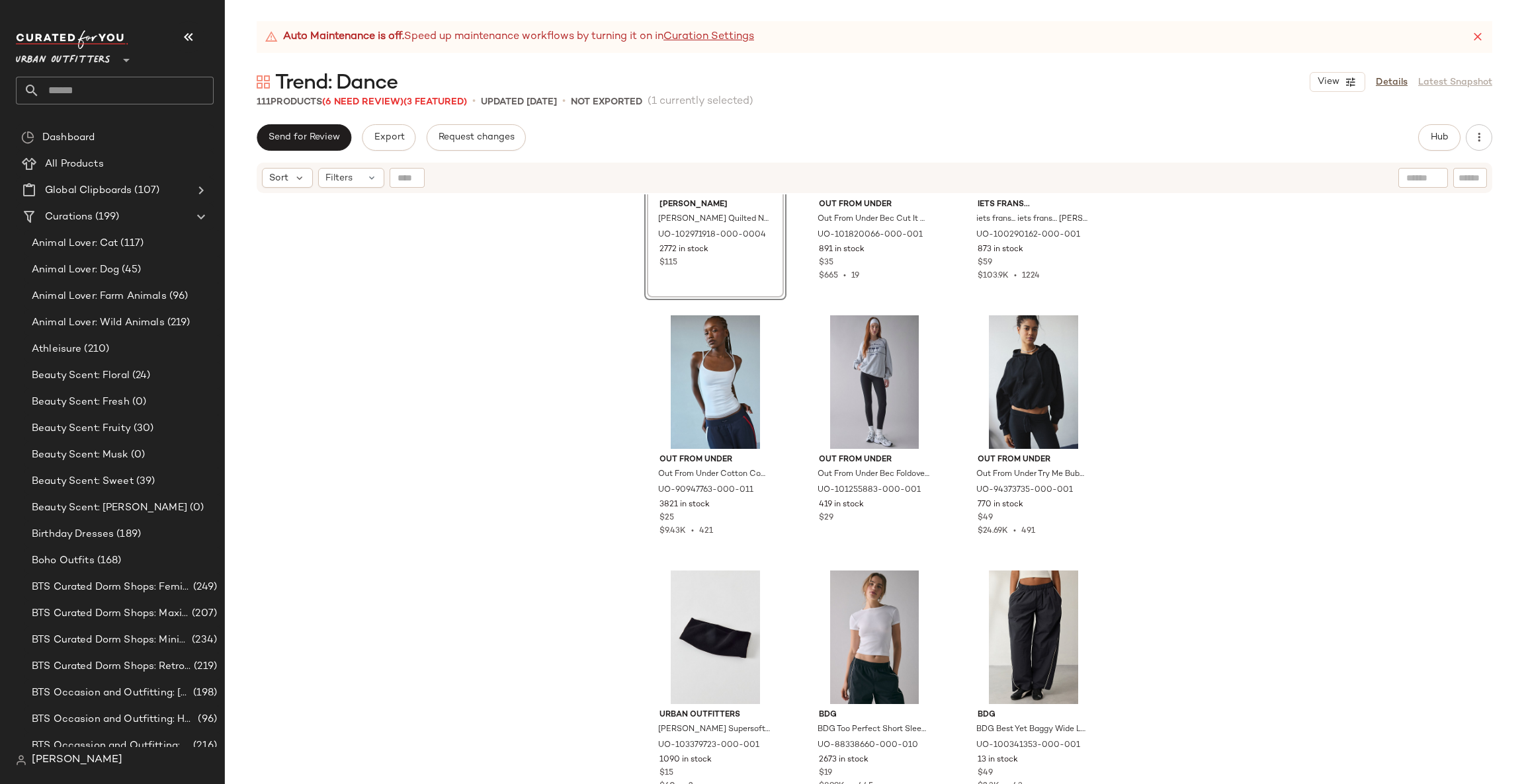
scroll to position [1825, 0]
